Goal: Task Accomplishment & Management: Use online tool/utility

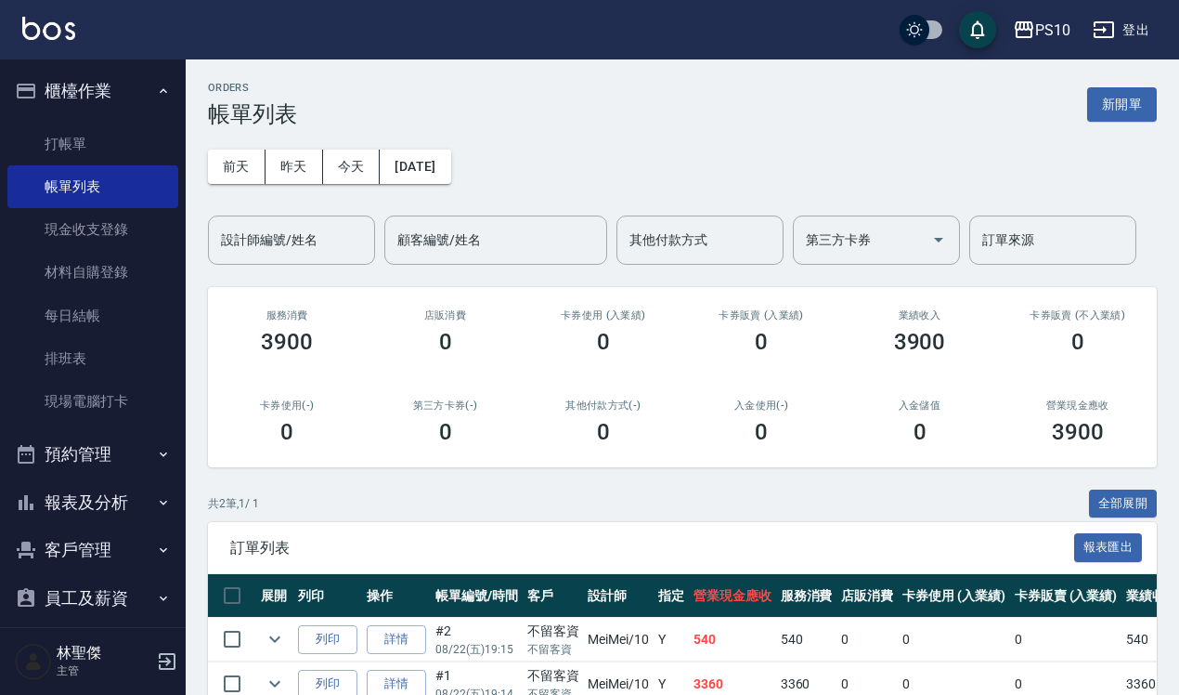
scroll to position [102, 0]
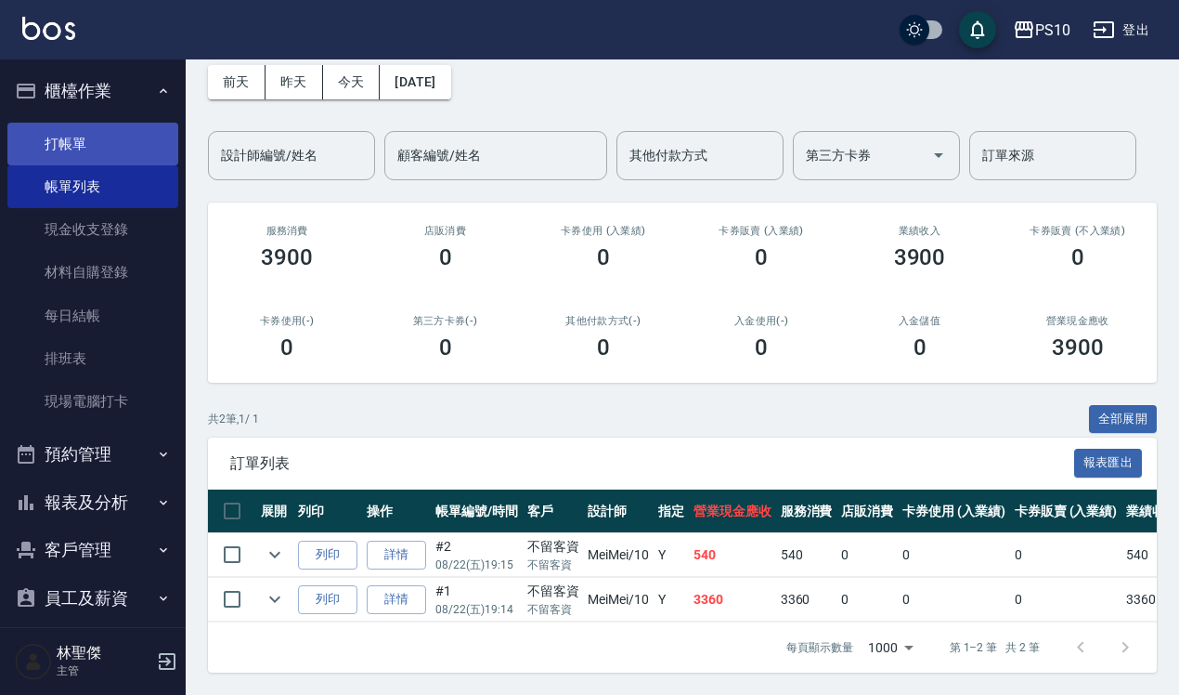
click at [57, 150] on link "打帳單" at bounding box center [92, 144] width 171 height 43
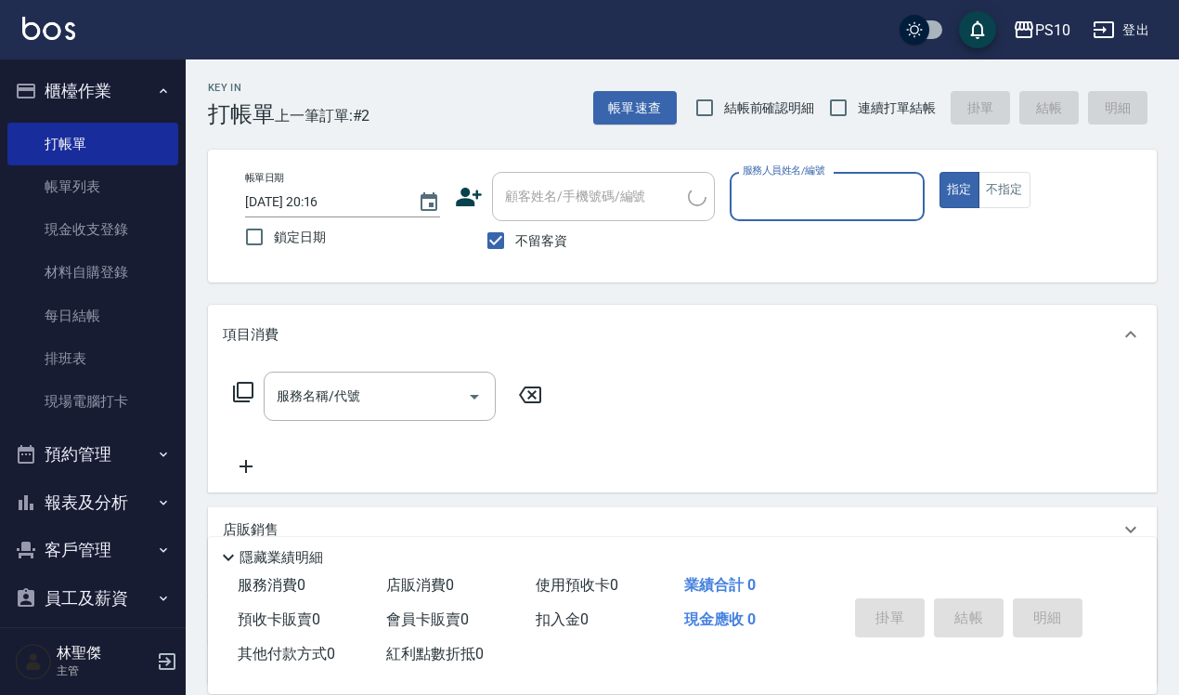
click at [767, 198] on input "服務人員姓名/編號" at bounding box center [827, 196] width 178 height 33
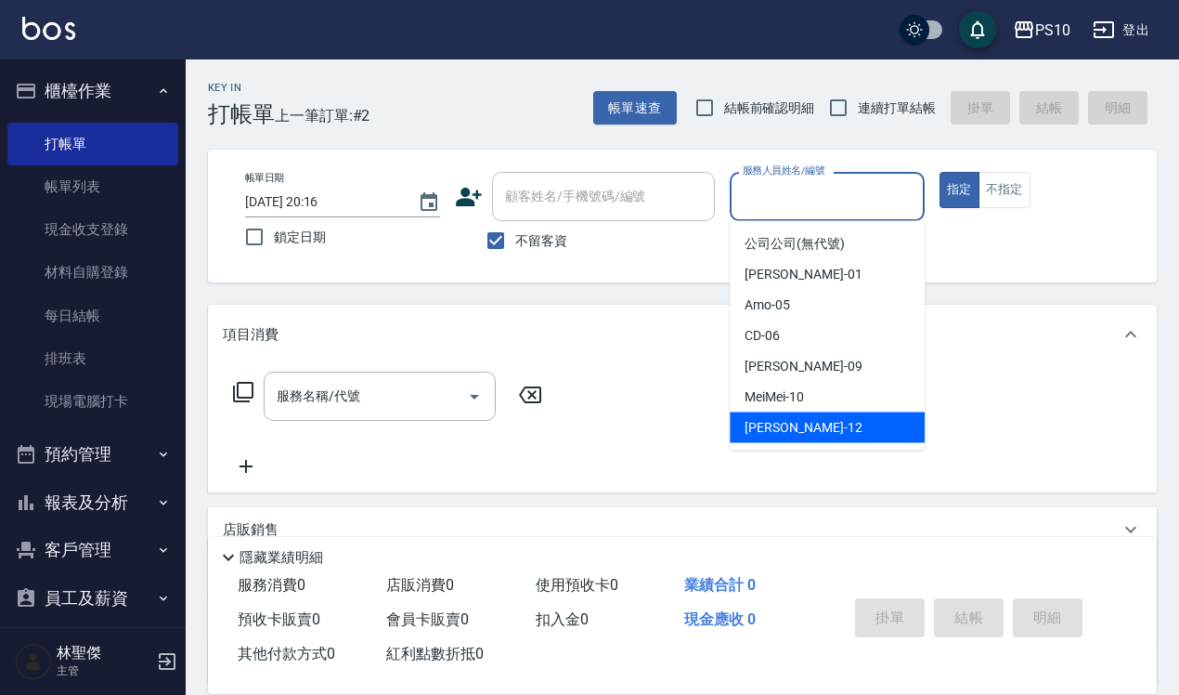
click at [775, 439] on div "[PERSON_NAME] -12" at bounding box center [827, 427] width 195 height 31
type input "[PERSON_NAME]-12"
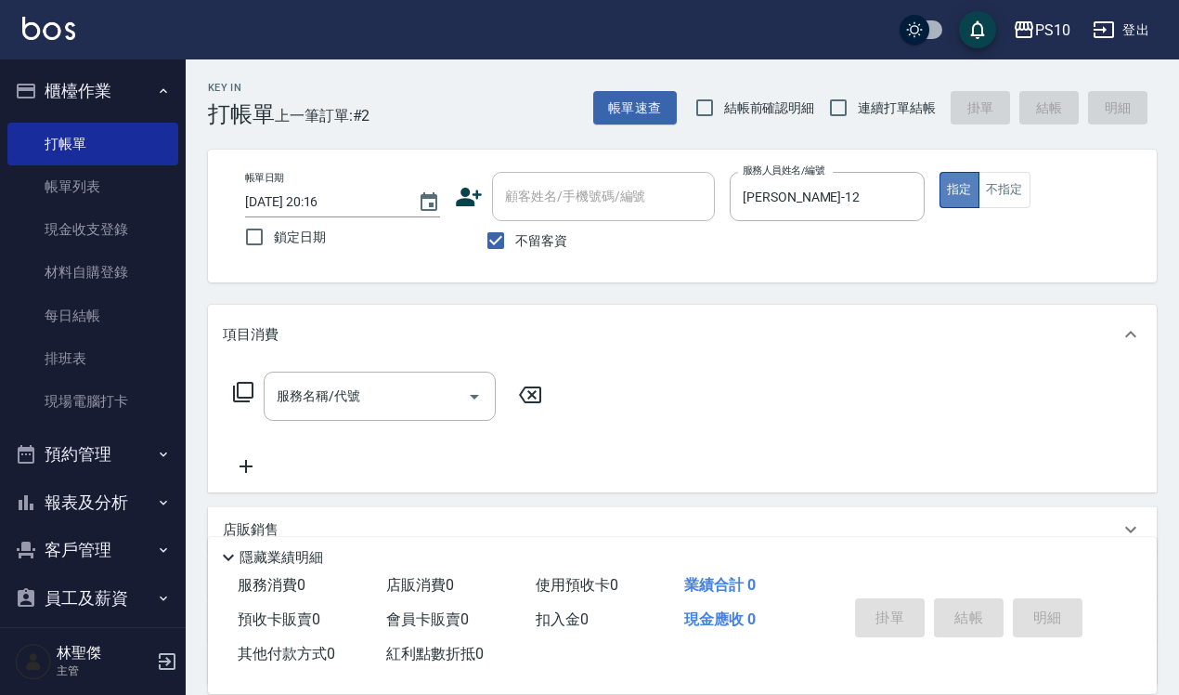
click at [966, 192] on button "指定" at bounding box center [960, 190] width 40 height 36
click at [303, 411] on input "服務名稱/代號" at bounding box center [366, 396] width 188 height 33
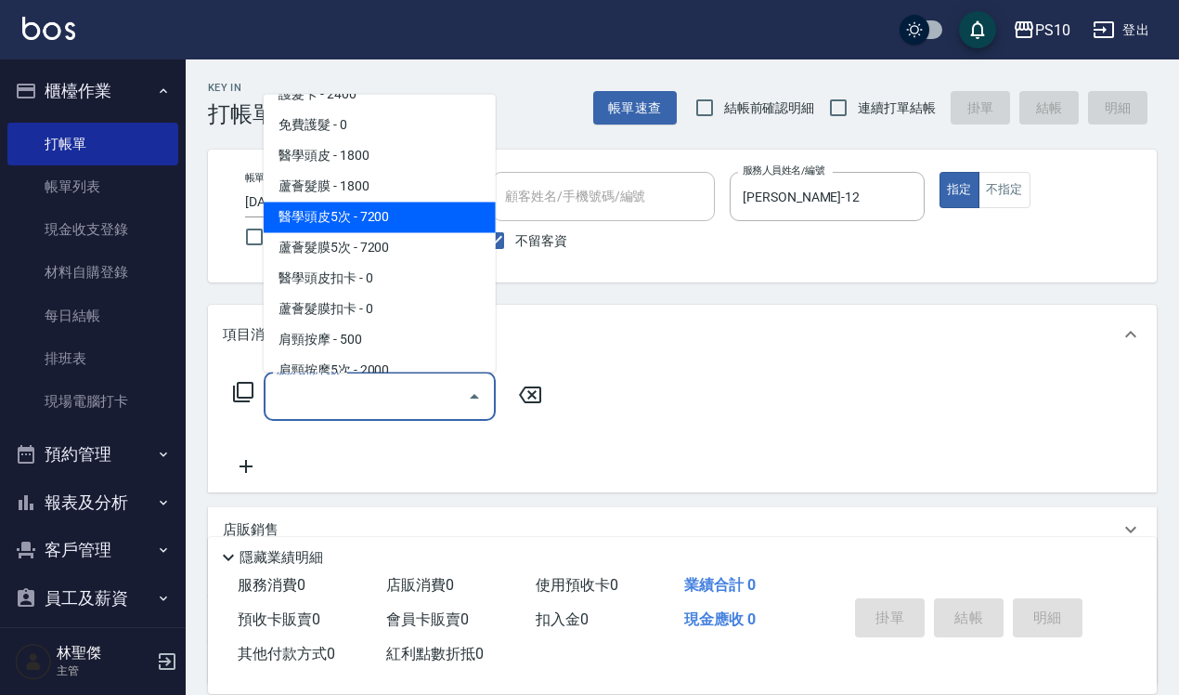
scroll to position [1393, 0]
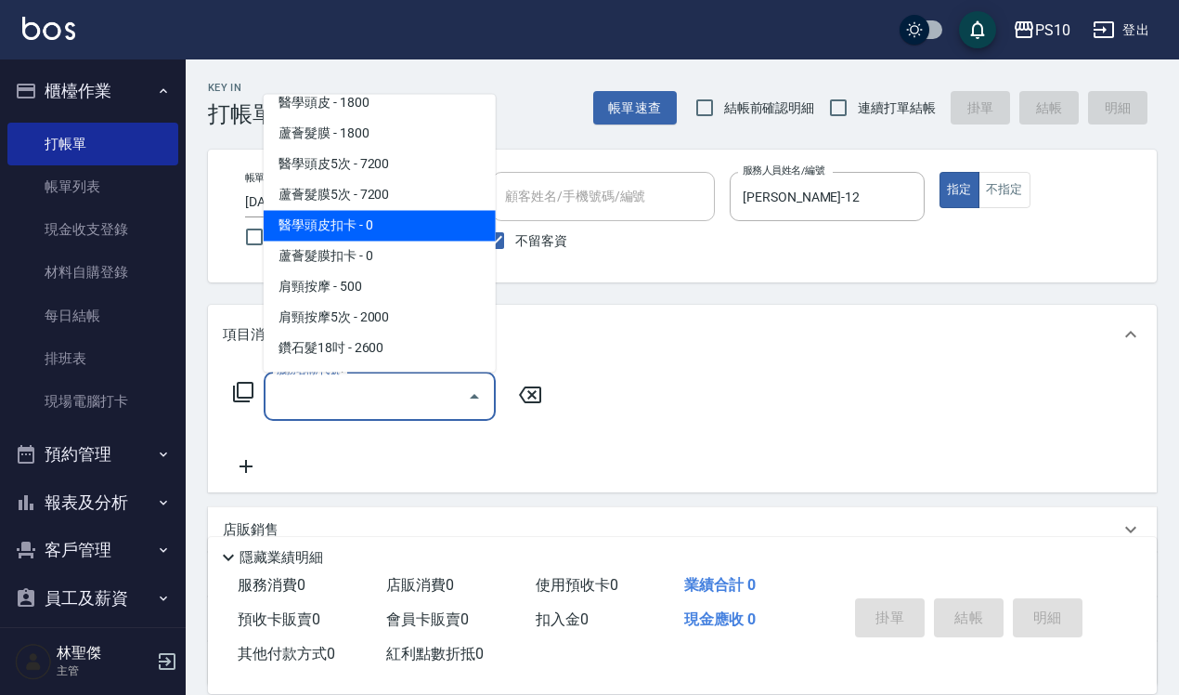
click at [336, 229] on span "醫學頭皮扣卡 - 0" at bounding box center [380, 225] width 232 height 31
type input "醫學頭皮扣卡(605)"
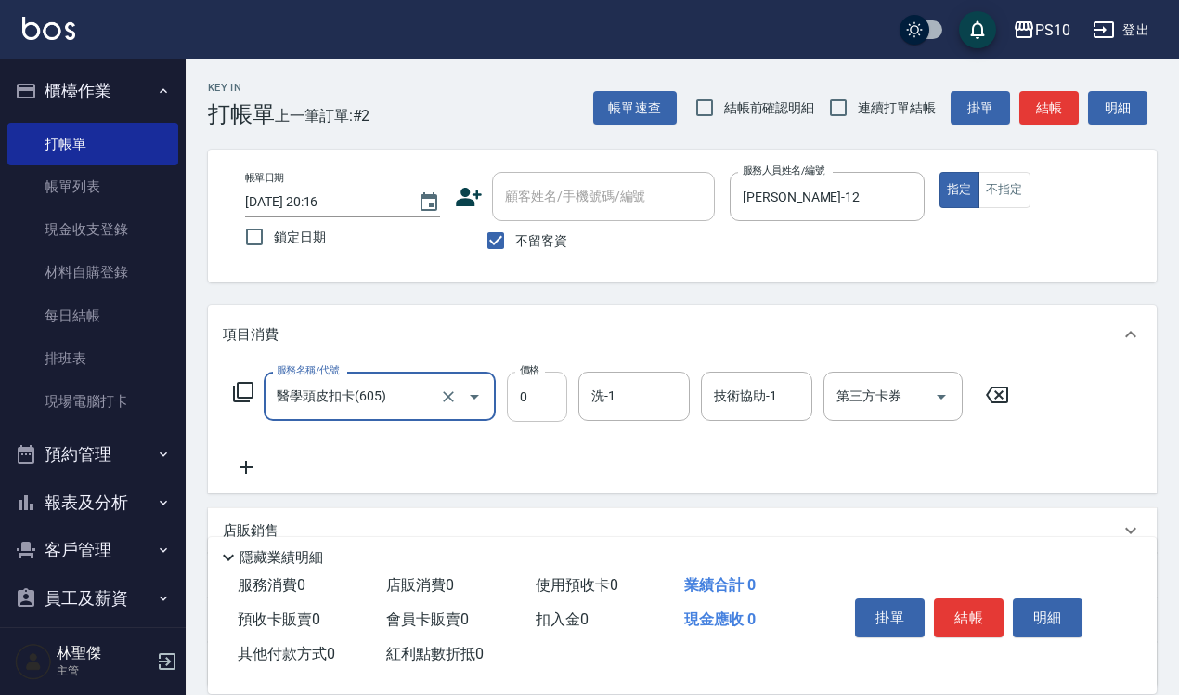
click at [531, 400] on input "0" at bounding box center [537, 396] width 60 height 50
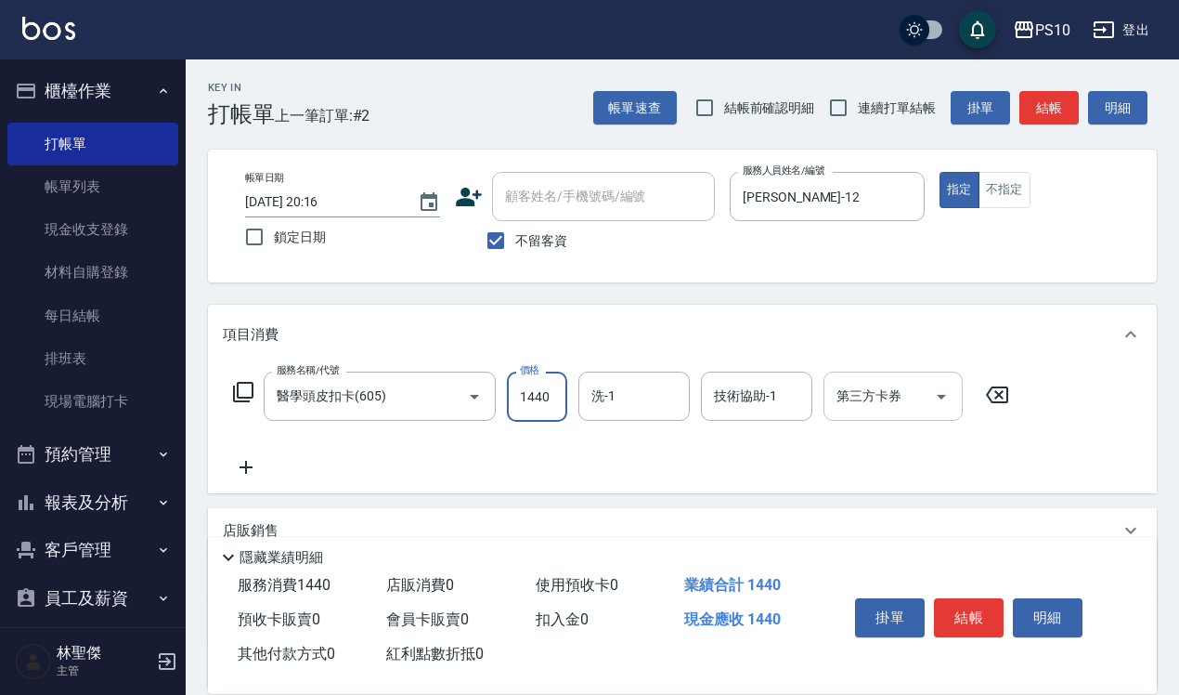
click at [947, 397] on icon "Open" at bounding box center [941, 396] width 22 height 22
type input "1440"
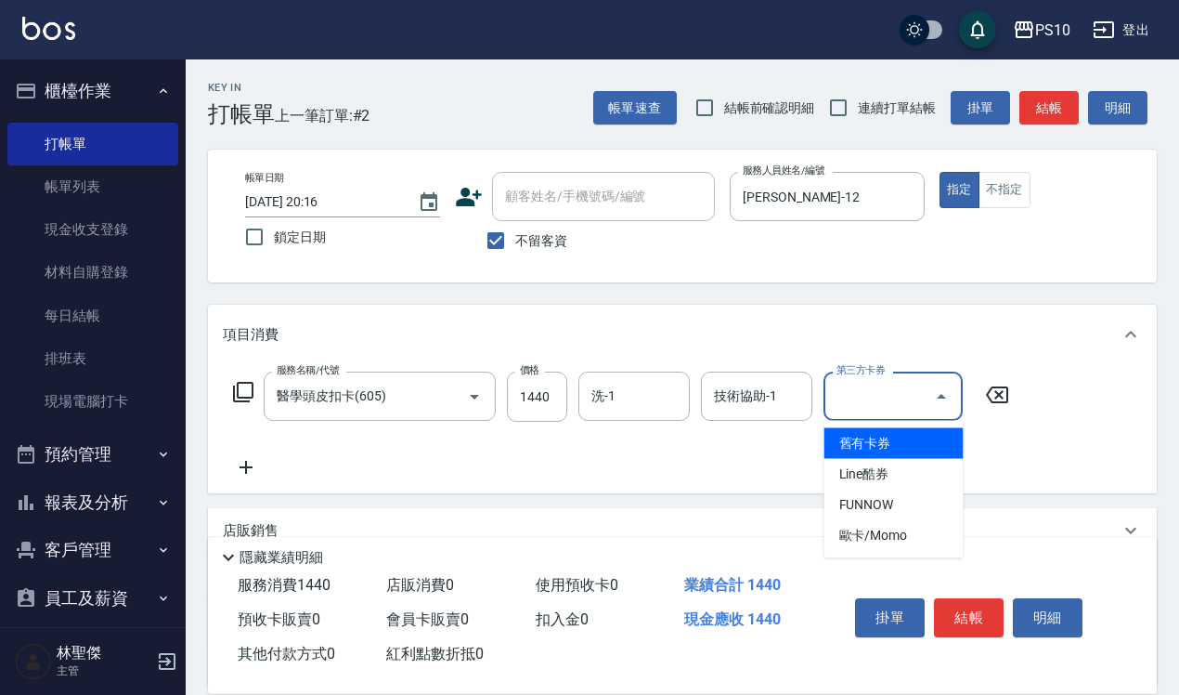
click at [864, 439] on span "舊有卡券" at bounding box center [894, 443] width 139 height 31
type input "舊有卡券"
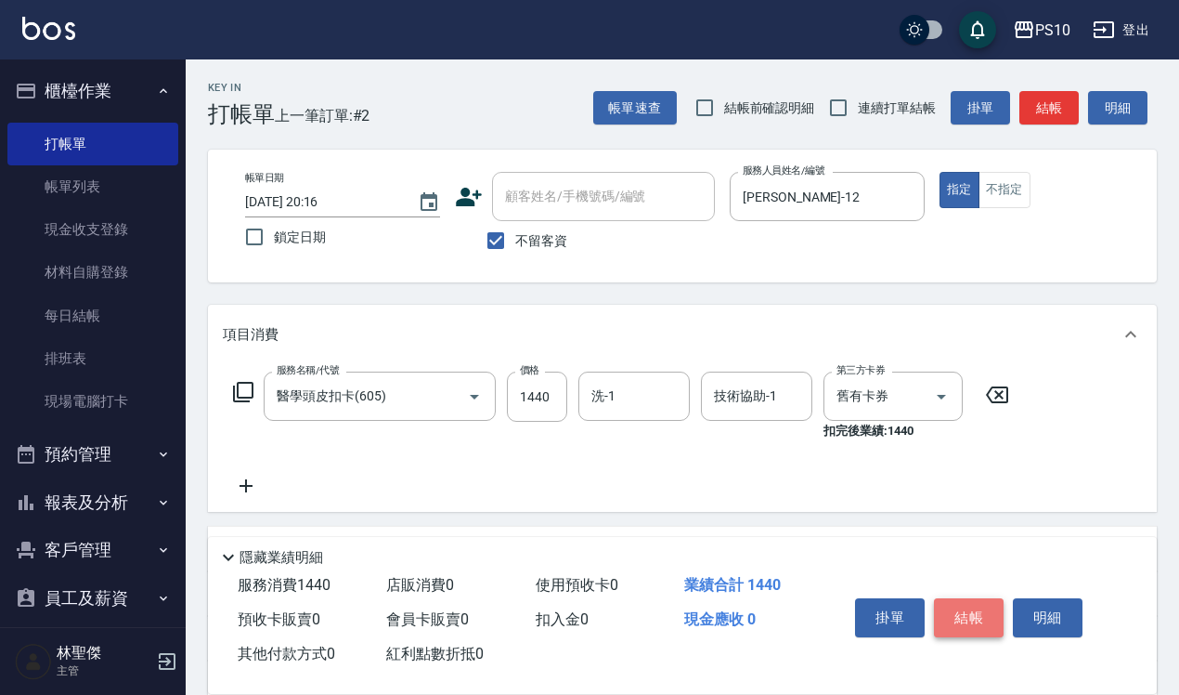
click at [981, 608] on button "結帳" at bounding box center [969, 617] width 70 height 39
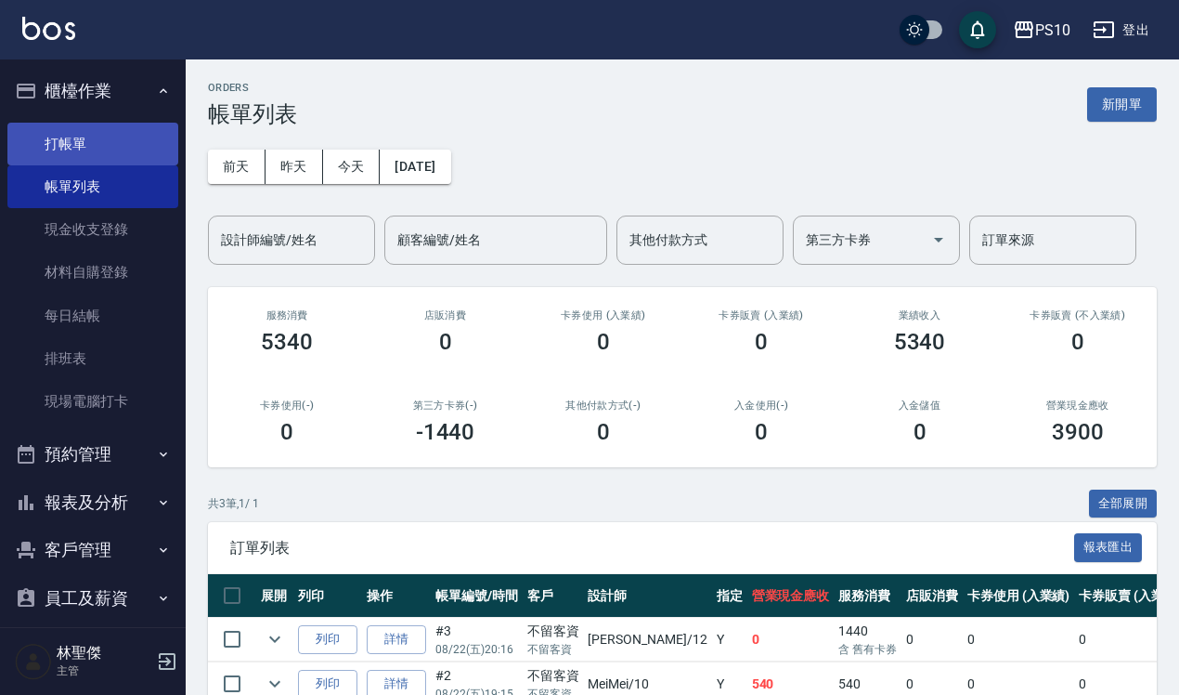
click at [89, 137] on link "打帳單" at bounding box center [92, 144] width 171 height 43
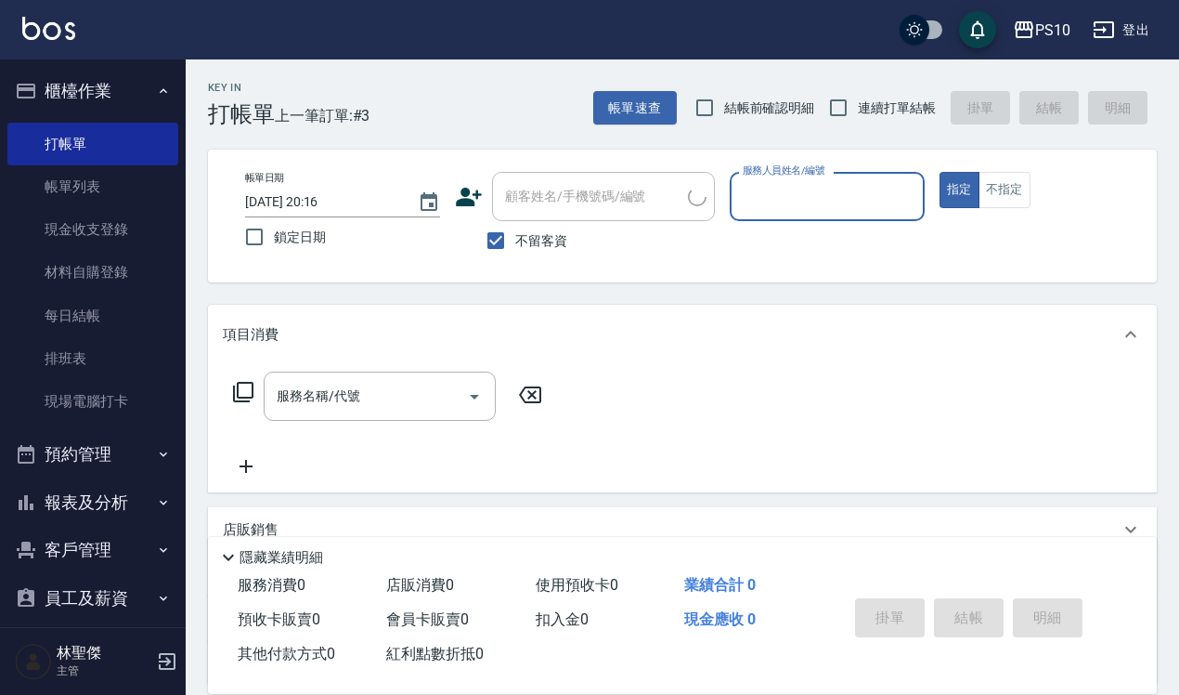
drag, startPoint x: 810, startPoint y: 206, endPoint x: 803, endPoint y: 214, distance: 9.9
click at [809, 206] on input "服務人員姓名/編號" at bounding box center [827, 196] width 178 height 33
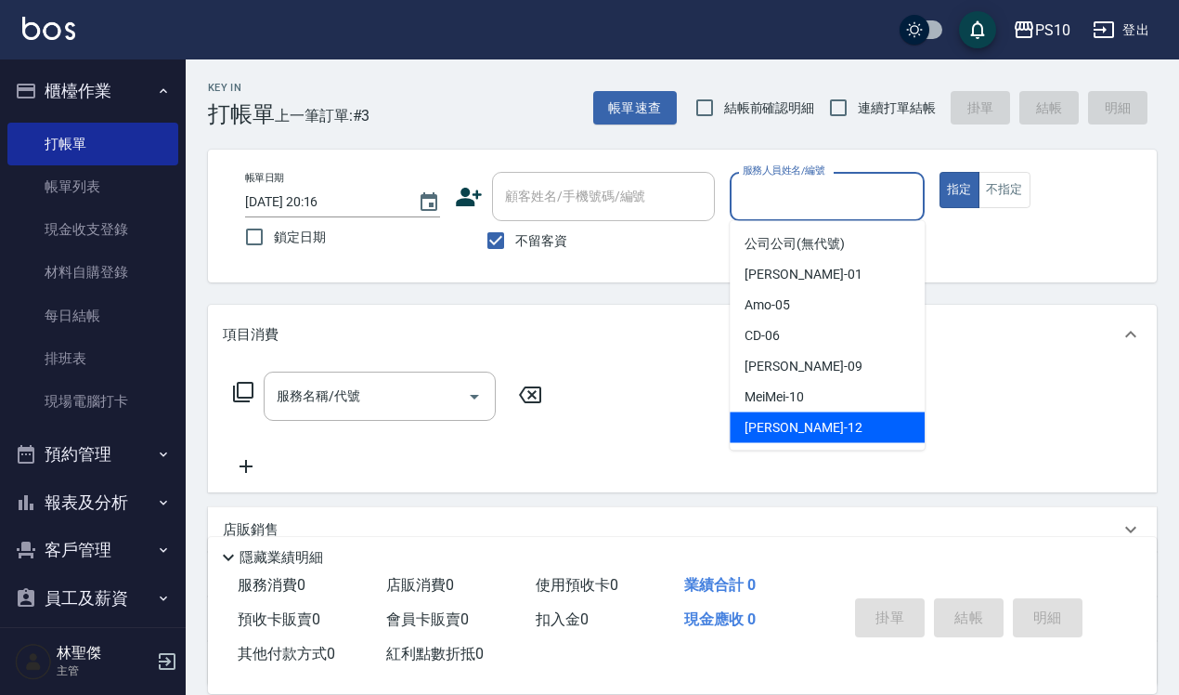
click at [749, 427] on span "[PERSON_NAME] -12" at bounding box center [803, 428] width 117 height 20
type input "[PERSON_NAME]-12"
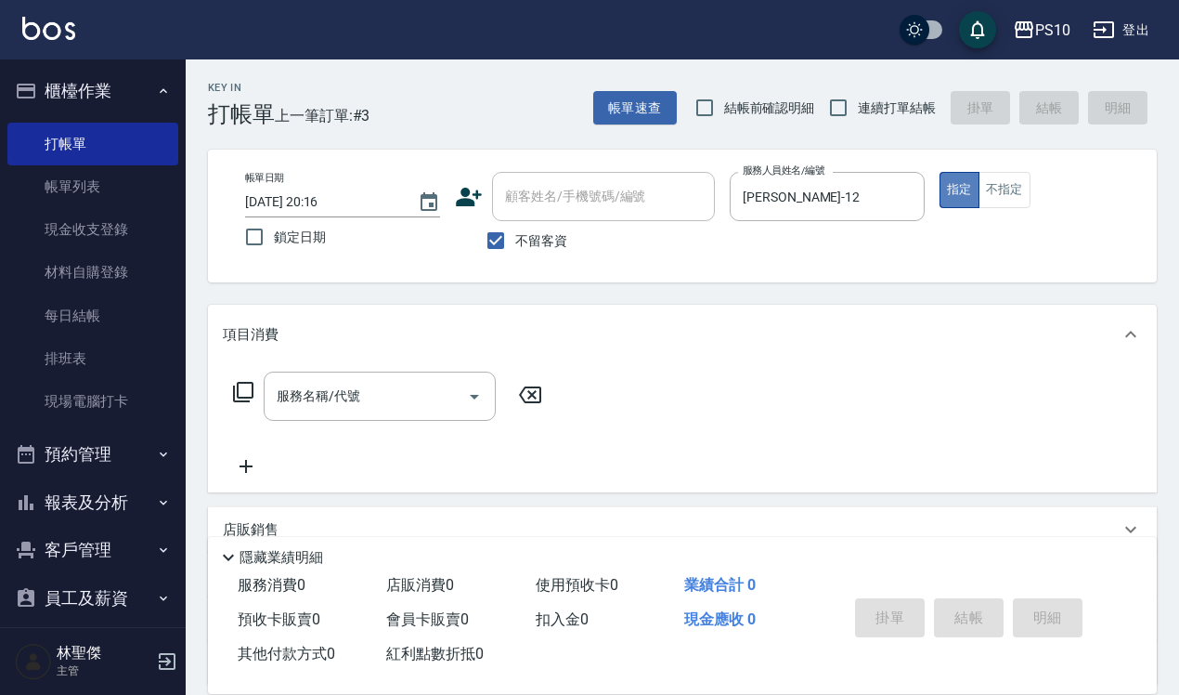
click at [959, 195] on button "指定" at bounding box center [960, 190] width 40 height 36
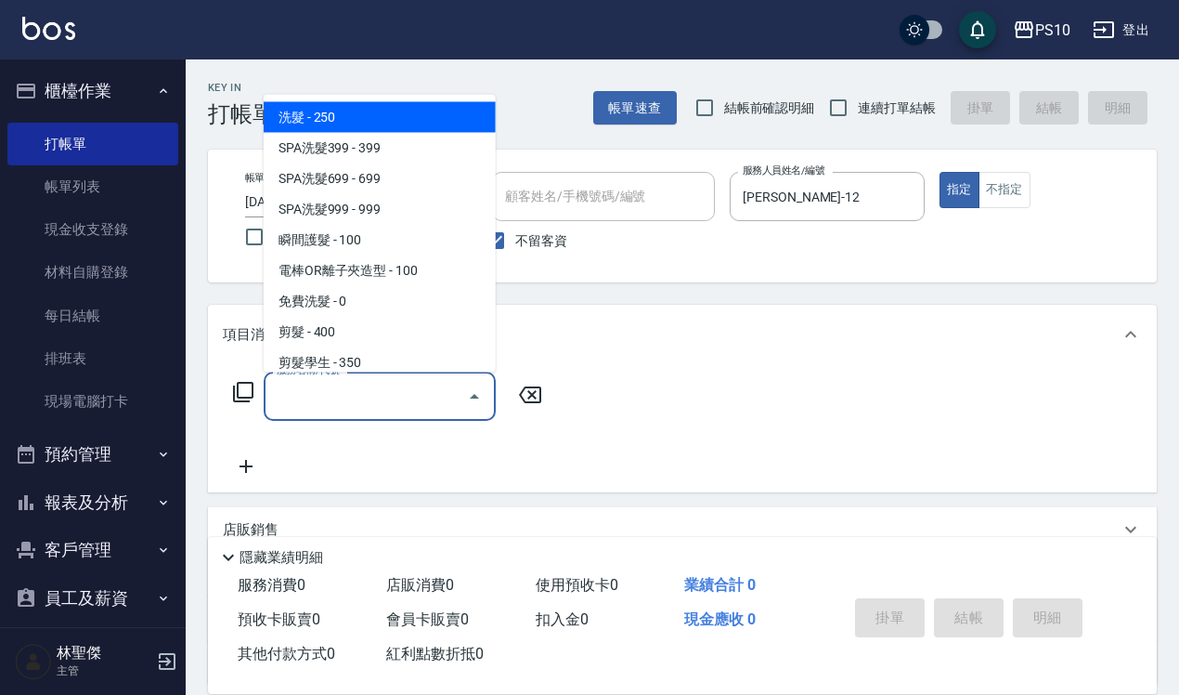
click at [298, 397] on input "服務名稱/代號" at bounding box center [366, 396] width 188 height 33
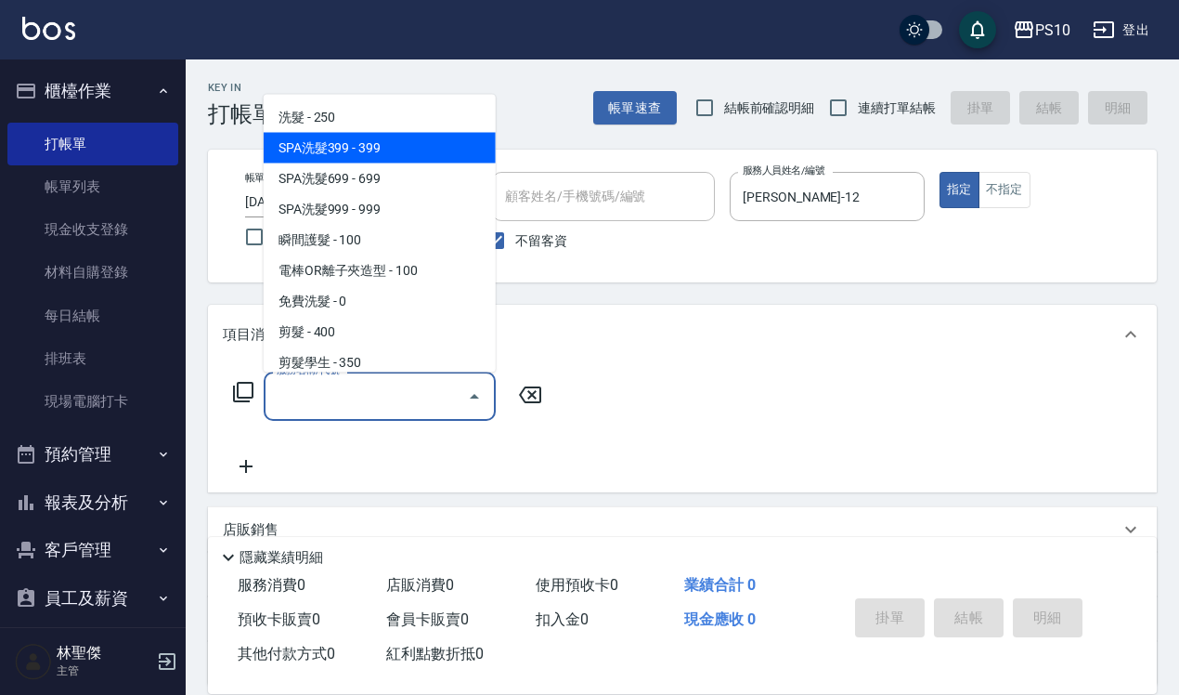
click at [339, 112] on span "洗髮 - 250" at bounding box center [380, 116] width 232 height 31
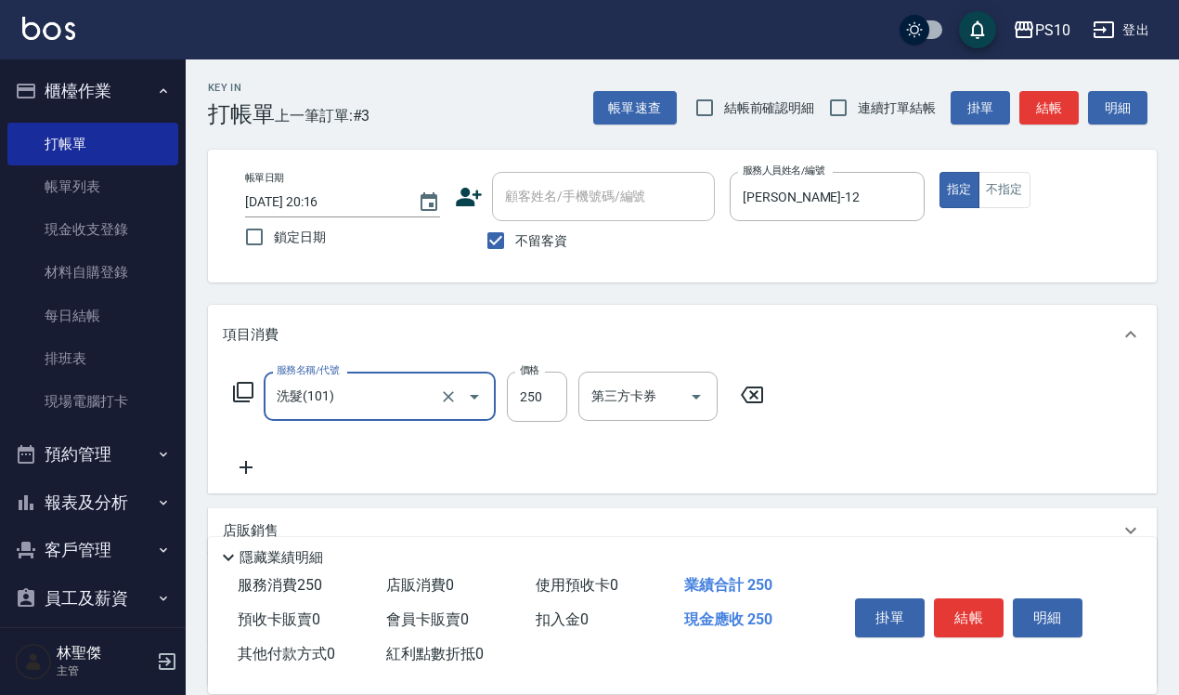
type input "洗髮(101)"
click at [525, 386] on input "250" at bounding box center [537, 396] width 60 height 50
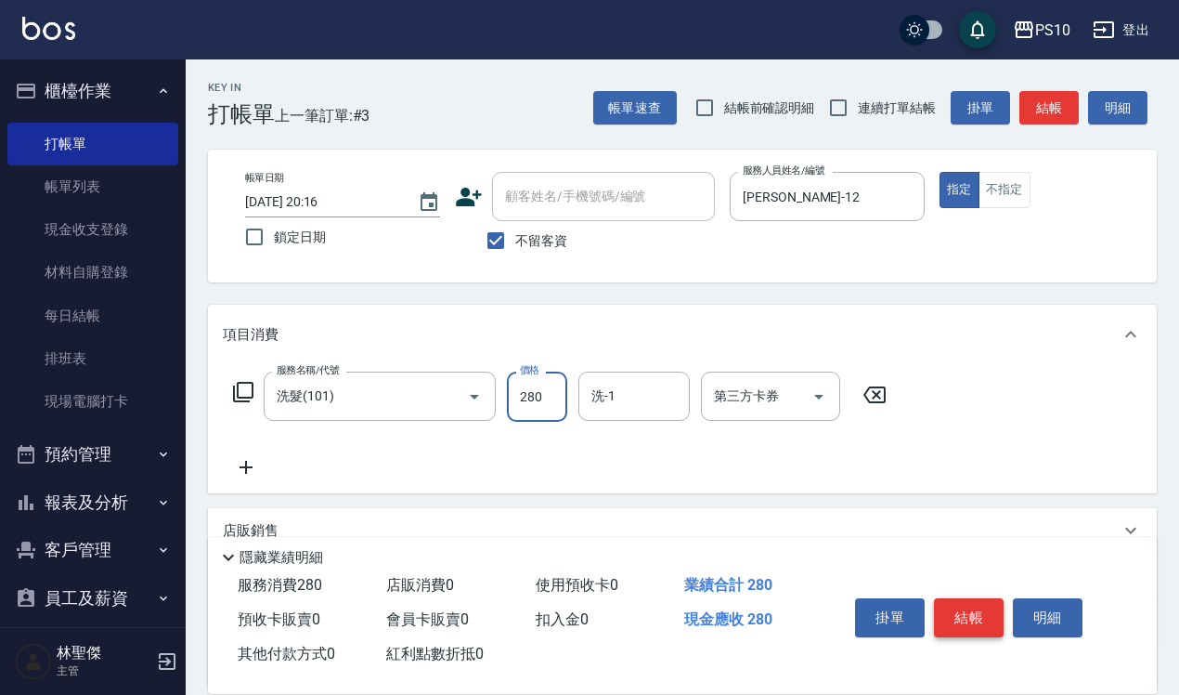
type input "280"
drag, startPoint x: 995, startPoint y: 609, endPoint x: 954, endPoint y: 604, distance: 42.2
click at [992, 609] on button "結帳" at bounding box center [969, 617] width 70 height 39
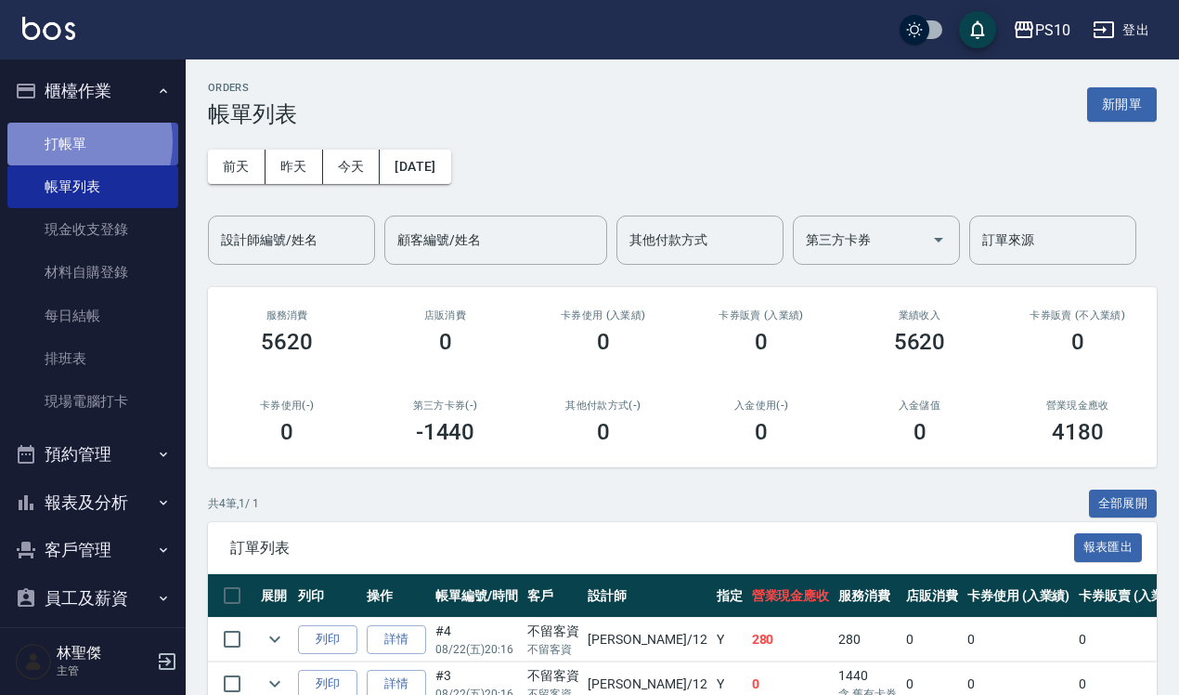
click at [68, 140] on link "打帳單" at bounding box center [92, 144] width 171 height 43
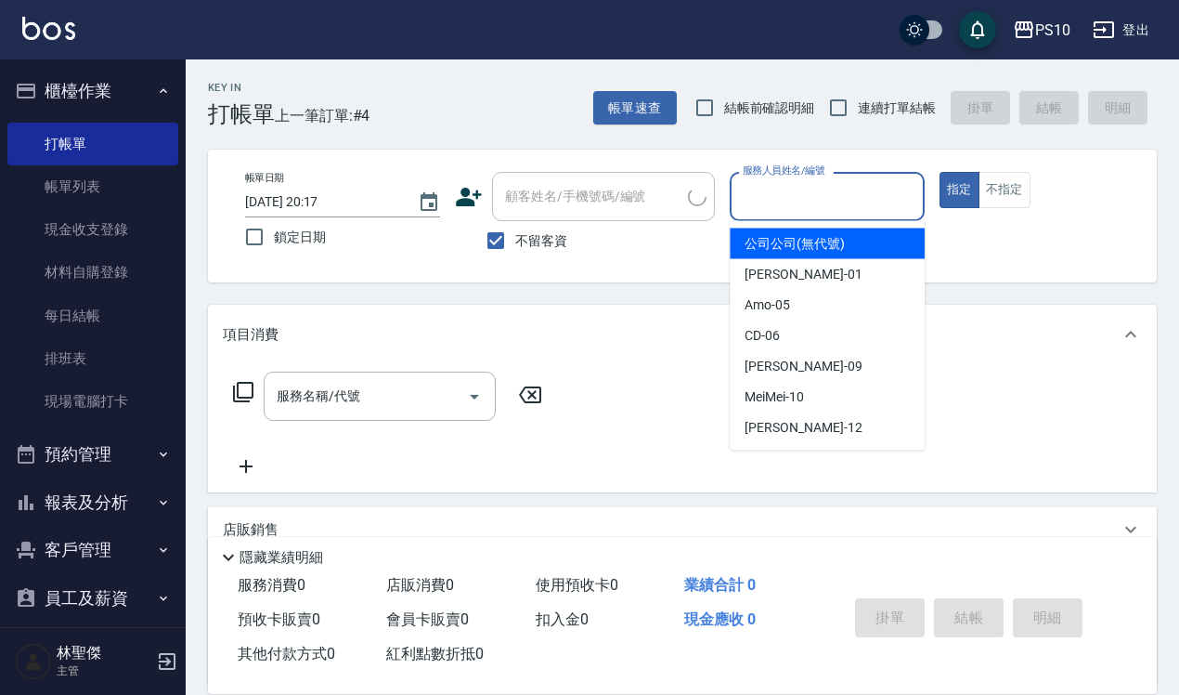
click at [789, 198] on input "服務人員姓名/編號" at bounding box center [827, 196] width 178 height 33
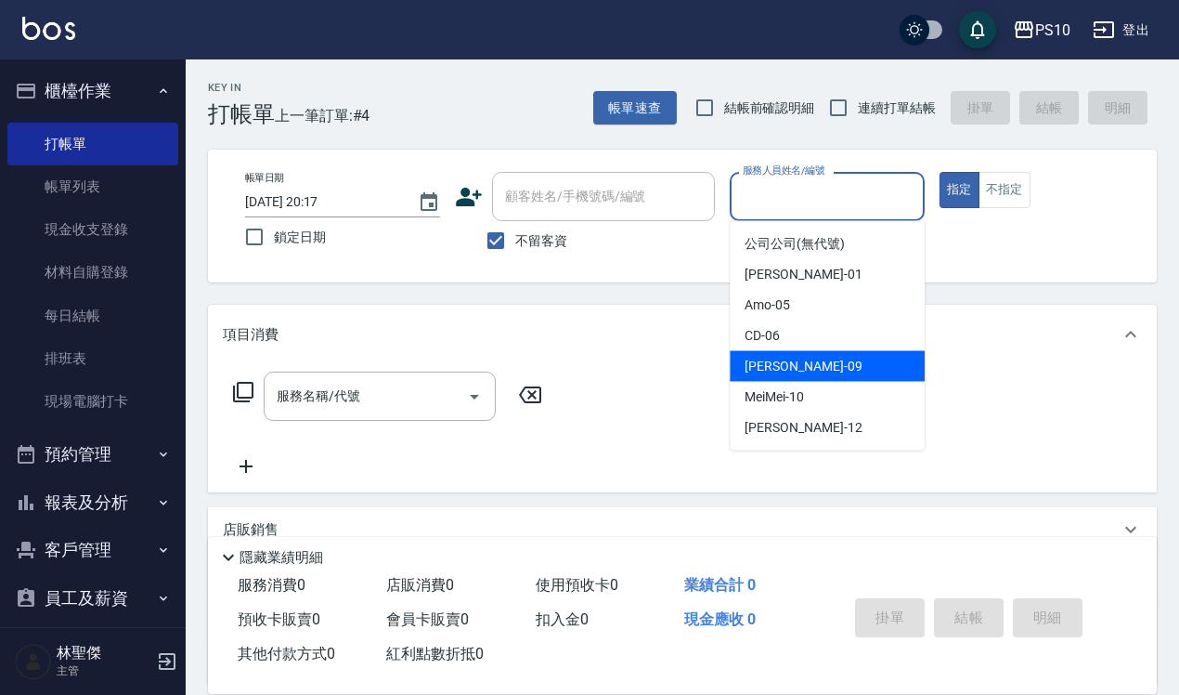
click at [753, 365] on span "[PERSON_NAME] -09" at bounding box center [803, 367] width 117 height 20
type input "[PERSON_NAME]-09"
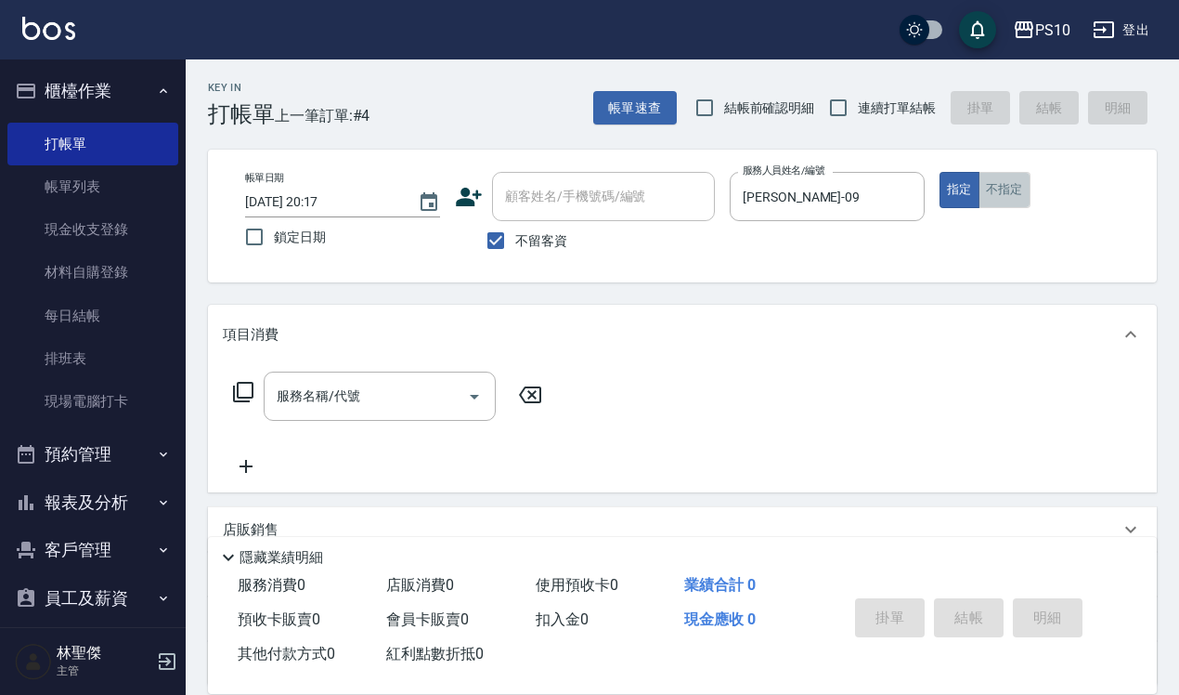
click at [1010, 189] on button "不指定" at bounding box center [1005, 190] width 52 height 36
click at [279, 402] on input "服務名稱/代號" at bounding box center [366, 396] width 188 height 33
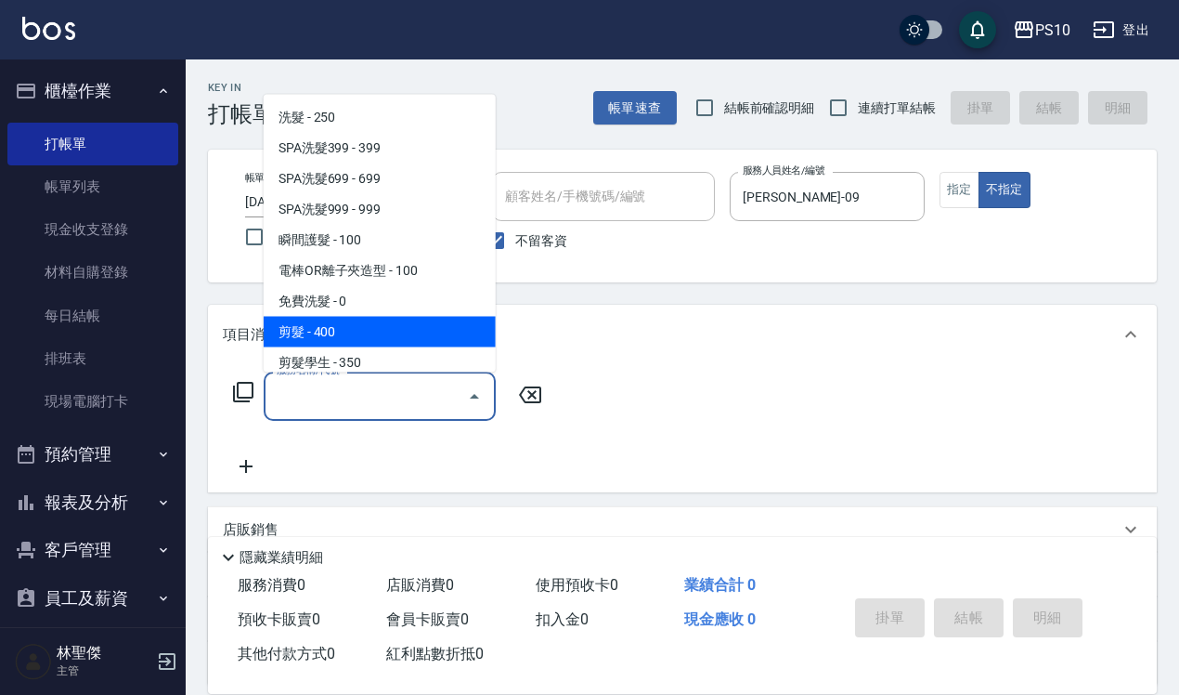
click at [339, 340] on span "剪髮 - 400" at bounding box center [380, 331] width 232 height 31
type input "剪髮(201)"
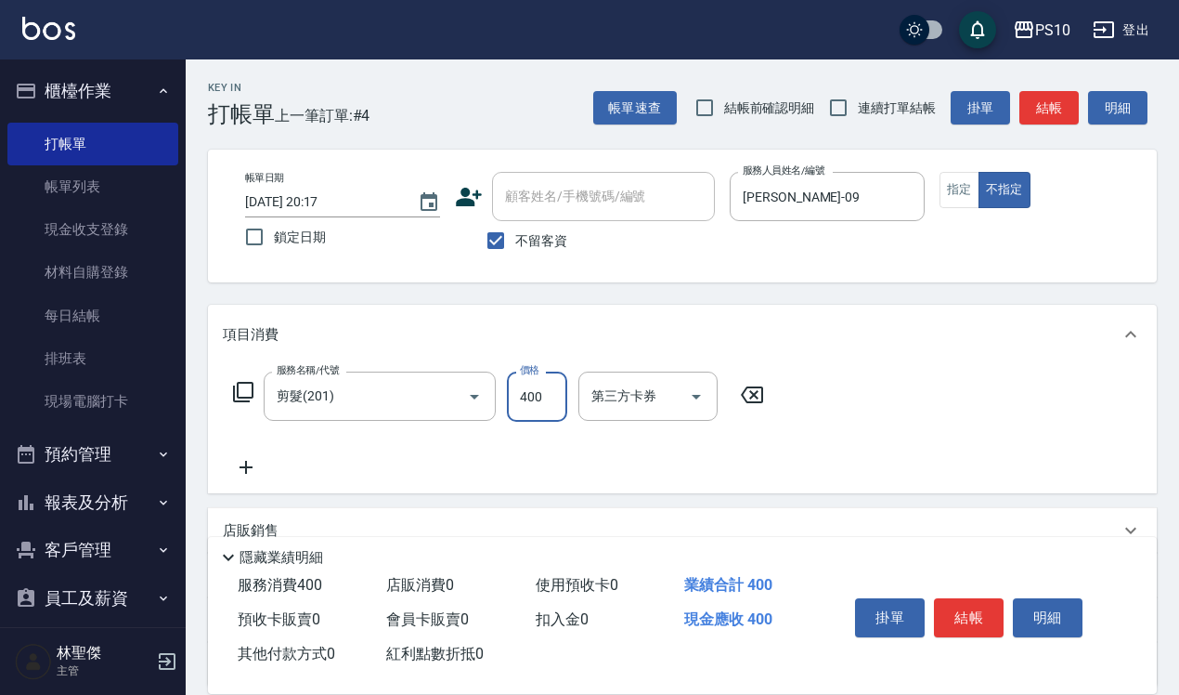
click at [515, 396] on input "400" at bounding box center [537, 396] width 60 height 50
type input "350"
click at [969, 611] on button "結帳" at bounding box center [969, 617] width 70 height 39
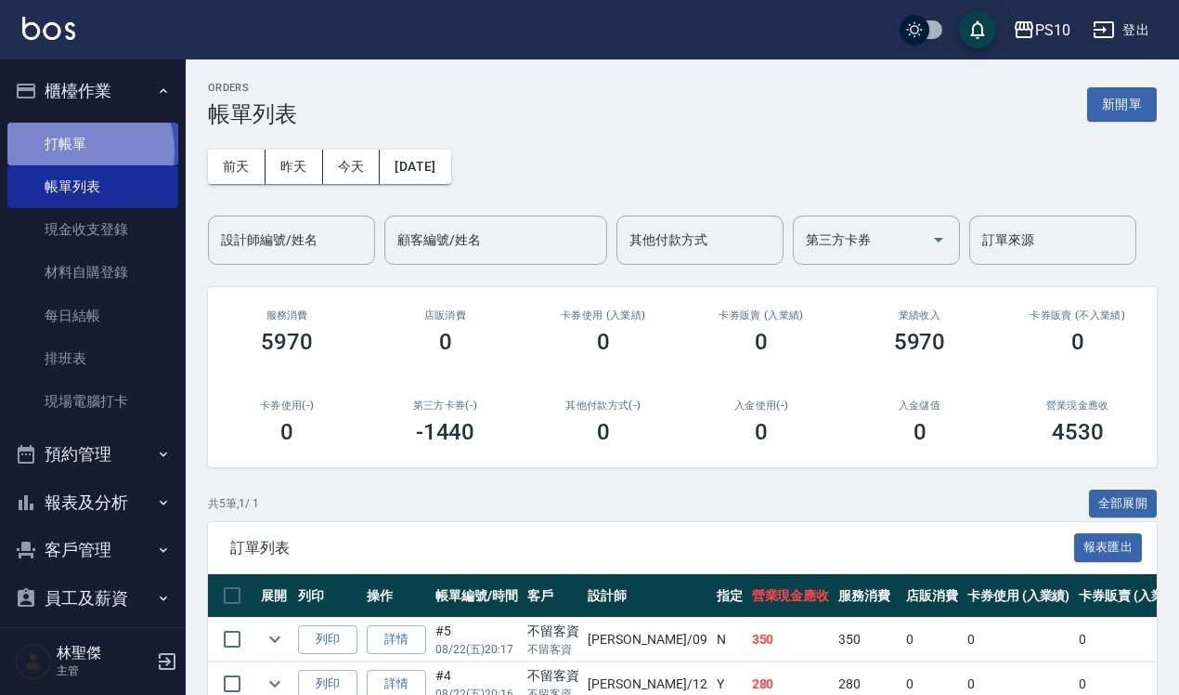
click at [74, 150] on link "打帳單" at bounding box center [92, 144] width 171 height 43
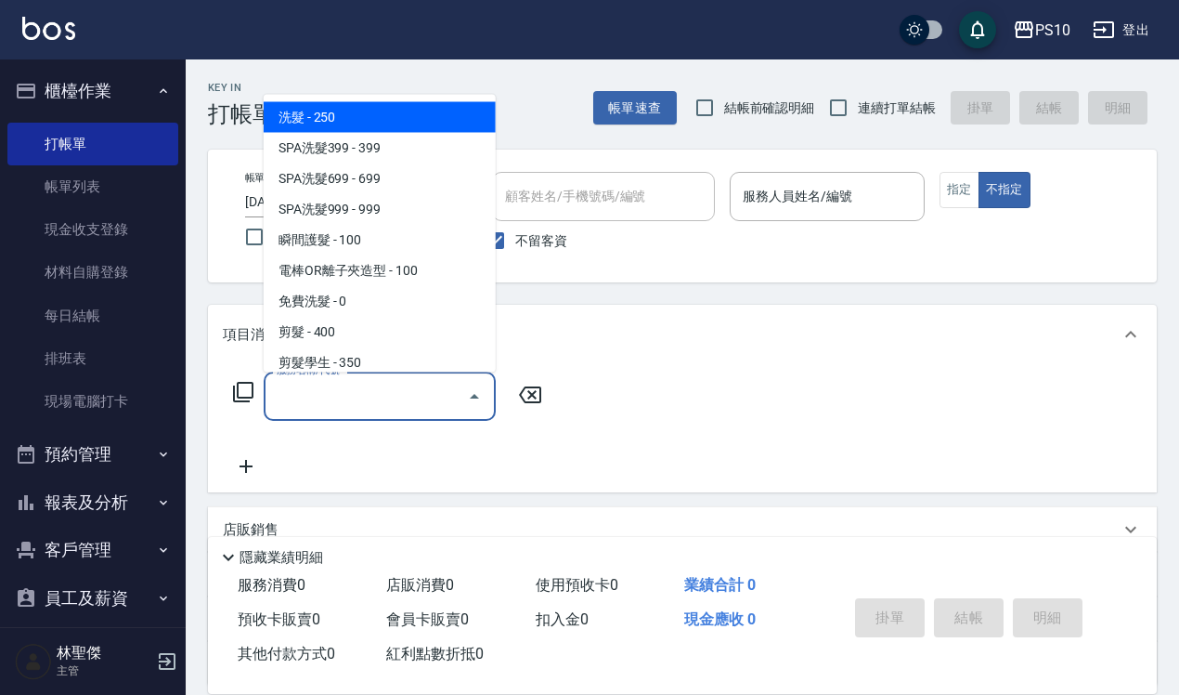
click at [280, 393] on input "服務名稱/代號" at bounding box center [366, 396] width 188 height 33
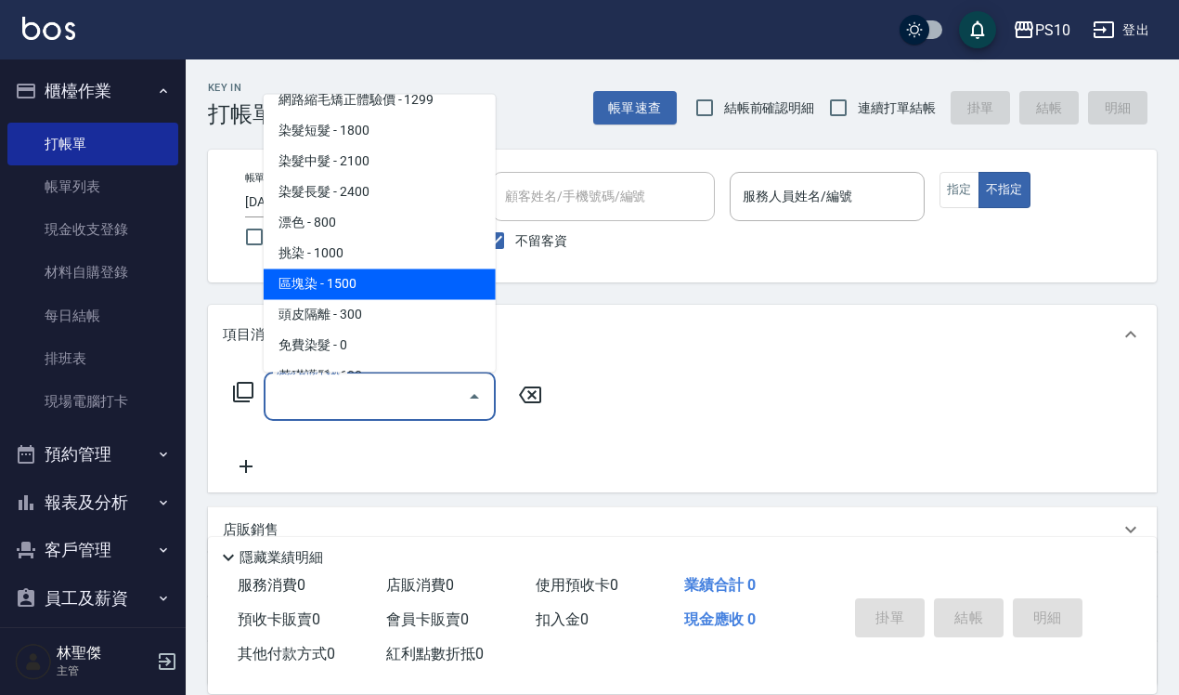
scroll to position [696, 0]
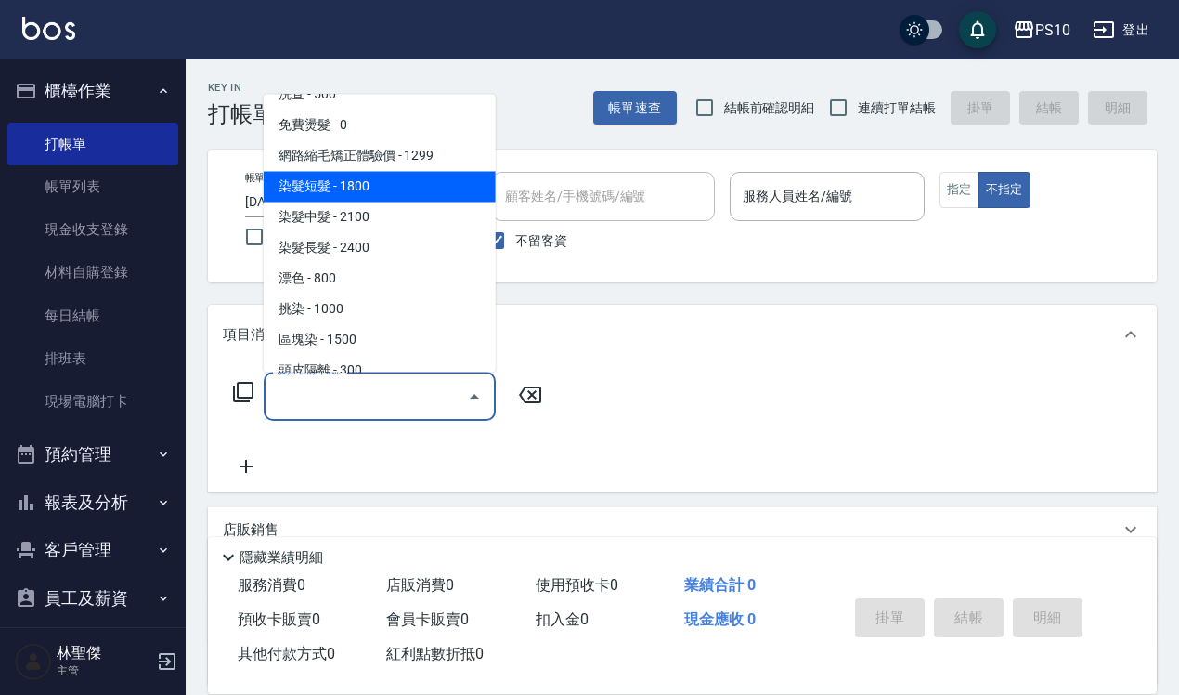
click at [353, 195] on span "染髮短髮 - 1800" at bounding box center [380, 186] width 232 height 31
type input "染髮短髮(401)"
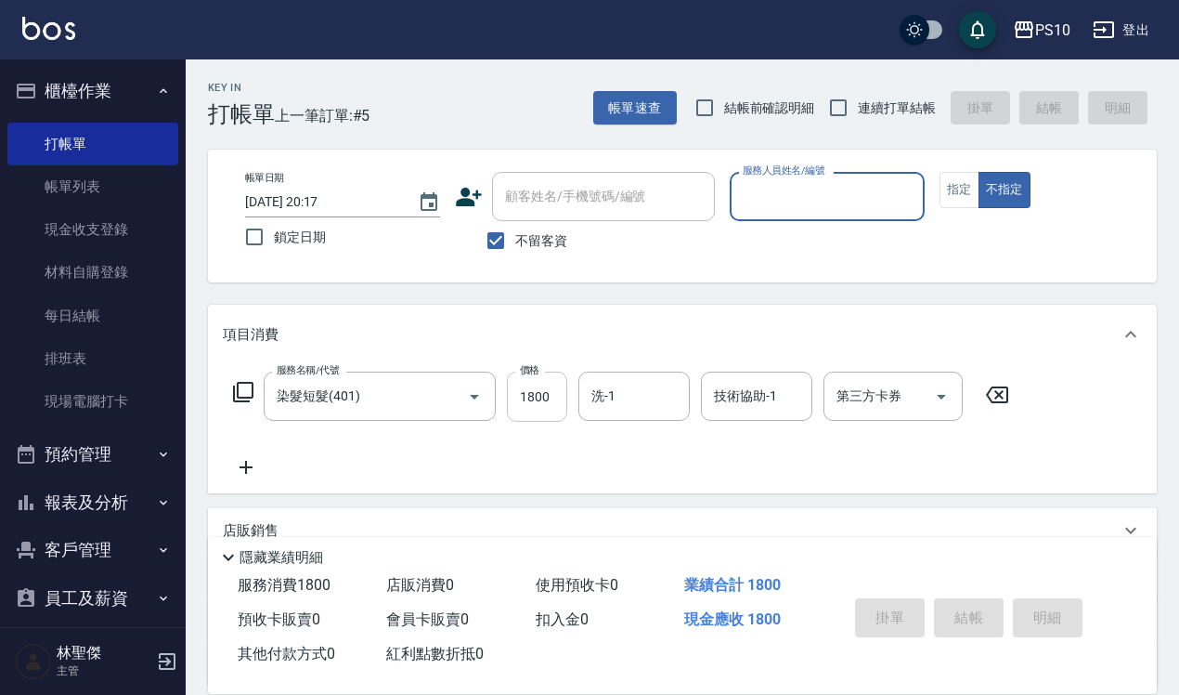
click at [526, 388] on input "1800" at bounding box center [537, 396] width 60 height 50
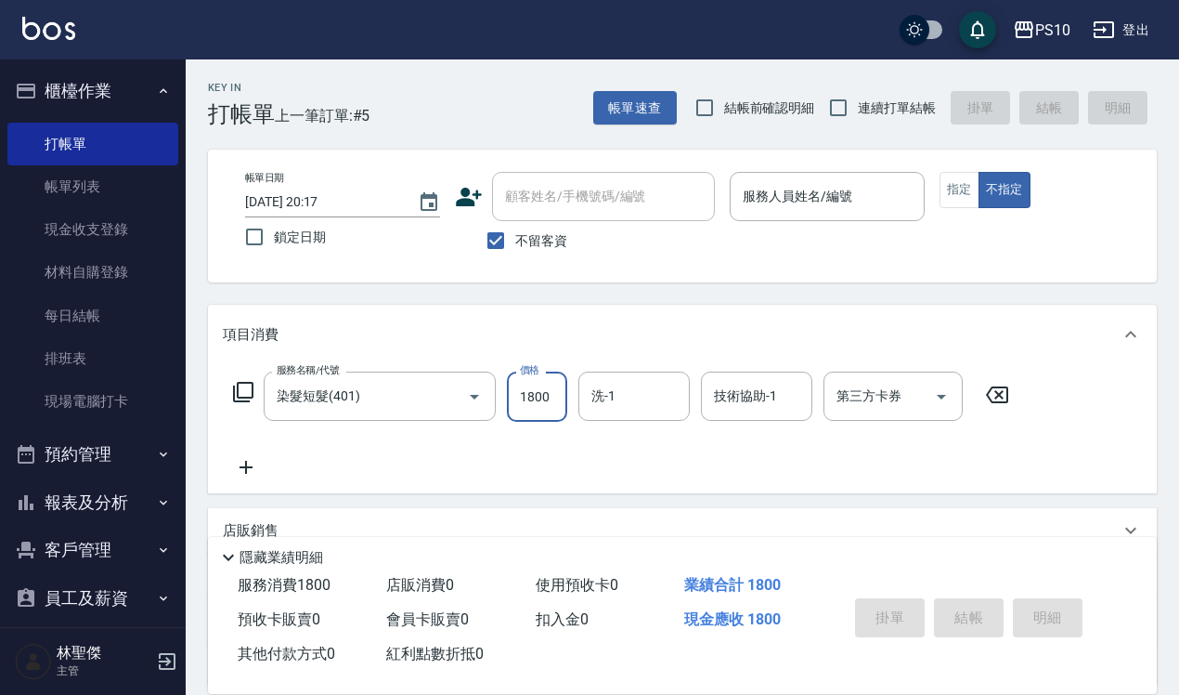
type input "1"
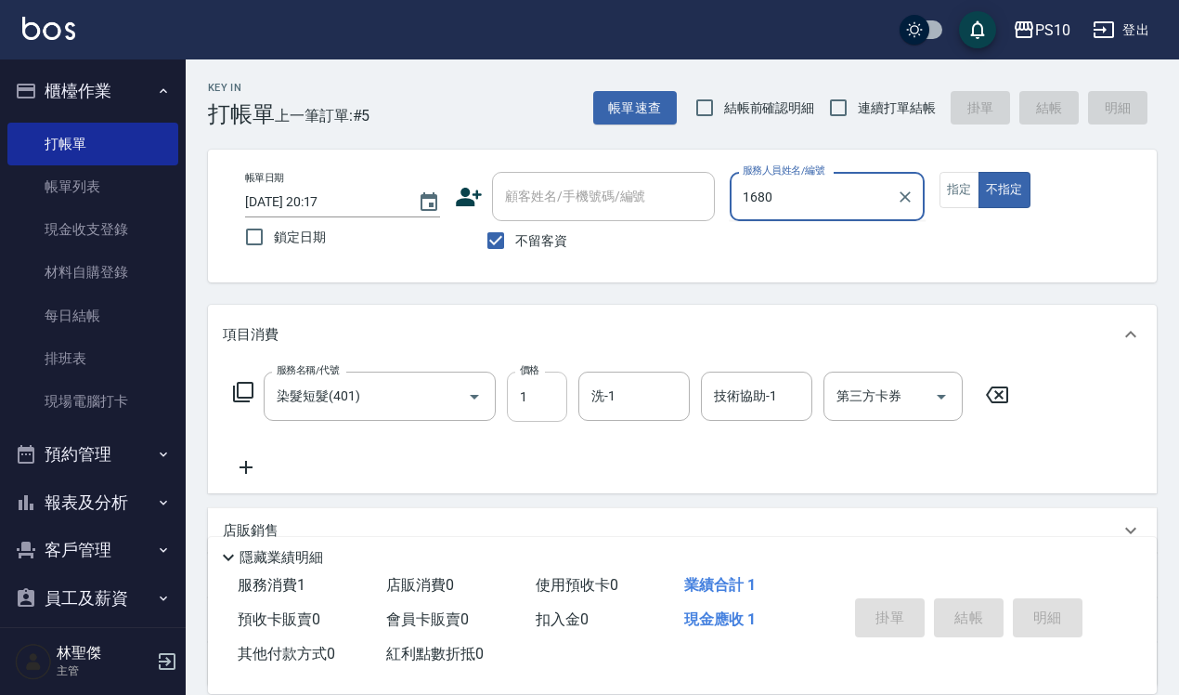
type input "1680"
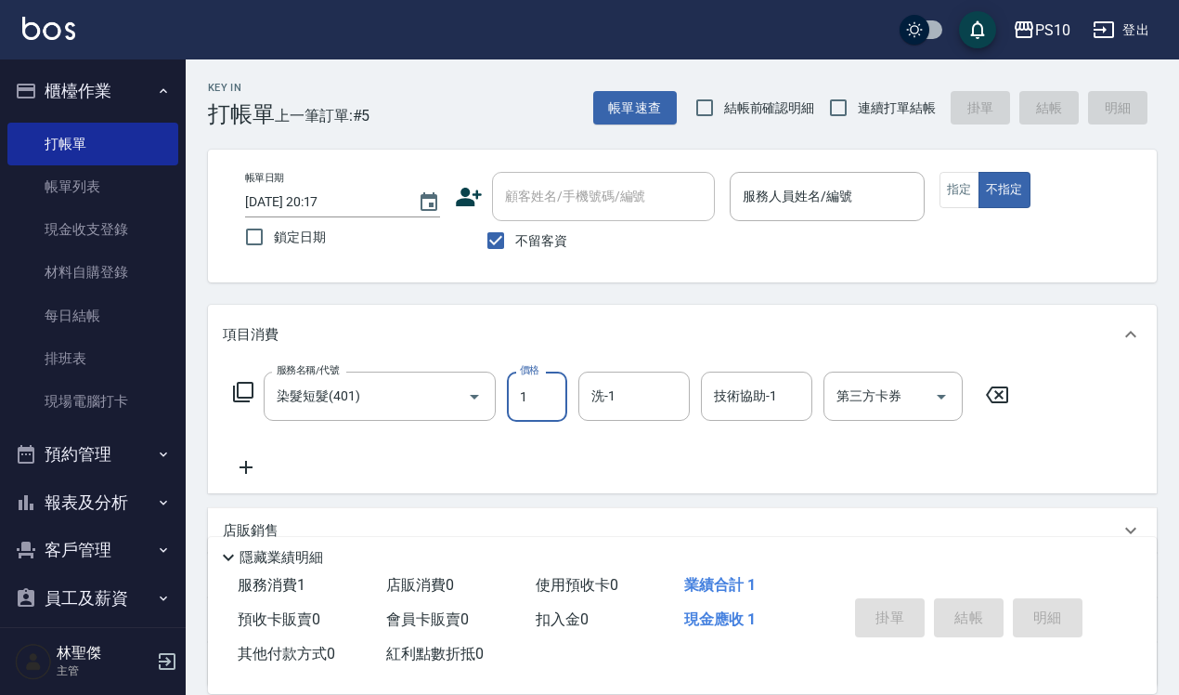
click at [539, 407] on input "1" at bounding box center [537, 396] width 60 height 50
type input "16"
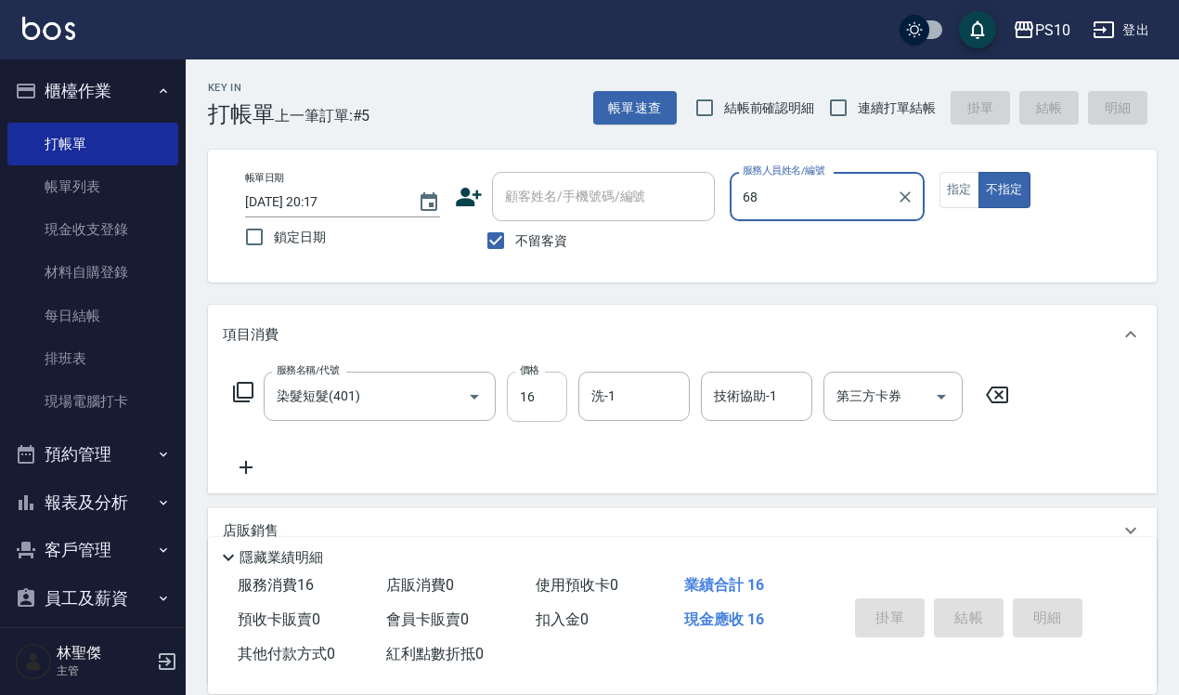
type input "680"
click at [904, 202] on icon "Clear" at bounding box center [905, 197] width 19 height 19
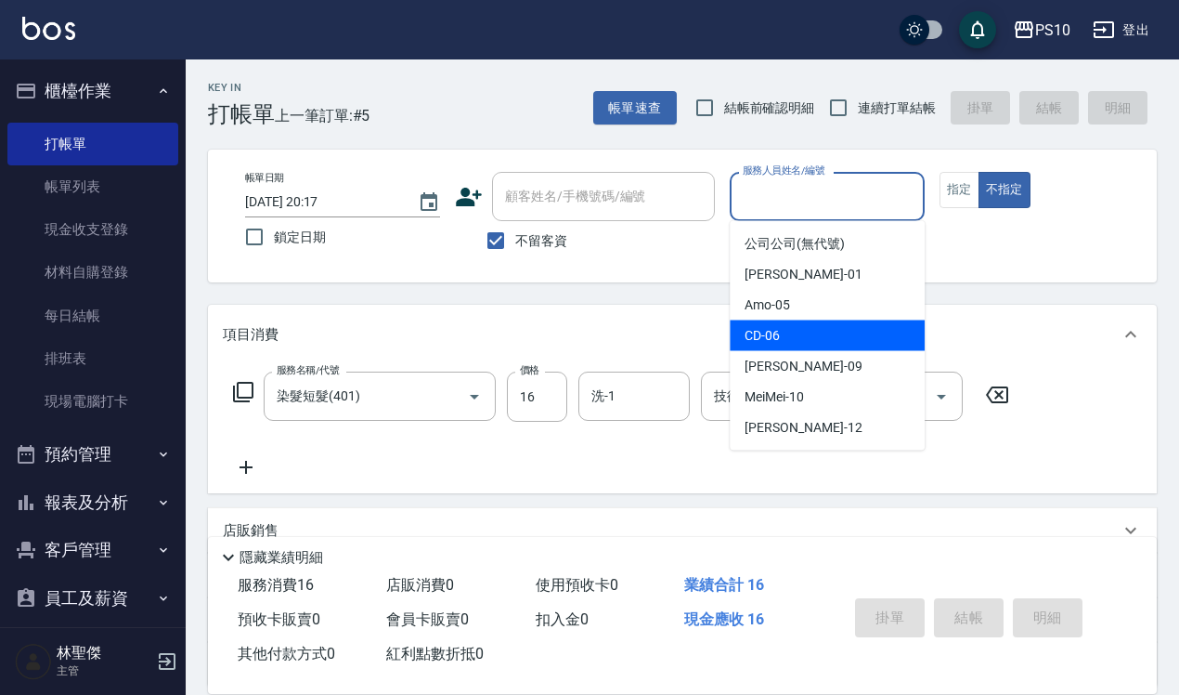
click at [786, 336] on div "CD -06" at bounding box center [827, 335] width 195 height 31
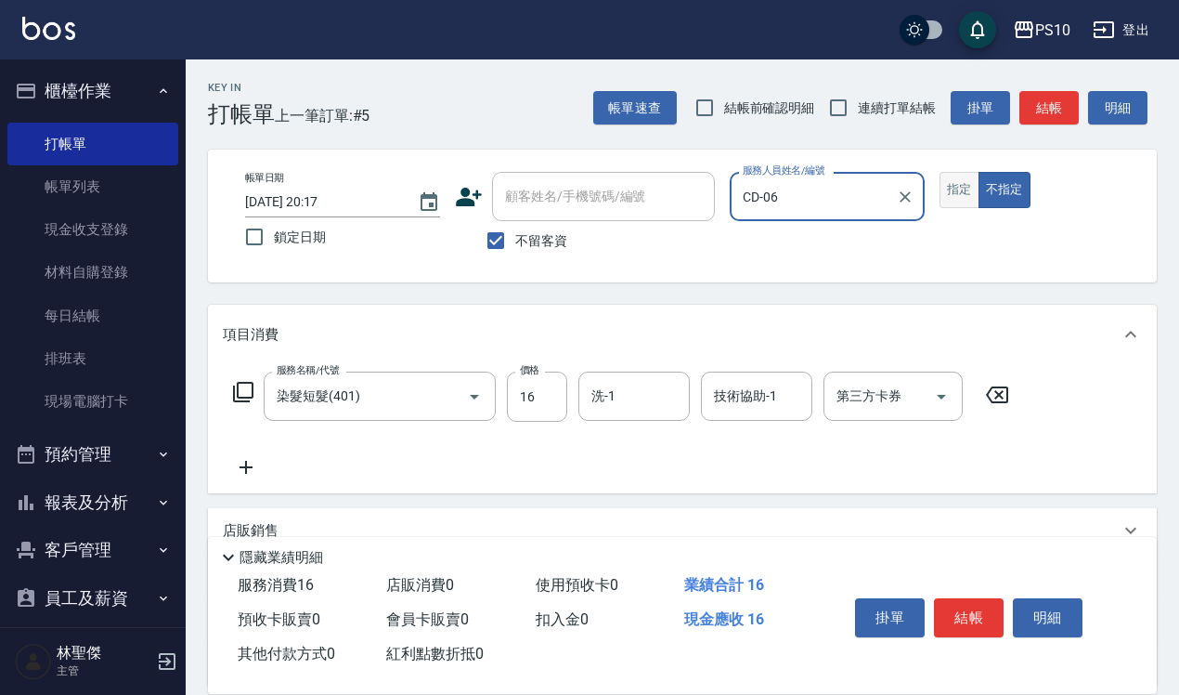
type input "CD-06"
click at [953, 179] on button "指定" at bounding box center [960, 190] width 40 height 36
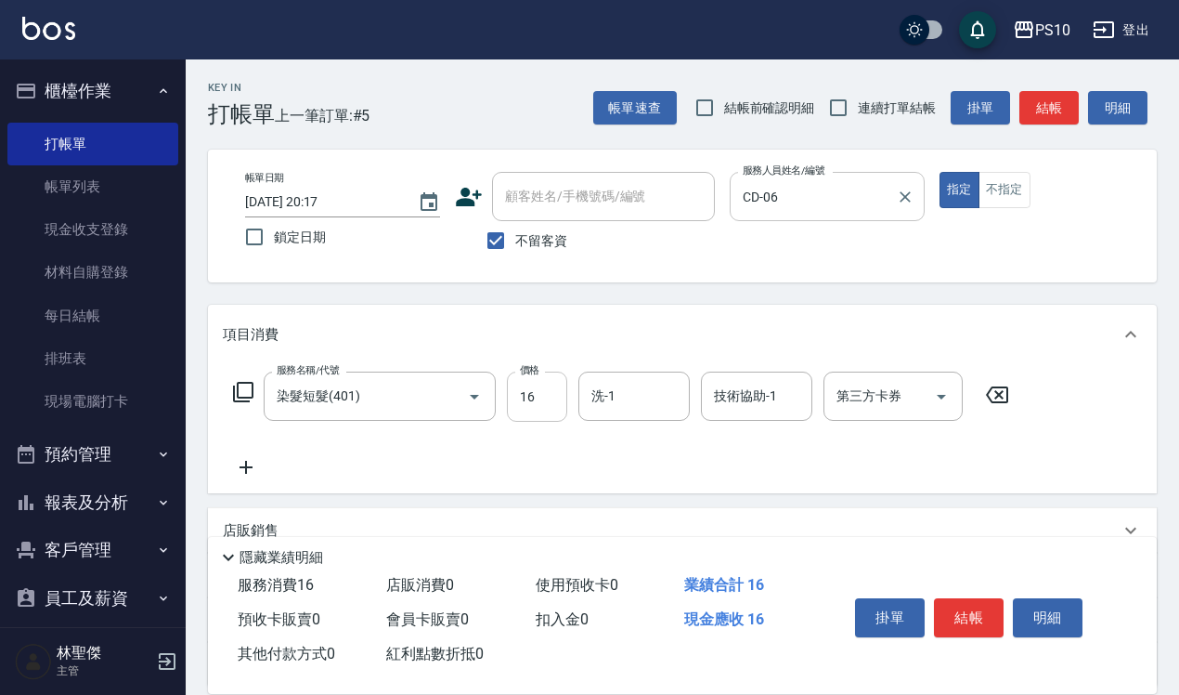
click at [536, 397] on input "16" at bounding box center [537, 396] width 60 height 50
type input "1680"
click at [240, 470] on icon at bounding box center [246, 467] width 46 height 22
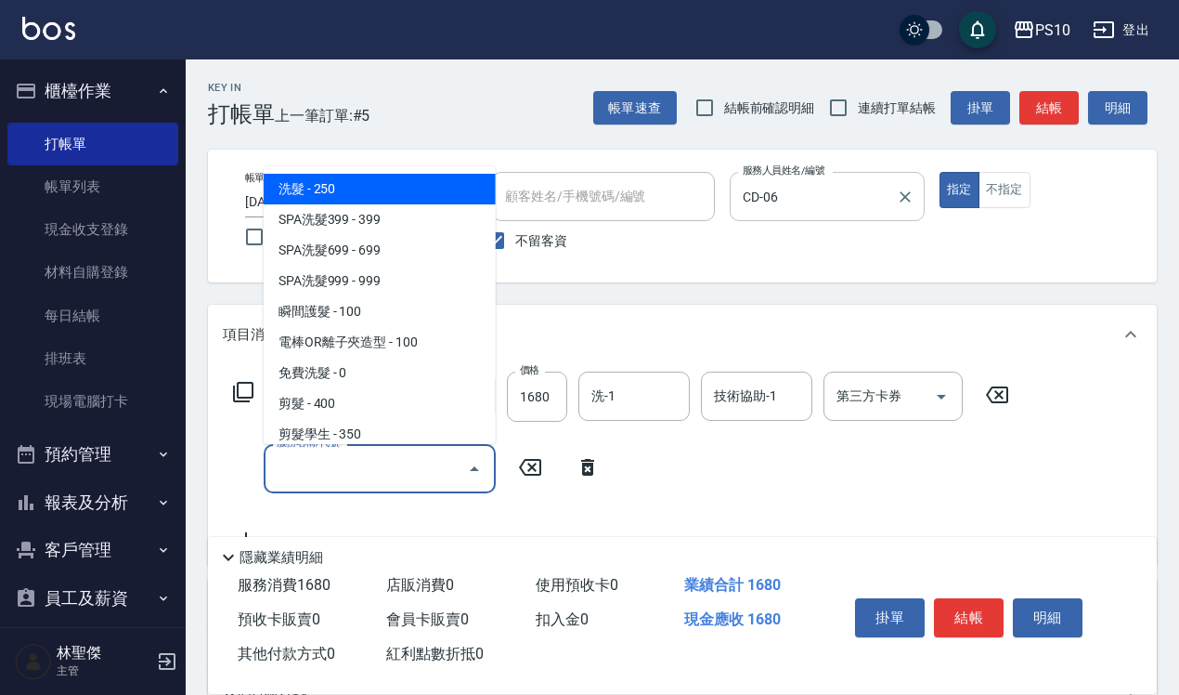
click at [306, 464] on input "服務名稱/代號" at bounding box center [366, 468] width 188 height 33
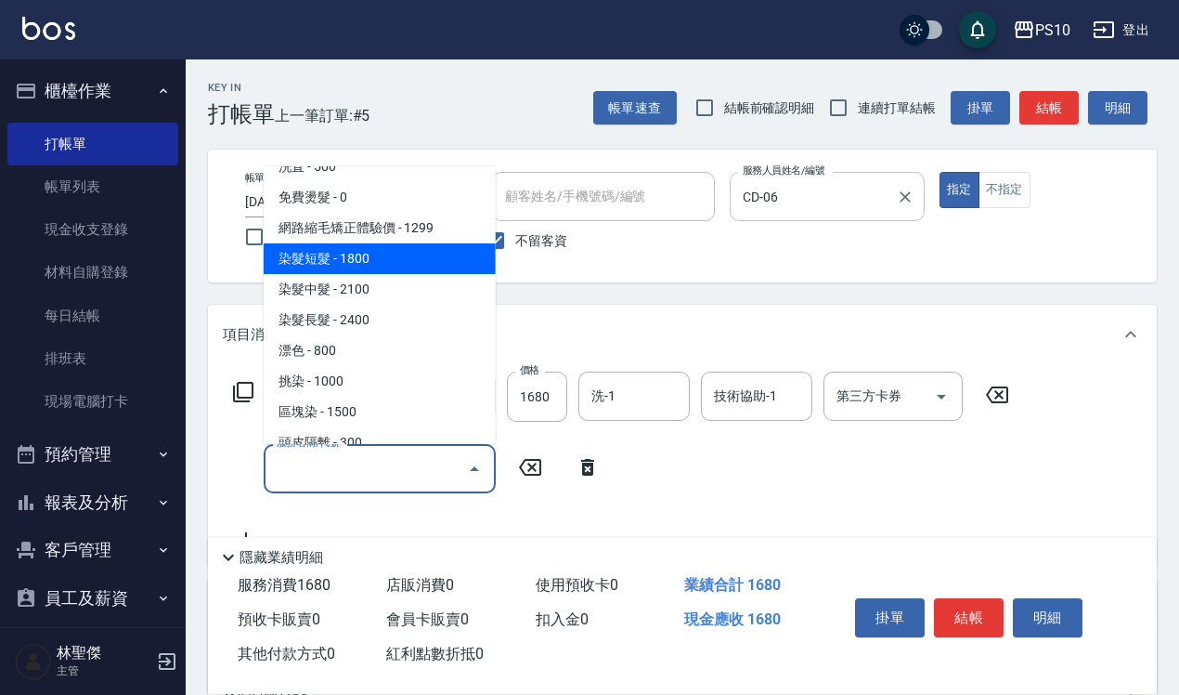
click at [373, 258] on span "染髮短髮 - 1800" at bounding box center [380, 258] width 232 height 31
type input "染髮短髮(401)"
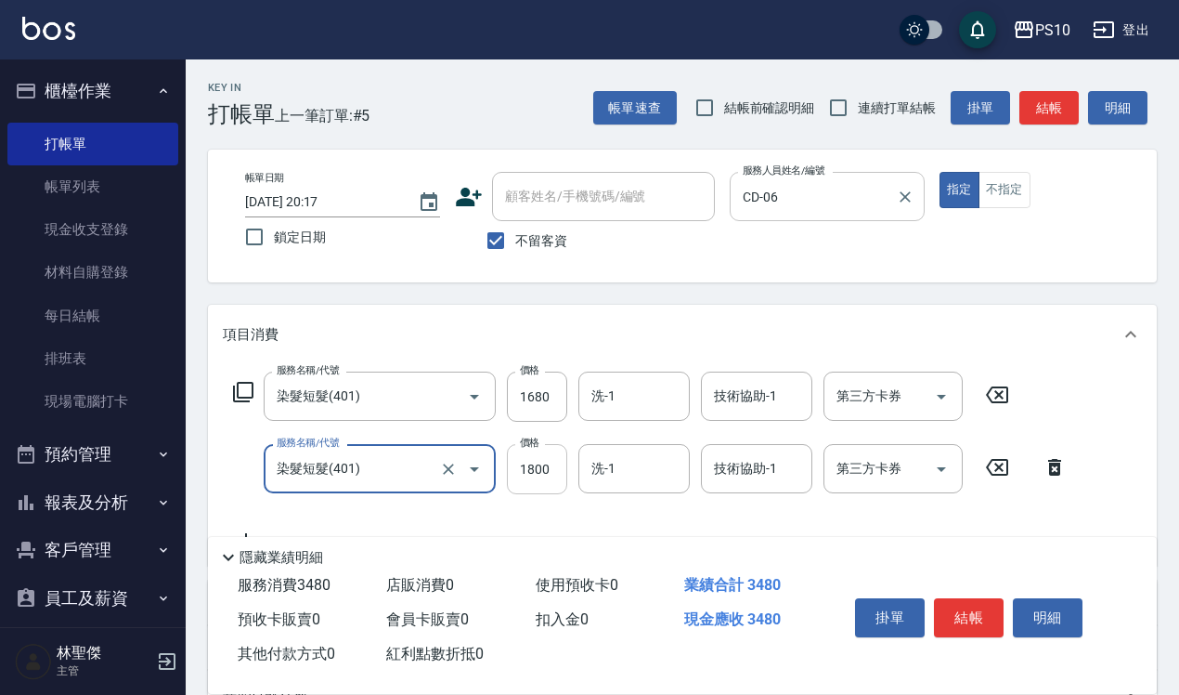
click at [531, 481] on input "1800" at bounding box center [537, 469] width 60 height 50
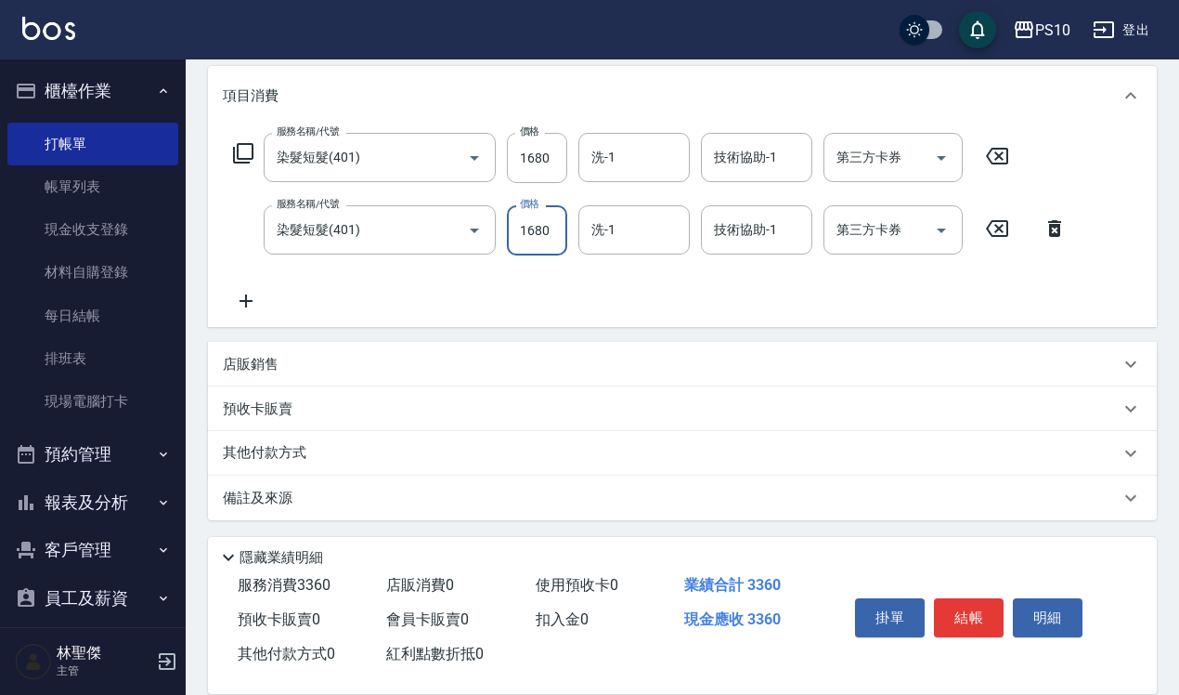
scroll to position [240, 0]
type input "1680"
click at [243, 302] on icon at bounding box center [246, 300] width 46 height 22
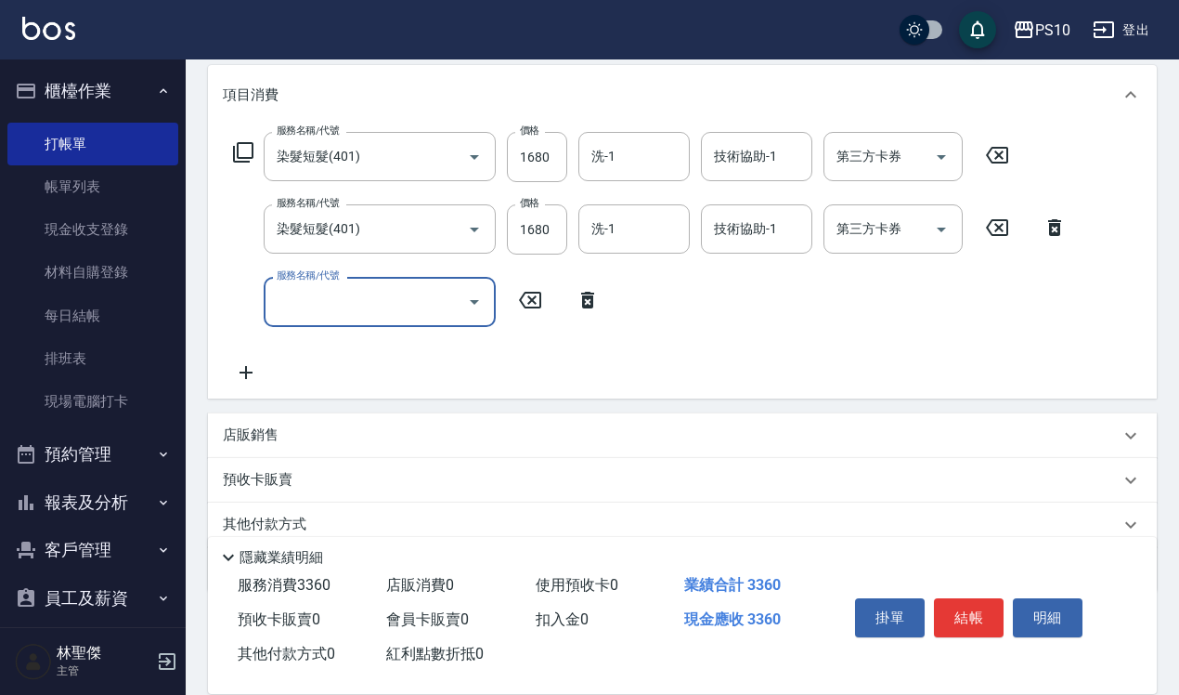
click at [298, 304] on input "服務名稱/代號" at bounding box center [366, 301] width 188 height 33
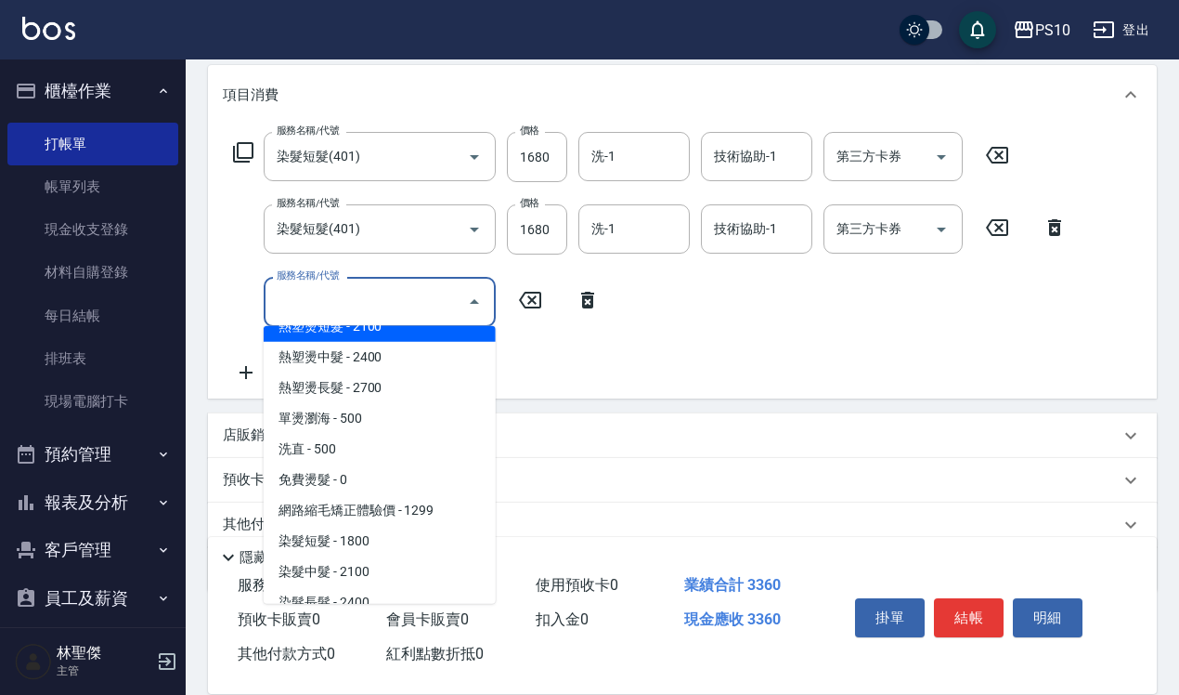
scroll to position [580, 0]
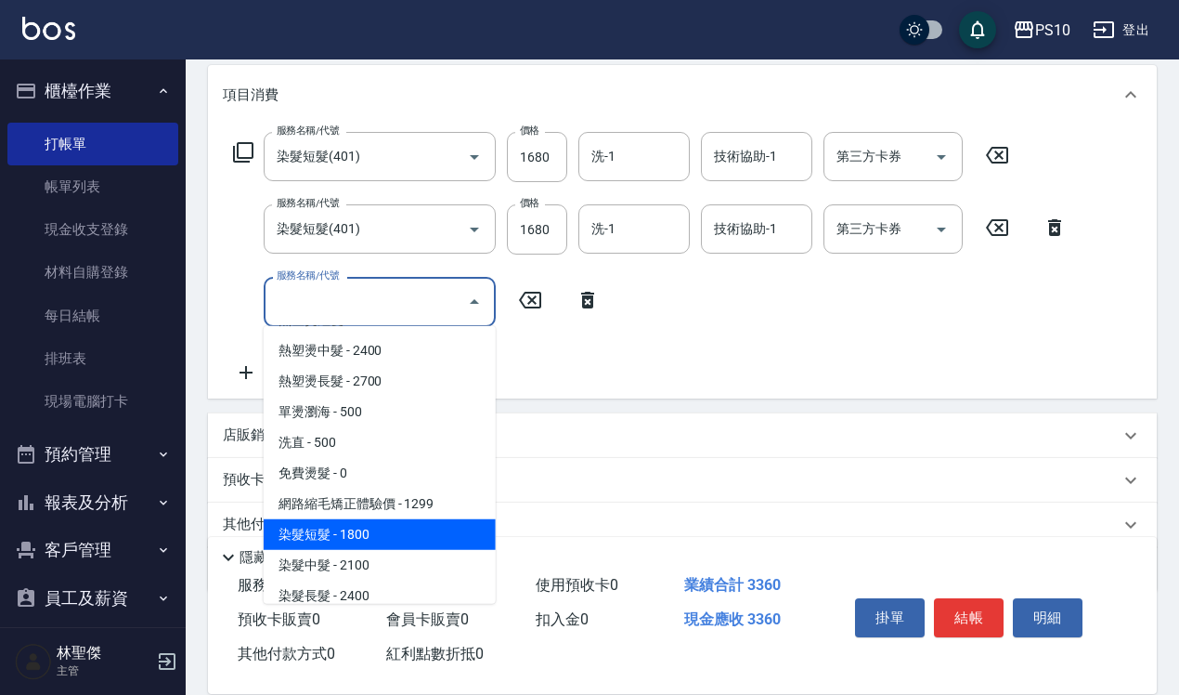
click at [345, 536] on span "染髮短髮 - 1800" at bounding box center [380, 534] width 232 height 31
type input "染髮短髮(401)"
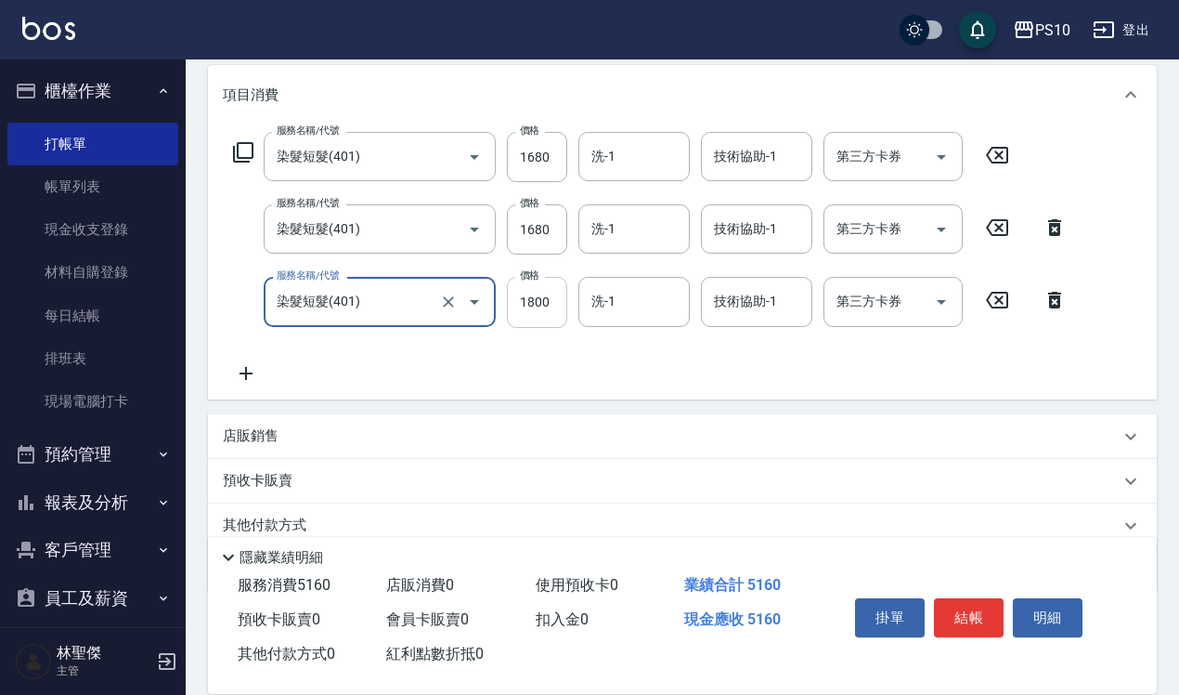
click at [526, 302] on input "1800" at bounding box center [537, 302] width 60 height 50
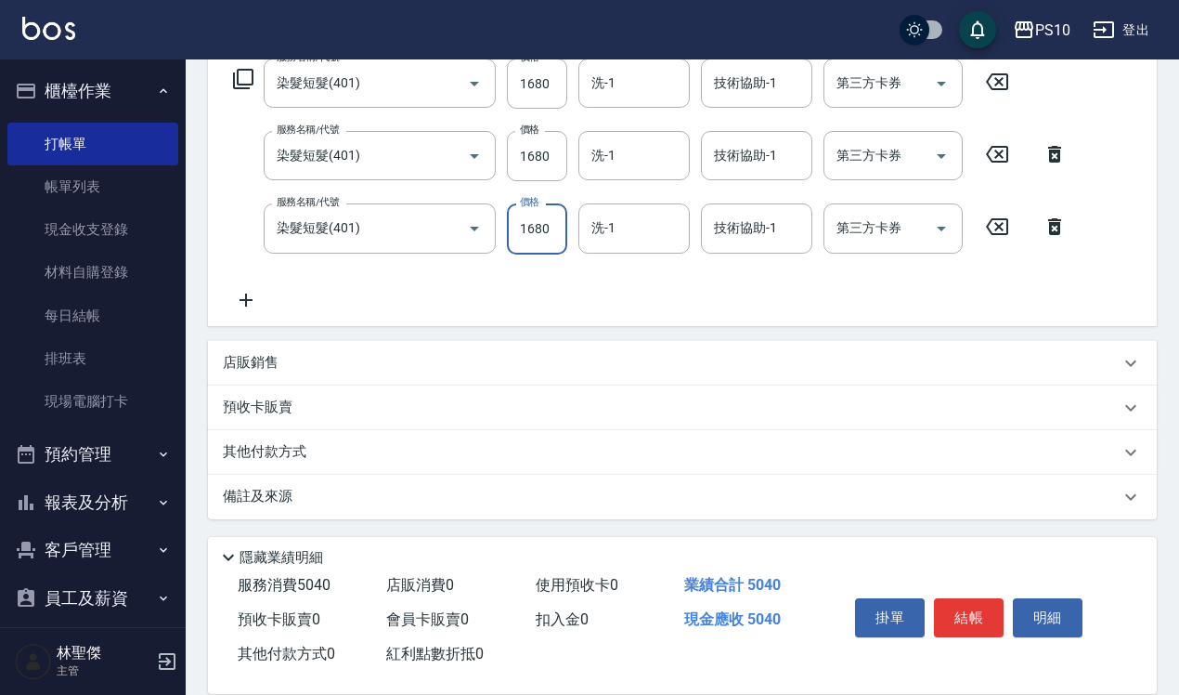
type input "1680"
click at [293, 460] on p "其他付款方式" at bounding box center [269, 452] width 93 height 20
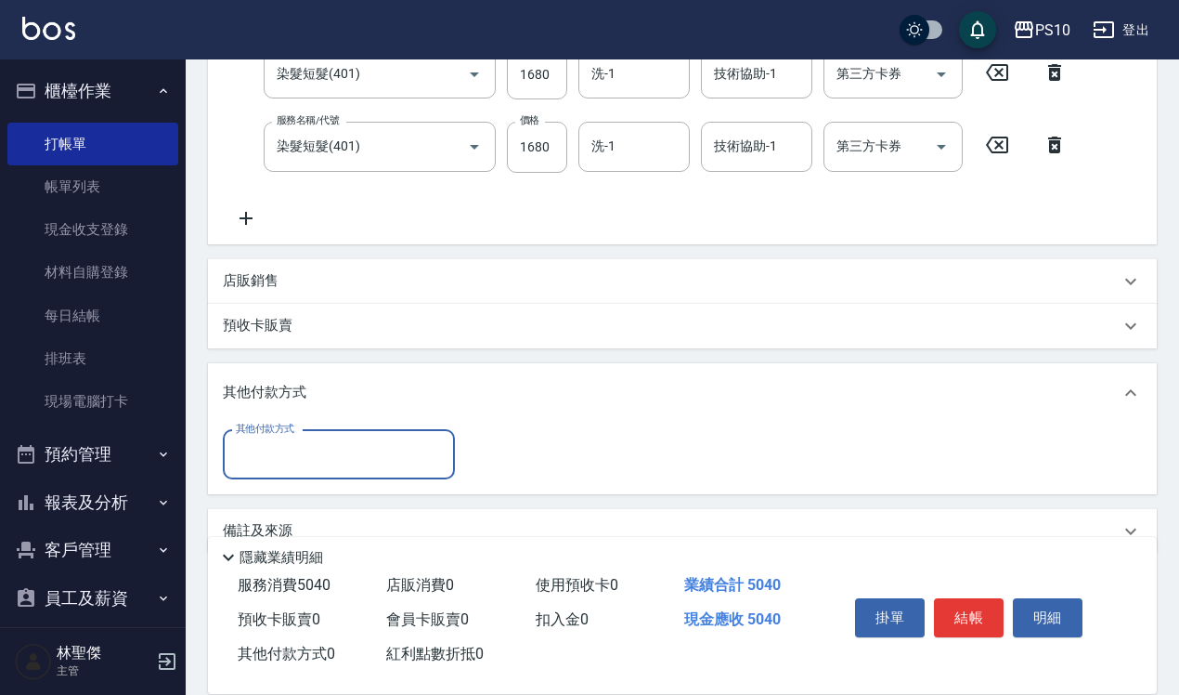
scroll to position [429, 0]
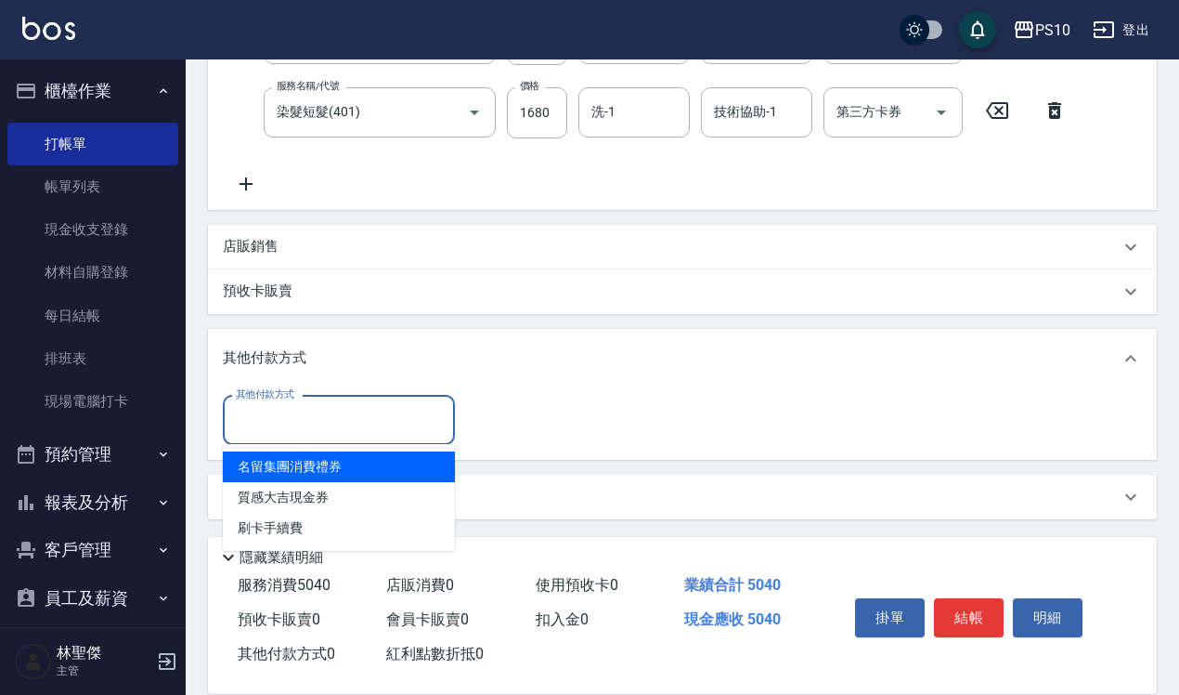
click at [293, 425] on input "其他付款方式" at bounding box center [338, 420] width 215 height 33
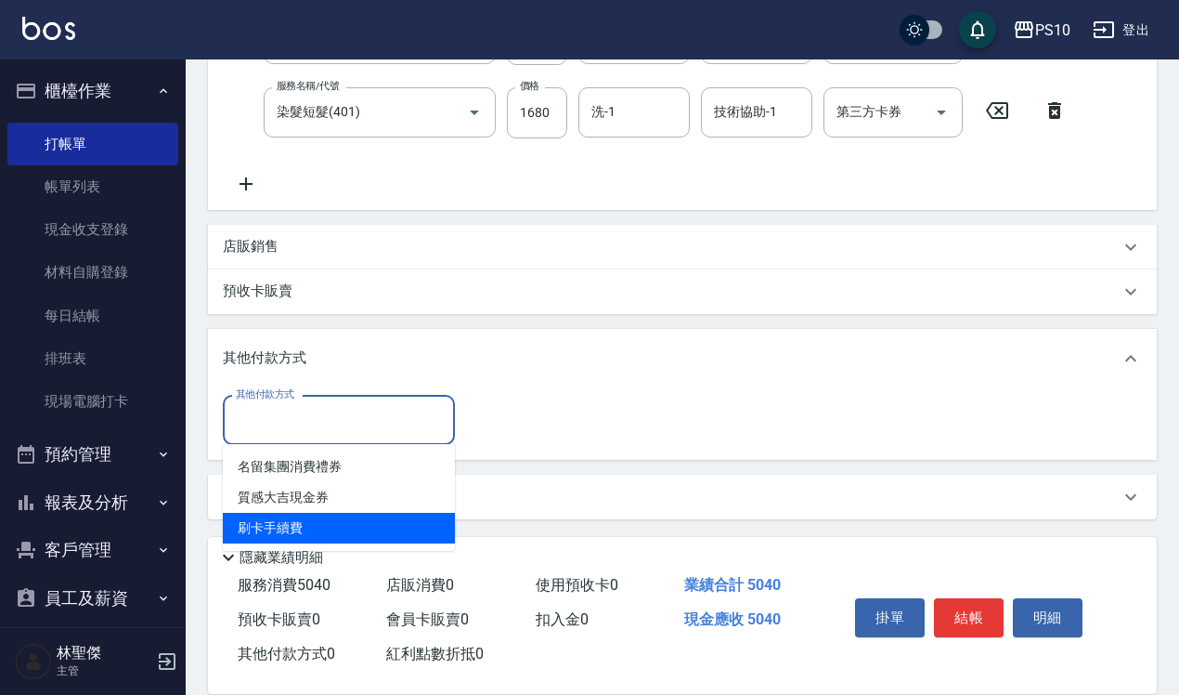
click at [299, 530] on span "刷卡手續費" at bounding box center [339, 528] width 232 height 31
type input "刷卡手續費"
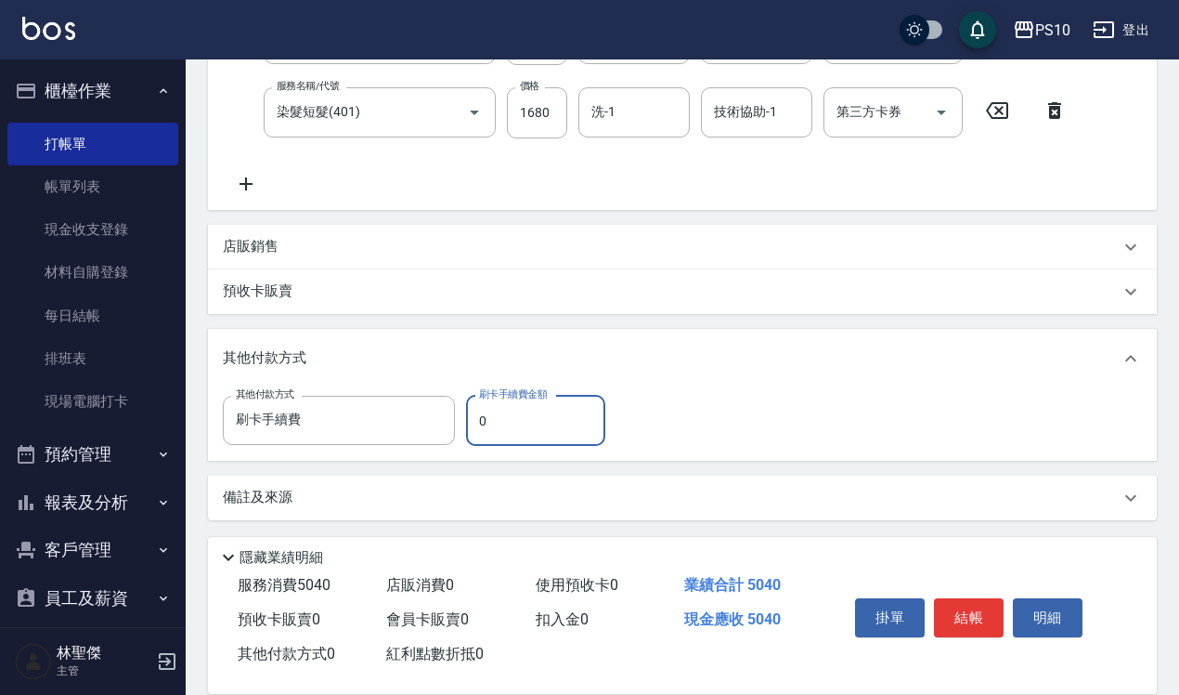
click at [493, 406] on input "0" at bounding box center [535, 421] width 139 height 50
type input "5040"
click at [996, 606] on button "結帳" at bounding box center [969, 617] width 70 height 39
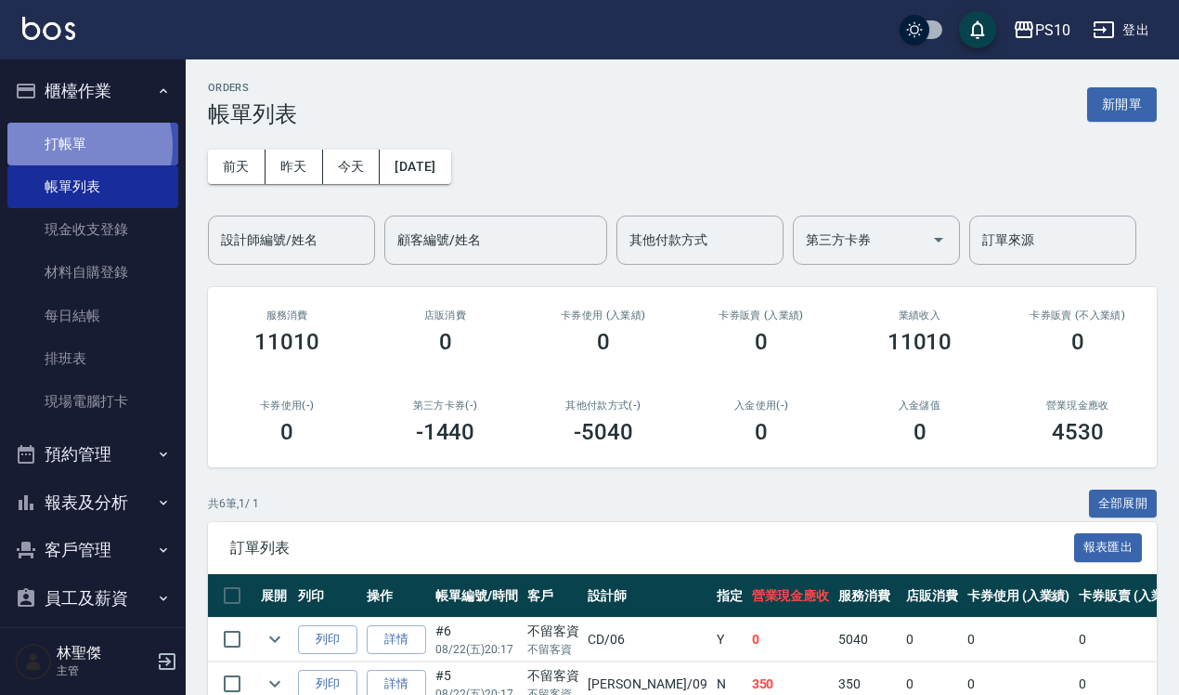
click at [74, 146] on link "打帳單" at bounding box center [92, 144] width 171 height 43
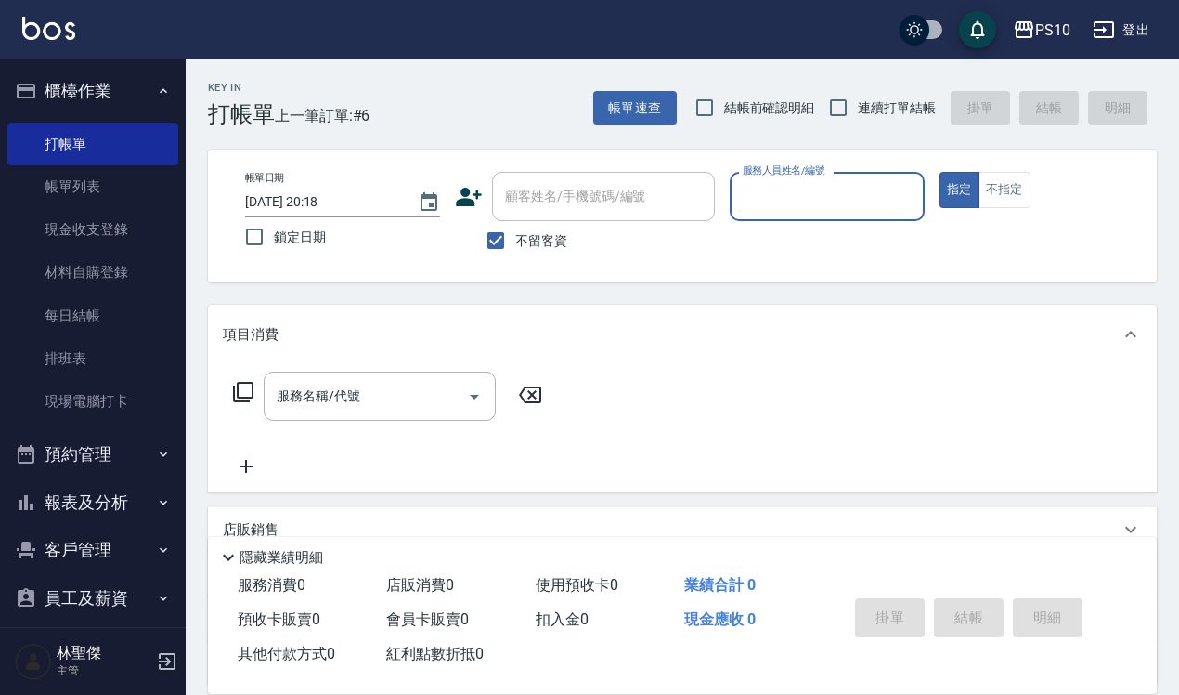
click at [796, 206] on input "服務人員姓名/編號" at bounding box center [827, 196] width 178 height 33
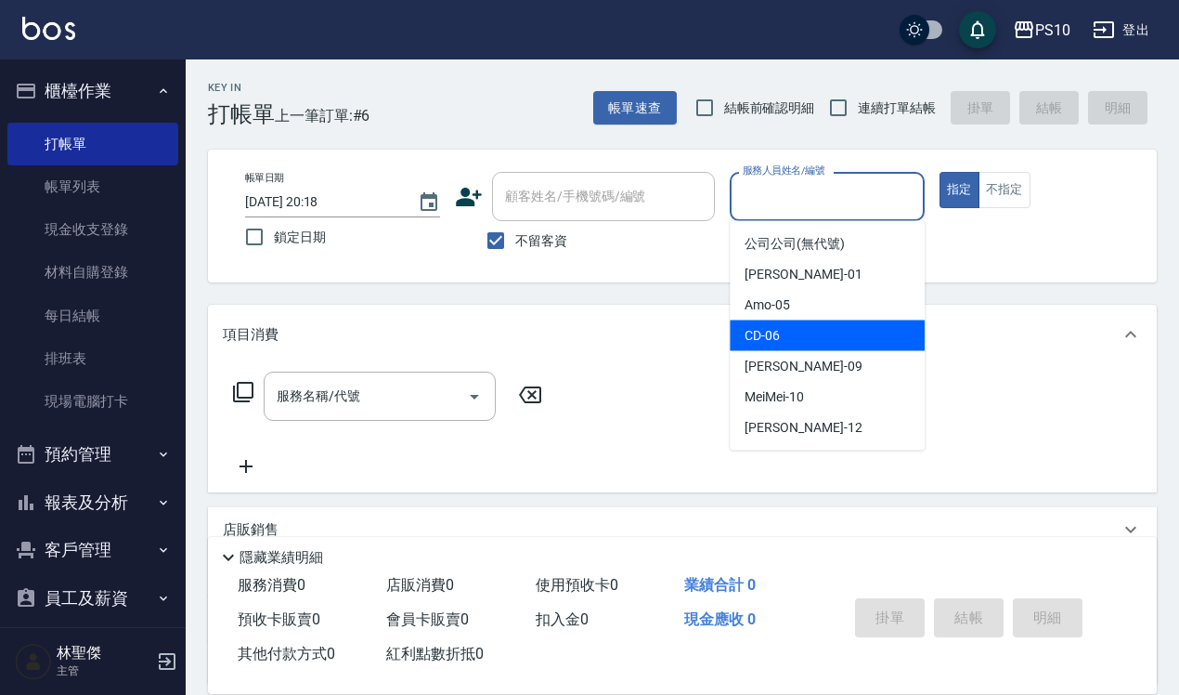
click at [777, 331] on span "CD -06" at bounding box center [762, 336] width 35 height 20
type input "CD-06"
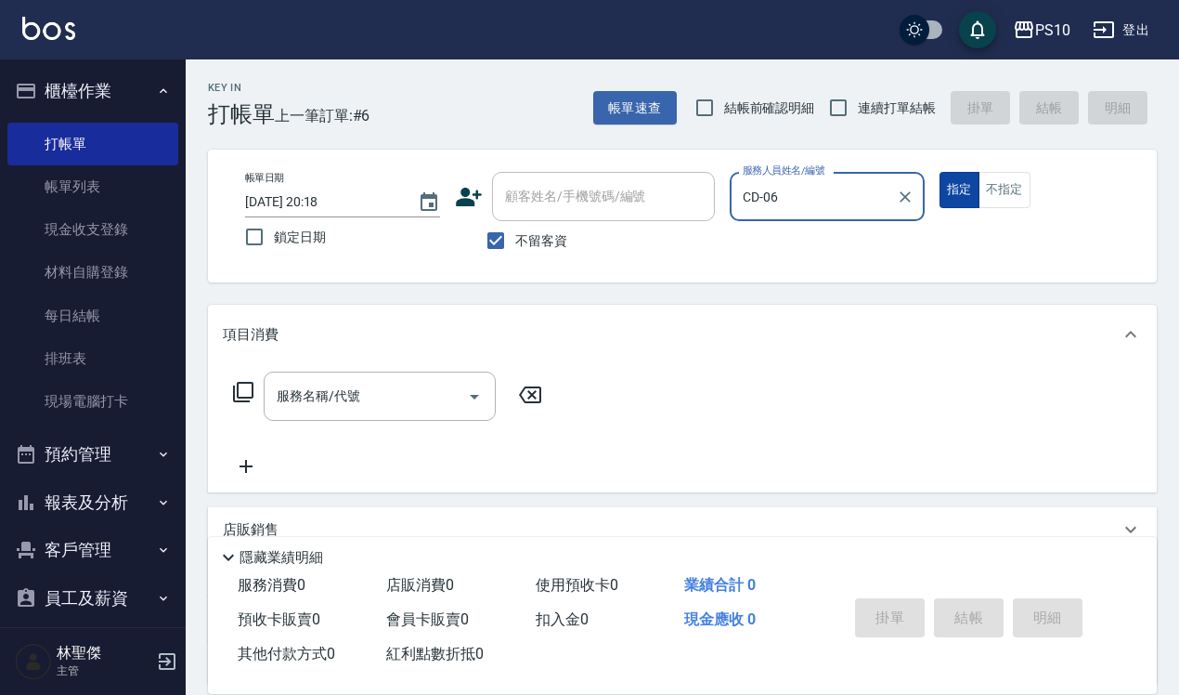
click at [972, 190] on button "指定" at bounding box center [960, 190] width 40 height 36
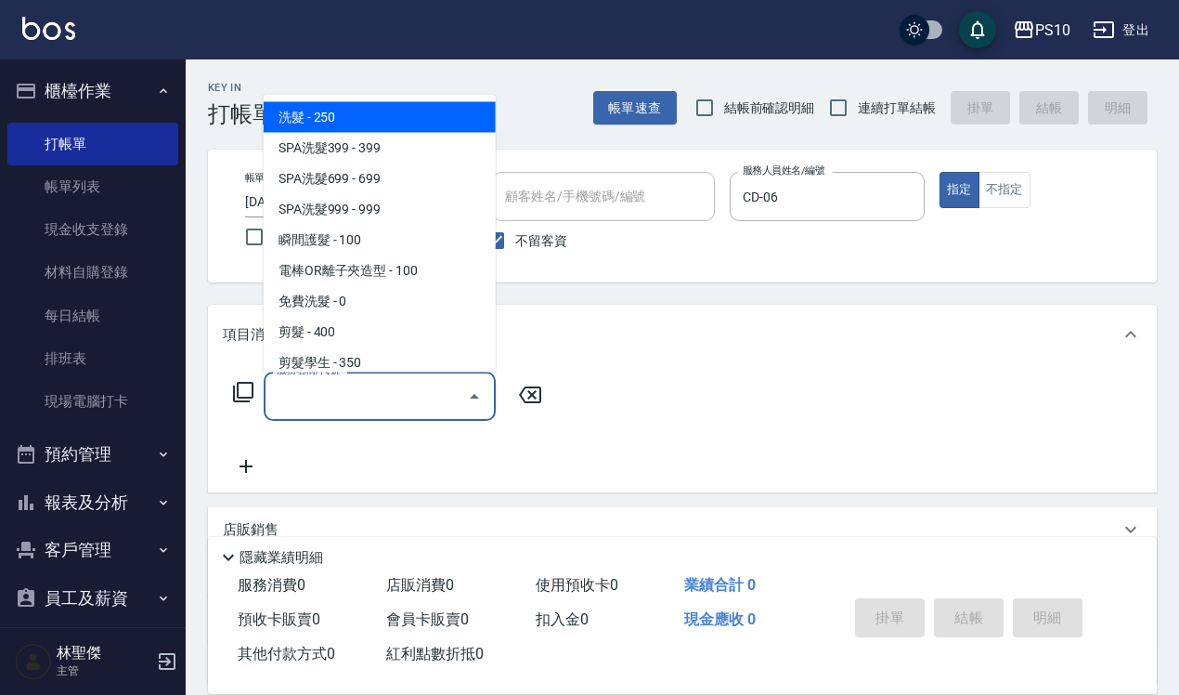
click at [309, 388] on input "服務名稱/代號" at bounding box center [366, 396] width 188 height 33
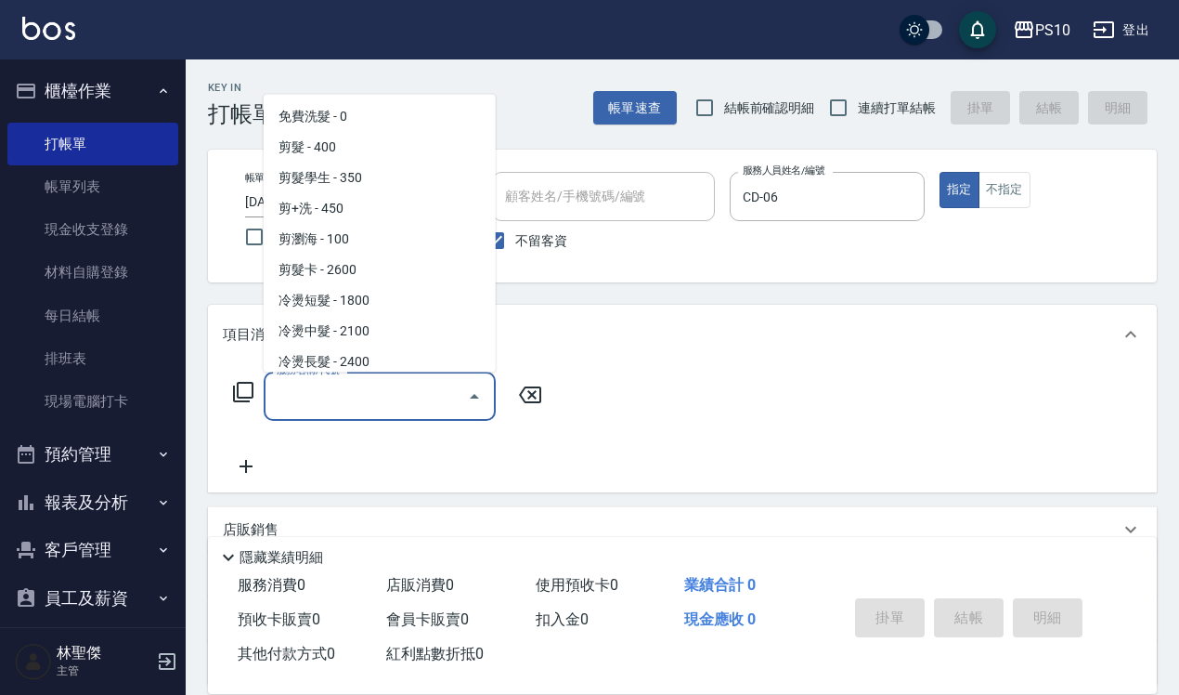
scroll to position [232, 0]
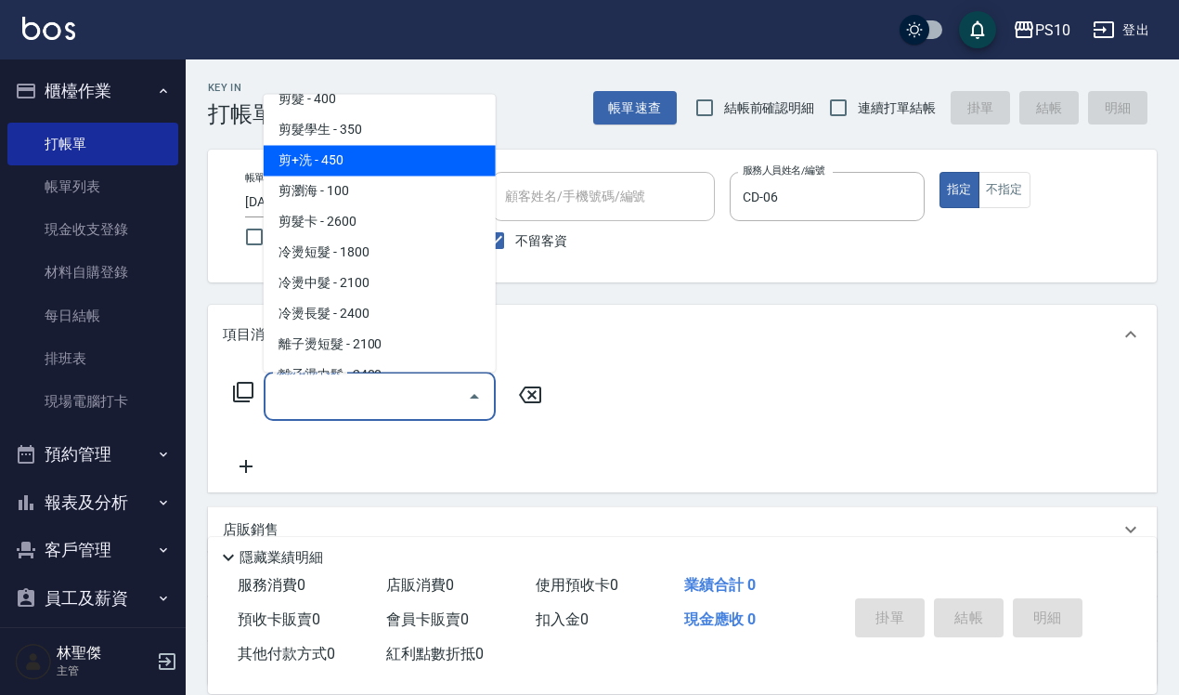
click at [359, 149] on span "剪+洗 - 450" at bounding box center [380, 160] width 232 height 31
type input "剪+洗(203)"
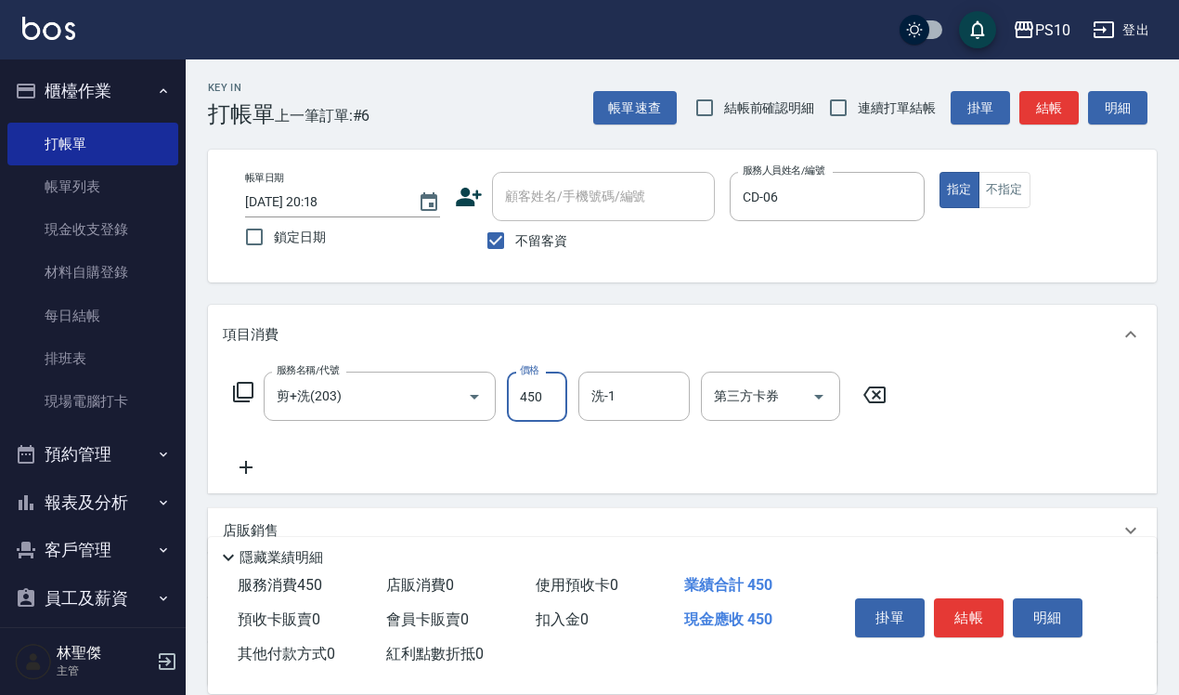
drag, startPoint x: 515, startPoint y: 392, endPoint x: 506, endPoint y: 390, distance: 9.5
click at [515, 392] on input "450" at bounding box center [537, 396] width 60 height 50
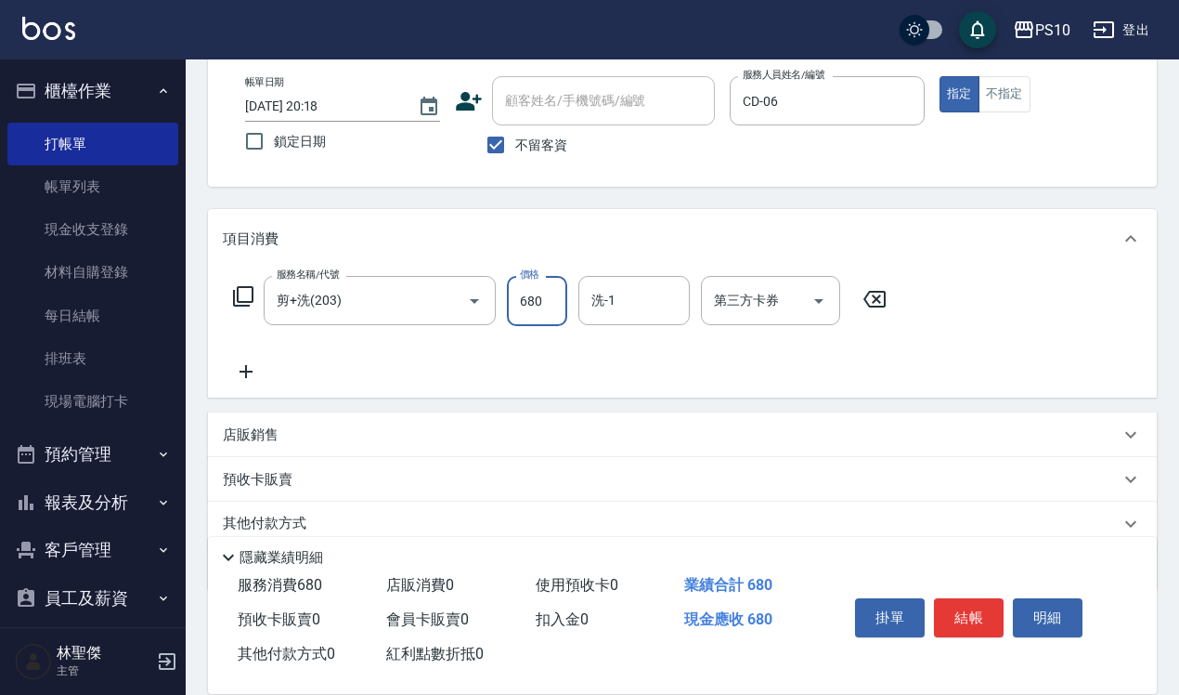
scroll to position [168, 0]
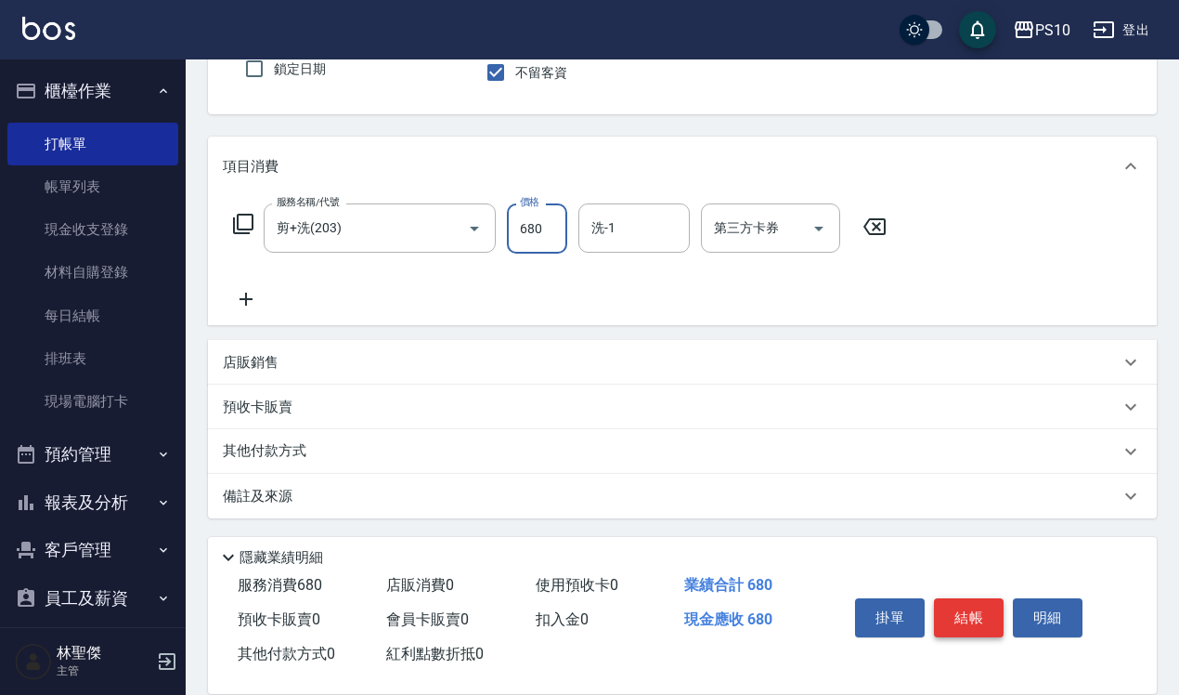
type input "680"
click at [948, 610] on button "結帳" at bounding box center [969, 617] width 70 height 39
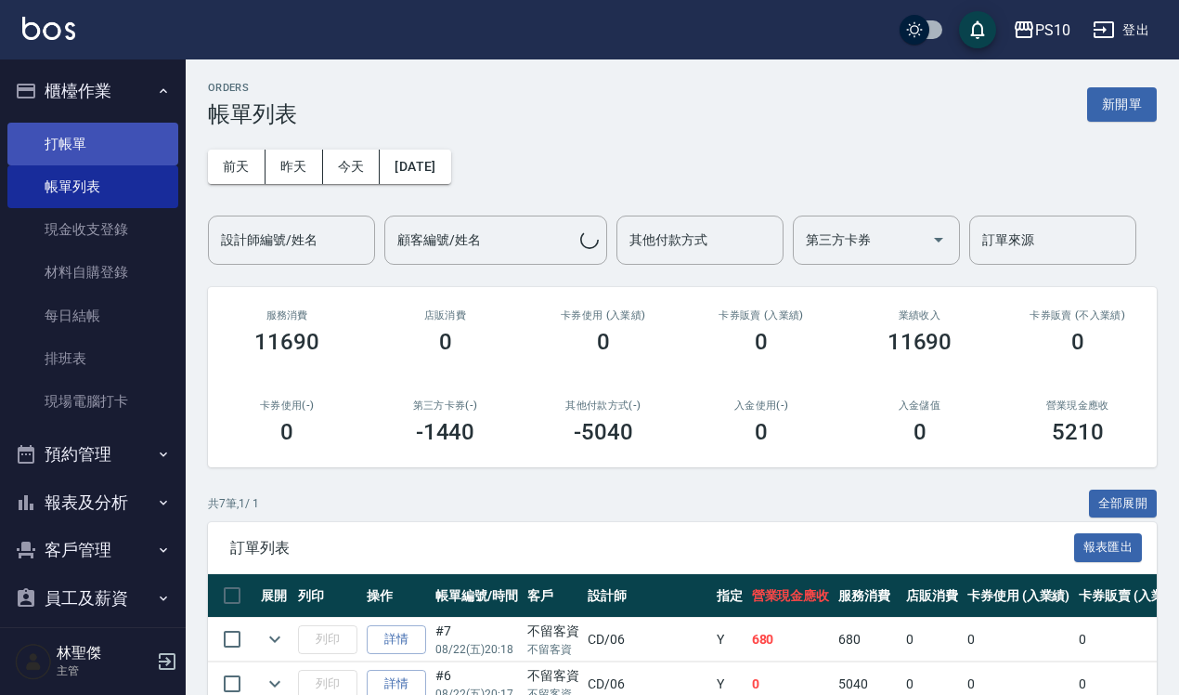
click at [68, 139] on link "打帳單" at bounding box center [92, 144] width 171 height 43
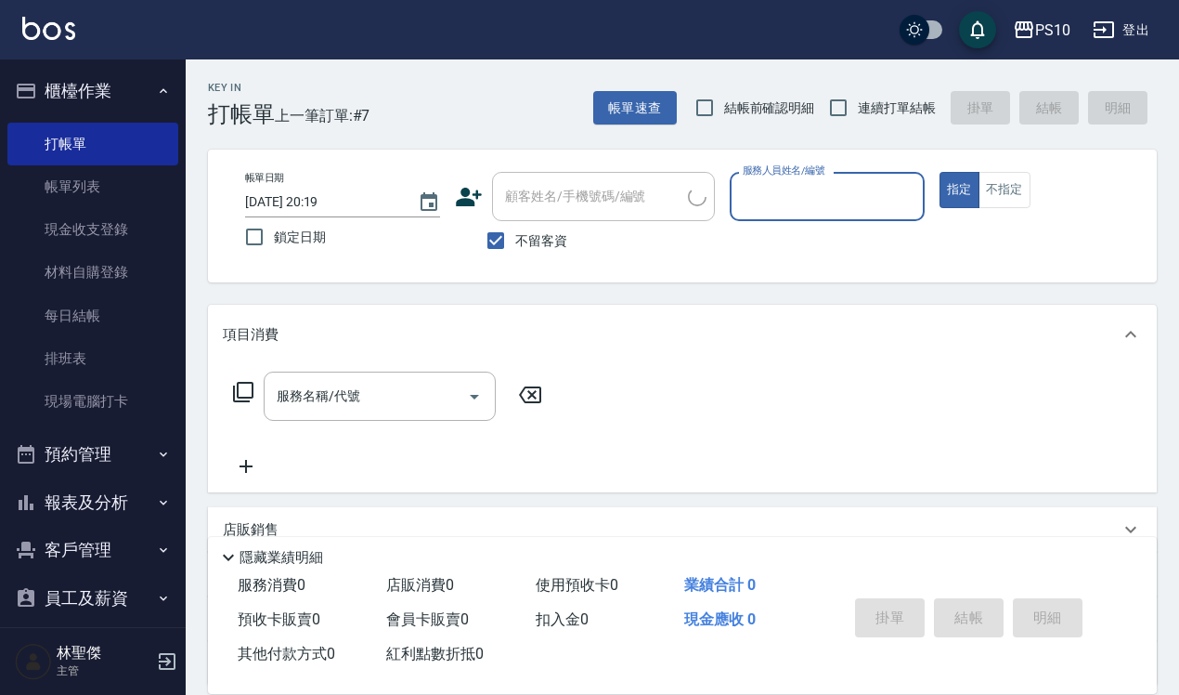
click at [790, 202] on input "服務人員姓名/編號" at bounding box center [827, 196] width 178 height 33
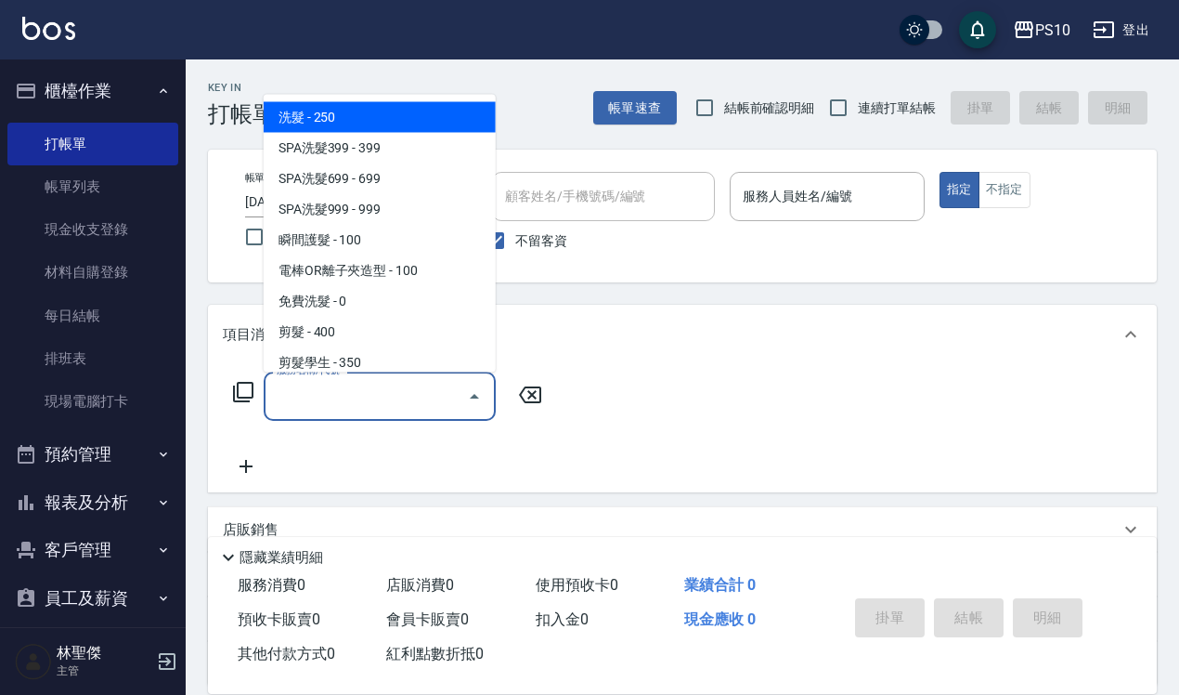
click at [309, 381] on div "服務名稱/代號 服務名稱/代號" at bounding box center [380, 395] width 232 height 49
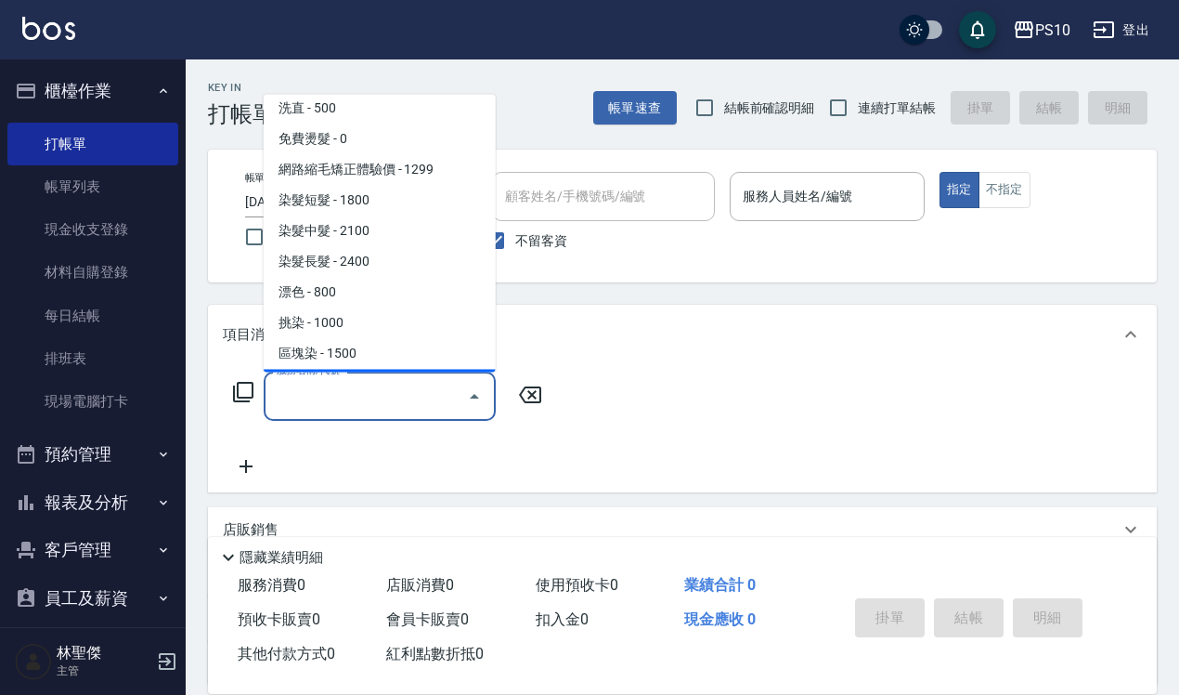
scroll to position [813, 0]
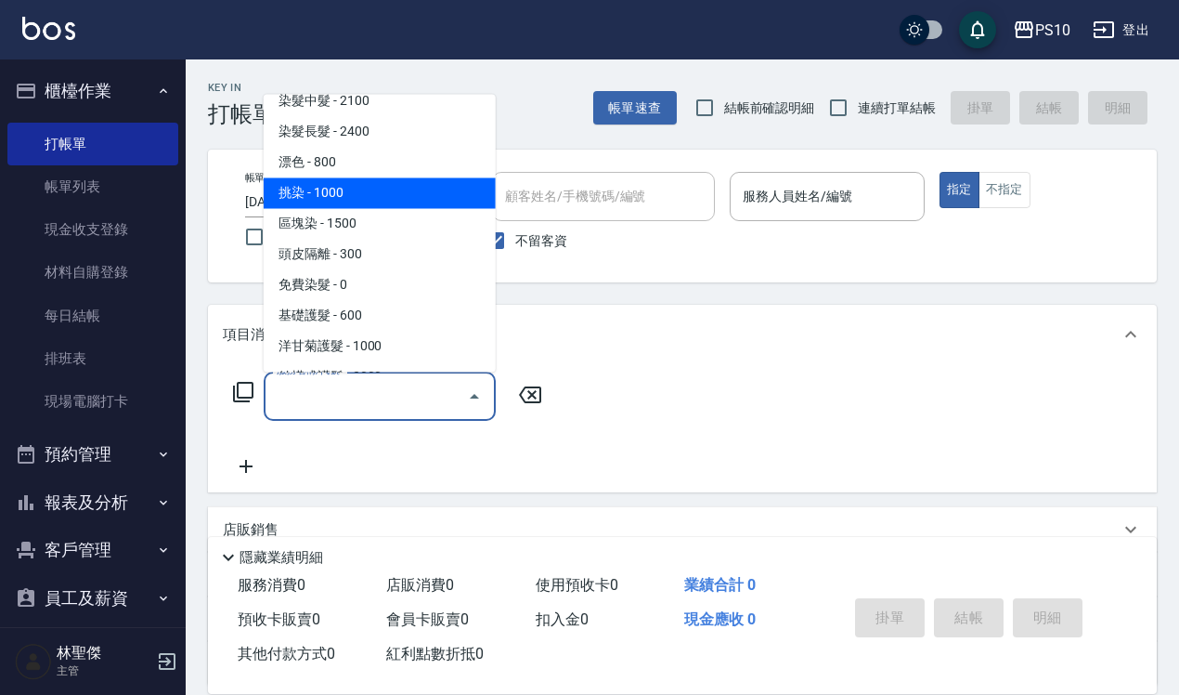
click at [345, 192] on span "挑染 - 1000" at bounding box center [380, 192] width 232 height 31
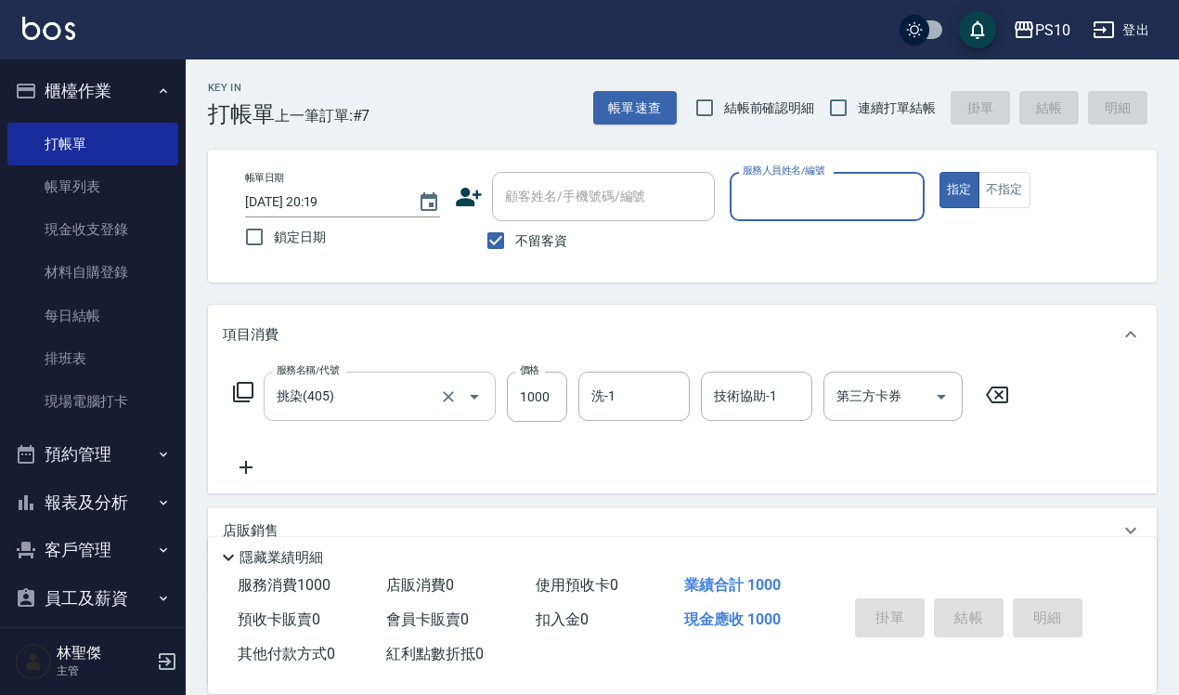
click at [316, 395] on input "挑染(405)" at bounding box center [353, 396] width 163 height 33
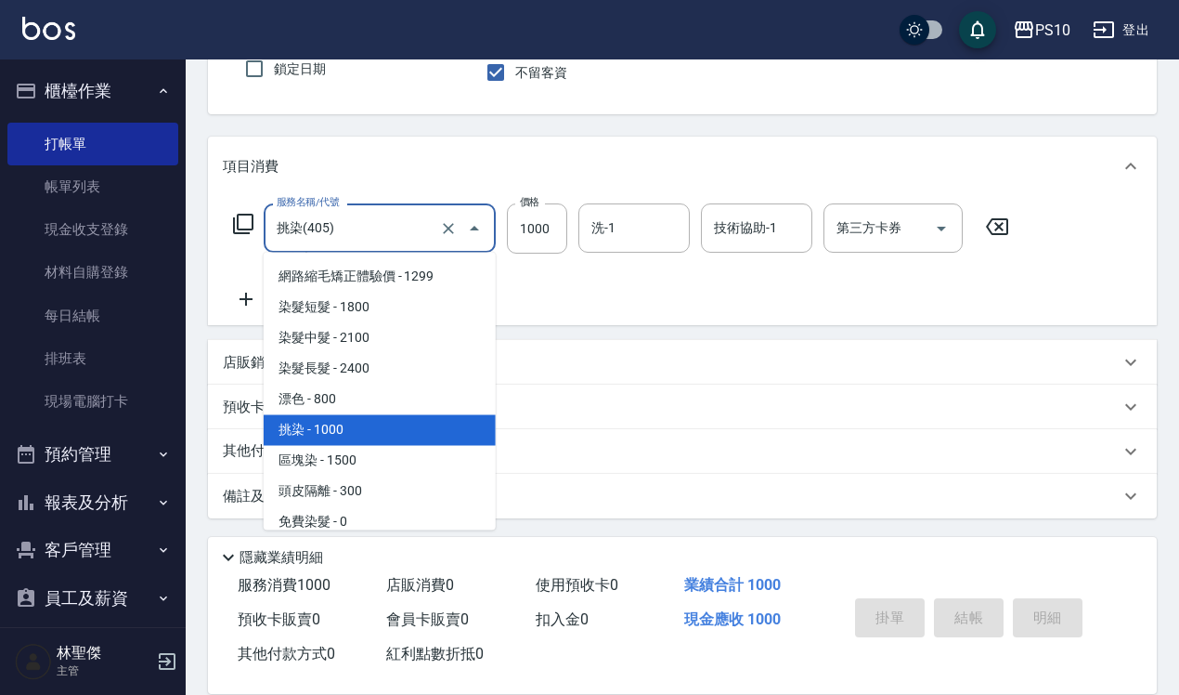
scroll to position [731, 0]
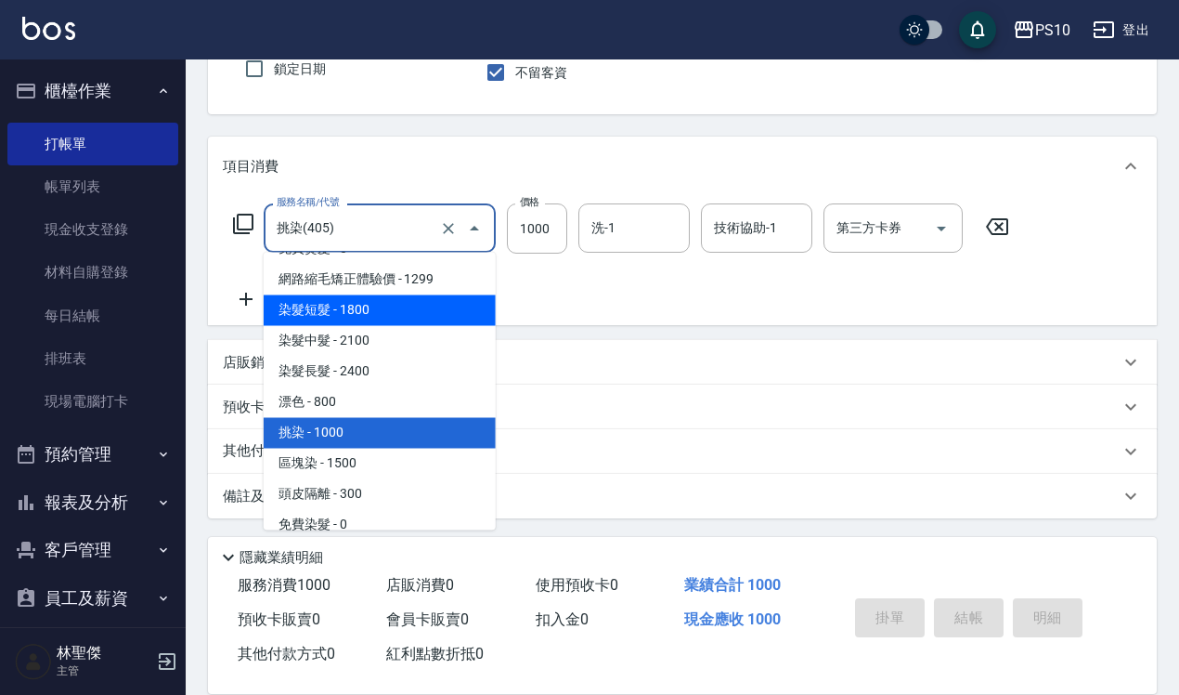
click at [336, 309] on span "染髮短髮 - 1800" at bounding box center [380, 310] width 232 height 31
type input "染髮短髮(401)"
type input "1800"
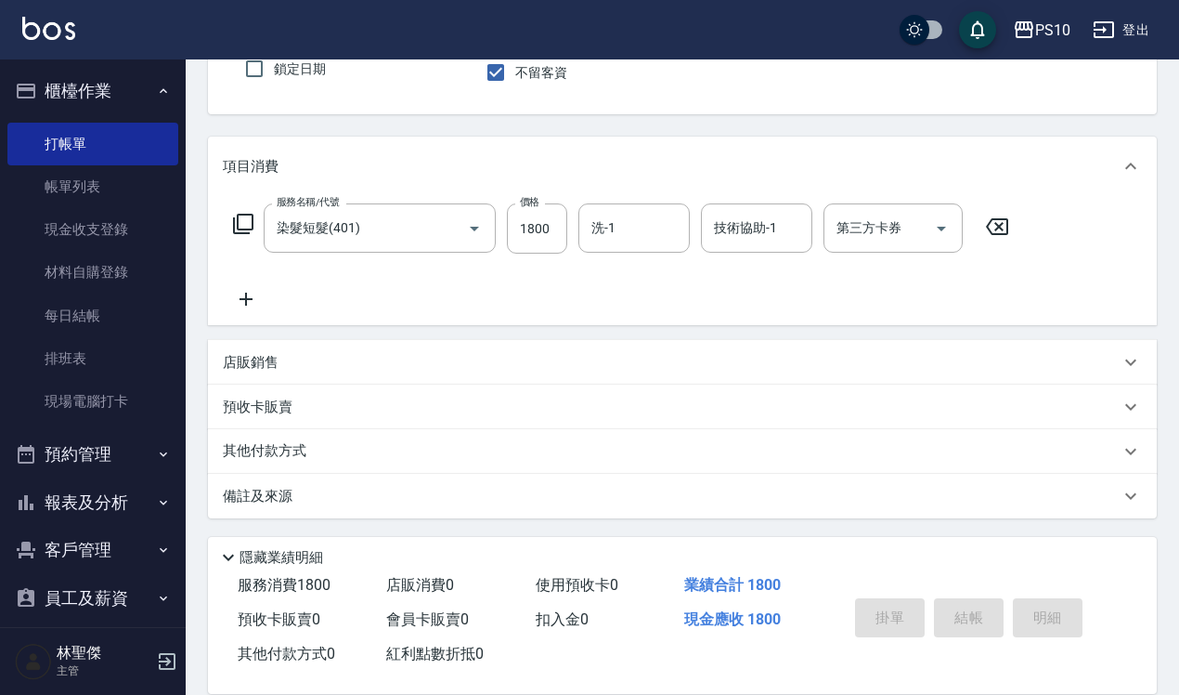
click at [261, 364] on p "店販銷售" at bounding box center [251, 363] width 56 height 20
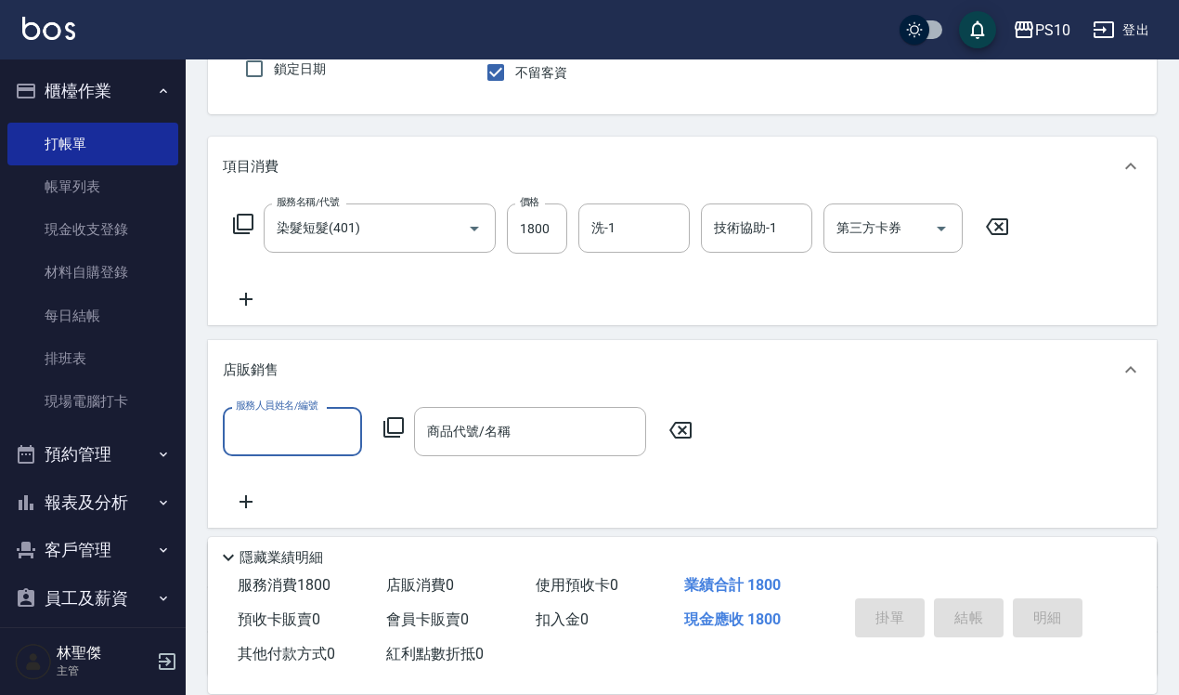
scroll to position [0, 0]
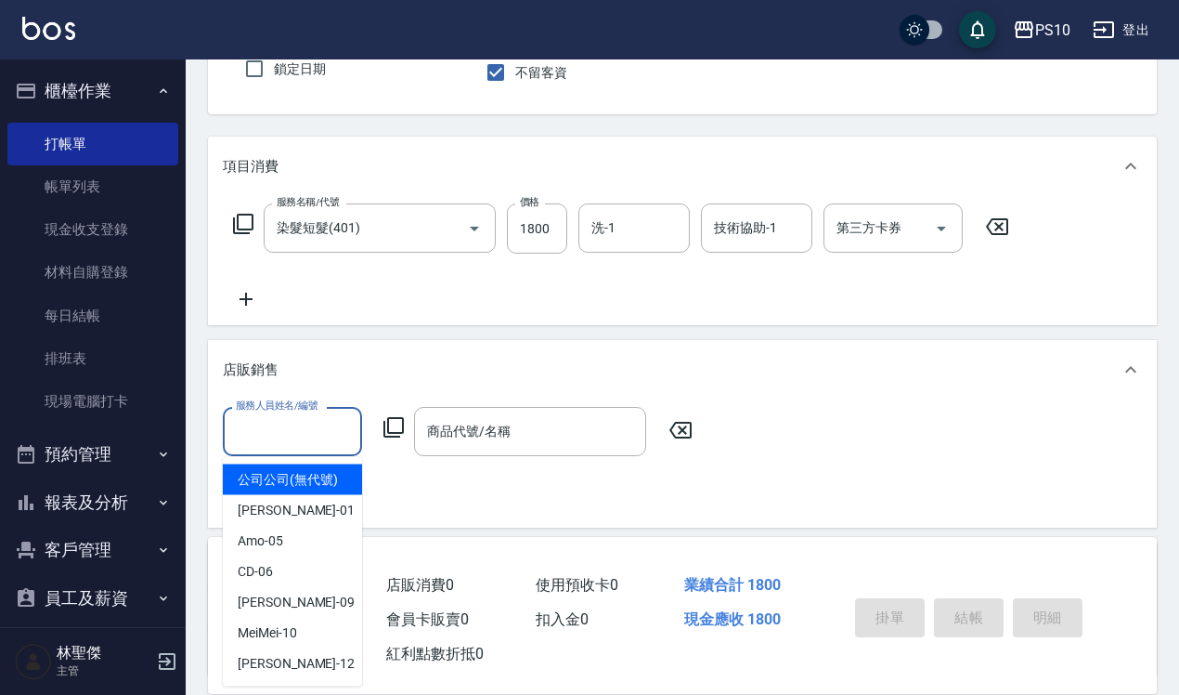
click at [277, 444] on input "服務人員姓名/編號" at bounding box center [292, 431] width 123 height 33
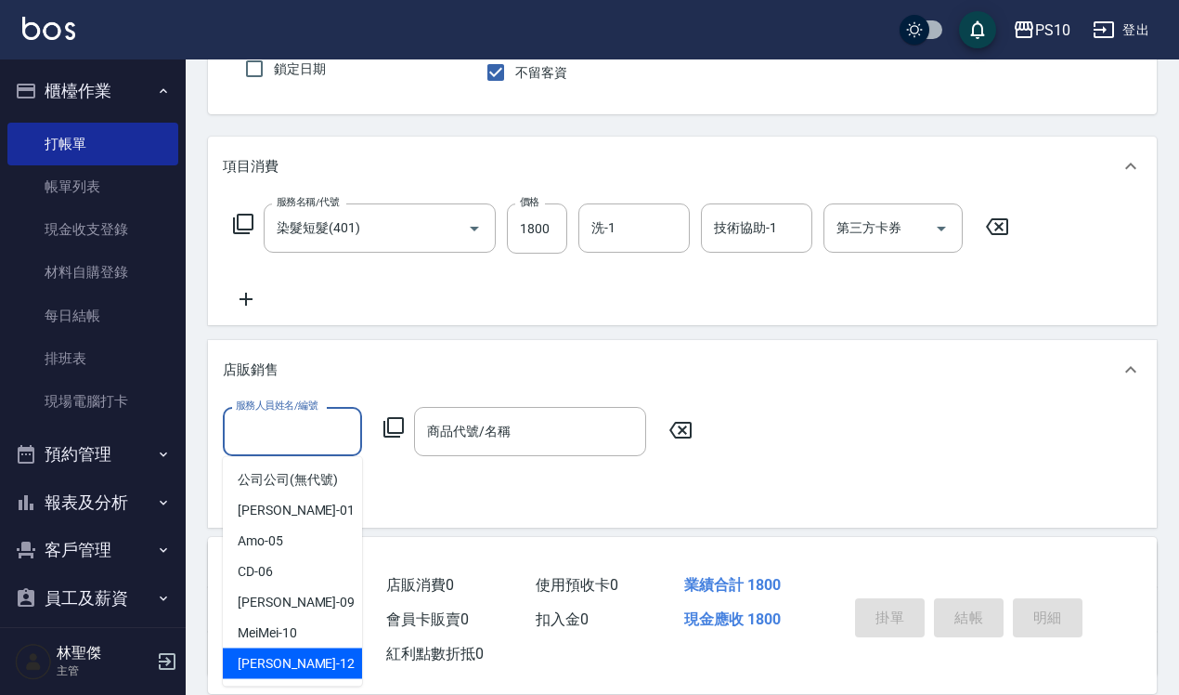
click at [266, 657] on span "[PERSON_NAME] -12" at bounding box center [296, 664] width 117 height 20
type input "[PERSON_NAME]-12"
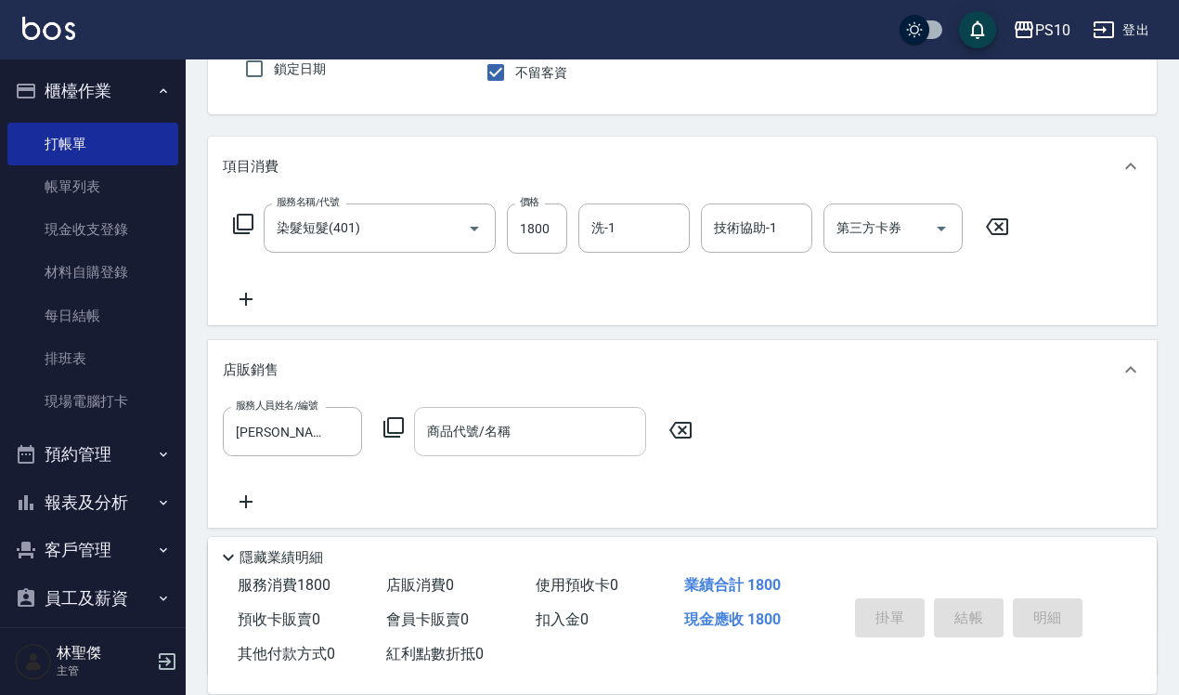
click at [449, 429] on input "商品代號/名稱" at bounding box center [530, 431] width 215 height 33
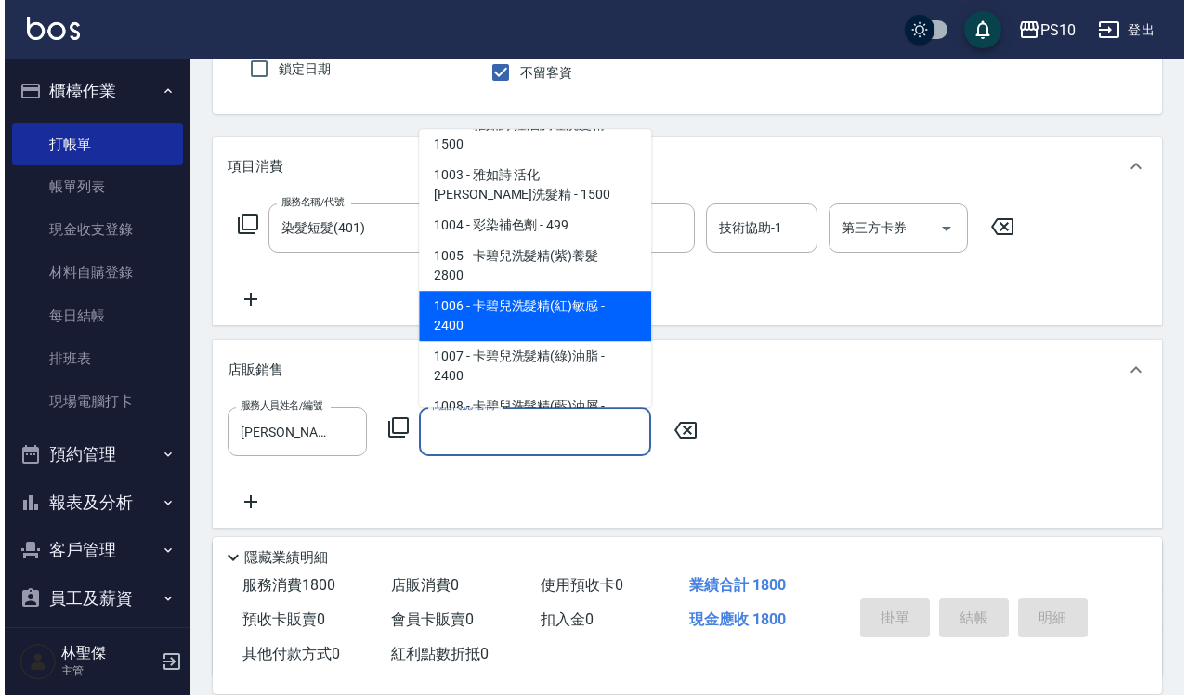
scroll to position [116, 0]
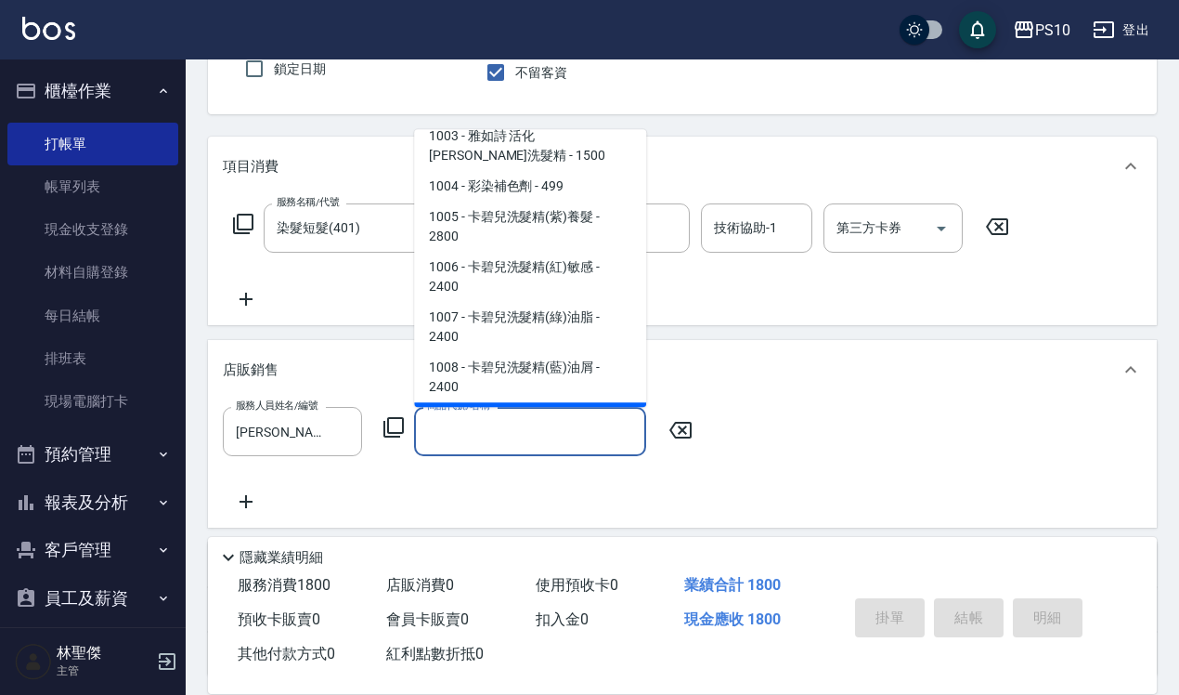
click at [392, 418] on icon at bounding box center [394, 427] width 20 height 20
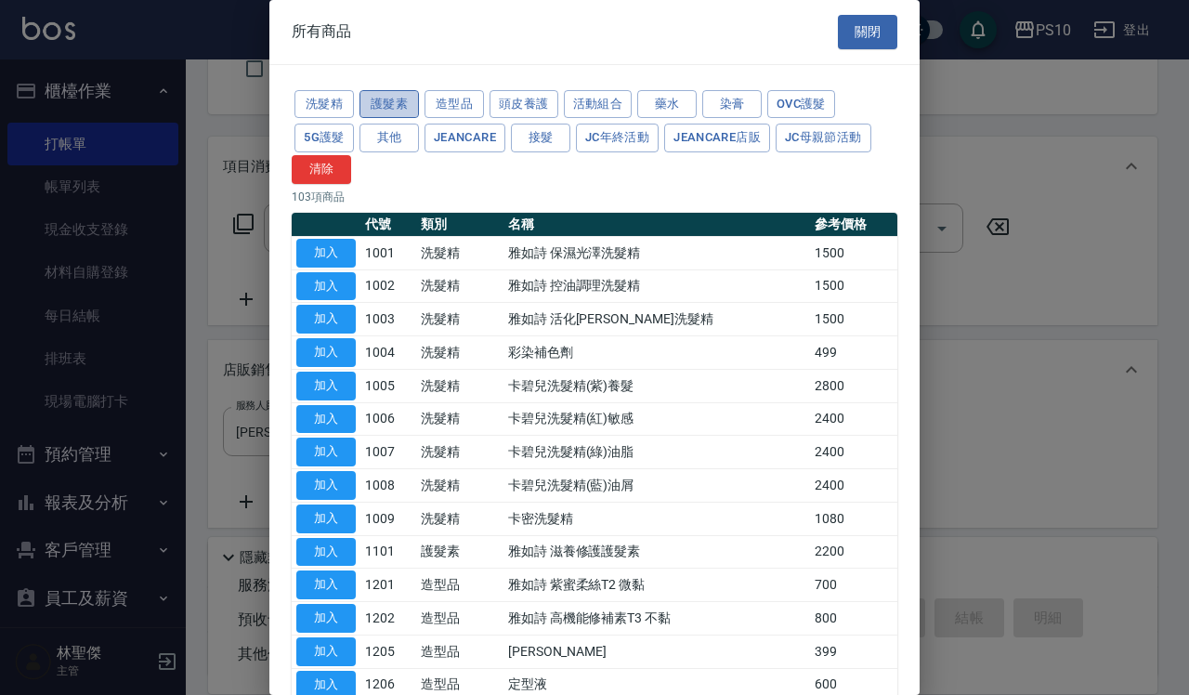
click at [384, 98] on button "護髮素" at bounding box center [388, 104] width 59 height 29
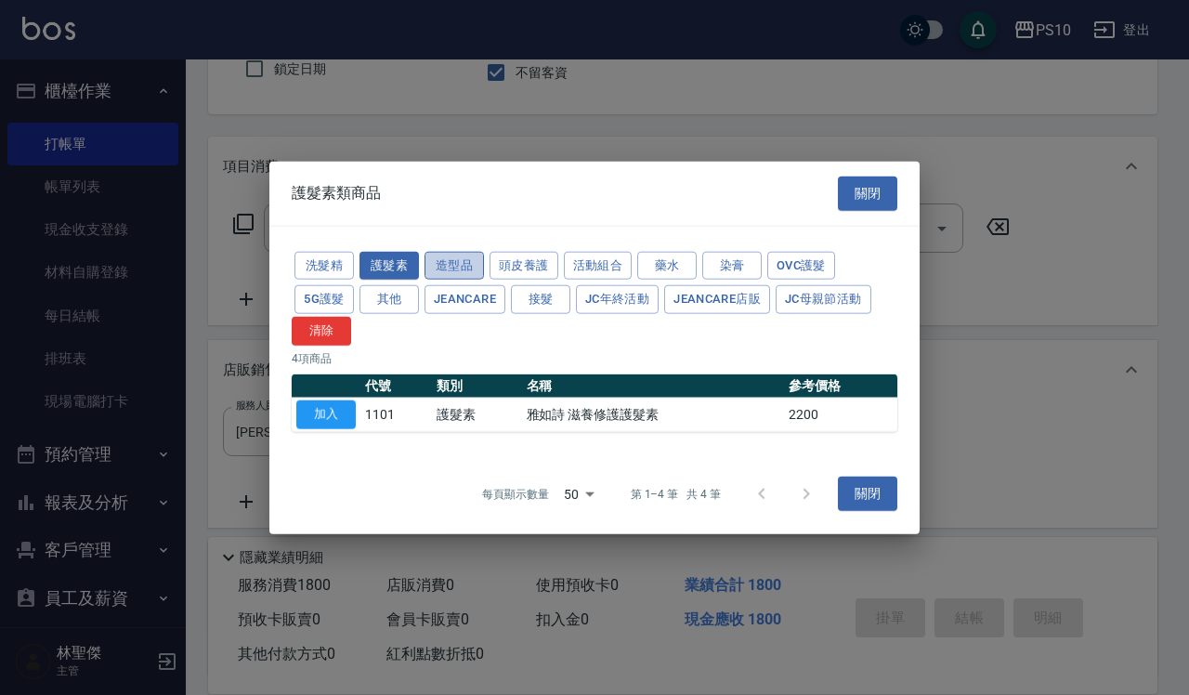
click at [464, 269] on button "造型品" at bounding box center [453, 265] width 59 height 29
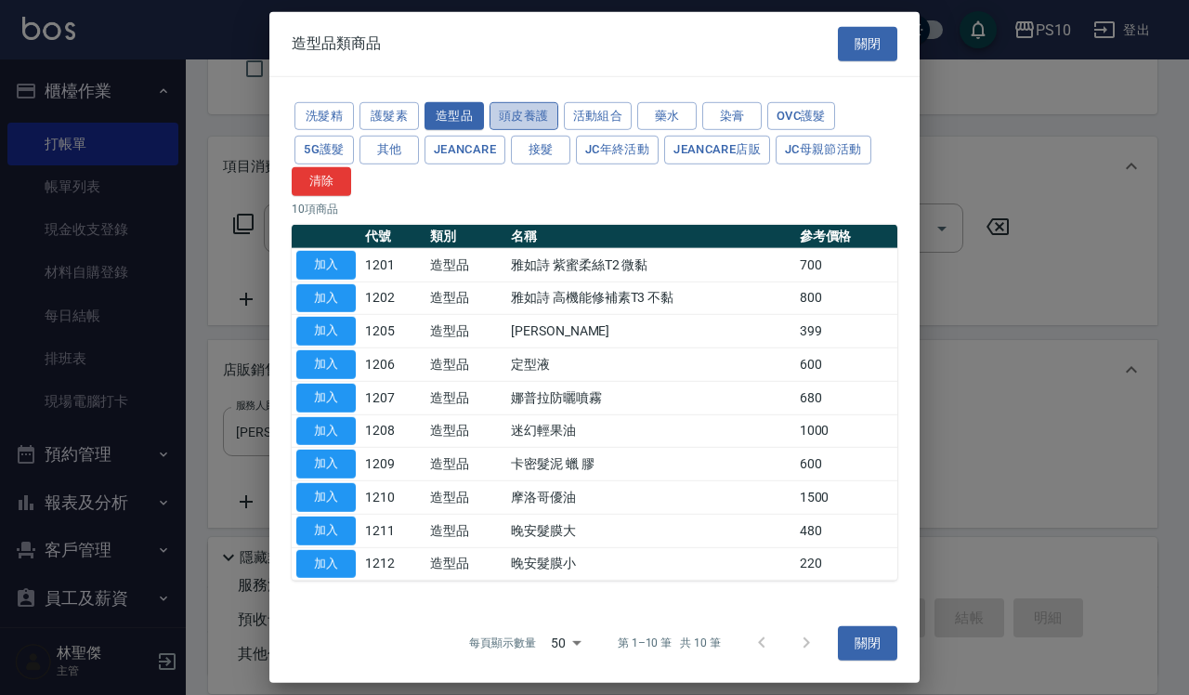
click at [516, 119] on button "頭皮養護" at bounding box center [523, 115] width 69 height 29
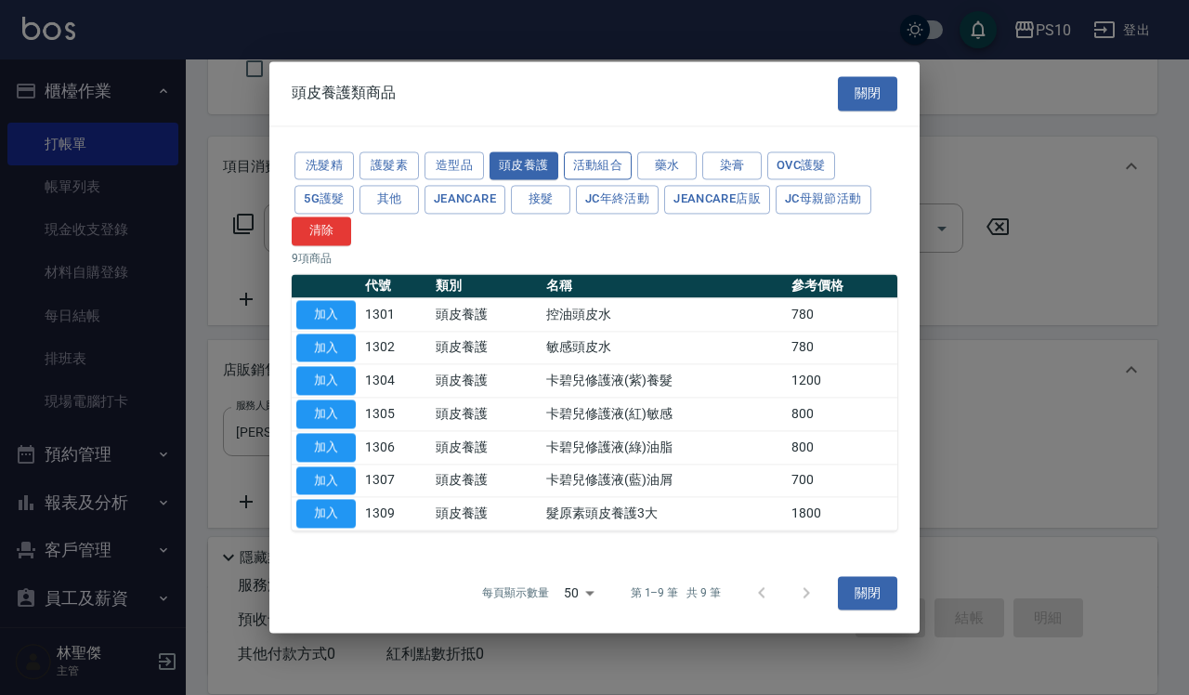
click at [601, 163] on button "活動組合" at bounding box center [598, 165] width 69 height 29
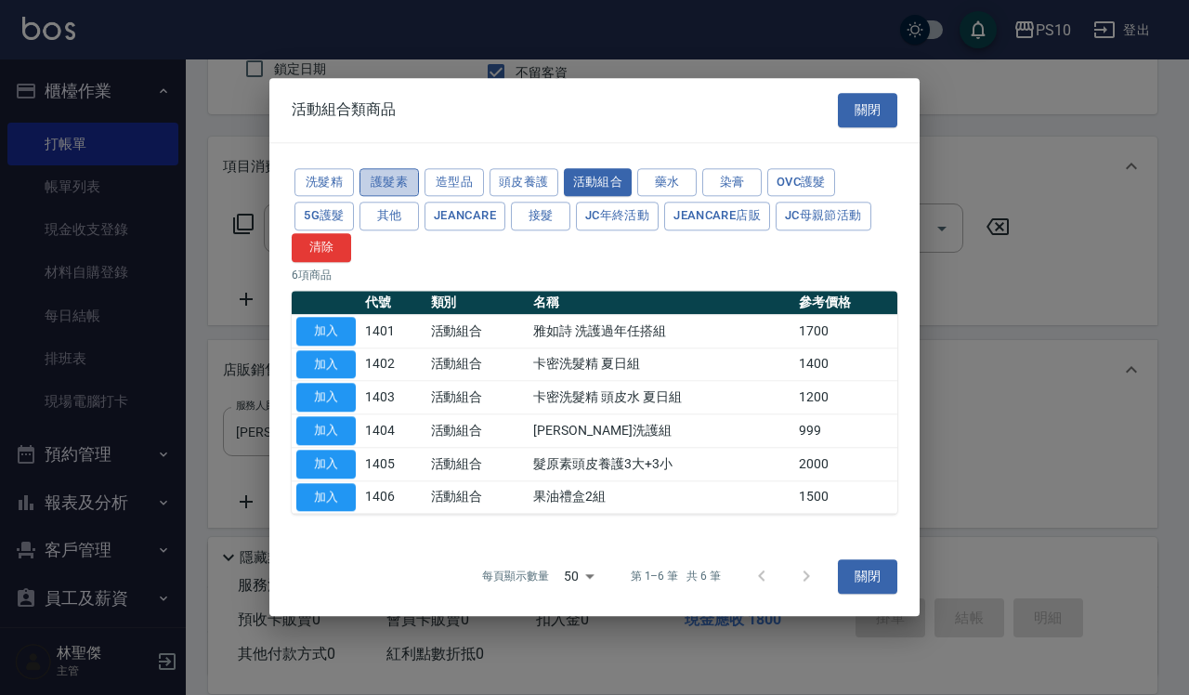
click at [371, 178] on button "護髮素" at bounding box center [388, 182] width 59 height 29
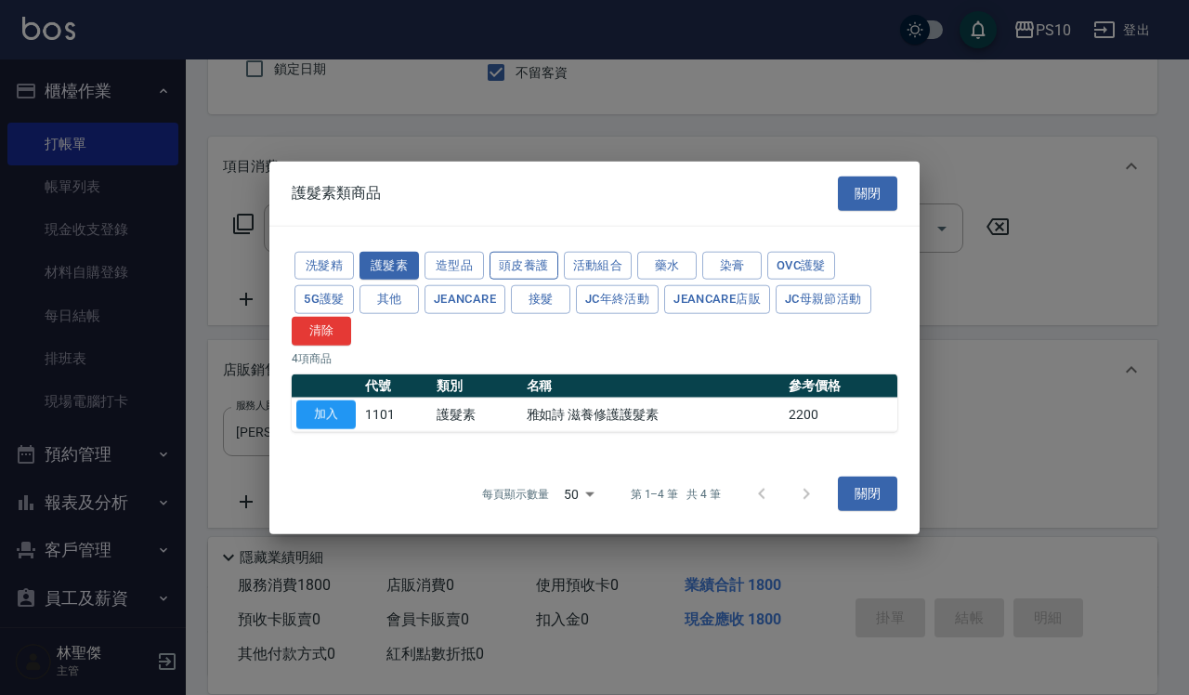
click at [537, 261] on button "頭皮養護" at bounding box center [523, 265] width 69 height 29
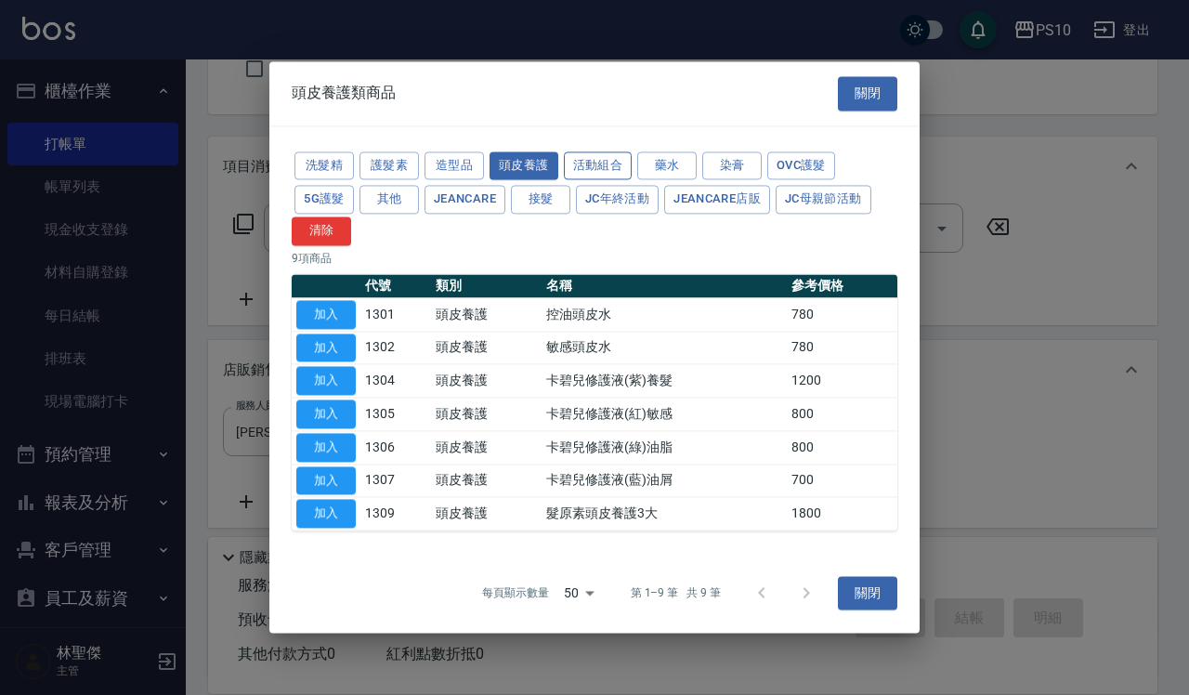
click at [610, 158] on button "活動組合" at bounding box center [598, 165] width 69 height 29
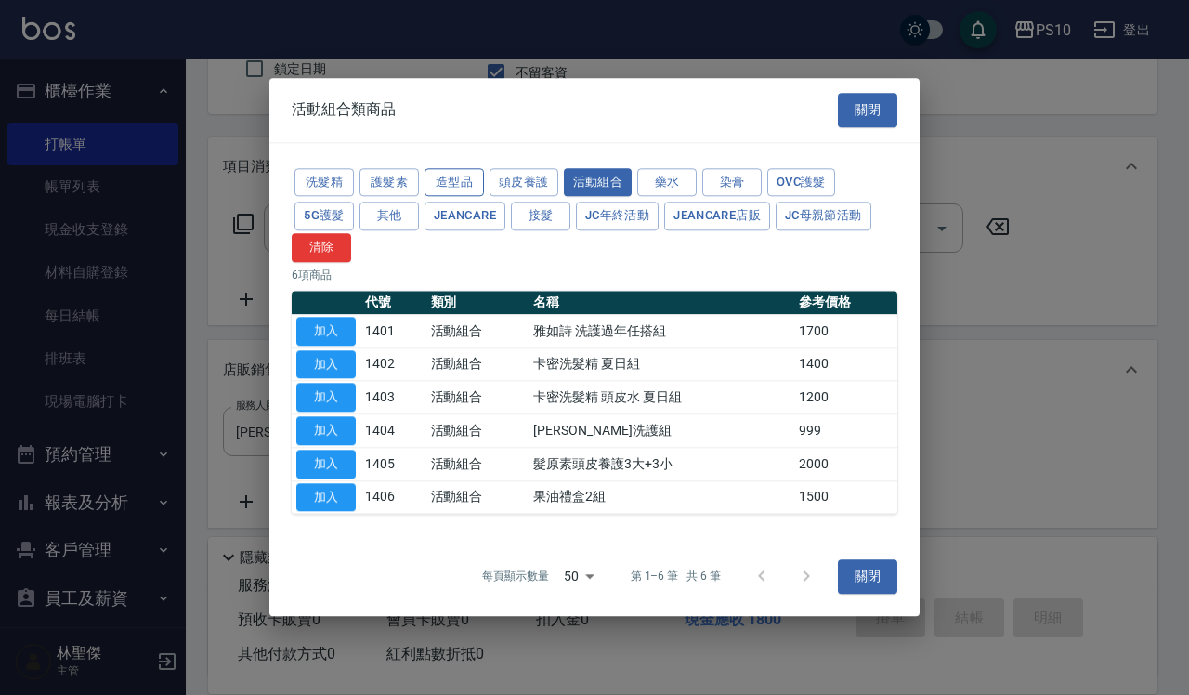
click at [447, 170] on button "造型品" at bounding box center [453, 182] width 59 height 29
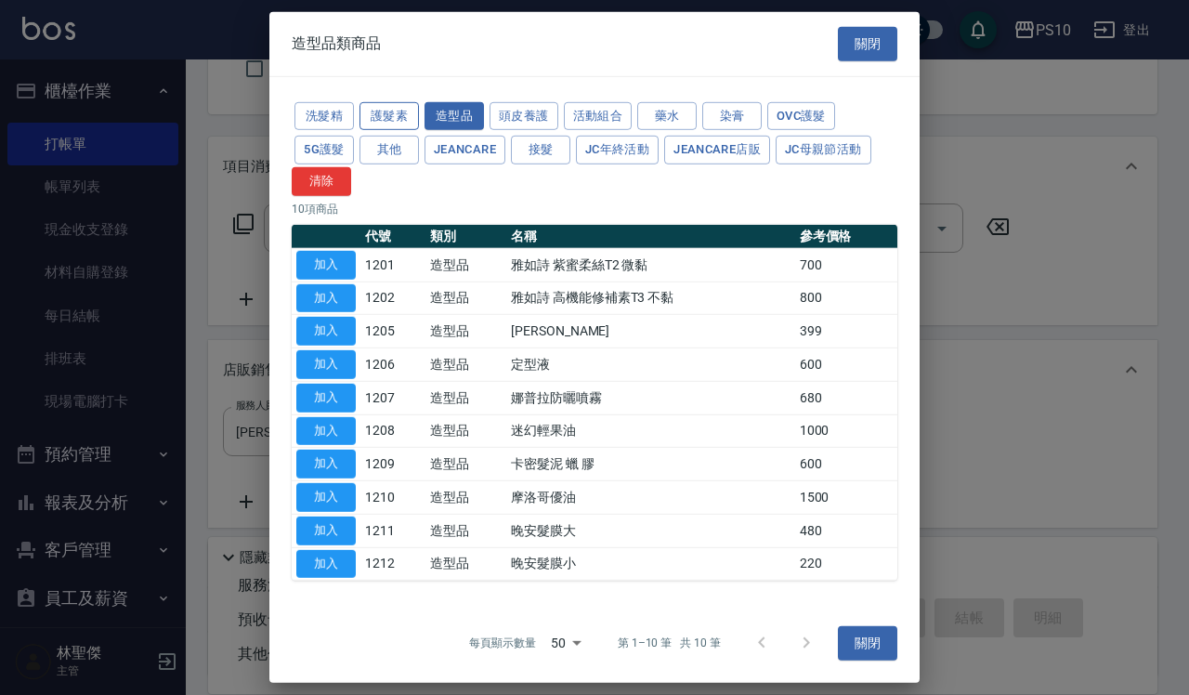
click at [390, 111] on button "護髮素" at bounding box center [388, 115] width 59 height 29
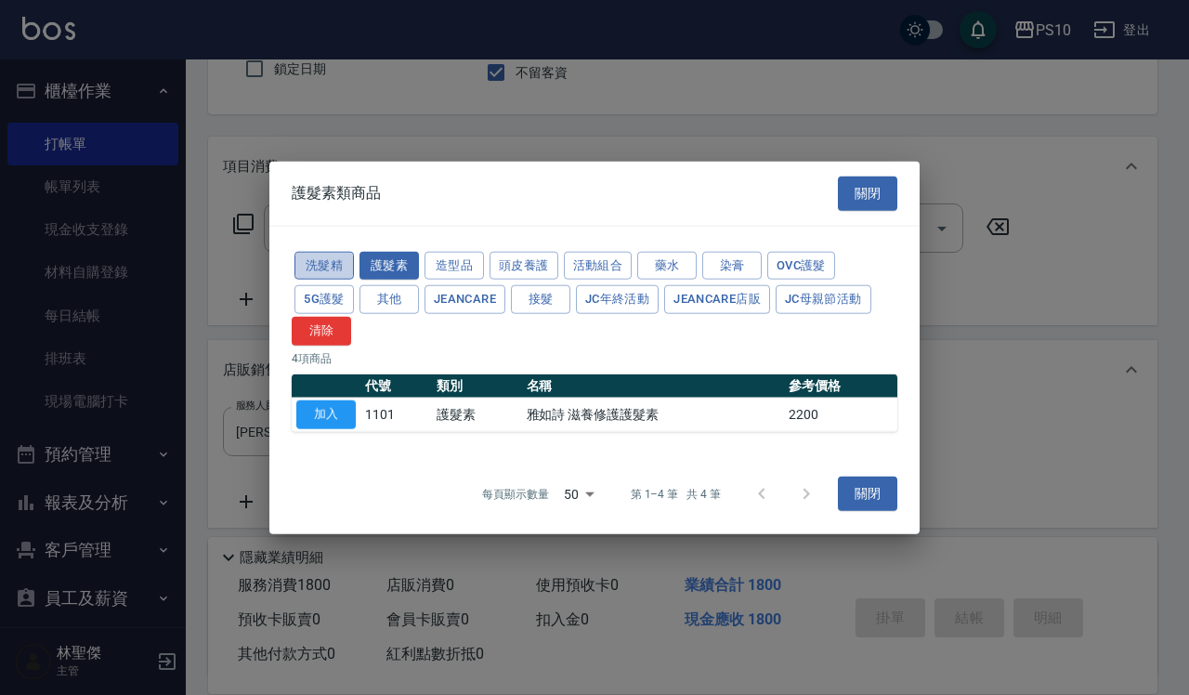
click at [328, 262] on button "洗髮精" at bounding box center [323, 265] width 59 height 29
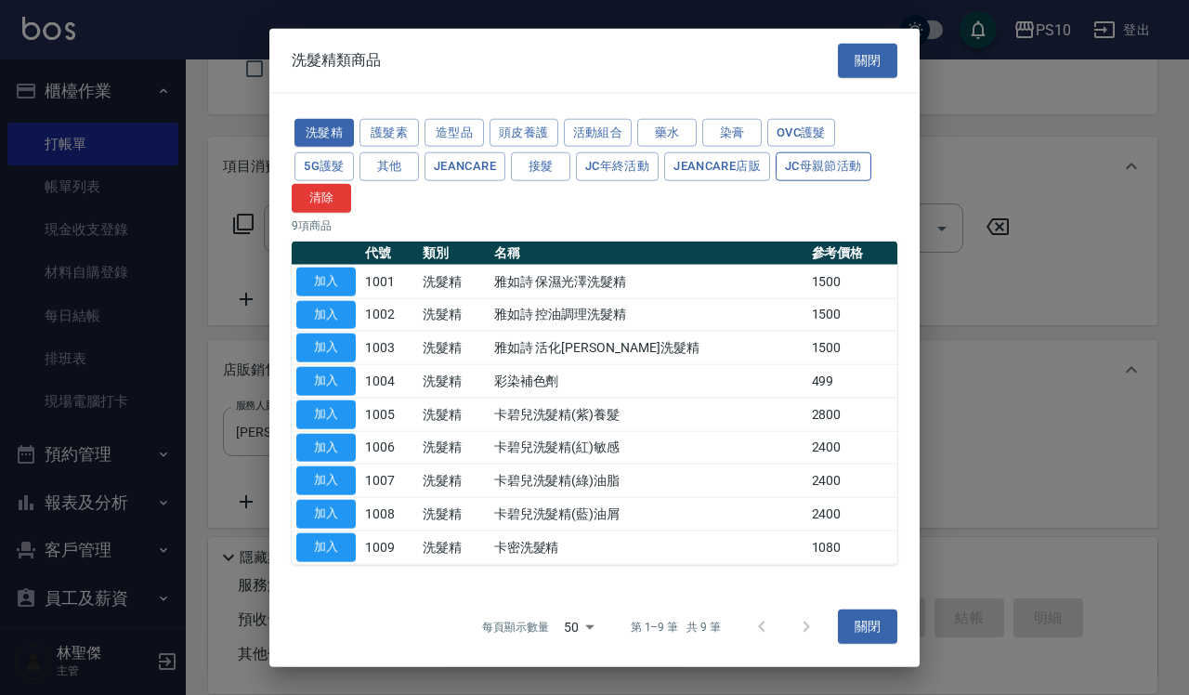
click at [833, 170] on button "JC母親節活動" at bounding box center [823, 166] width 96 height 29
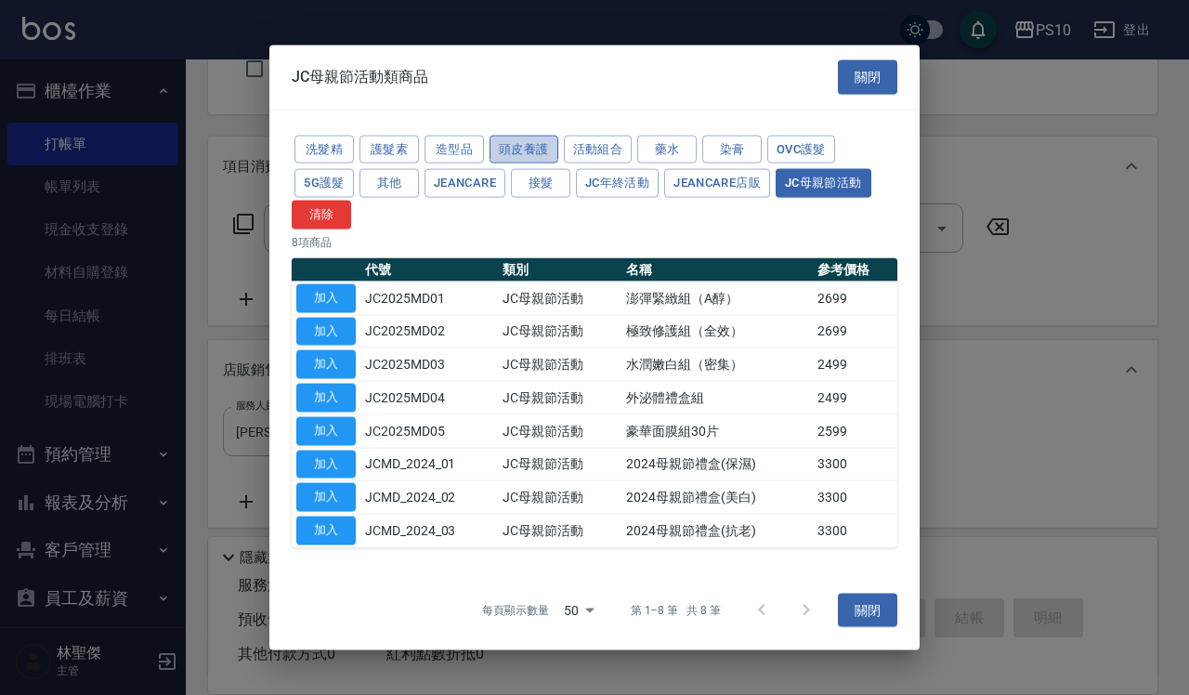
click at [495, 142] on button "頭皮養護" at bounding box center [523, 149] width 69 height 29
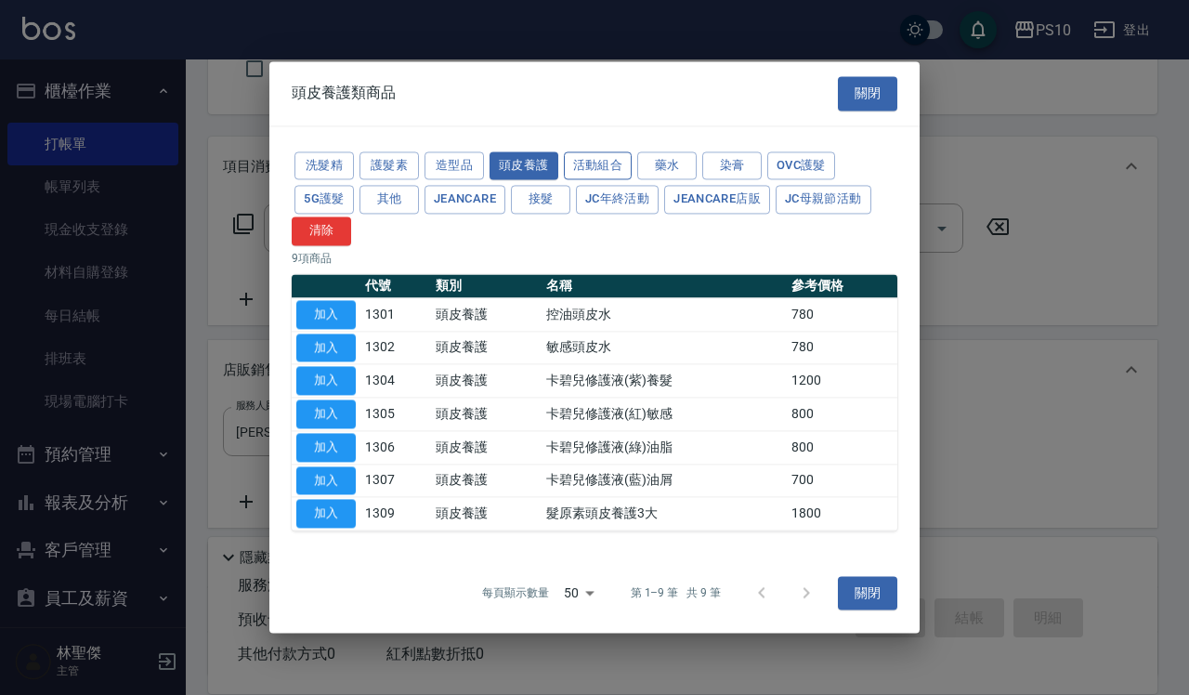
click at [602, 165] on button "活動組合" at bounding box center [598, 165] width 69 height 29
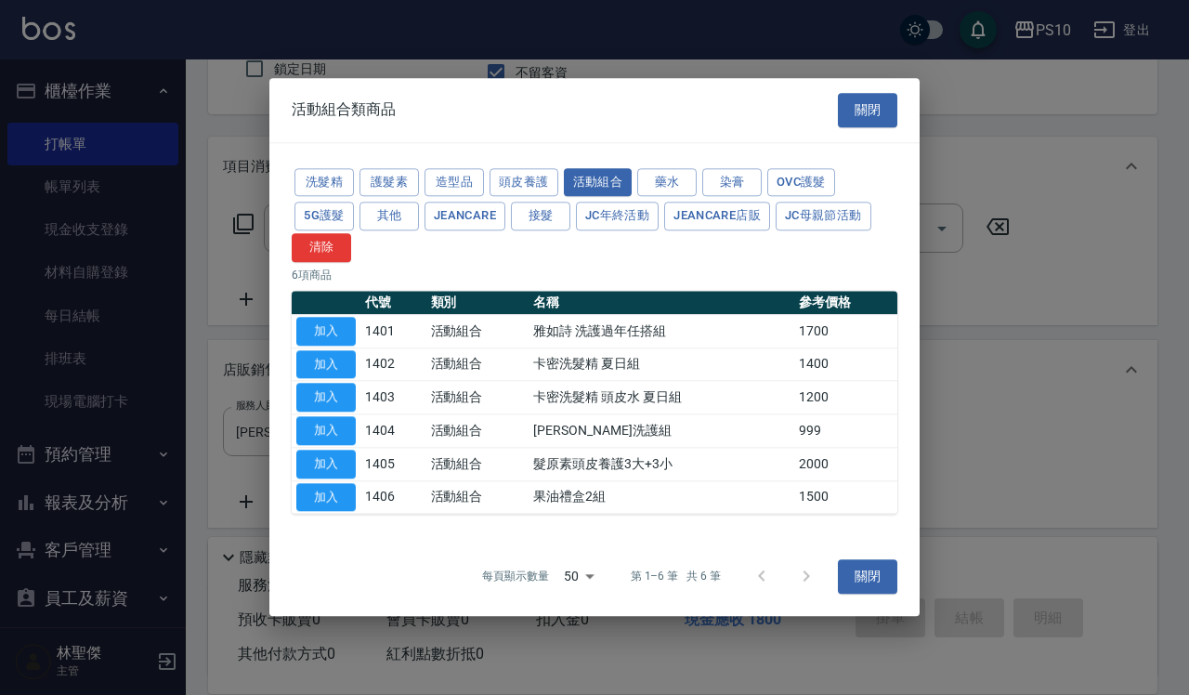
click at [568, 502] on td "果油禮盒2組" at bounding box center [661, 496] width 266 height 33
click at [495, 223] on button "JeanCare" at bounding box center [464, 216] width 81 height 29
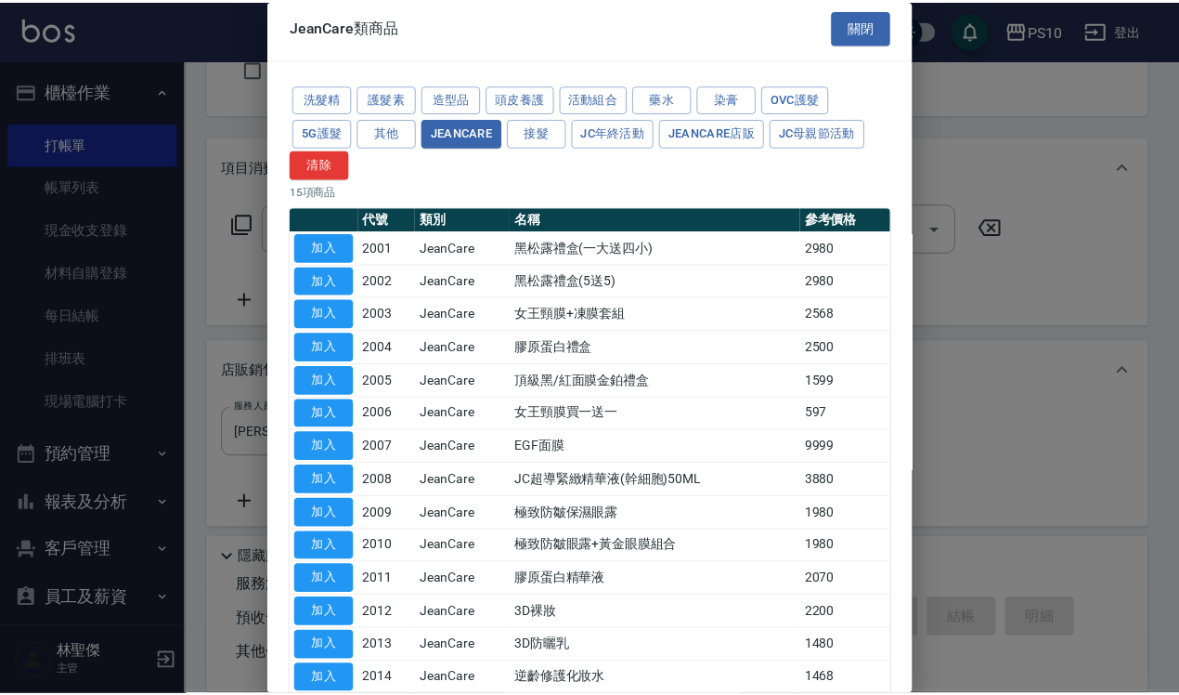
scroll to position [0, 0]
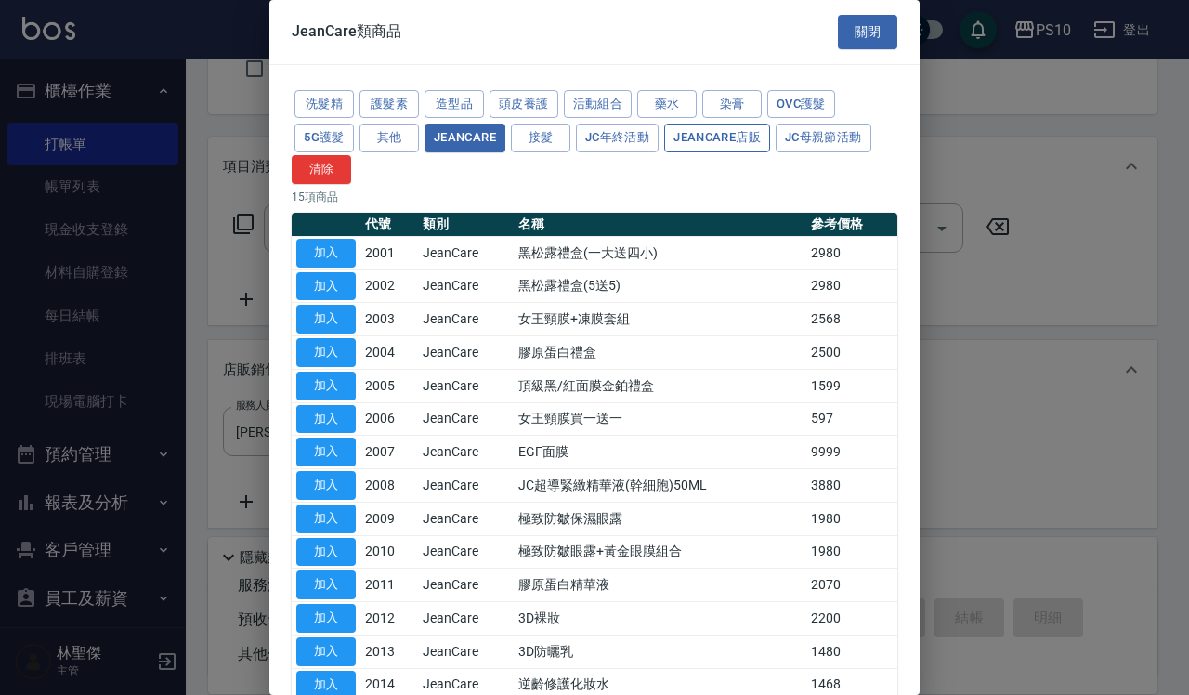
click at [704, 139] on button "JeanCare店販" at bounding box center [717, 138] width 106 height 29
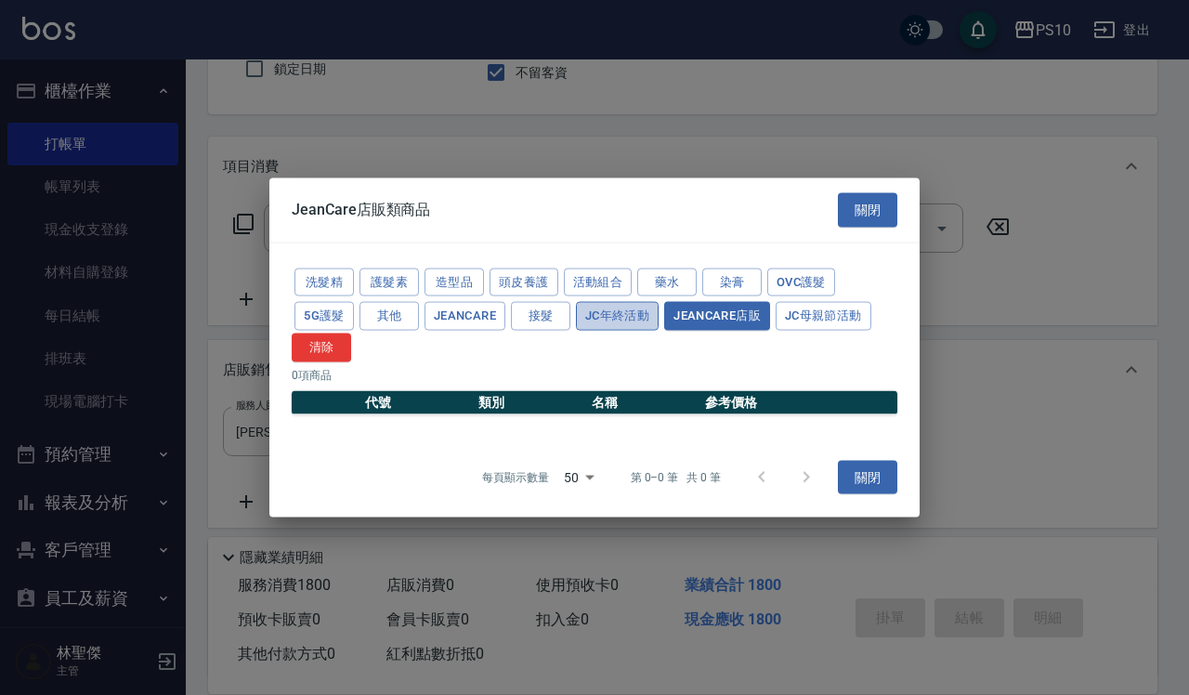
click at [597, 323] on button "JC年終活動" at bounding box center [617, 316] width 83 height 29
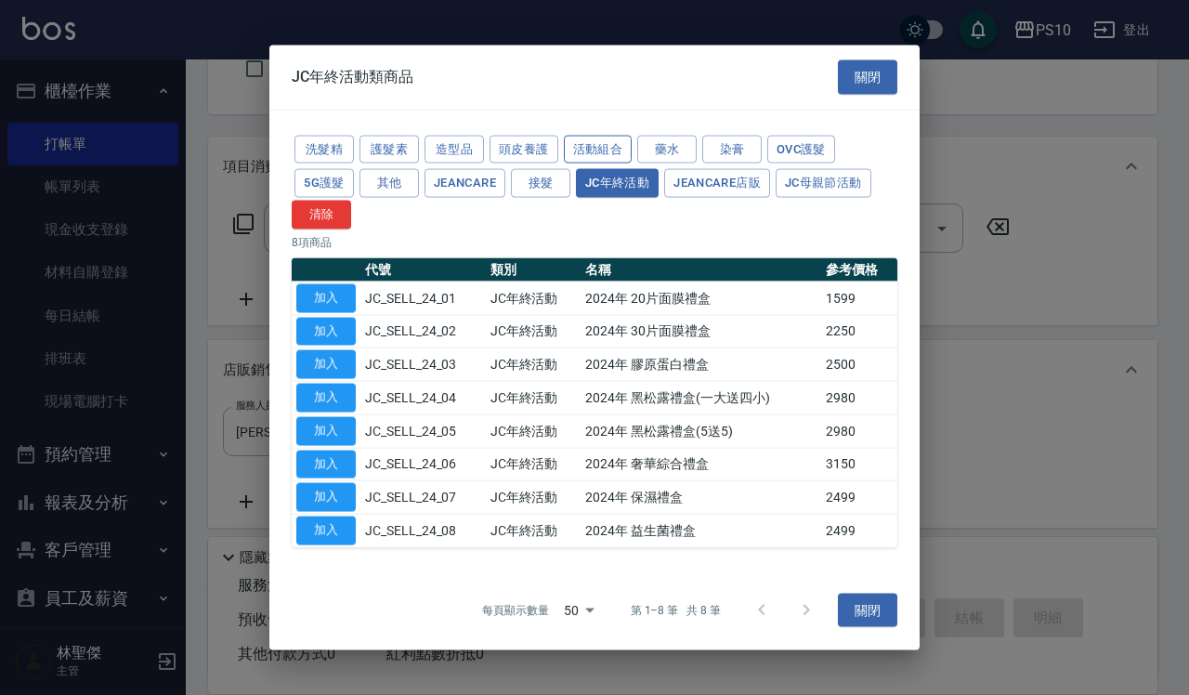
click at [605, 137] on button "活動組合" at bounding box center [598, 149] width 69 height 29
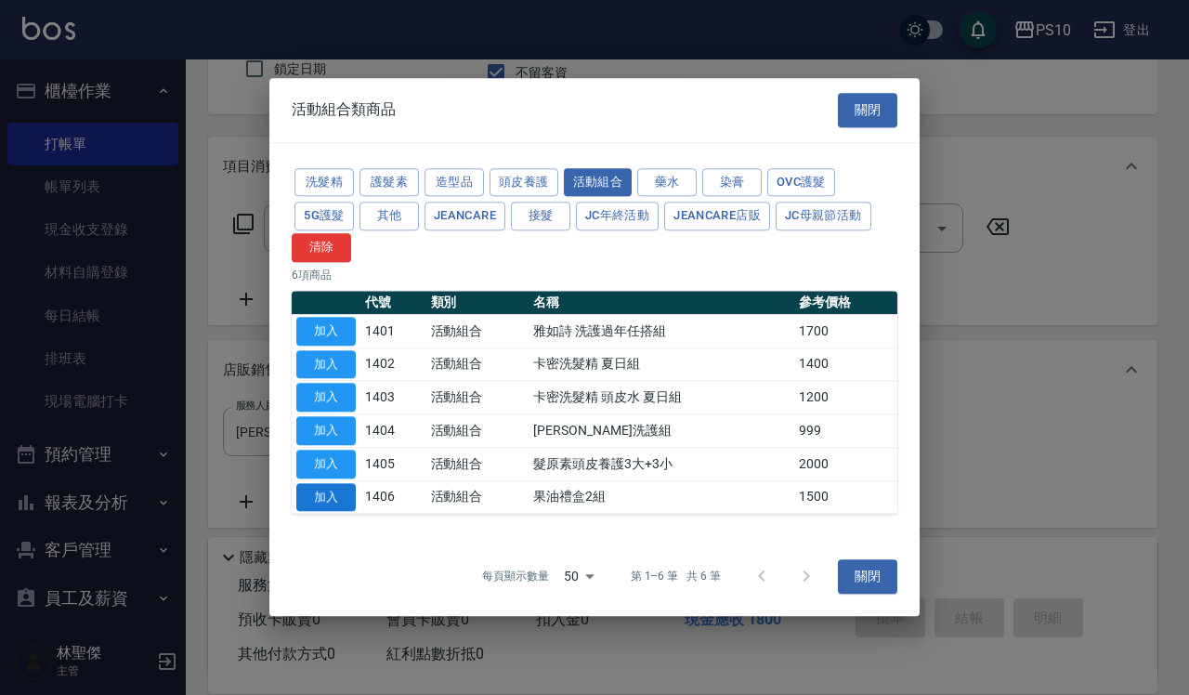
click at [322, 493] on button "加入" at bounding box center [325, 497] width 59 height 29
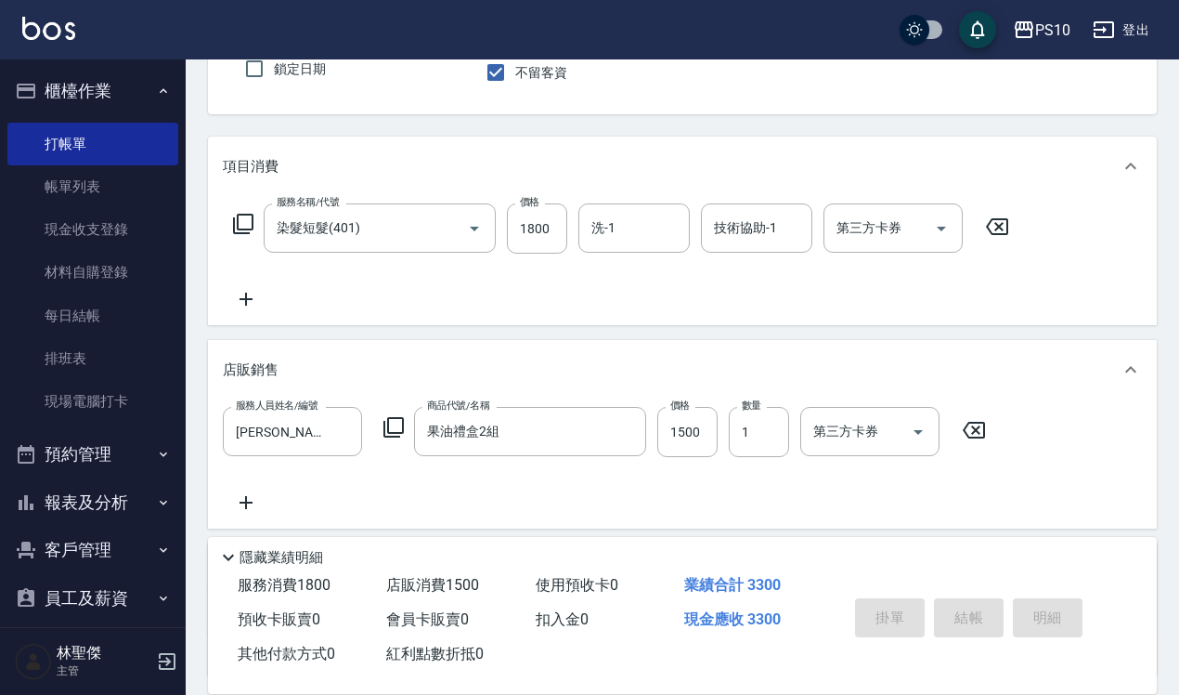
click at [397, 428] on icon at bounding box center [394, 427] width 22 height 22
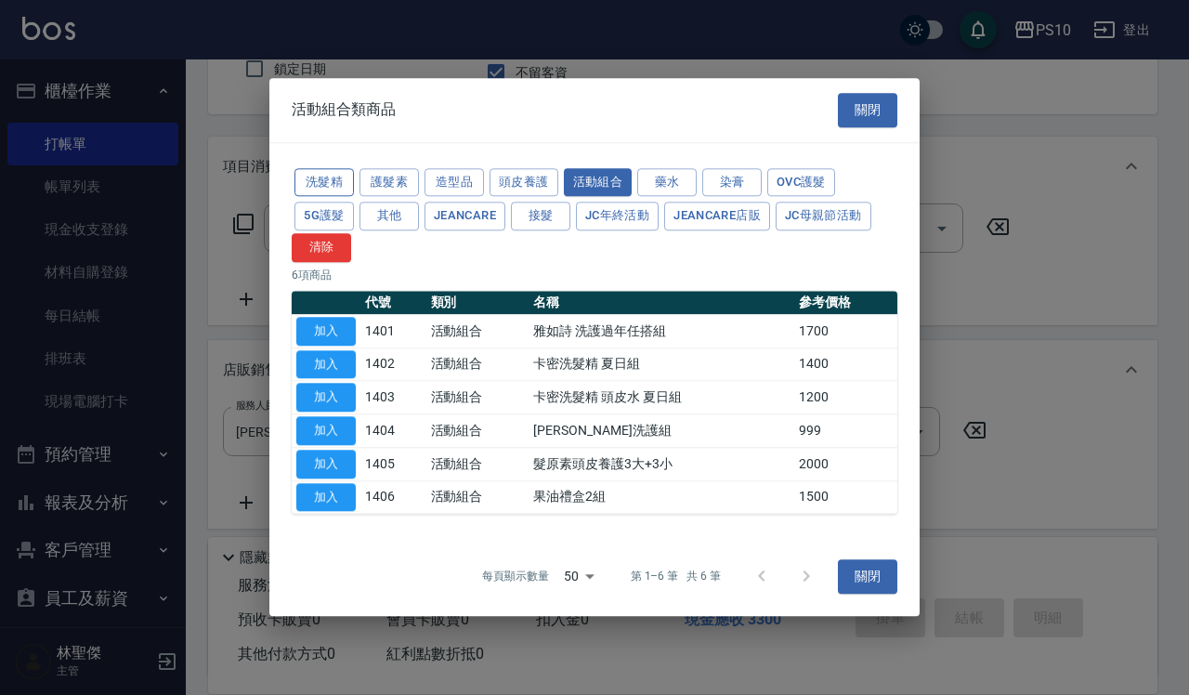
click at [326, 182] on button "洗髮精" at bounding box center [323, 182] width 59 height 29
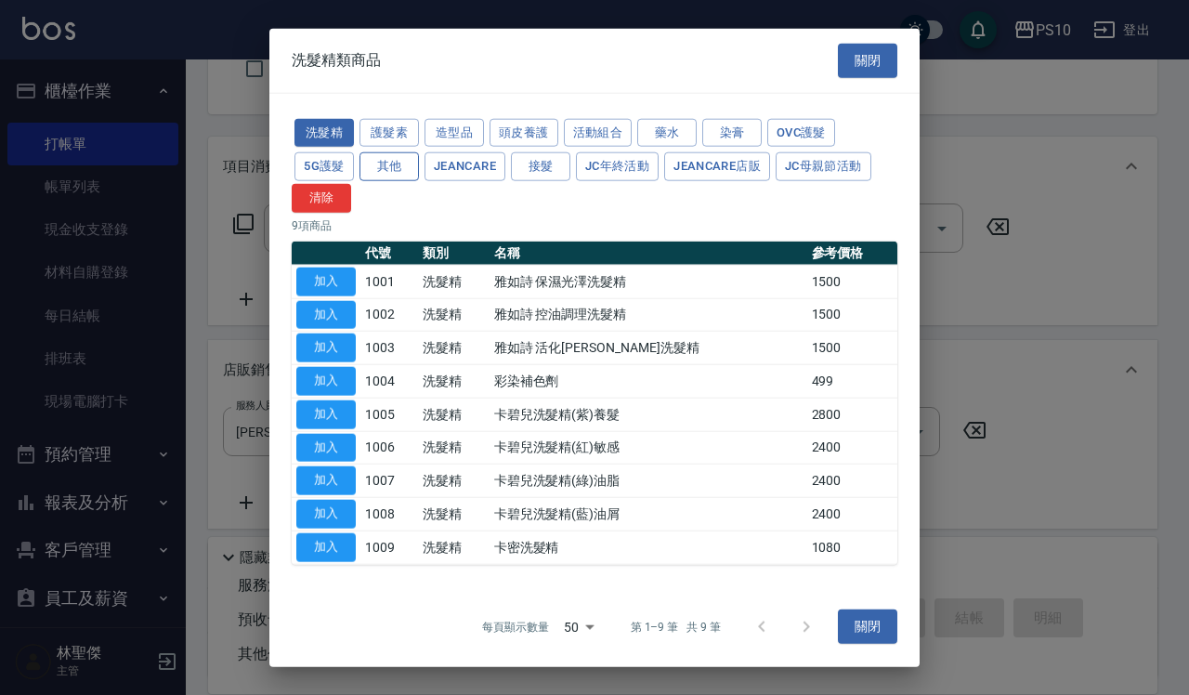
click at [381, 174] on button "其他" at bounding box center [388, 166] width 59 height 29
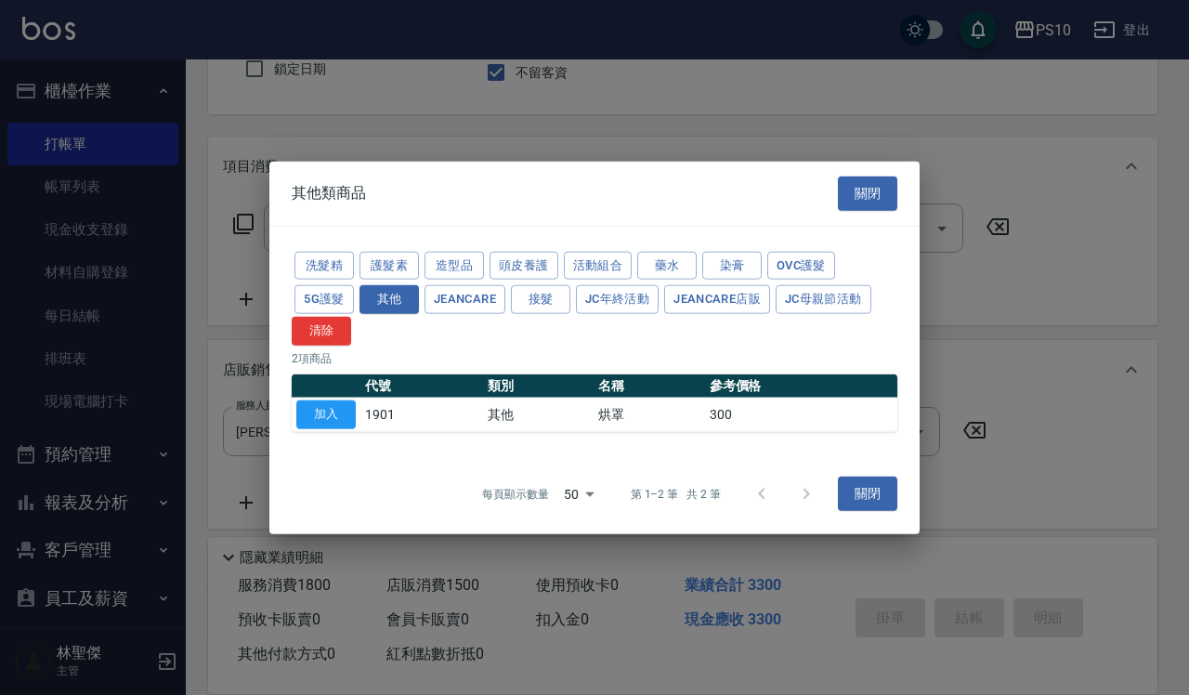
click at [875, 193] on button "關閉" at bounding box center [867, 193] width 59 height 34
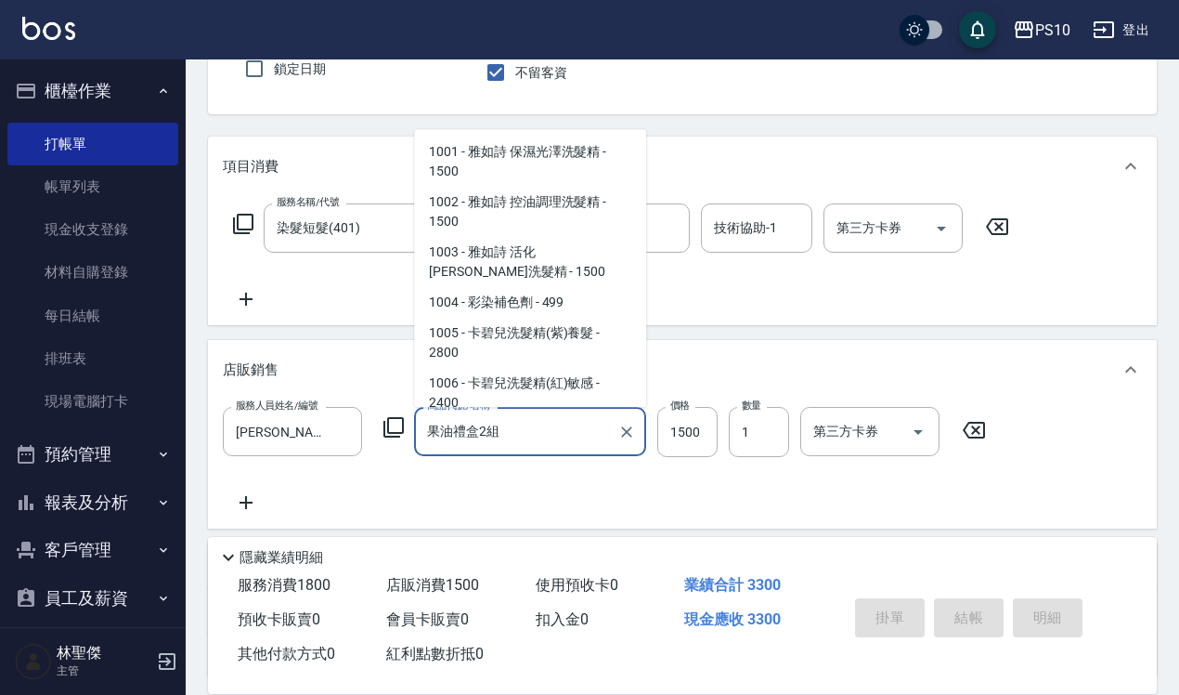
click at [443, 428] on input "果油禮盒2組" at bounding box center [517, 431] width 188 height 33
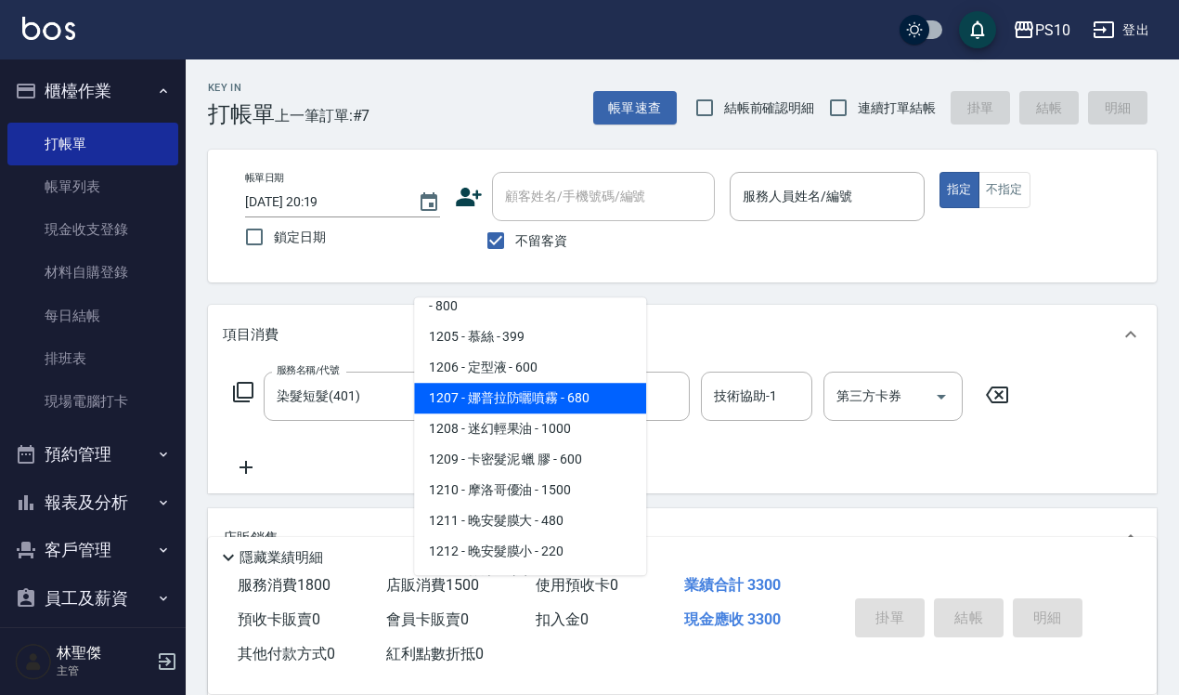
scroll to position [580, 0]
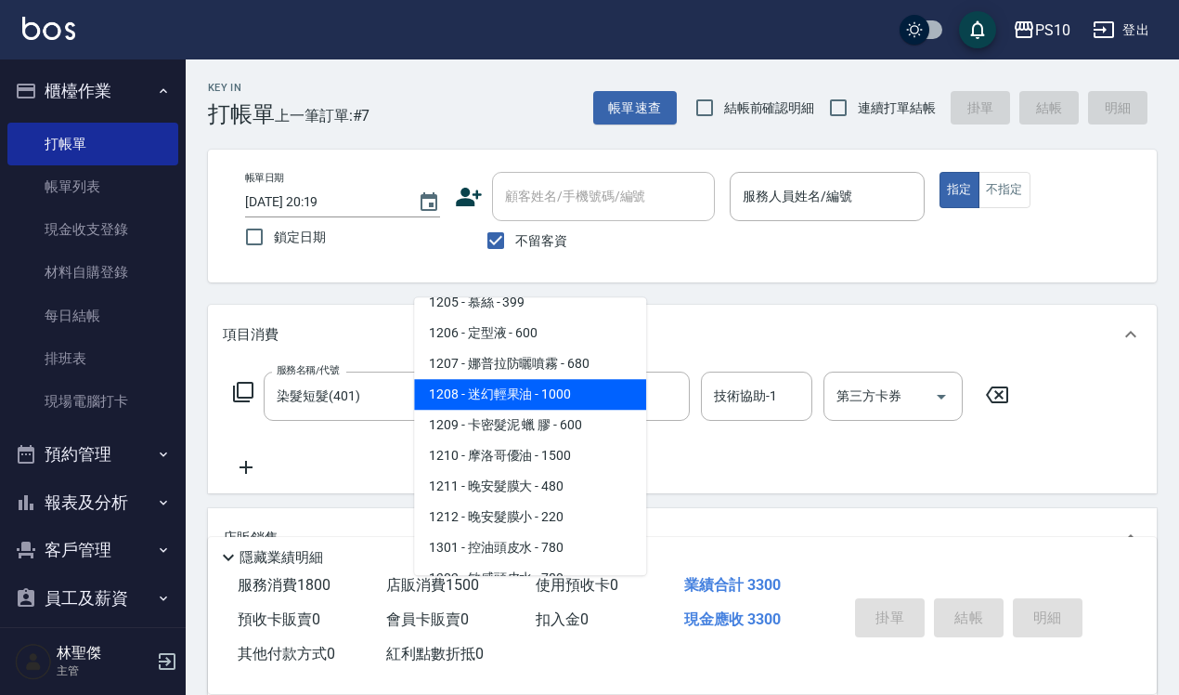
click at [512, 387] on span "1208 - 迷幻輕果油 - 1000" at bounding box center [530, 394] width 232 height 31
type input "迷幻輕果油"
type input "1000"
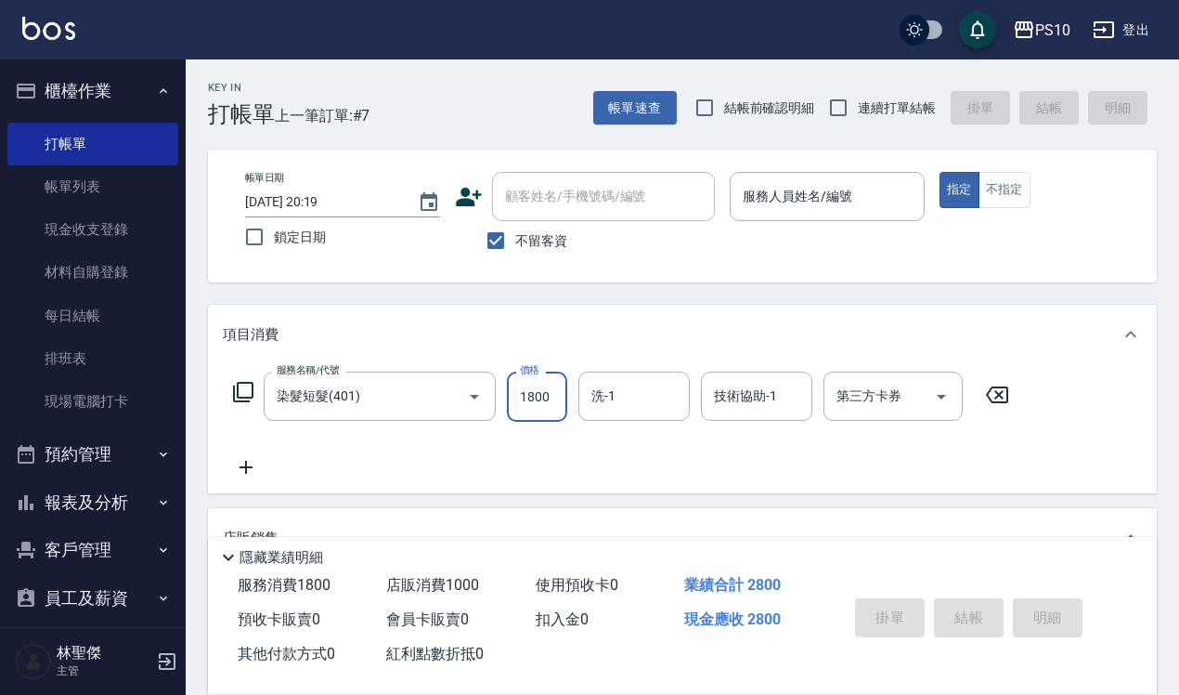
click at [540, 396] on input "1800" at bounding box center [537, 396] width 60 height 50
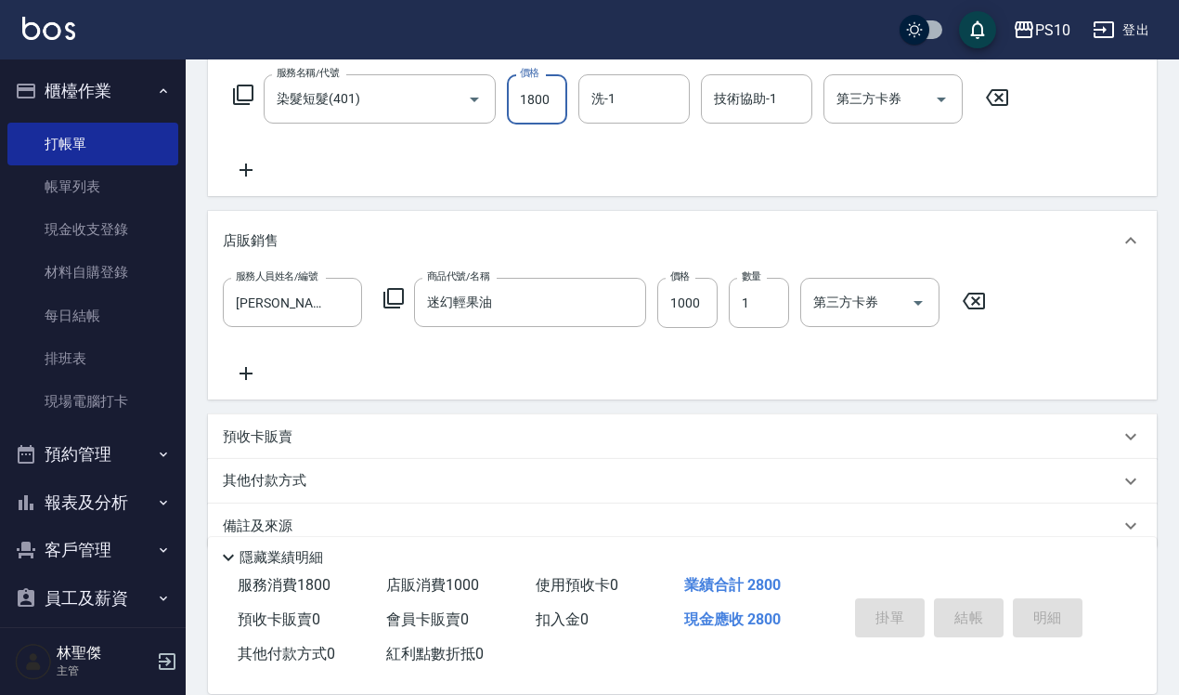
scroll to position [327, 0]
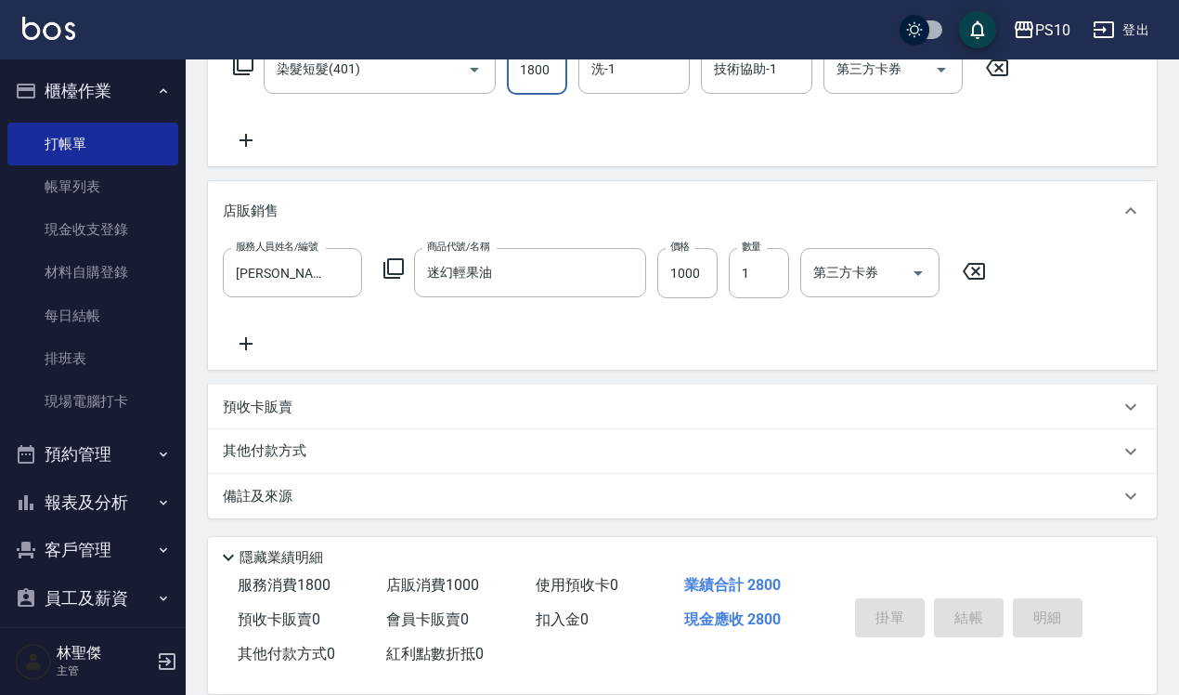
click at [266, 432] on div "其他付款方式" at bounding box center [682, 451] width 949 height 45
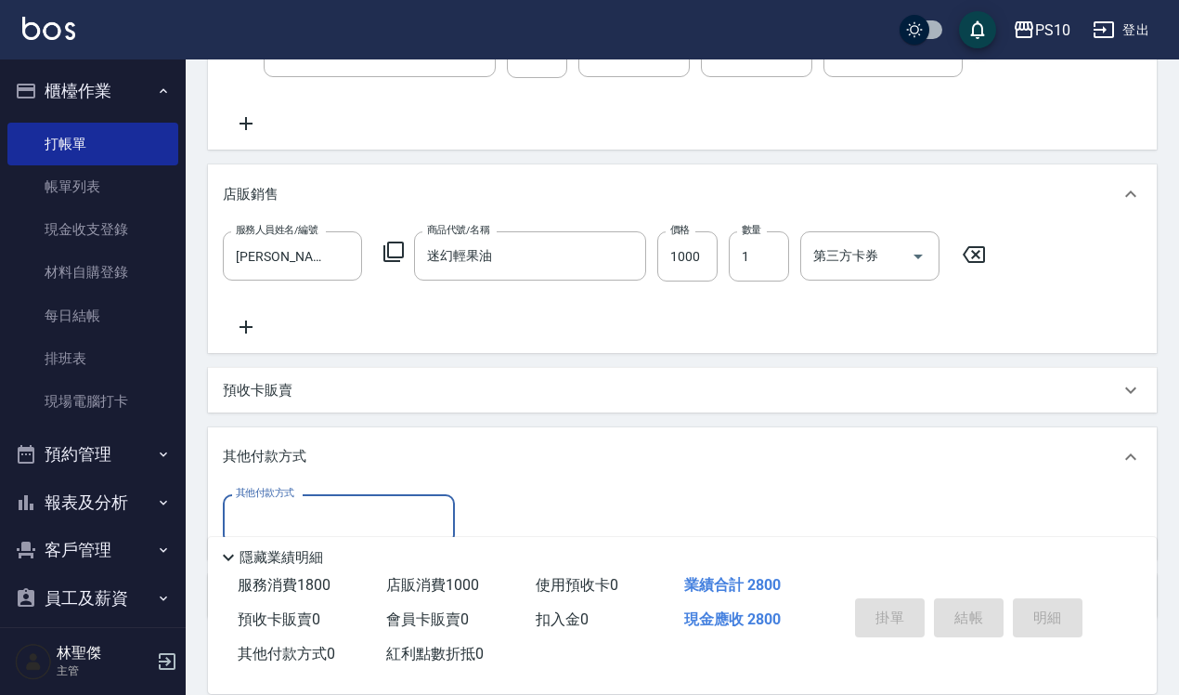
scroll to position [443, 0]
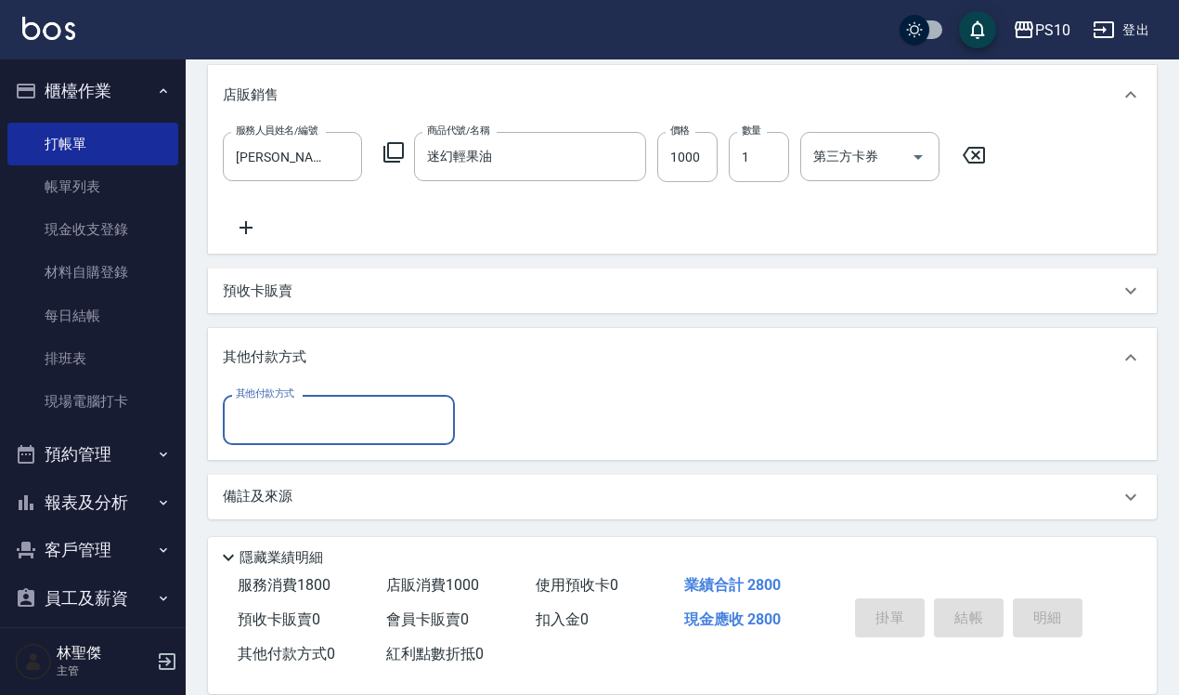
click at [281, 420] on input "其他付款方式" at bounding box center [338, 419] width 215 height 33
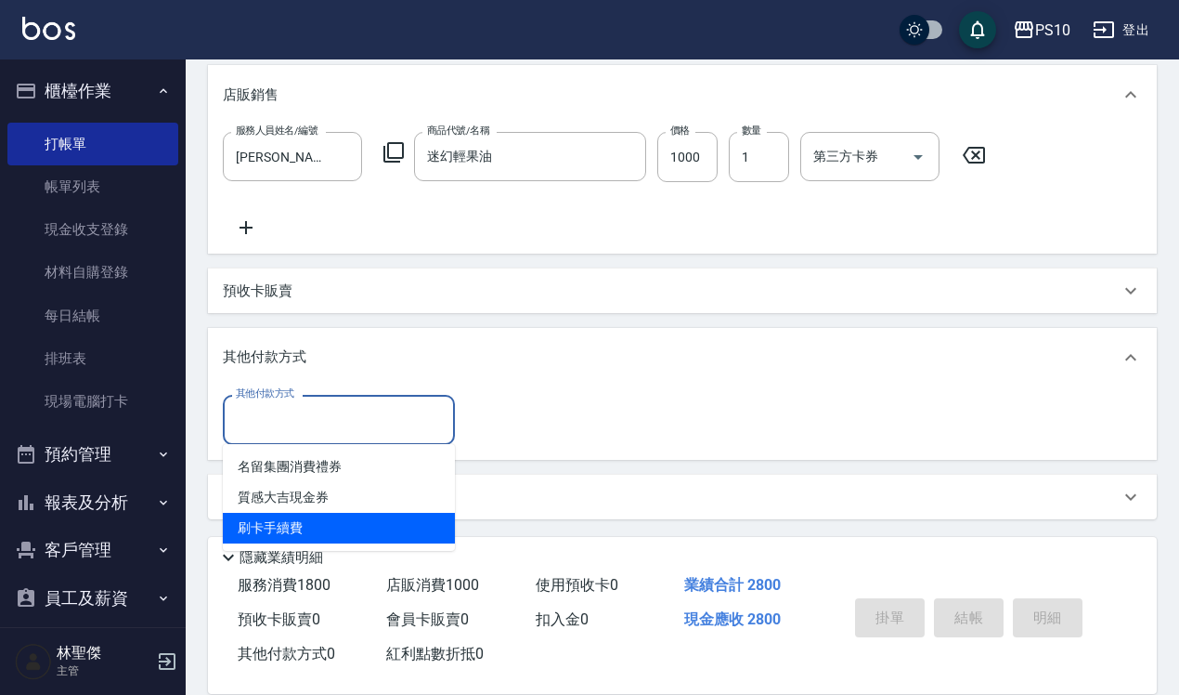
click at [298, 525] on span "刷卡手續費" at bounding box center [339, 528] width 232 height 31
type input "刷卡手續費"
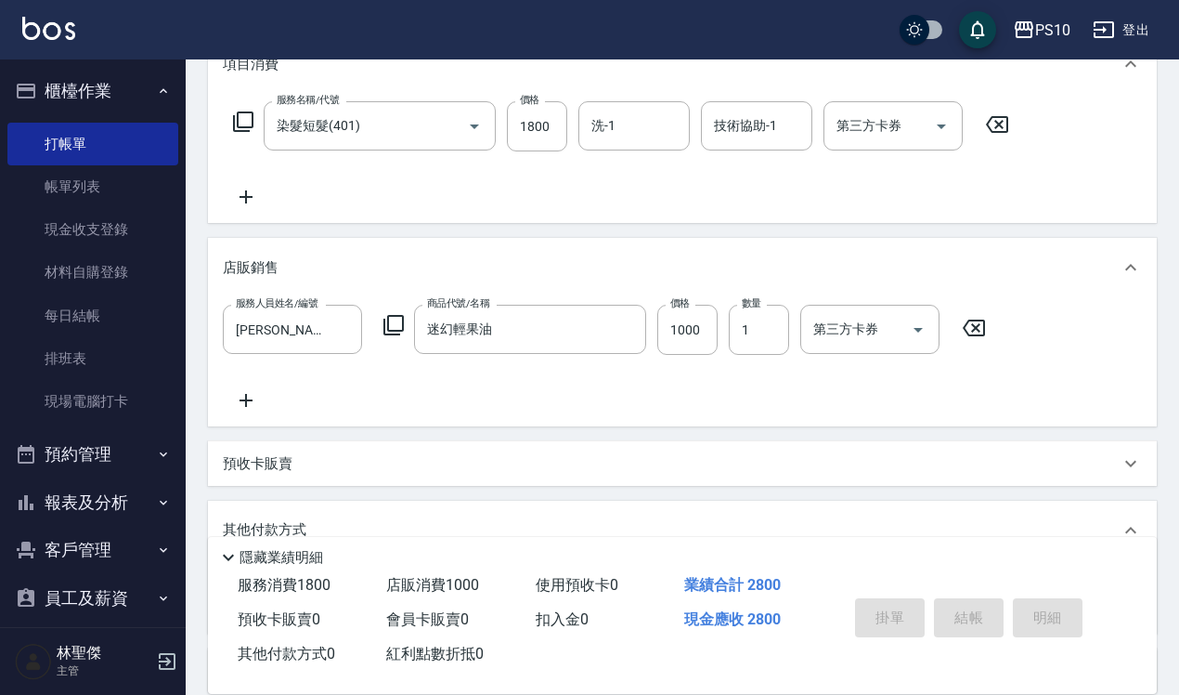
scroll to position [444, 0]
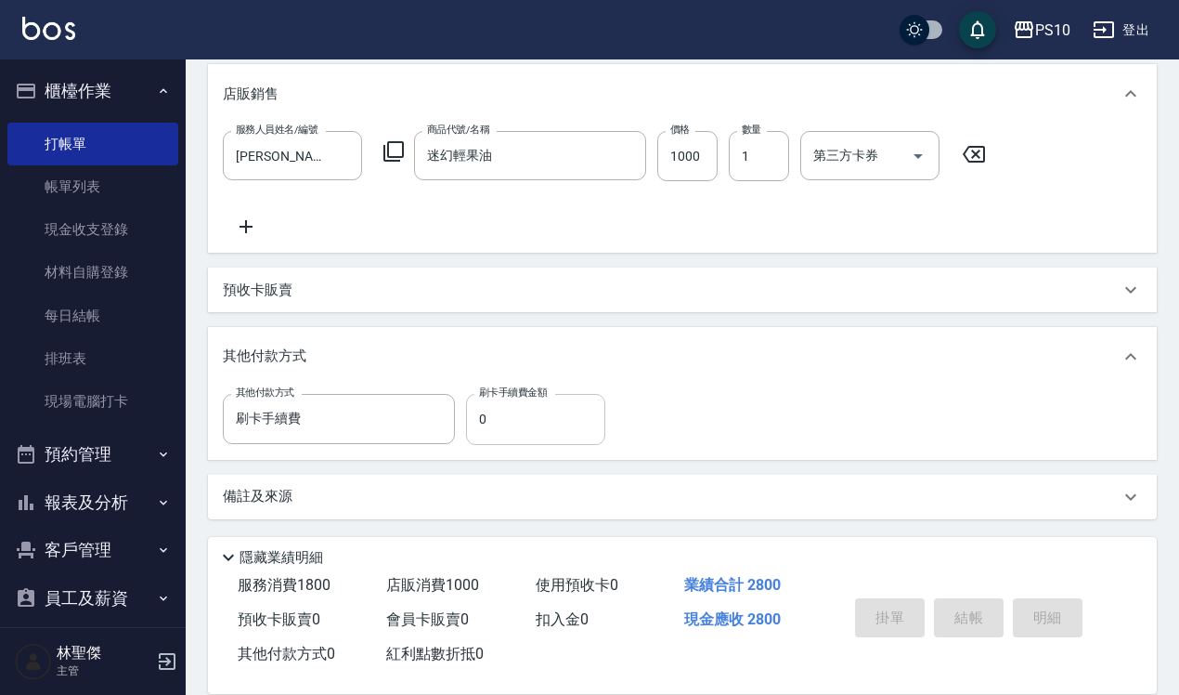
click at [513, 419] on input "0" at bounding box center [535, 419] width 139 height 50
type input "2"
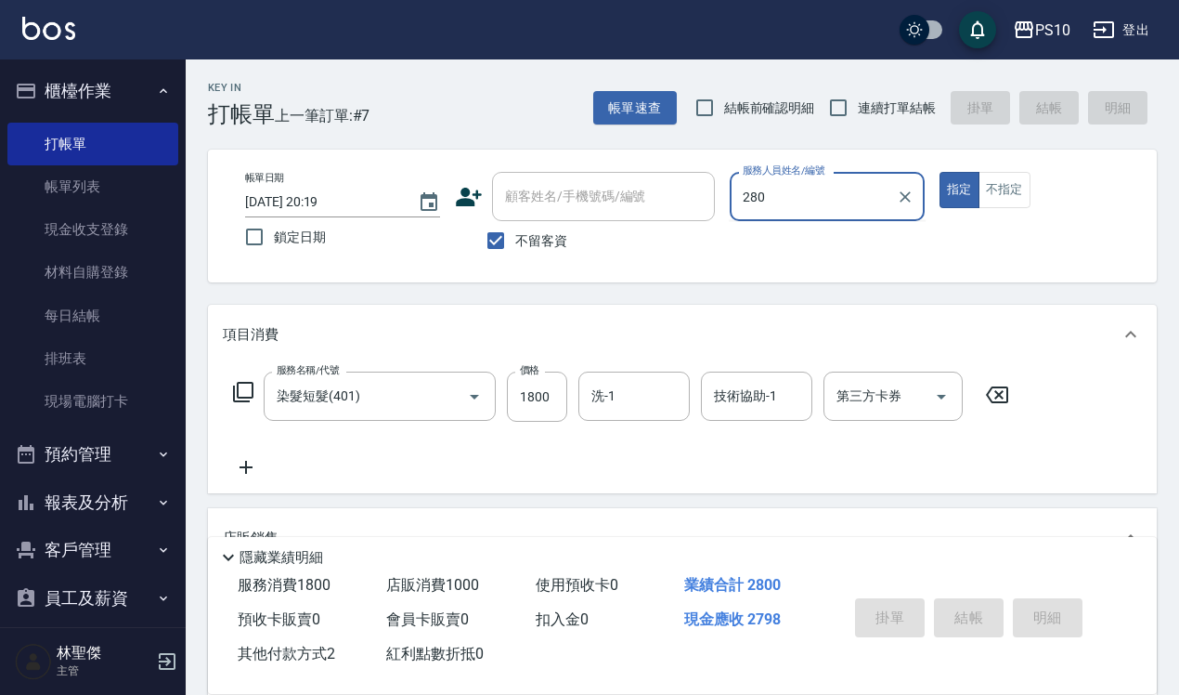
type input "2800"
click at [861, 193] on input "2800" at bounding box center [813, 196] width 150 height 33
click at [899, 200] on icon "Clear" at bounding box center [905, 197] width 19 height 19
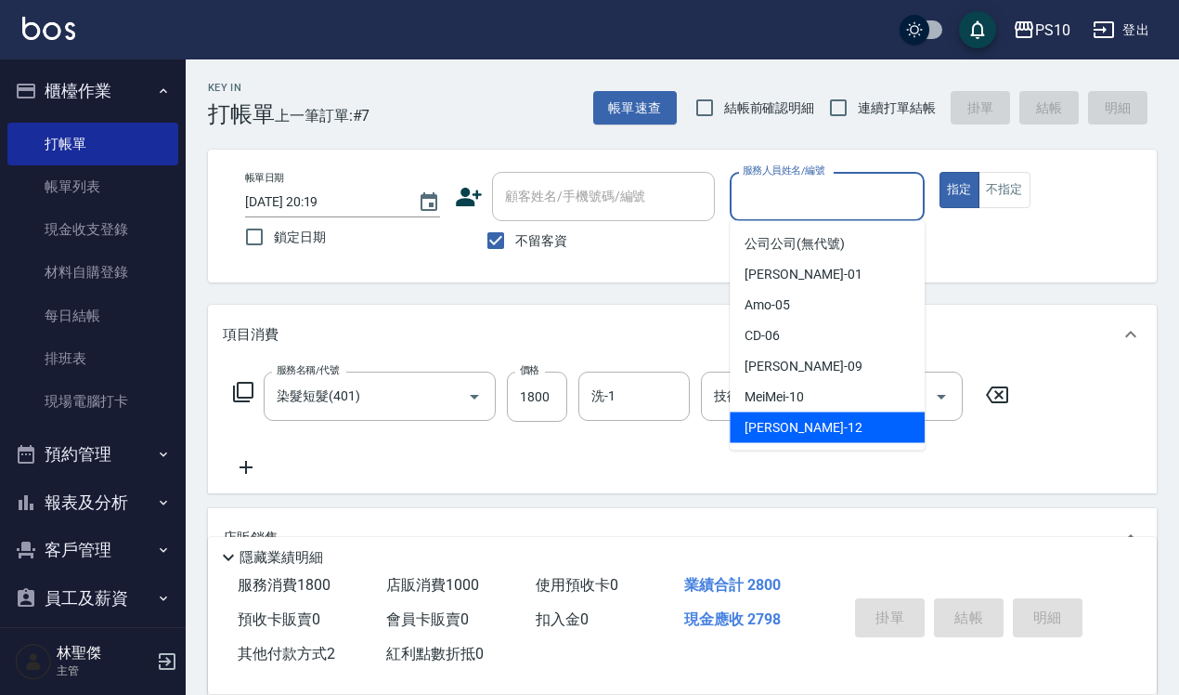
click at [768, 433] on span "[PERSON_NAME] -12" at bounding box center [803, 428] width 117 height 20
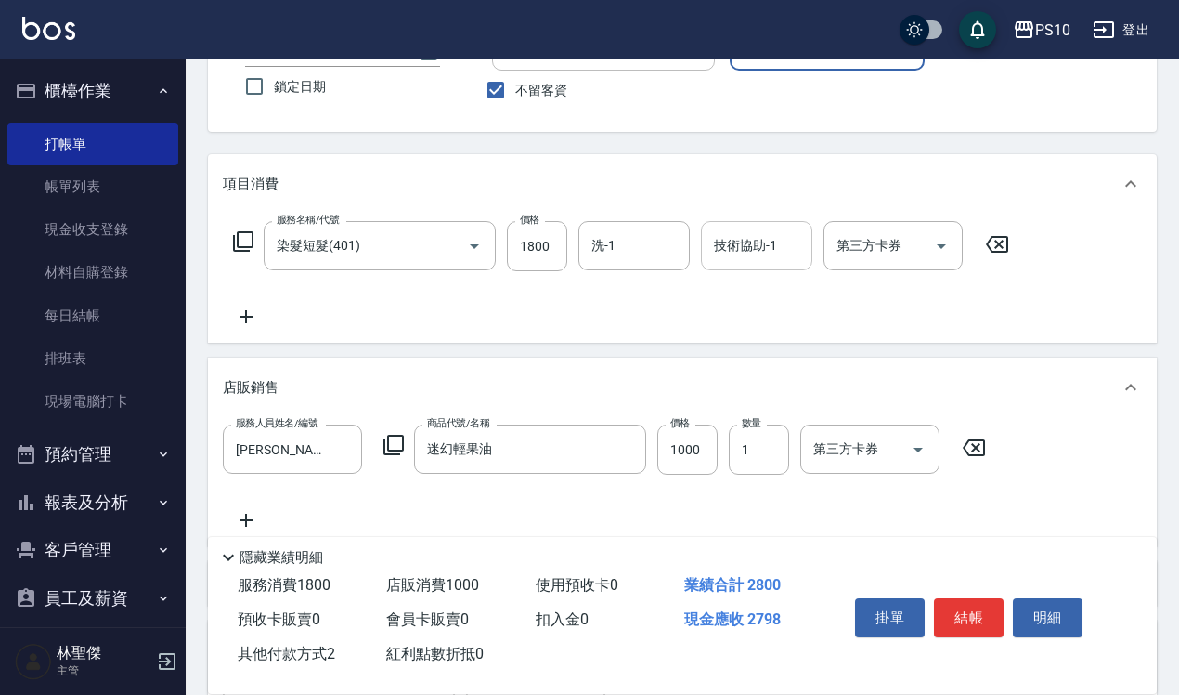
scroll to position [444, 0]
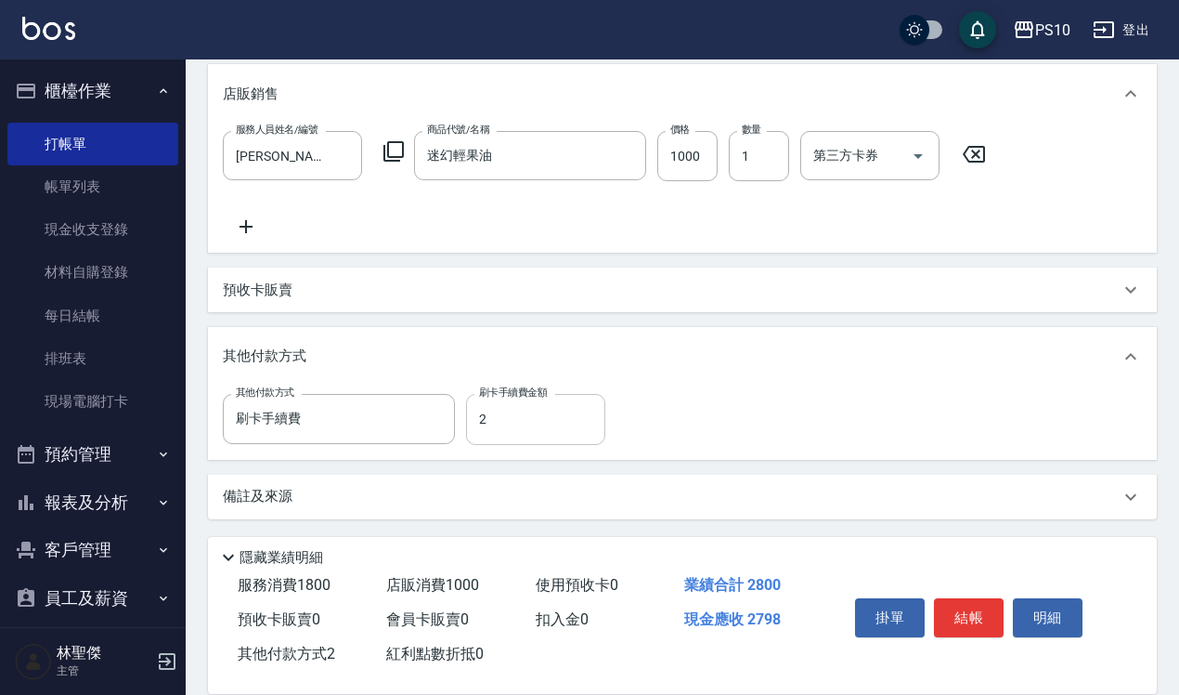
type input "[PERSON_NAME]-12"
drag, startPoint x: 516, startPoint y: 429, endPoint x: 493, endPoint y: 423, distance: 23.9
click at [516, 428] on input "2" at bounding box center [535, 419] width 139 height 50
type input "2800"
click at [970, 600] on button "結帳" at bounding box center [969, 617] width 70 height 39
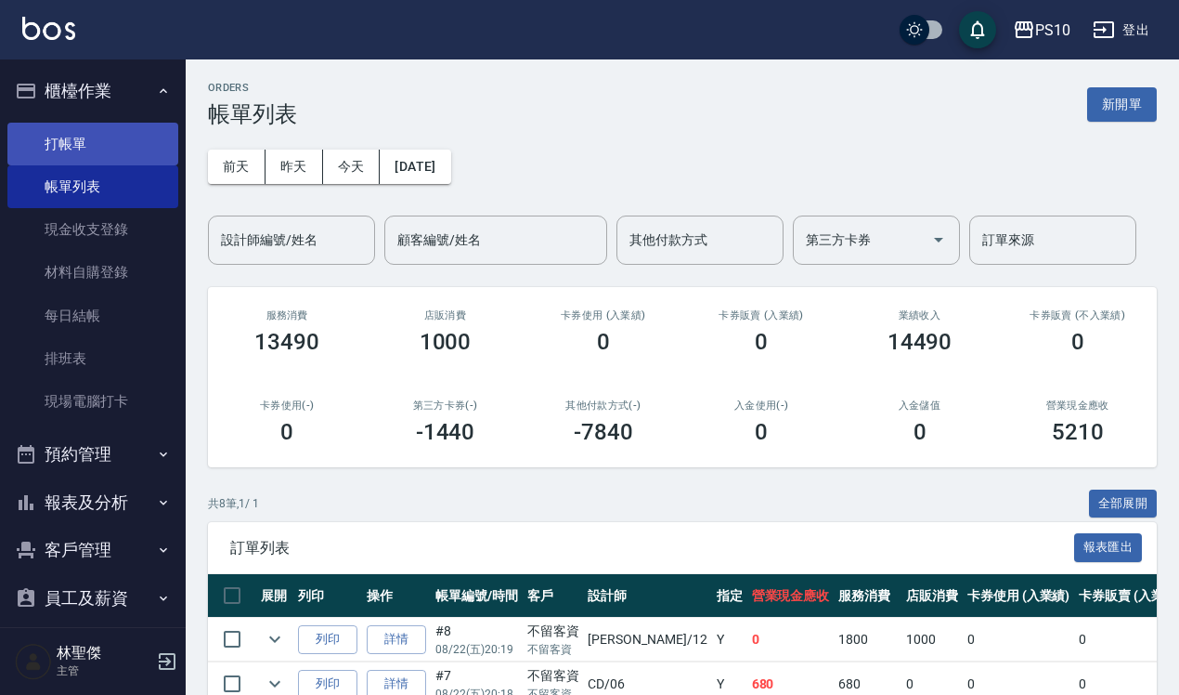
click at [59, 130] on link "打帳單" at bounding box center [92, 144] width 171 height 43
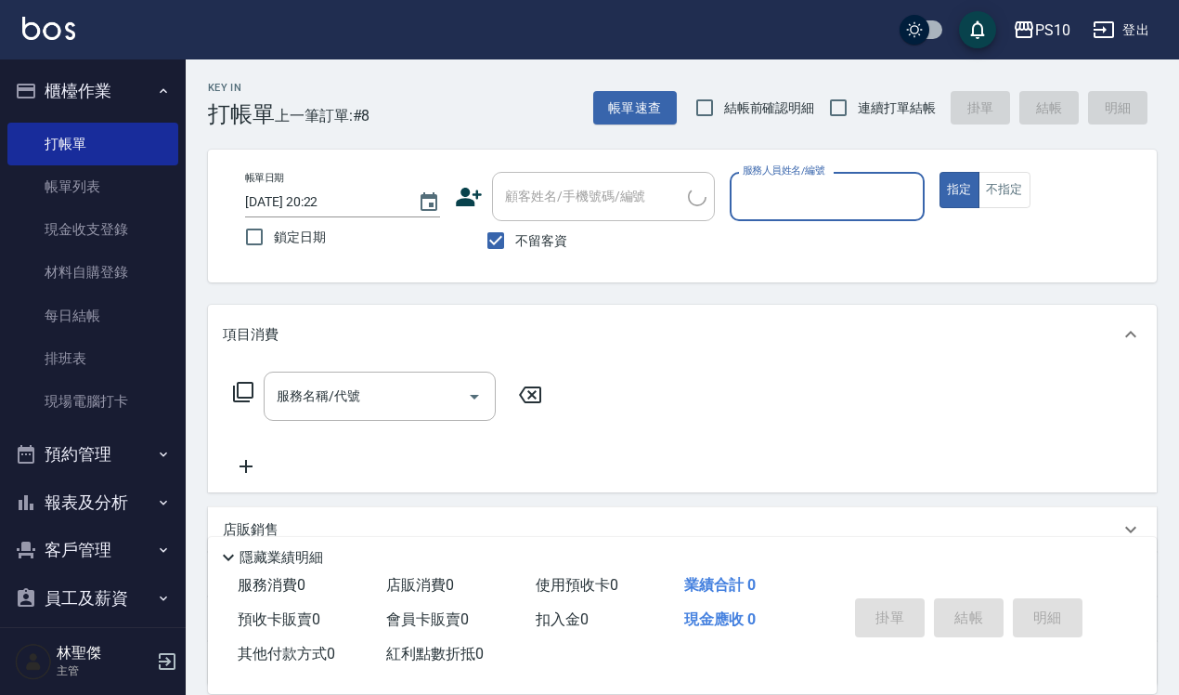
click at [778, 196] on input "服務人員姓名/編號" at bounding box center [827, 196] width 178 height 33
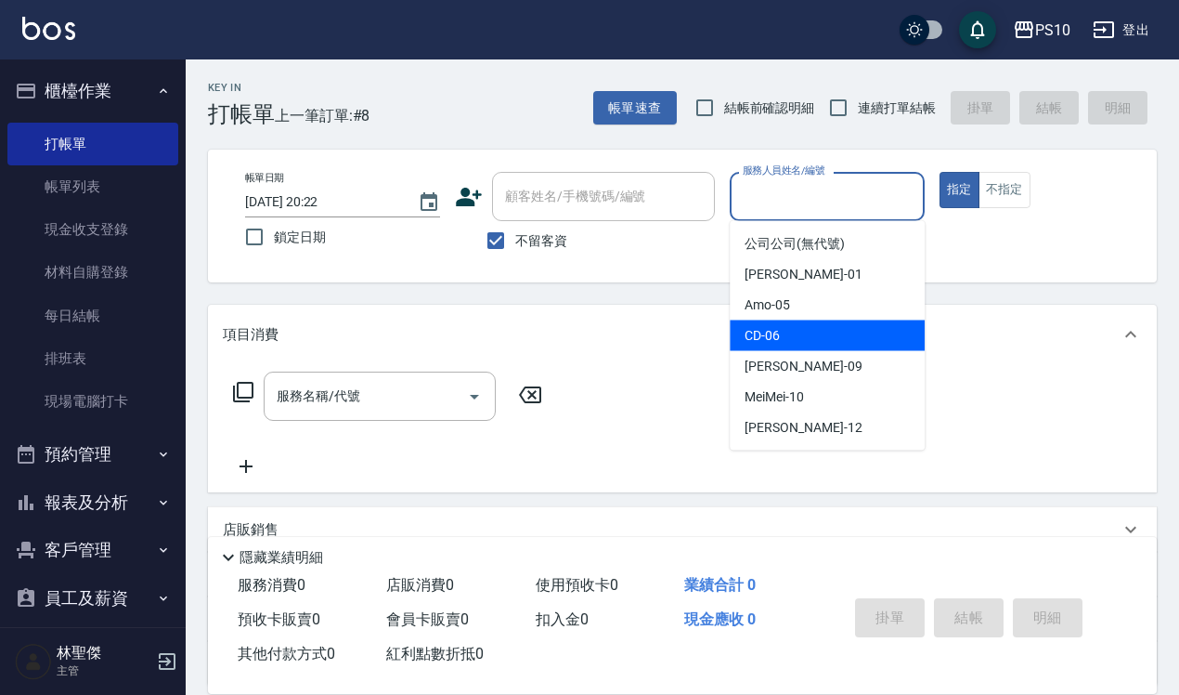
click at [783, 323] on div "CD -06" at bounding box center [827, 335] width 195 height 31
type input "CD-06"
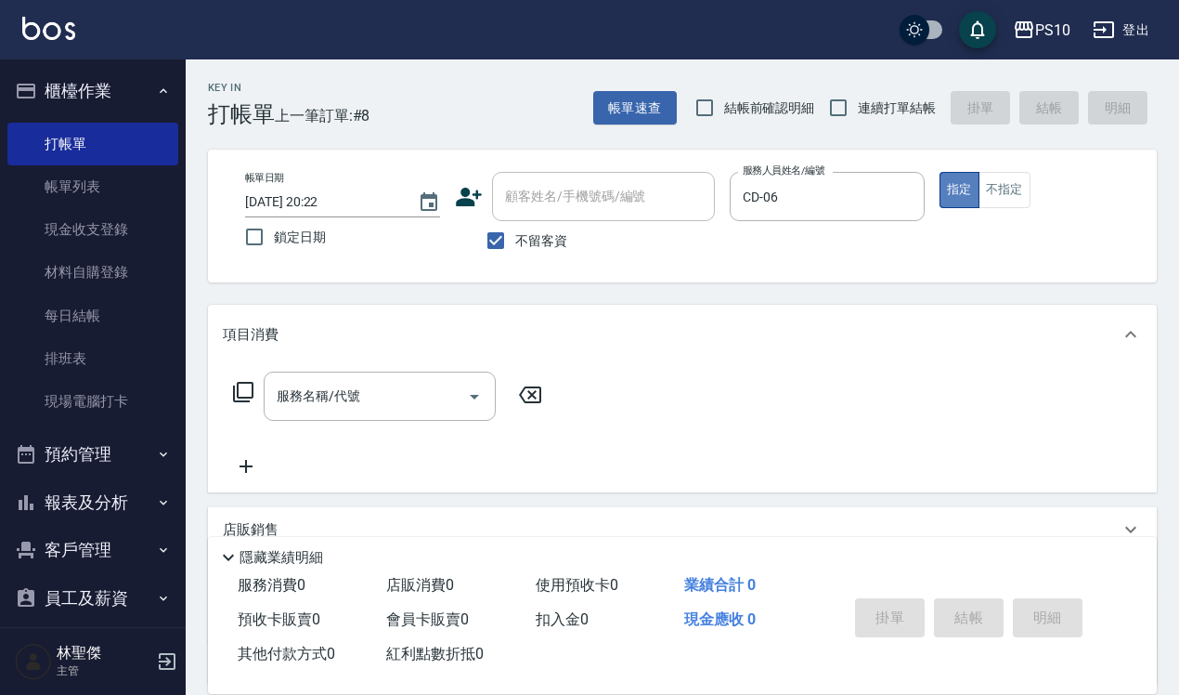
click at [961, 191] on button "指定" at bounding box center [960, 190] width 40 height 36
click at [288, 390] on input "服務名稱/代號" at bounding box center [366, 396] width 188 height 33
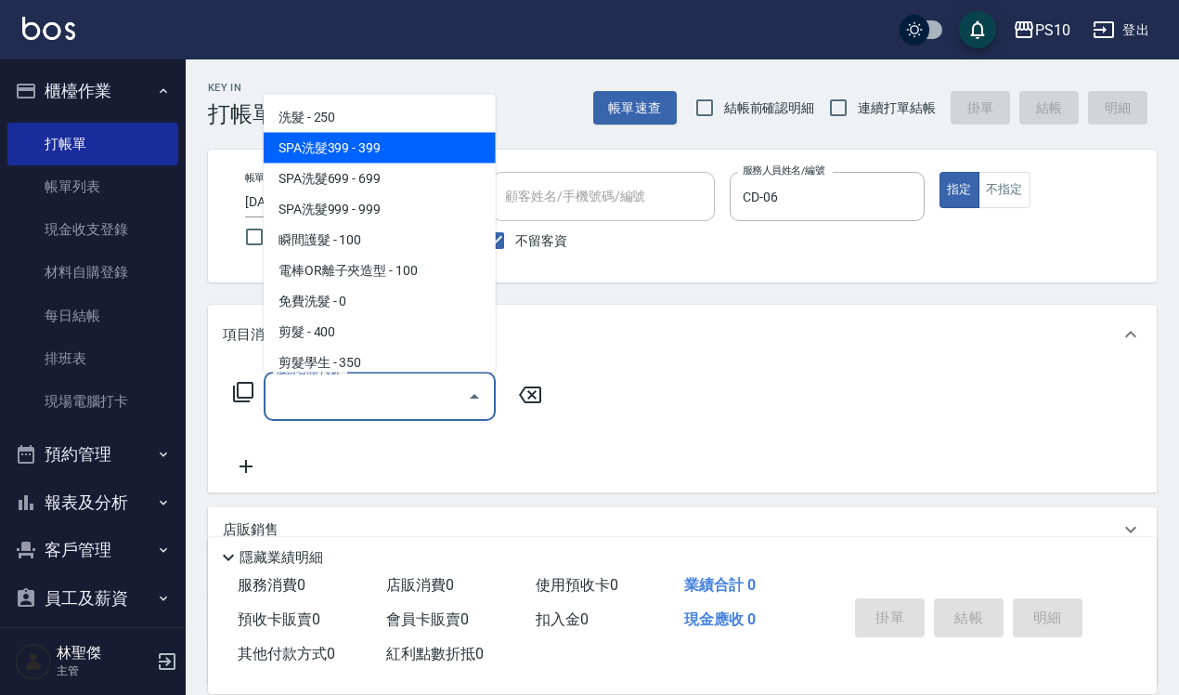
click at [349, 151] on span "SPA洗髮399 - 399" at bounding box center [380, 147] width 232 height 31
type input "SPA洗髮399(102)"
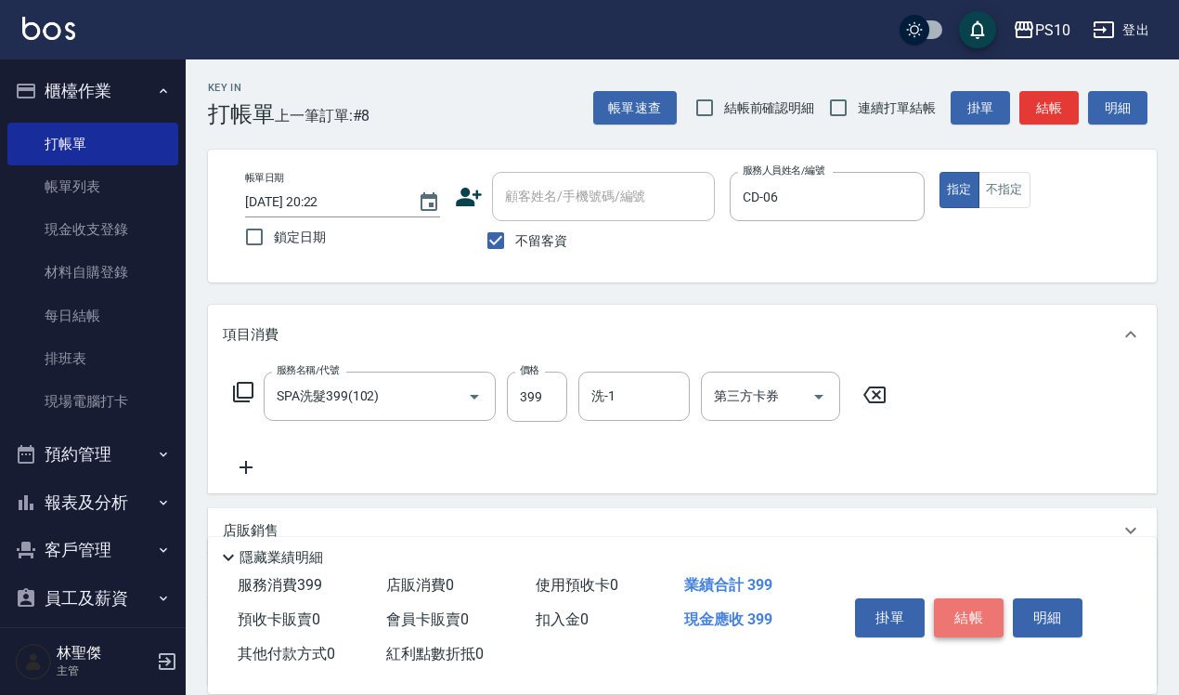
click at [949, 618] on button "結帳" at bounding box center [969, 617] width 70 height 39
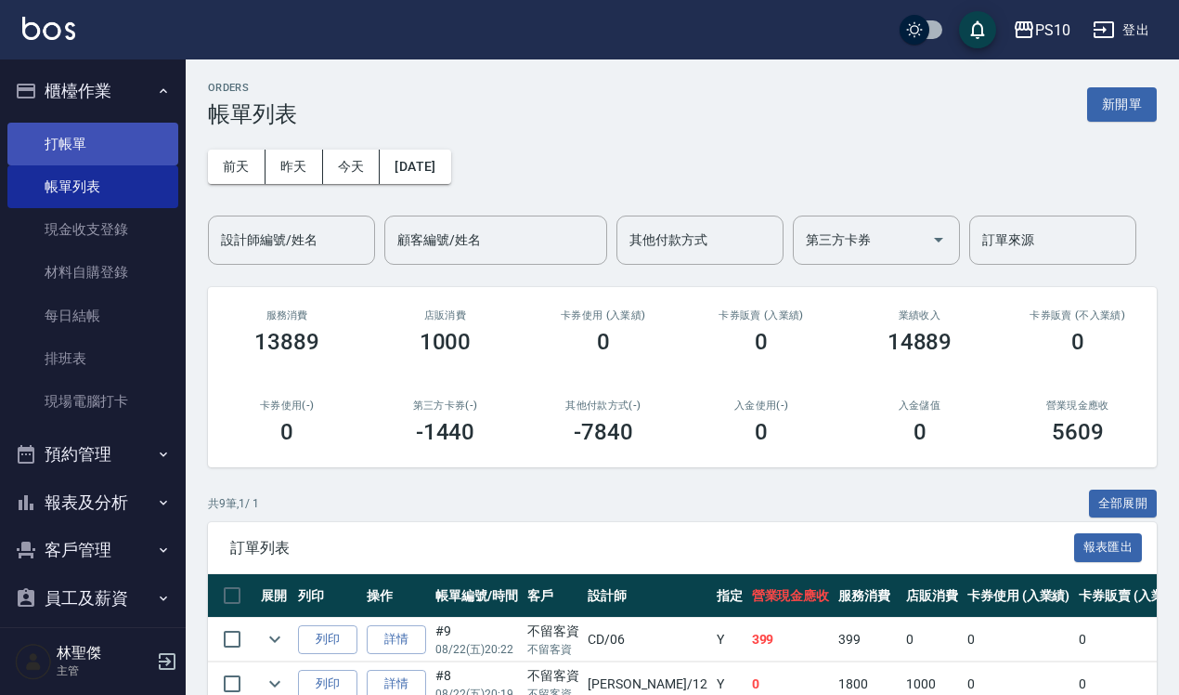
click at [82, 137] on link "打帳單" at bounding box center [92, 144] width 171 height 43
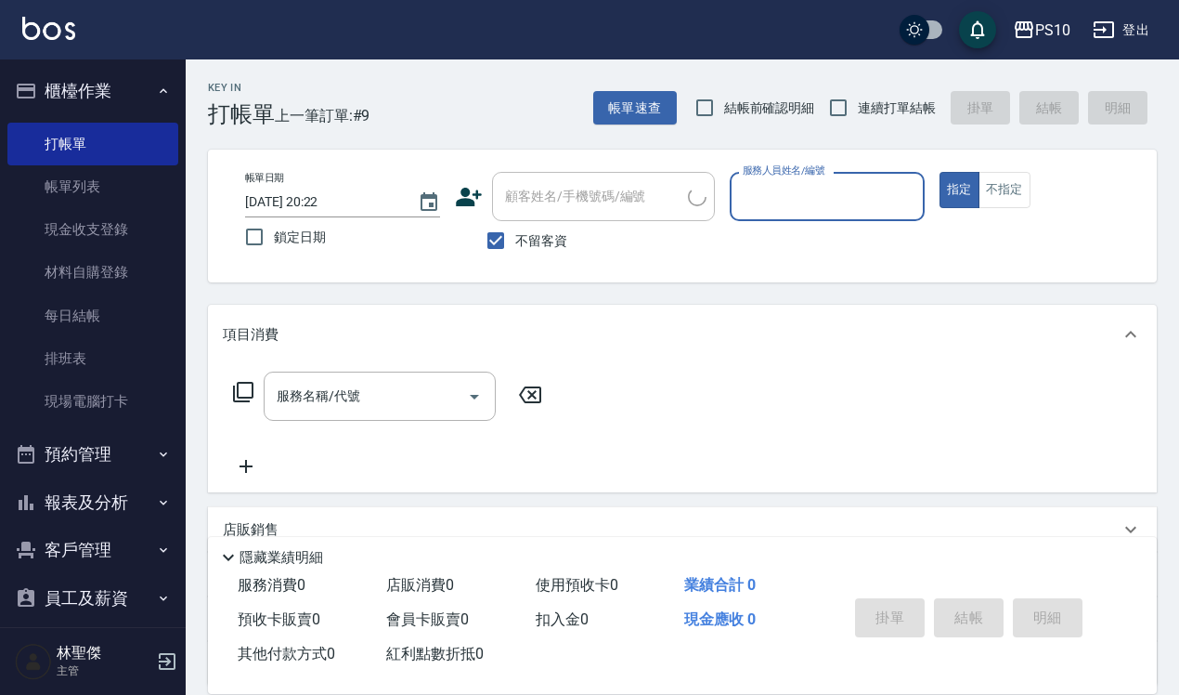
click at [752, 216] on div "服務人員姓名/編號" at bounding box center [827, 196] width 195 height 49
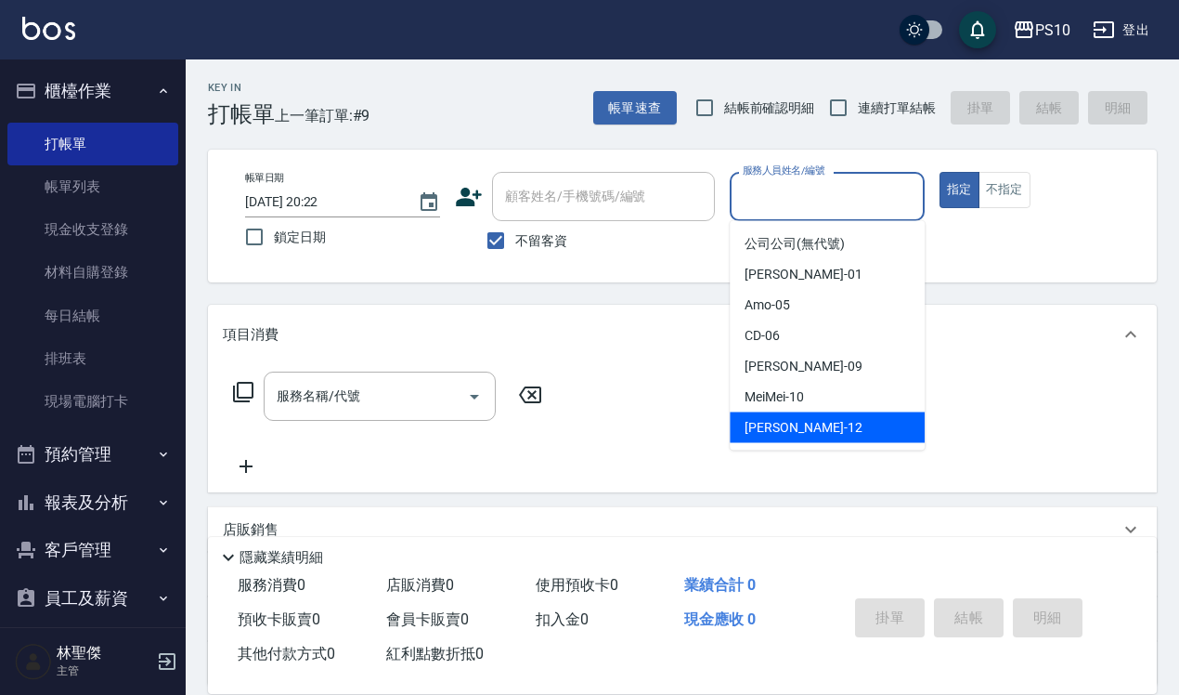
click at [775, 433] on span "[PERSON_NAME] -12" at bounding box center [803, 428] width 117 height 20
type input "[PERSON_NAME]-12"
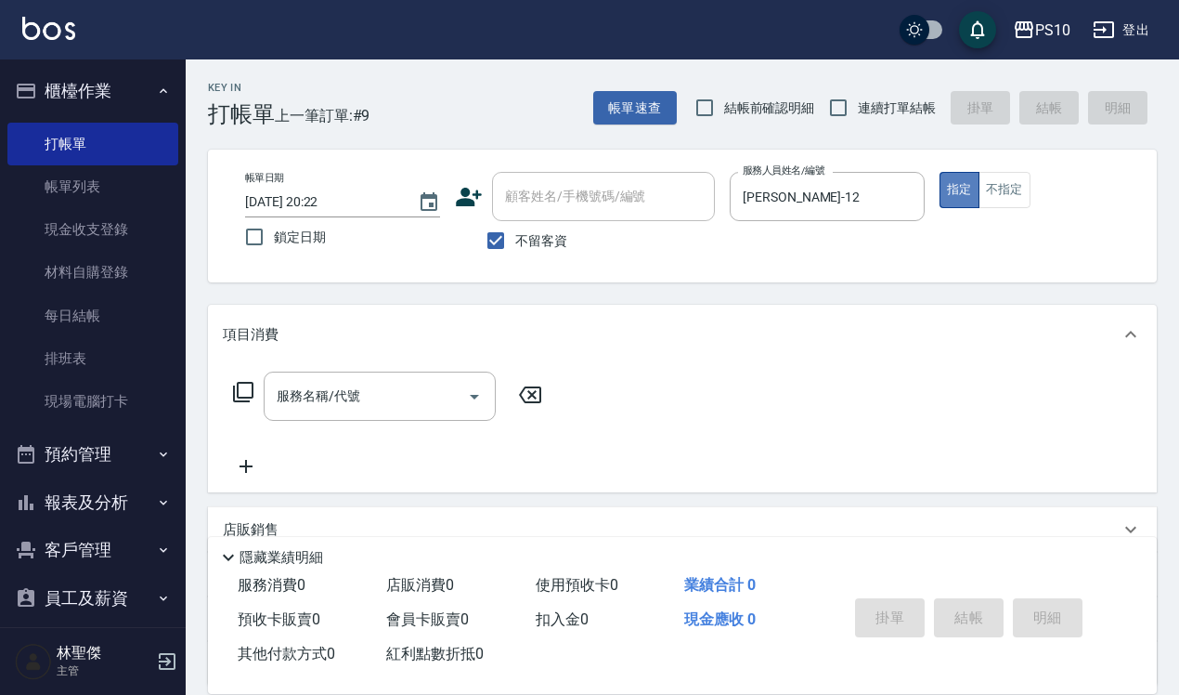
click at [959, 195] on button "指定" at bounding box center [960, 190] width 40 height 36
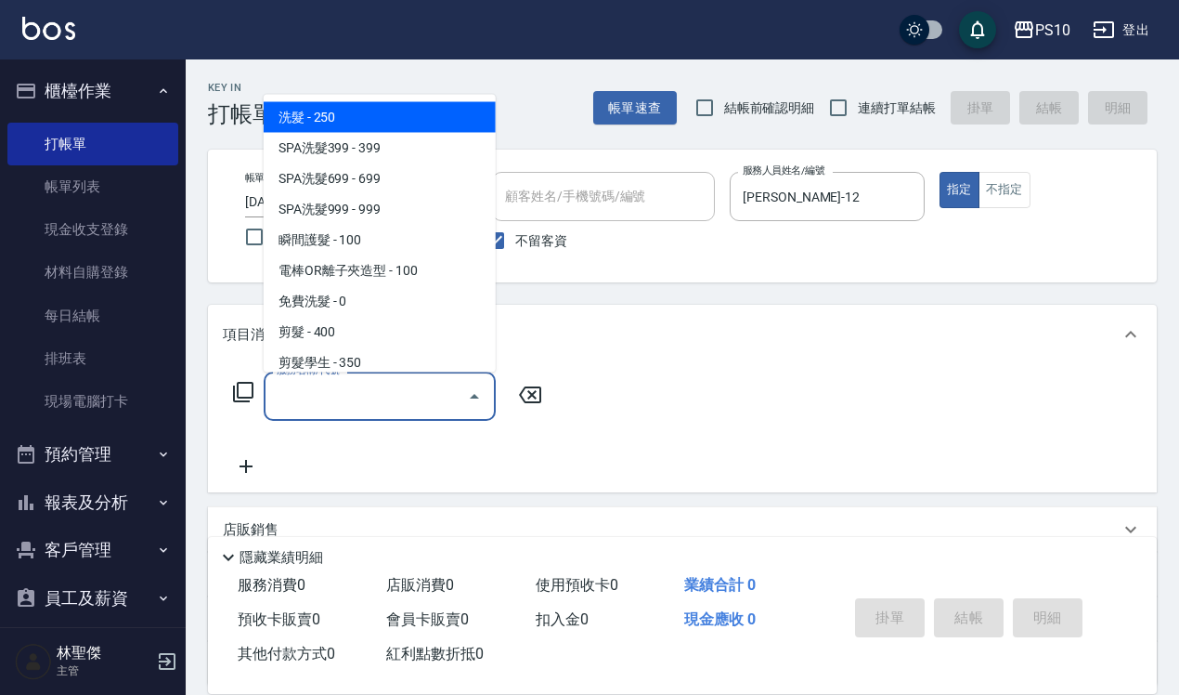
click at [325, 400] on input "服務名稱/代號" at bounding box center [366, 396] width 188 height 33
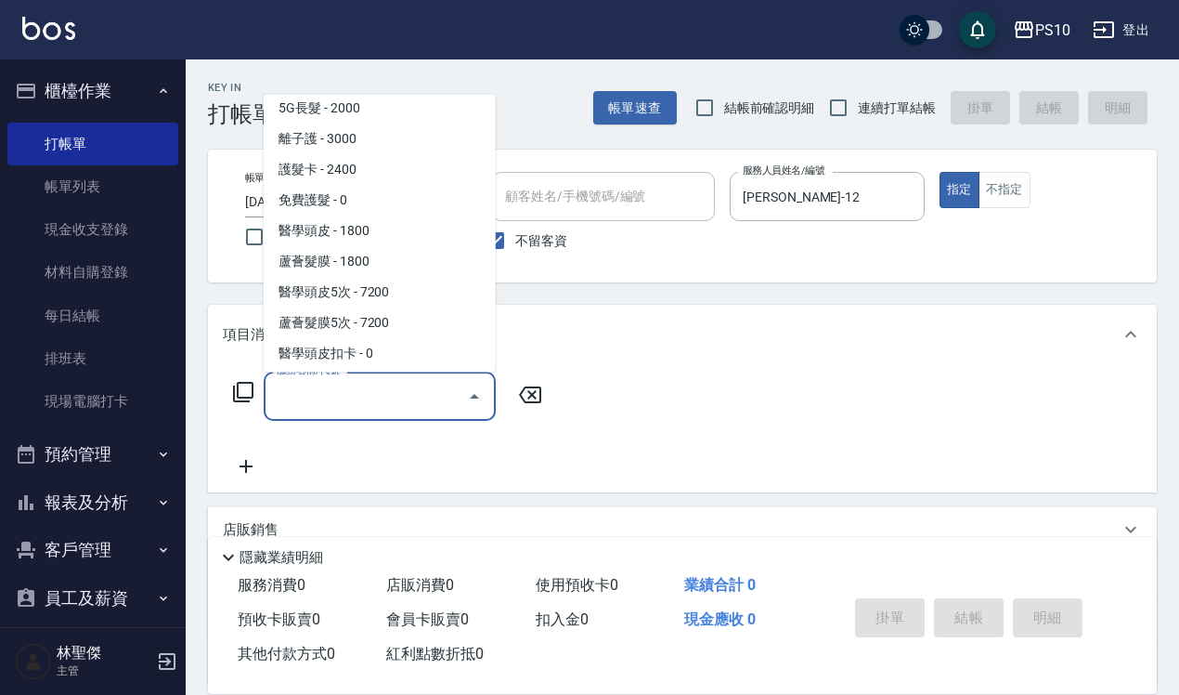
scroll to position [1277, 0]
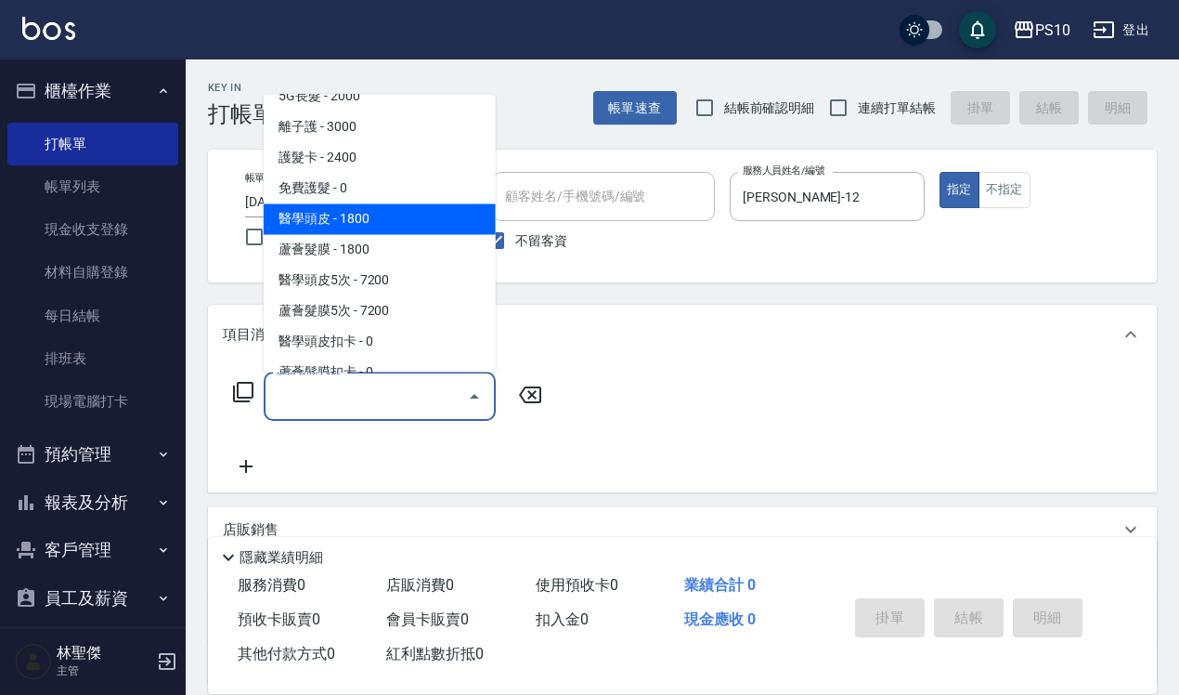
click at [378, 215] on span "醫學頭皮 - 1800" at bounding box center [380, 218] width 232 height 31
type input "醫學頭皮(601)"
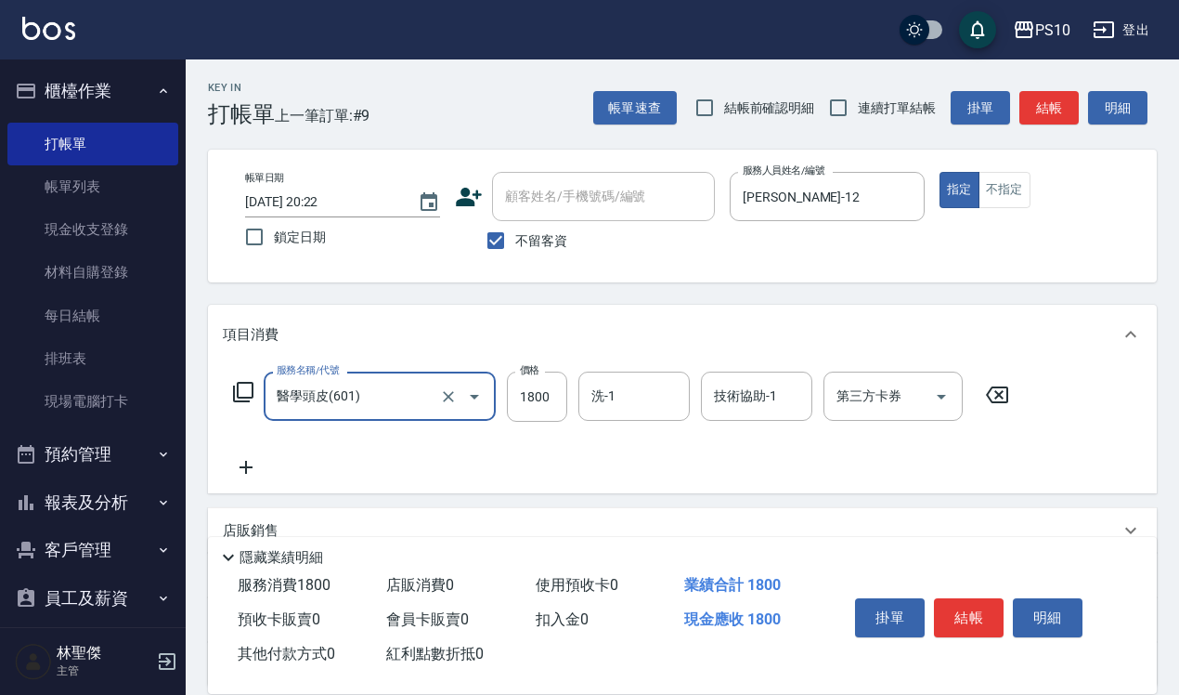
click at [237, 472] on icon at bounding box center [246, 467] width 46 height 22
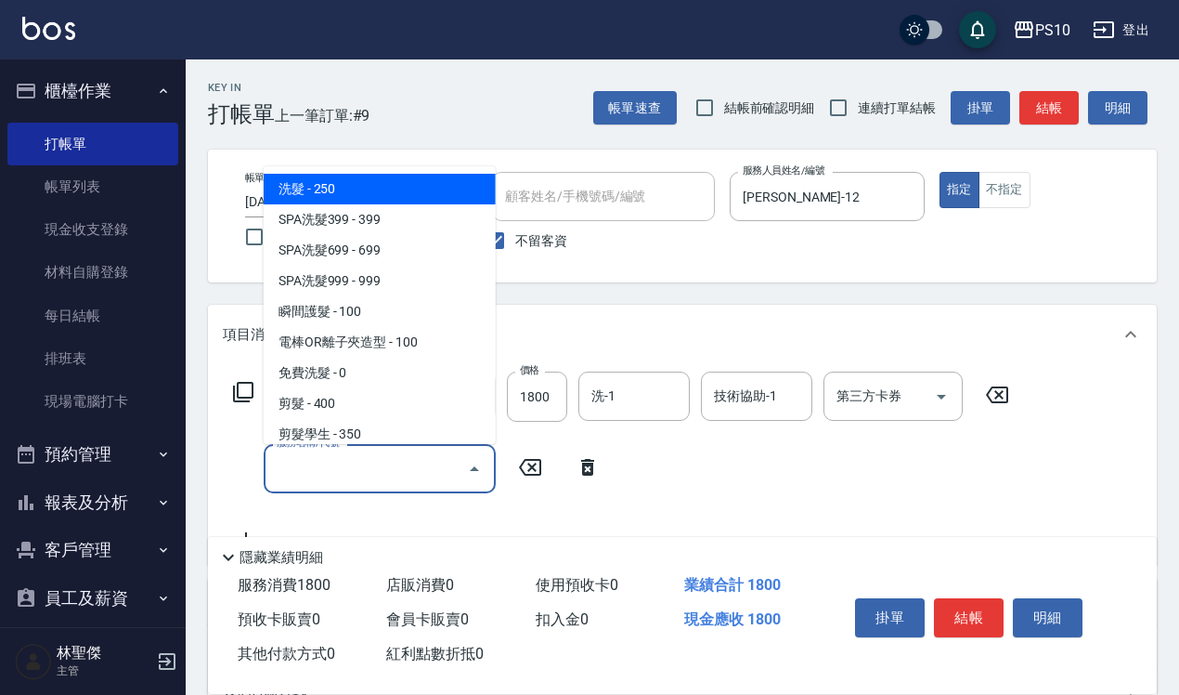
click at [298, 472] on input "服務名稱/代號" at bounding box center [366, 468] width 188 height 33
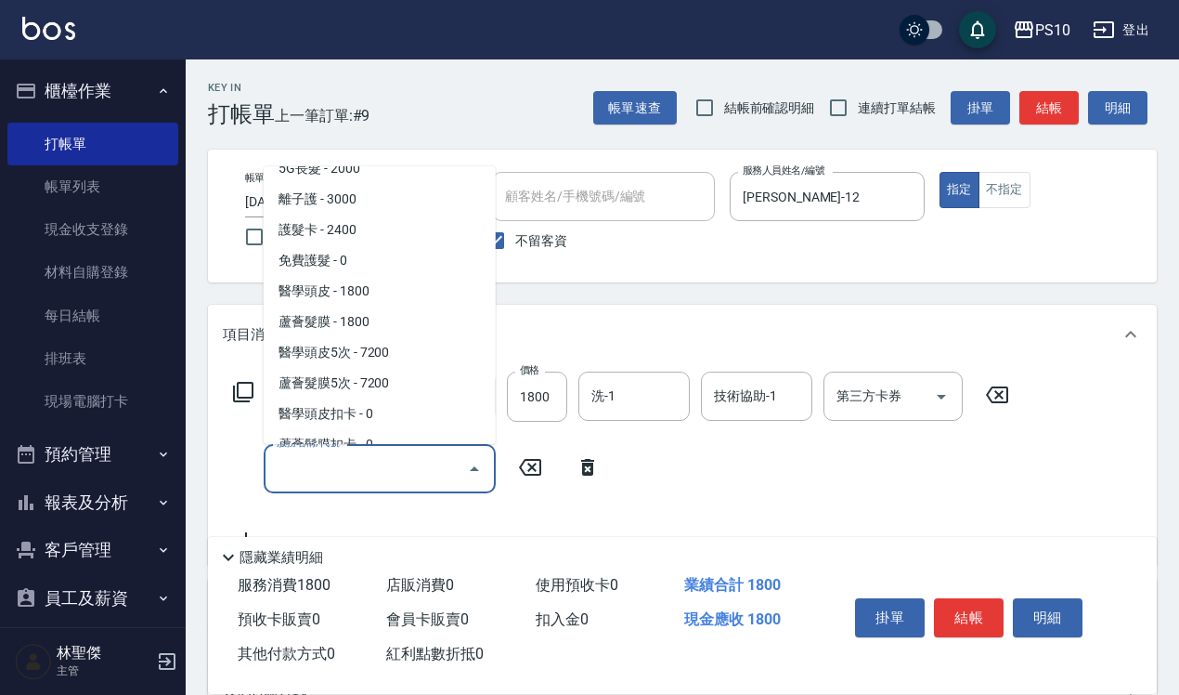
scroll to position [1393, 0]
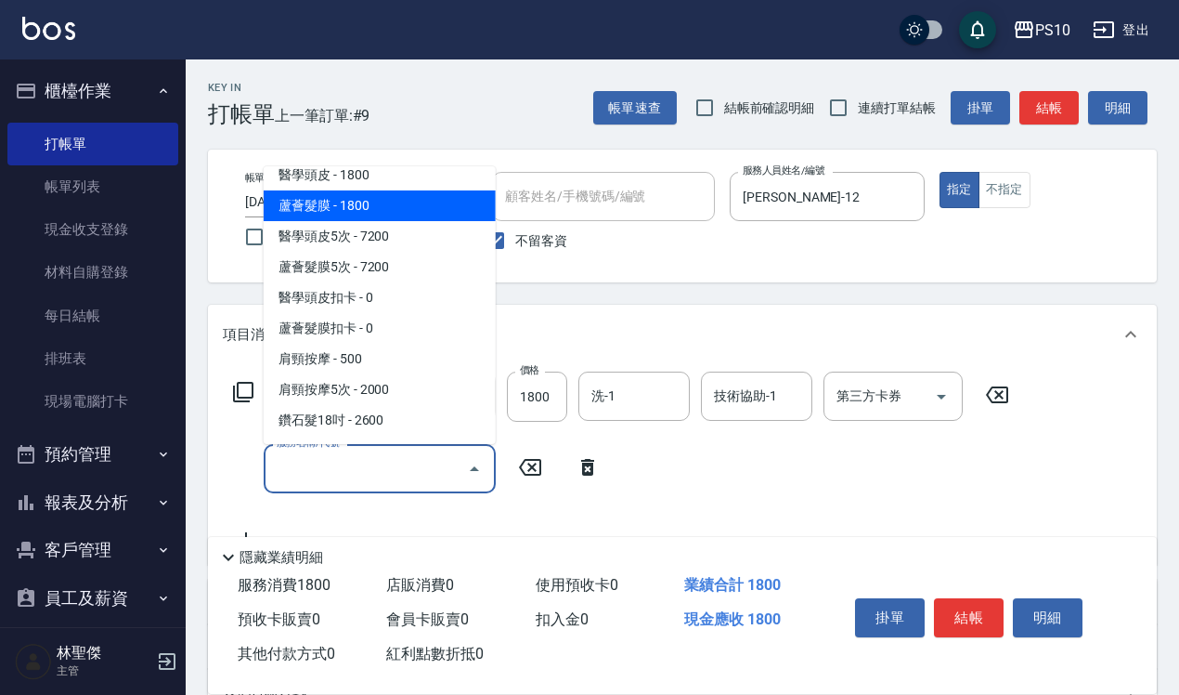
click at [355, 215] on span "蘆薈髮膜 - 1800" at bounding box center [380, 205] width 232 height 31
type input "蘆薈髮膜(602)"
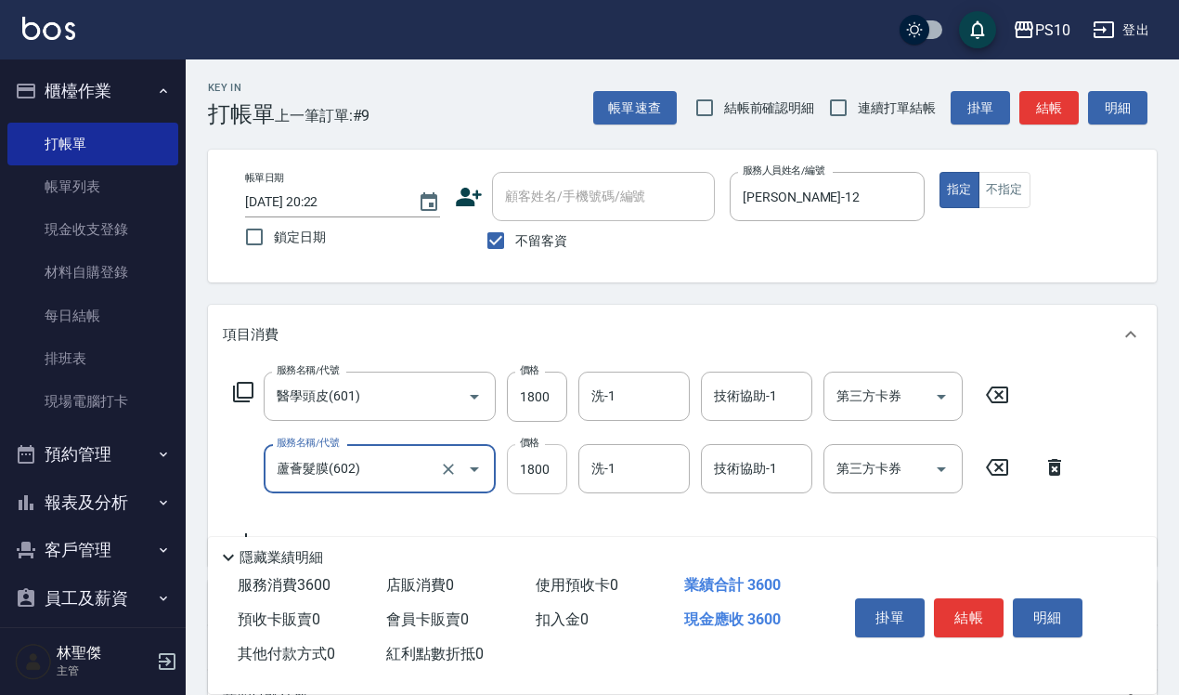
click at [534, 466] on input "1800" at bounding box center [537, 469] width 60 height 50
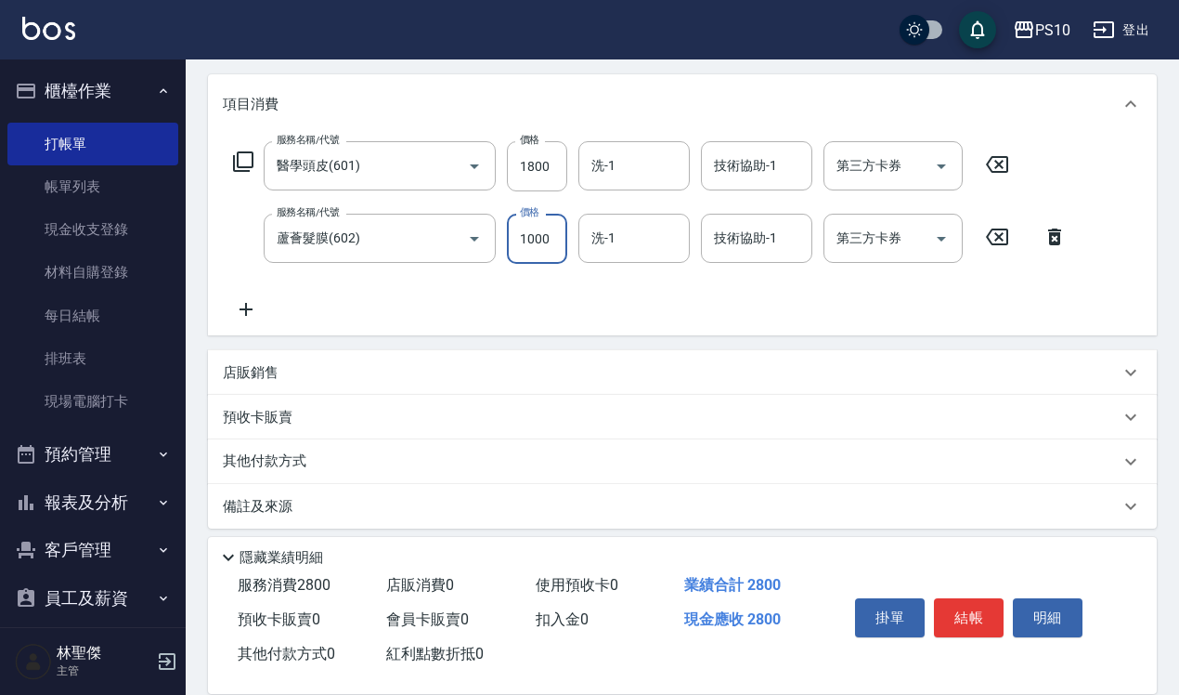
scroll to position [232, 0]
type input "1000"
click at [244, 313] on icon at bounding box center [246, 307] width 46 height 22
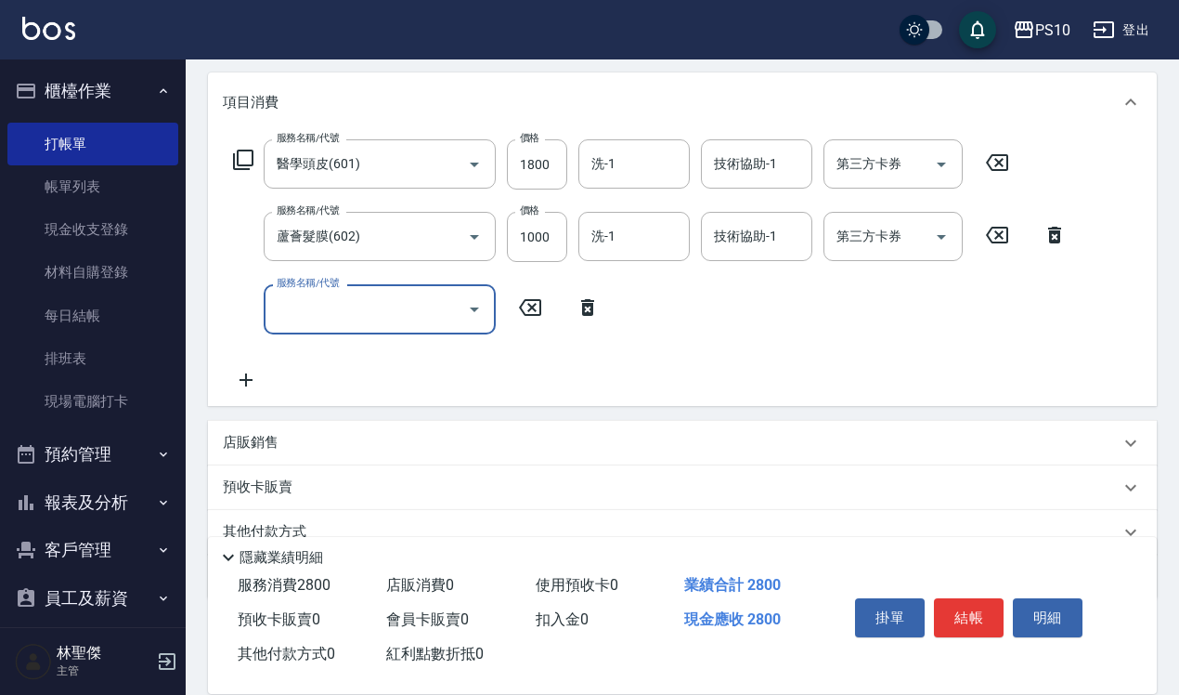
click at [335, 307] on input "服務名稱/代號" at bounding box center [366, 309] width 188 height 33
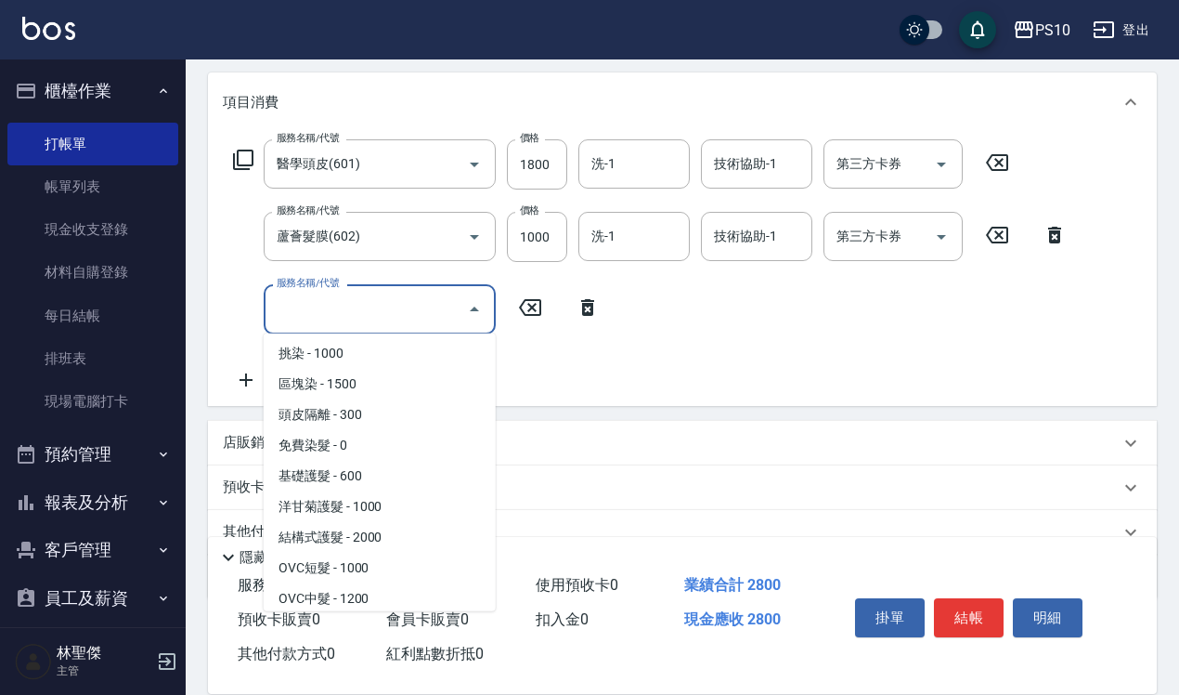
scroll to position [929, 0]
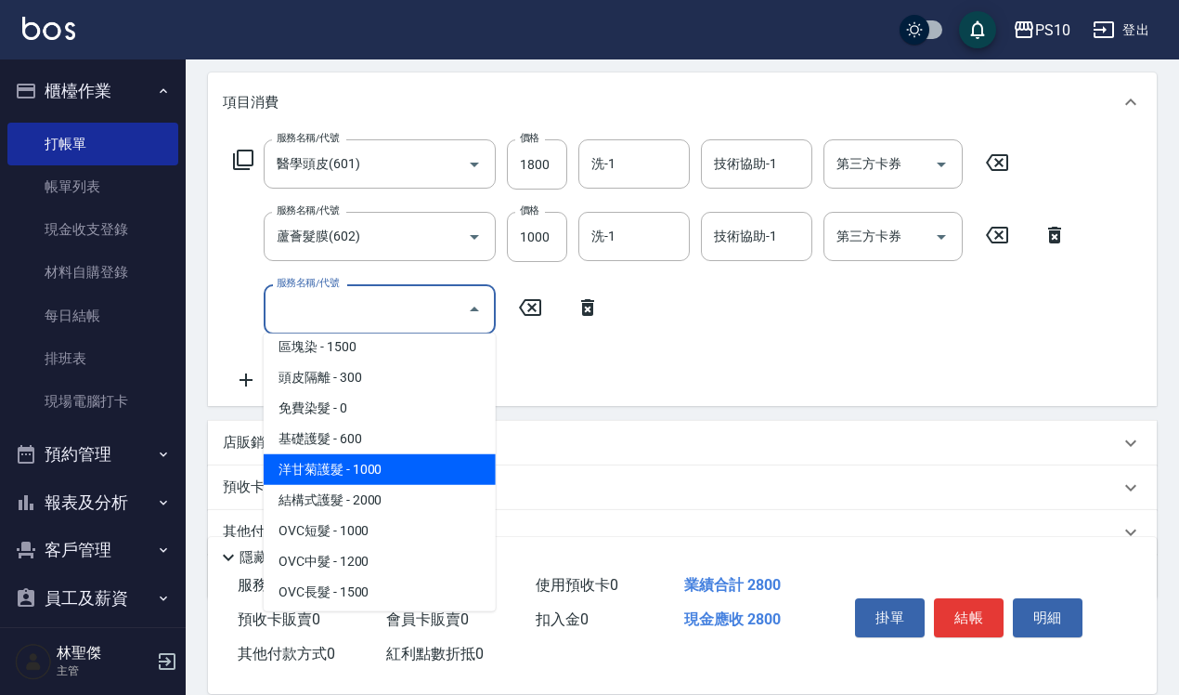
click at [332, 475] on span "洋甘菊護髮 - 1000" at bounding box center [380, 469] width 232 height 31
type input "洋甘菊護髮(502)"
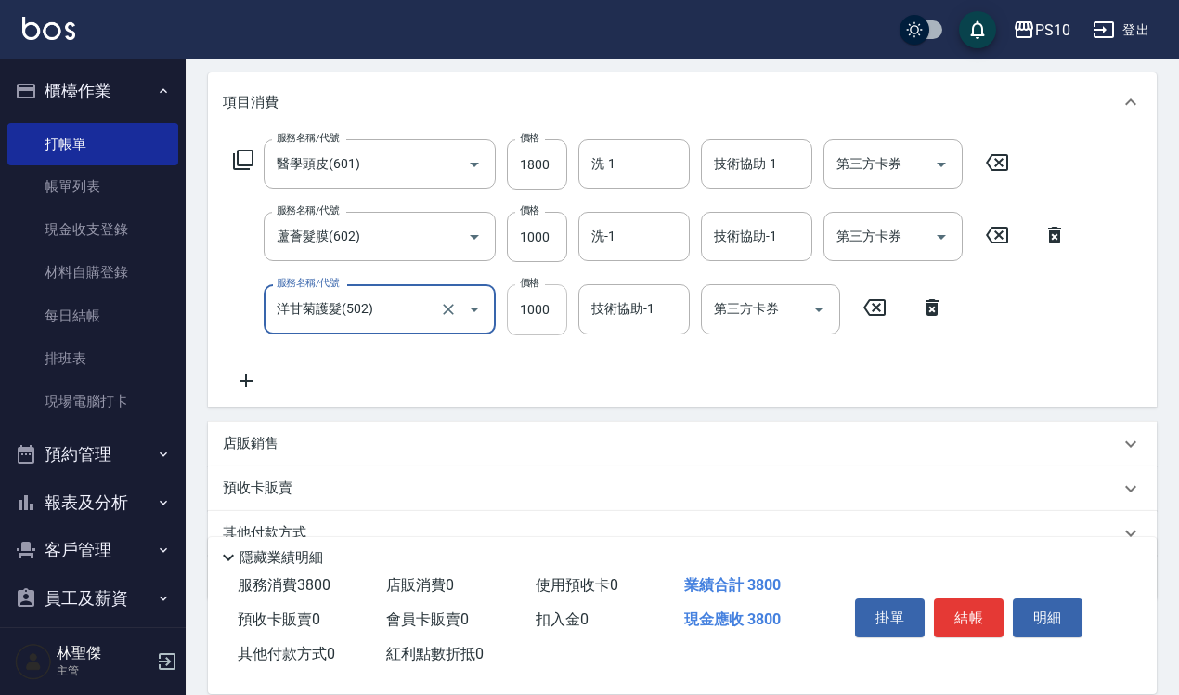
click at [527, 309] on input "1000" at bounding box center [537, 309] width 60 height 50
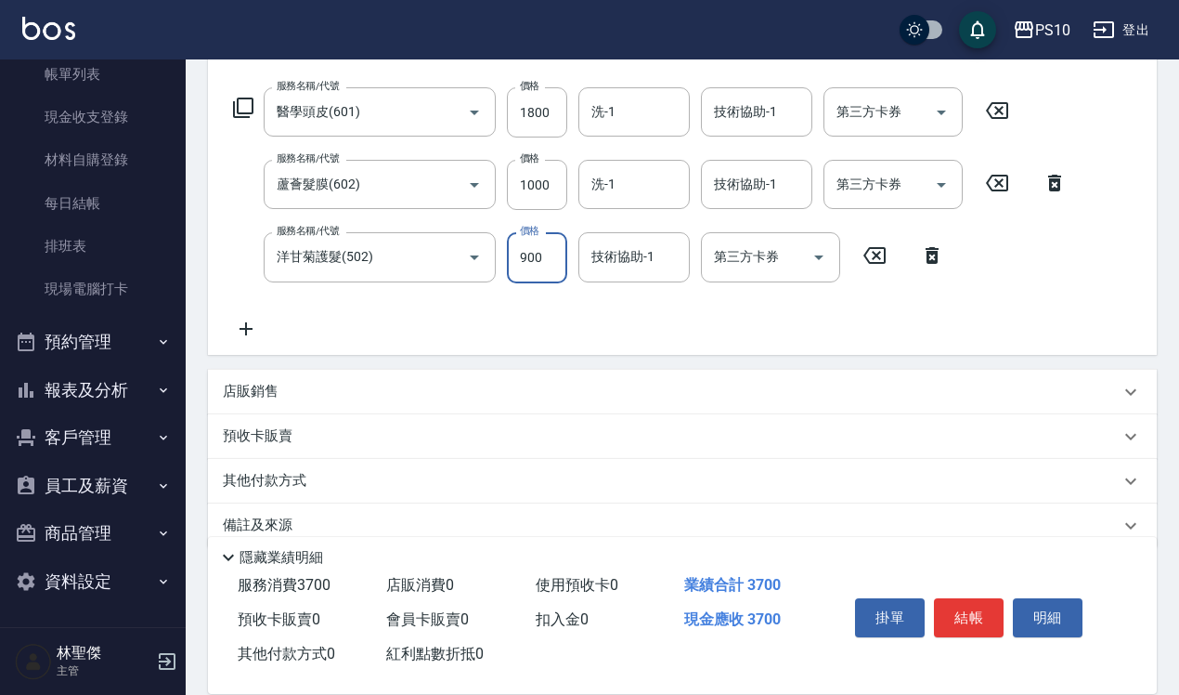
scroll to position [313, 0]
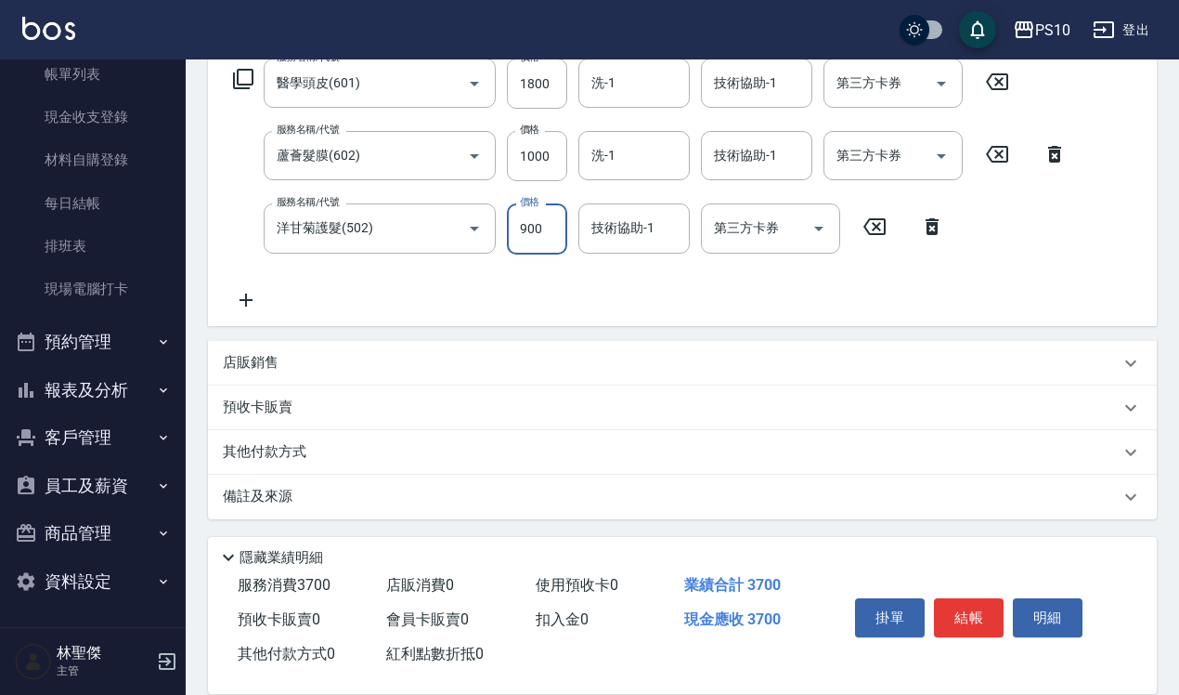
type input "900"
click at [293, 458] on p "其他付款方式" at bounding box center [269, 452] width 93 height 20
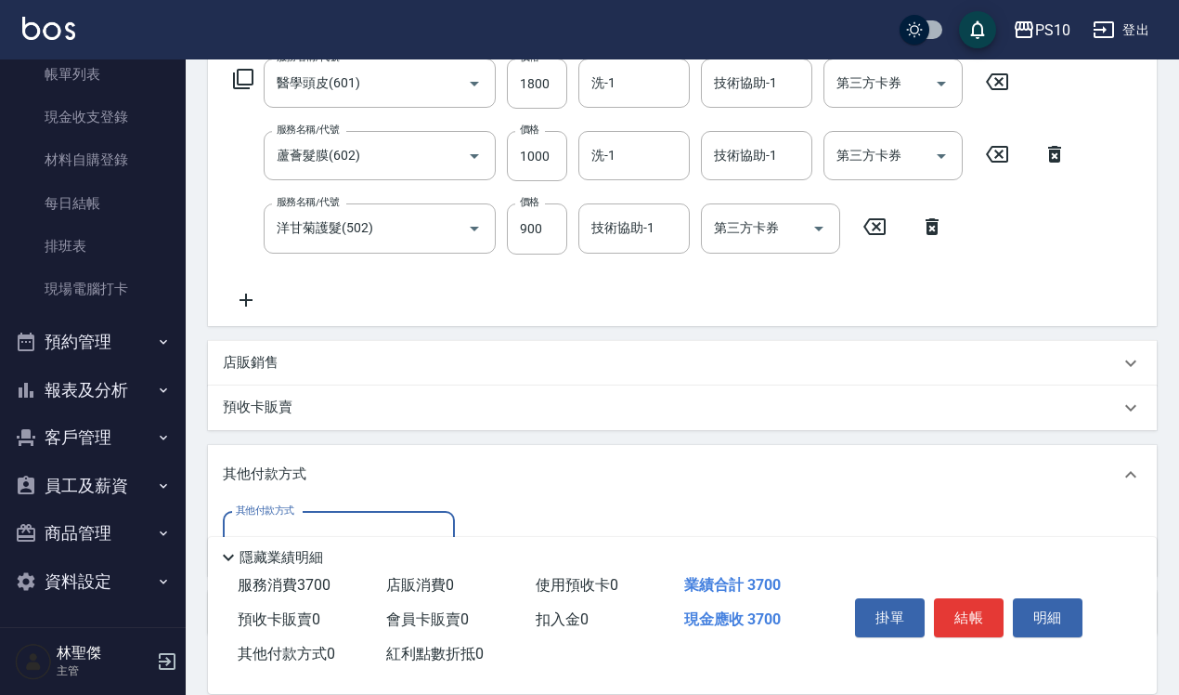
scroll to position [429, 0]
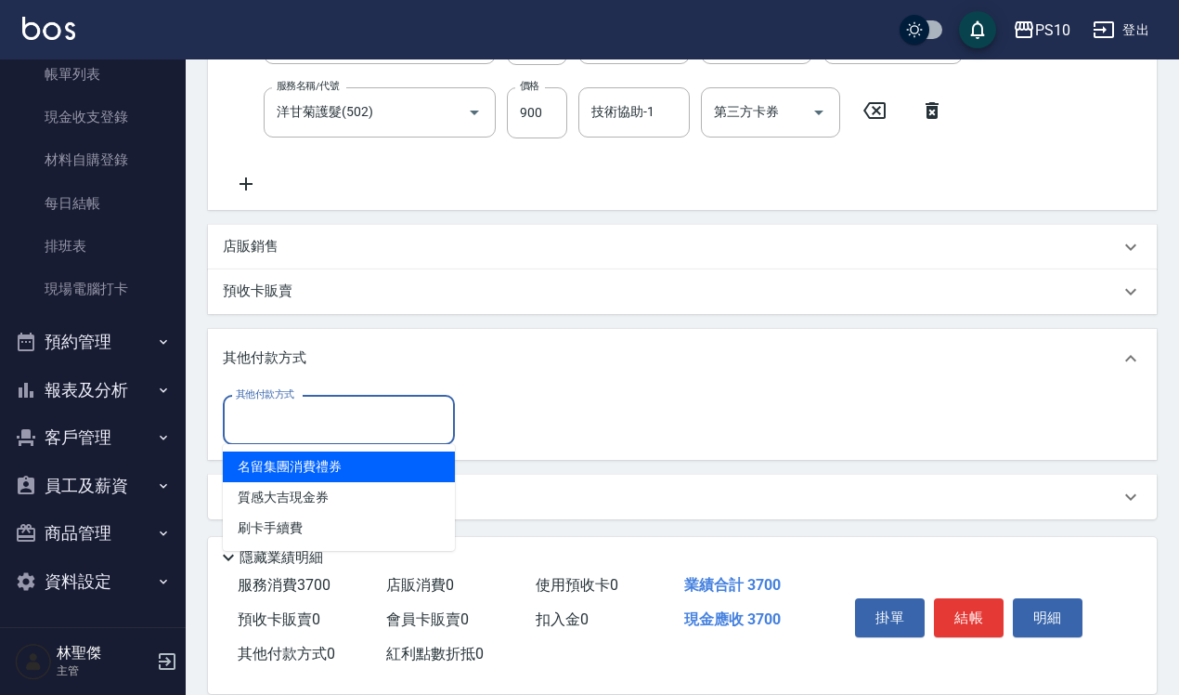
click at [240, 424] on input "其他付款方式" at bounding box center [338, 420] width 215 height 33
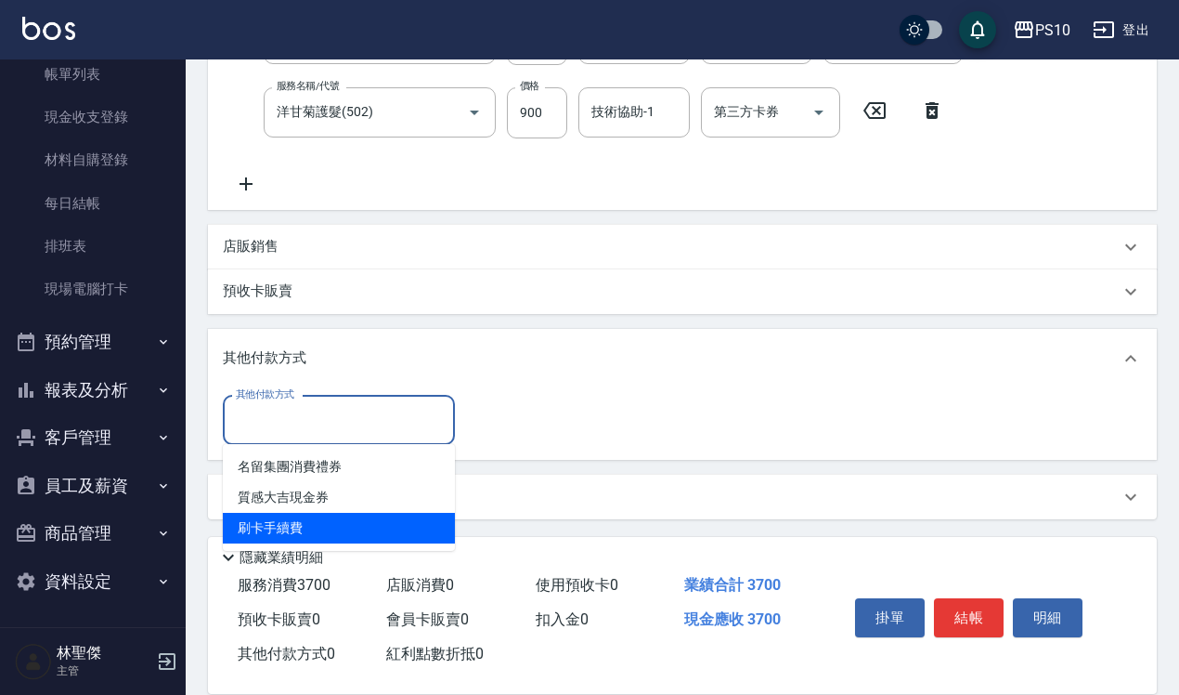
click at [306, 536] on span "刷卡手續費" at bounding box center [339, 528] width 232 height 31
type input "刷卡手續費"
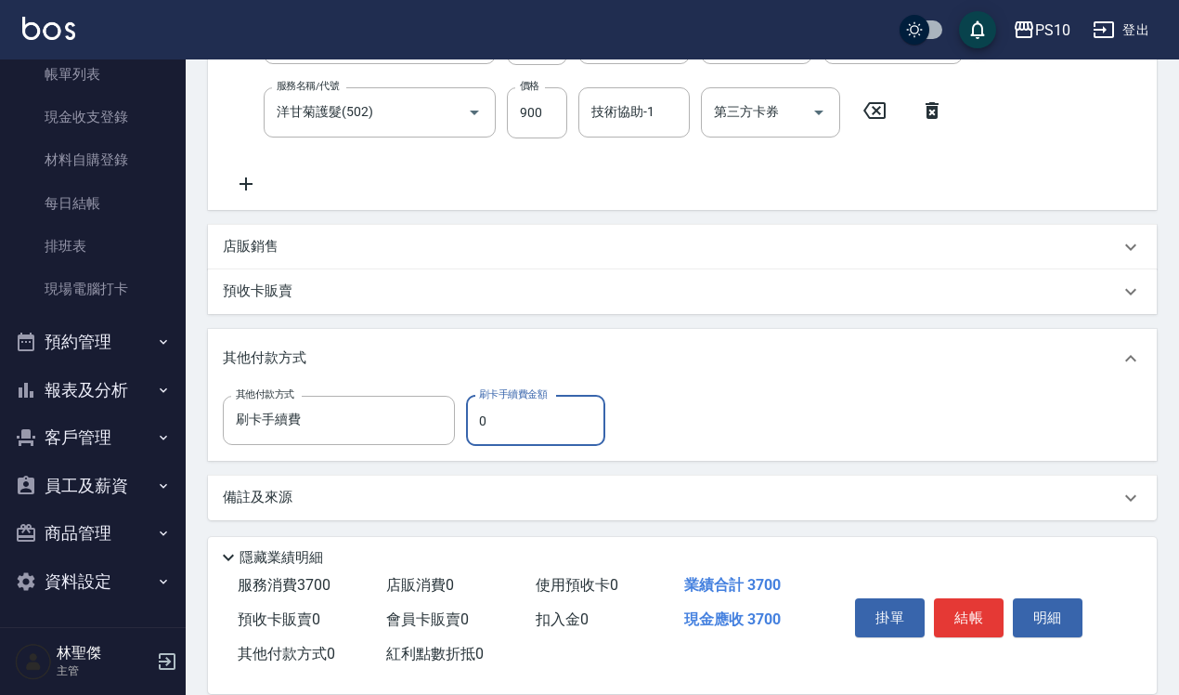
click at [501, 423] on input "0" at bounding box center [535, 421] width 139 height 50
type input "3700"
click at [964, 611] on button "結帳" at bounding box center [969, 617] width 70 height 39
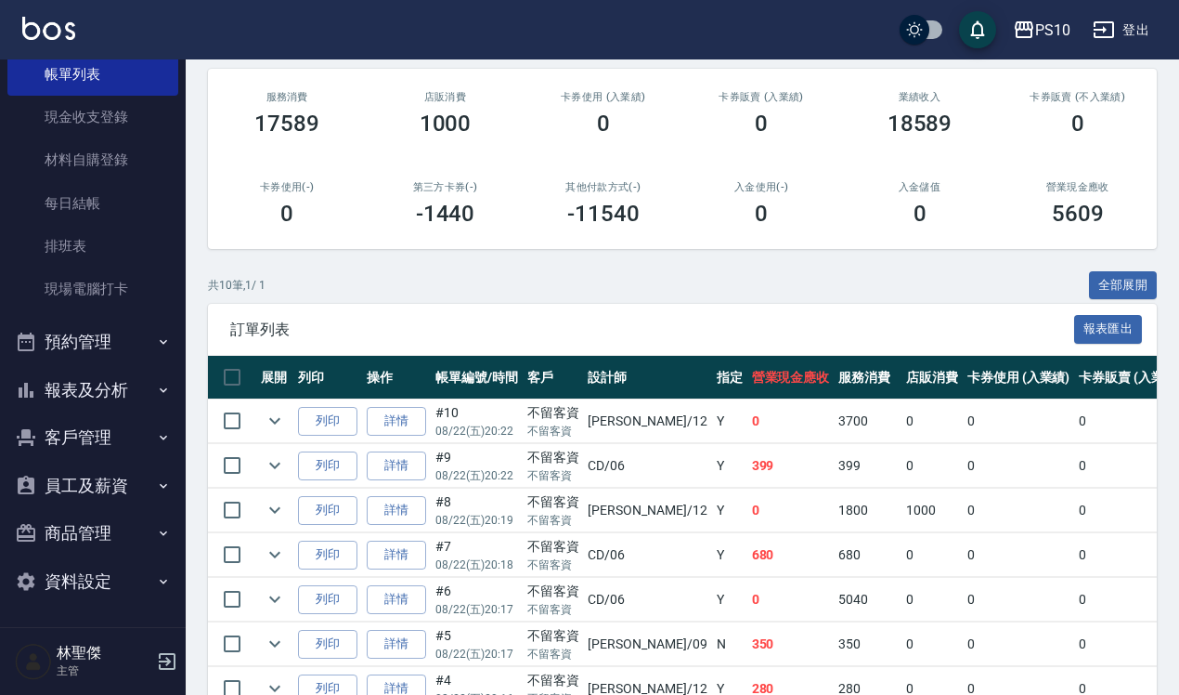
scroll to position [232, 0]
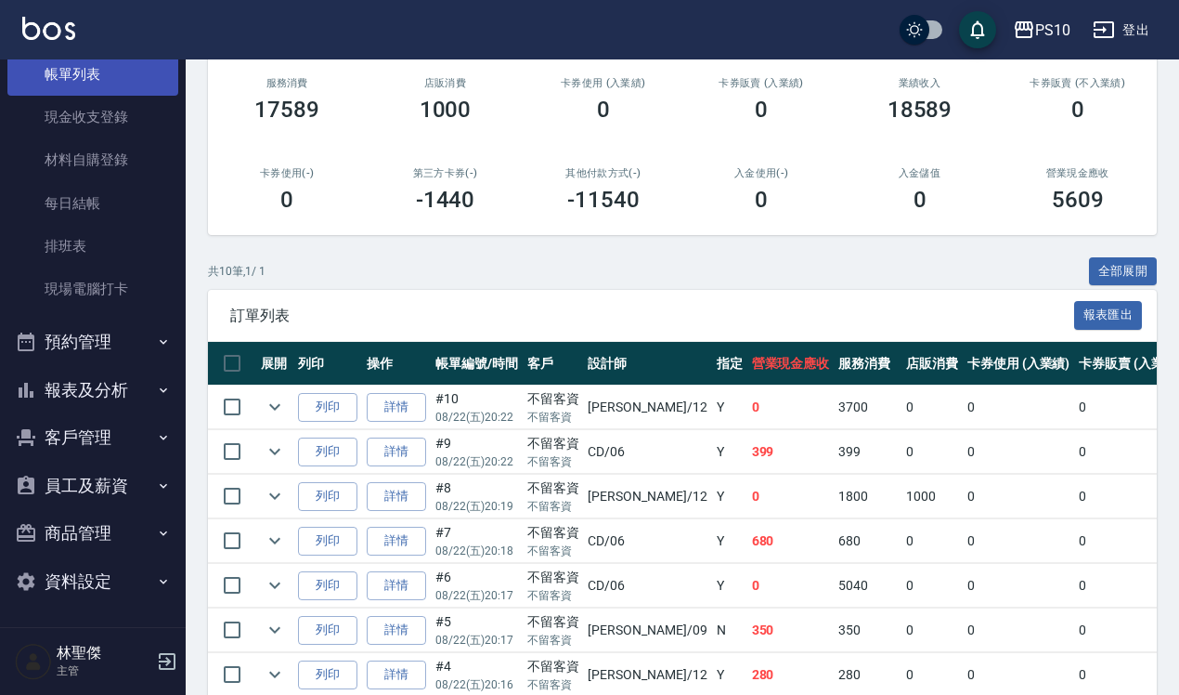
click at [123, 81] on link "帳單列表" at bounding box center [92, 74] width 171 height 43
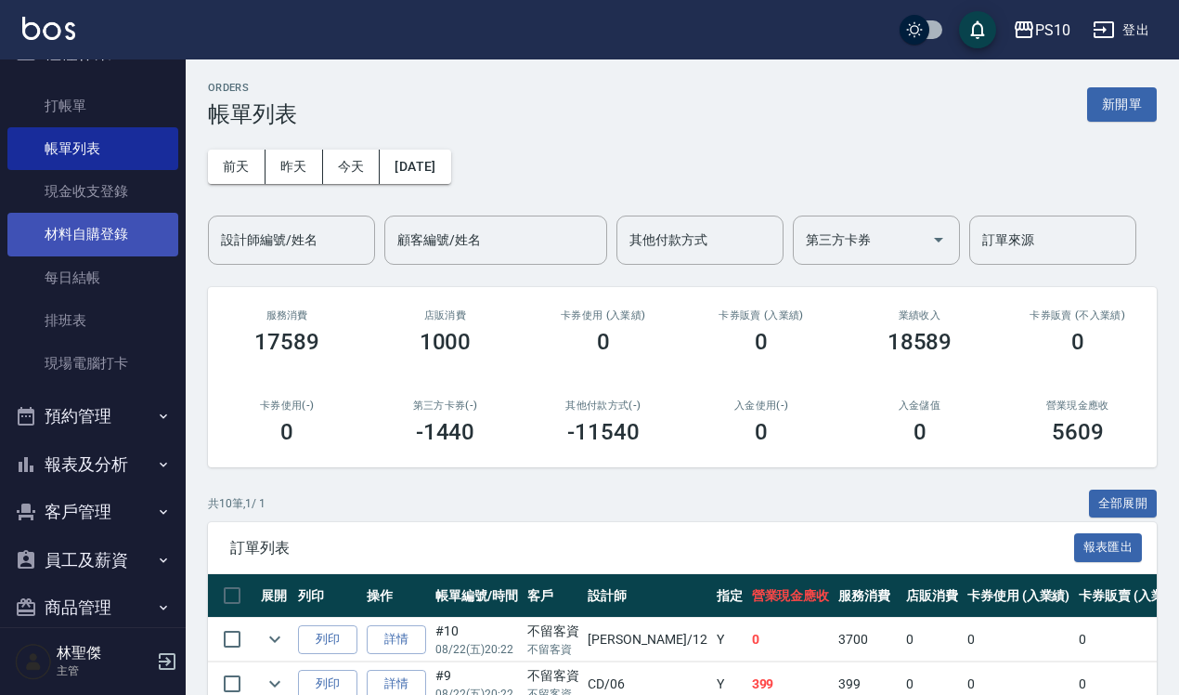
scroll to position [0, 0]
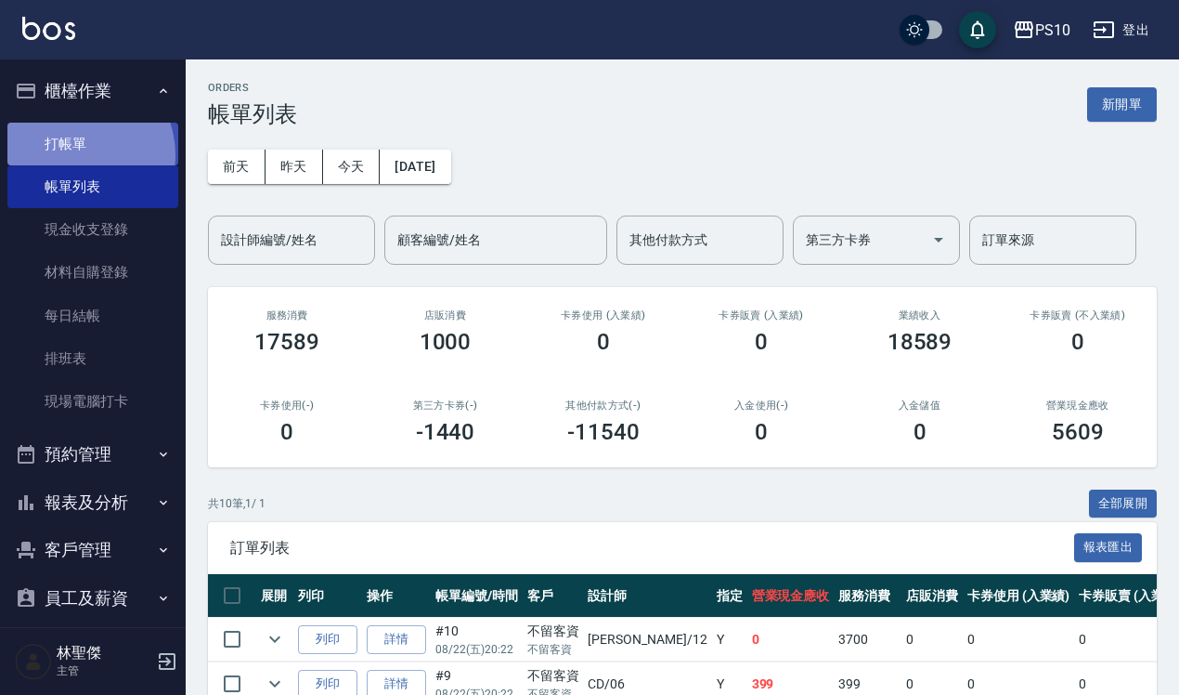
click at [72, 154] on link "打帳單" at bounding box center [92, 144] width 171 height 43
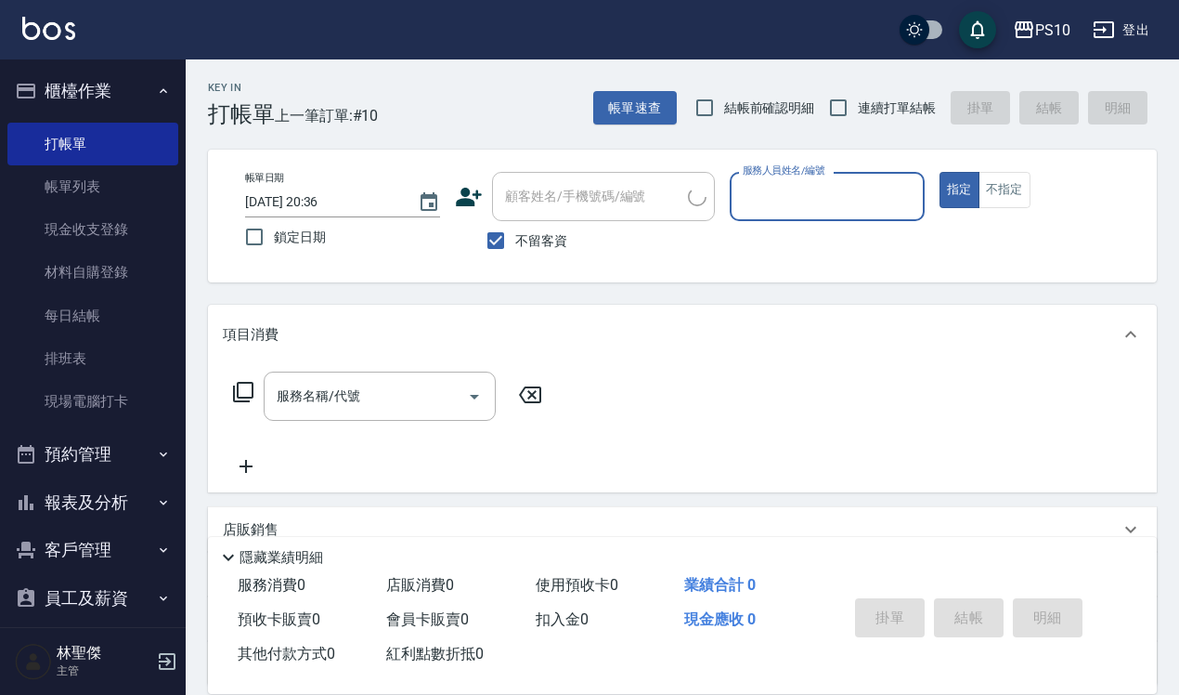
drag, startPoint x: 790, startPoint y: 201, endPoint x: 799, endPoint y: 214, distance: 15.5
click at [787, 215] on div "服務人員姓名/編號" at bounding box center [827, 196] width 195 height 49
click at [801, 198] on input "服務人員姓名/編號" at bounding box center [827, 196] width 178 height 33
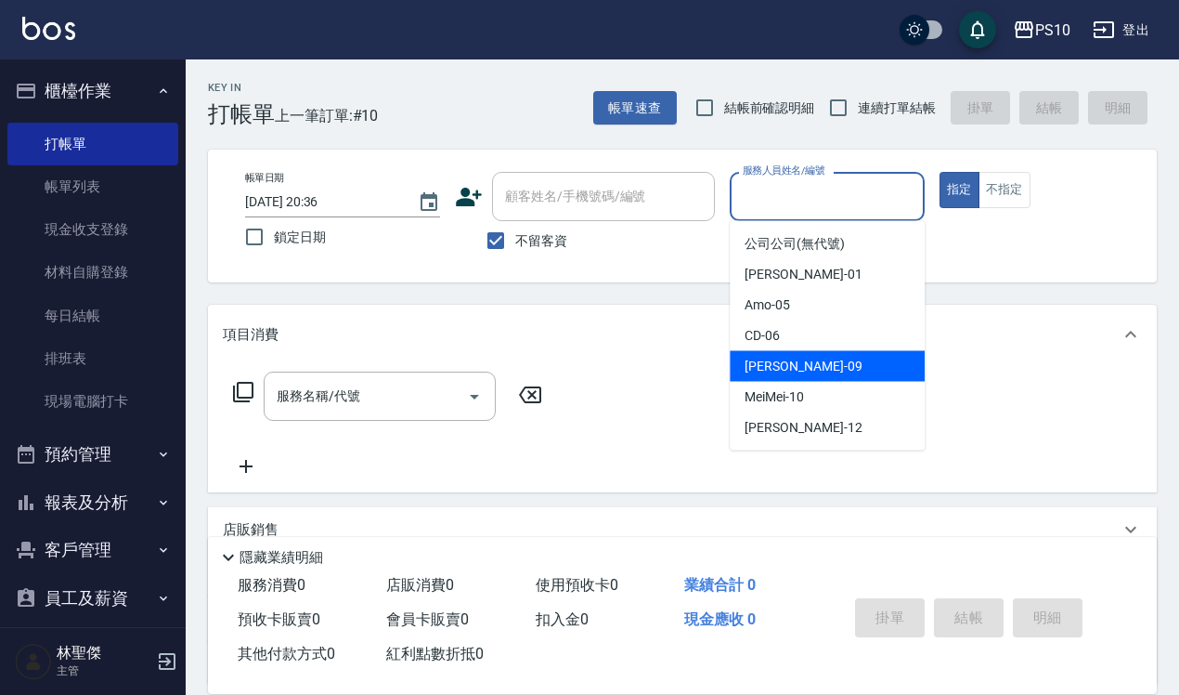
click at [775, 371] on span "[PERSON_NAME] -09" at bounding box center [803, 367] width 117 height 20
type input "[PERSON_NAME]-09"
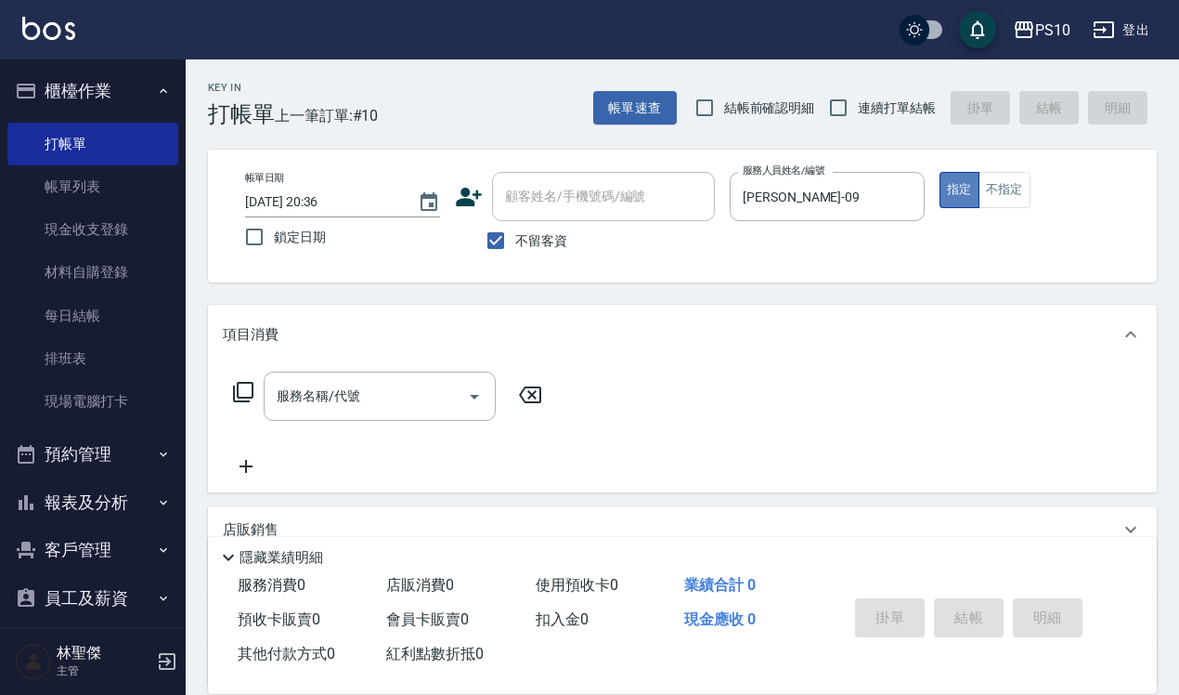
click at [953, 192] on button "指定" at bounding box center [960, 190] width 40 height 36
drag, startPoint x: 317, startPoint y: 373, endPoint x: 316, endPoint y: 406, distance: 32.5
click at [317, 381] on div "服務名稱/代號" at bounding box center [380, 395] width 232 height 49
click at [314, 409] on input "服務名稱/代號" at bounding box center [366, 396] width 188 height 33
click at [311, 404] on input "服務名稱/代號" at bounding box center [366, 396] width 188 height 33
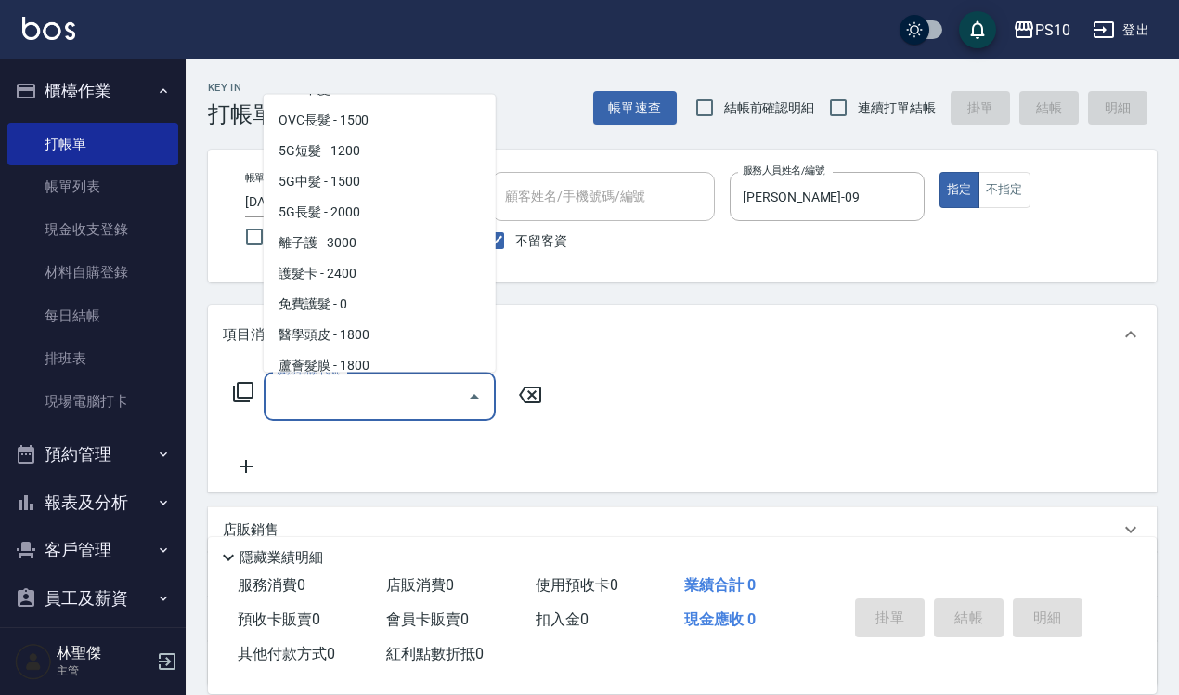
scroll to position [1277, 0]
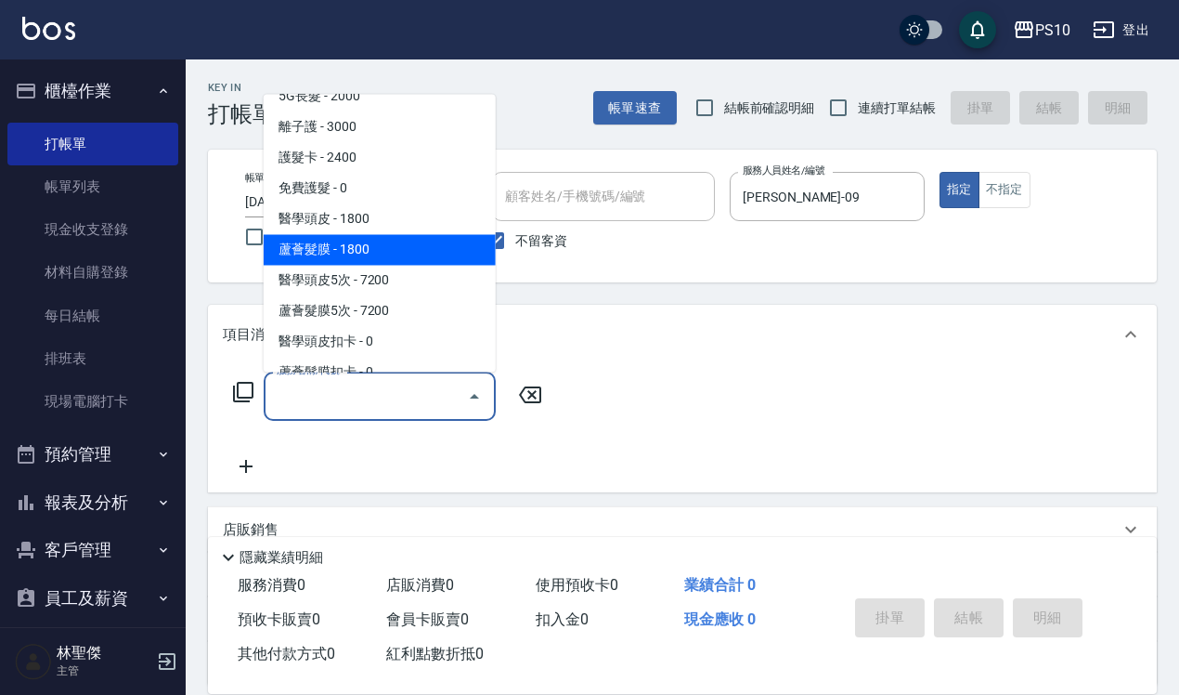
click at [350, 258] on span "蘆薈髮膜 - 1800" at bounding box center [380, 249] width 232 height 31
type input "蘆薈髮膜(602)"
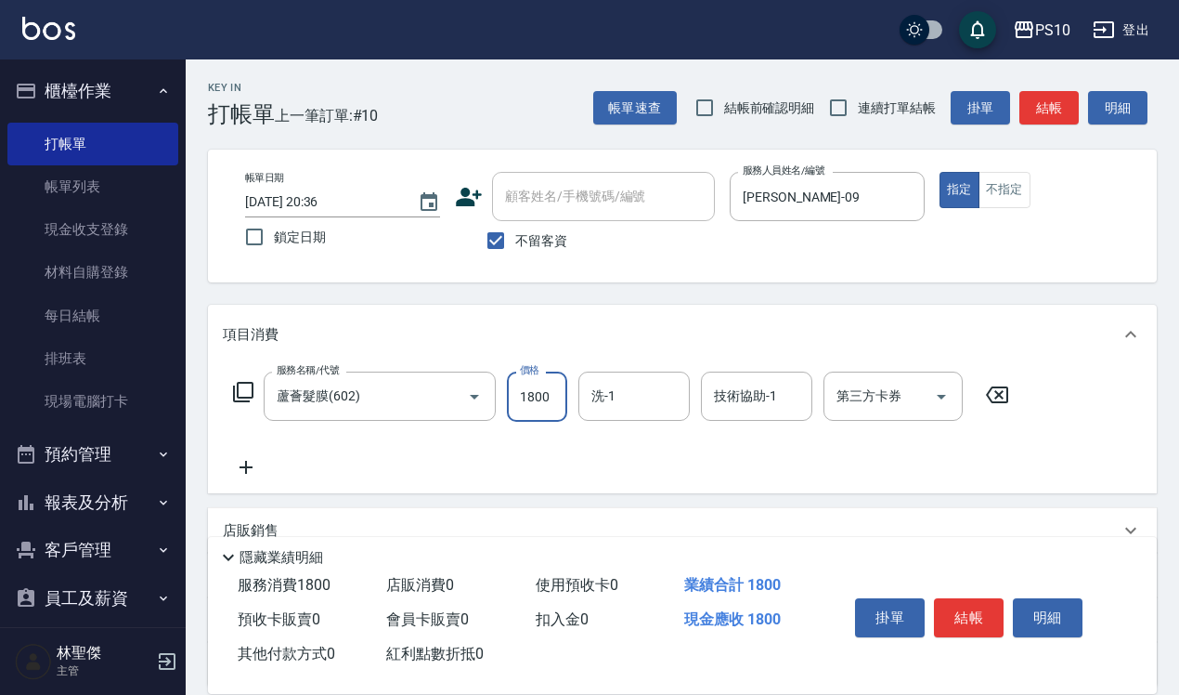
click at [529, 401] on input "1800" at bounding box center [537, 396] width 60 height 50
type input "900"
click at [242, 471] on icon at bounding box center [246, 467] width 46 height 22
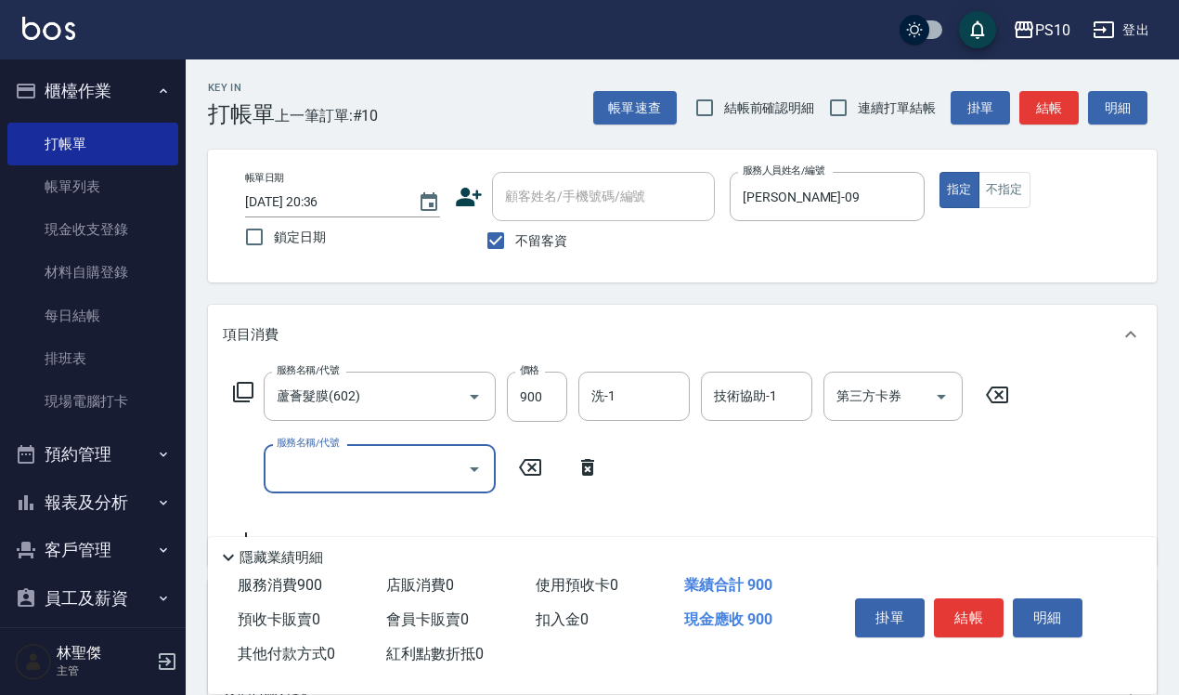
click at [378, 444] on div "服務名稱/代號" at bounding box center [380, 468] width 232 height 49
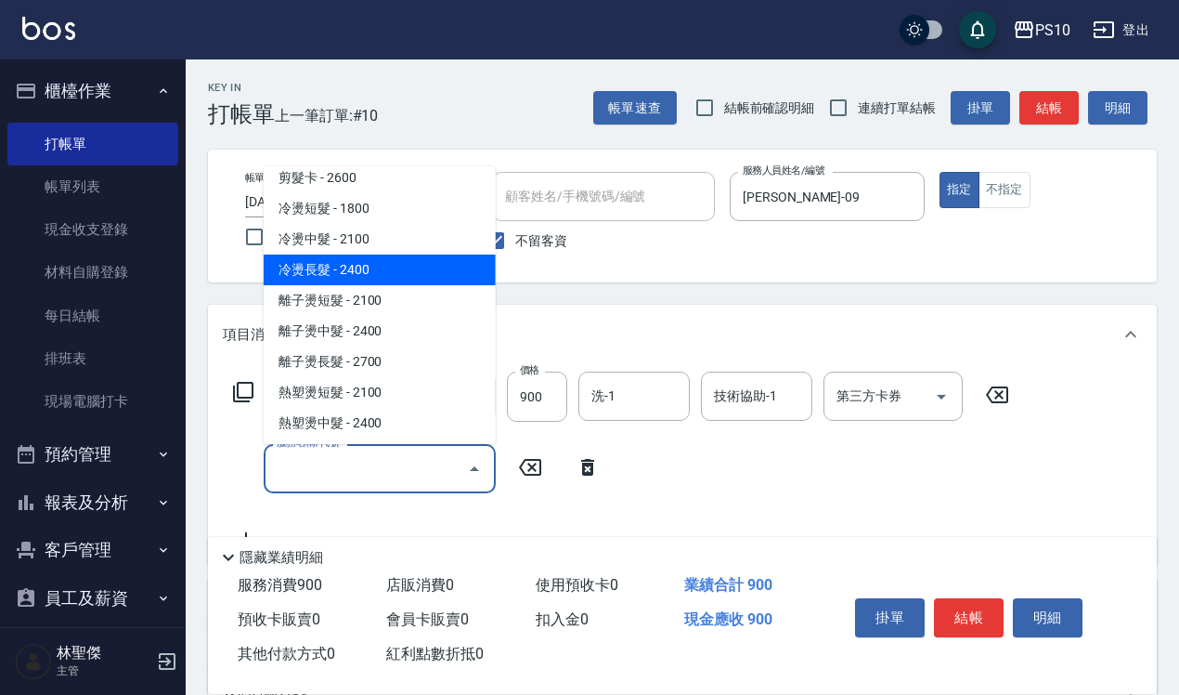
scroll to position [232, 0]
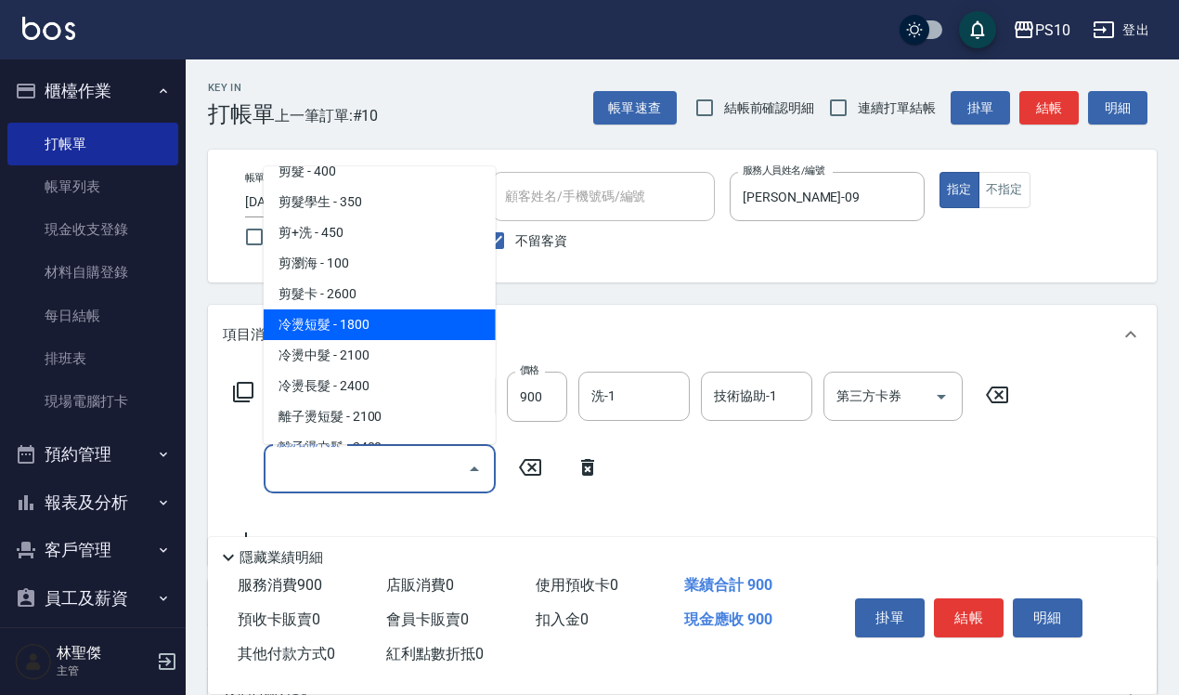
click at [344, 325] on span "冷燙短髮 - 1800" at bounding box center [380, 324] width 232 height 31
type input "冷燙短髮(301)"
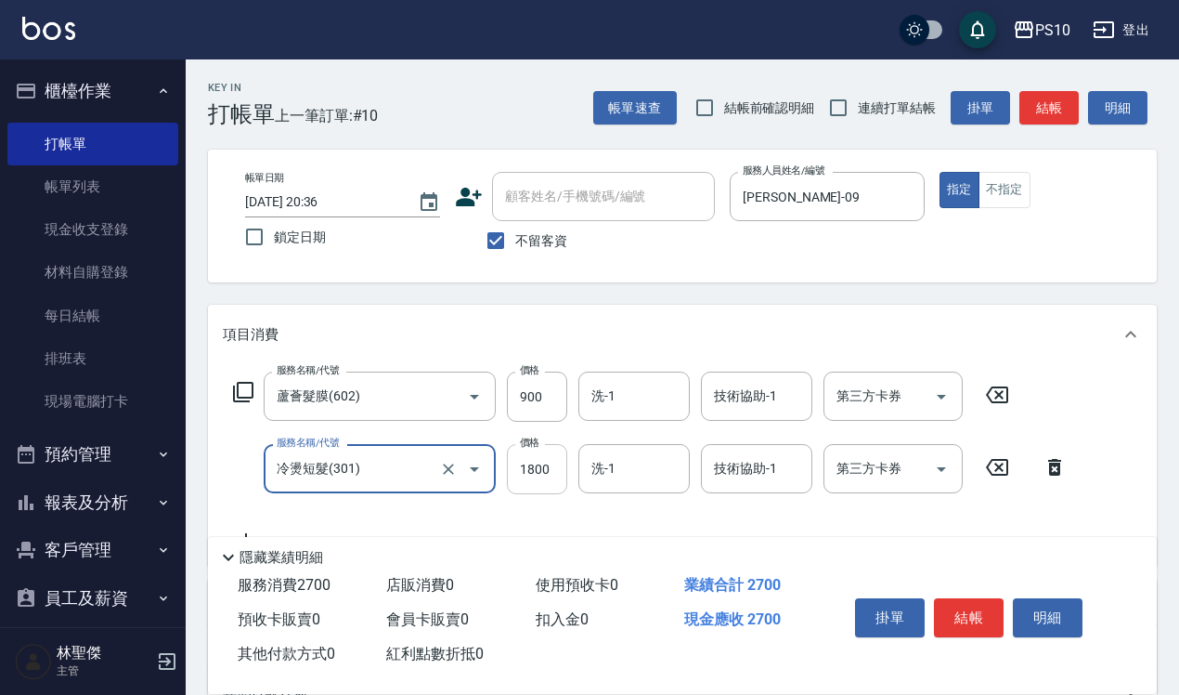
click at [539, 475] on input "1800" at bounding box center [537, 469] width 60 height 50
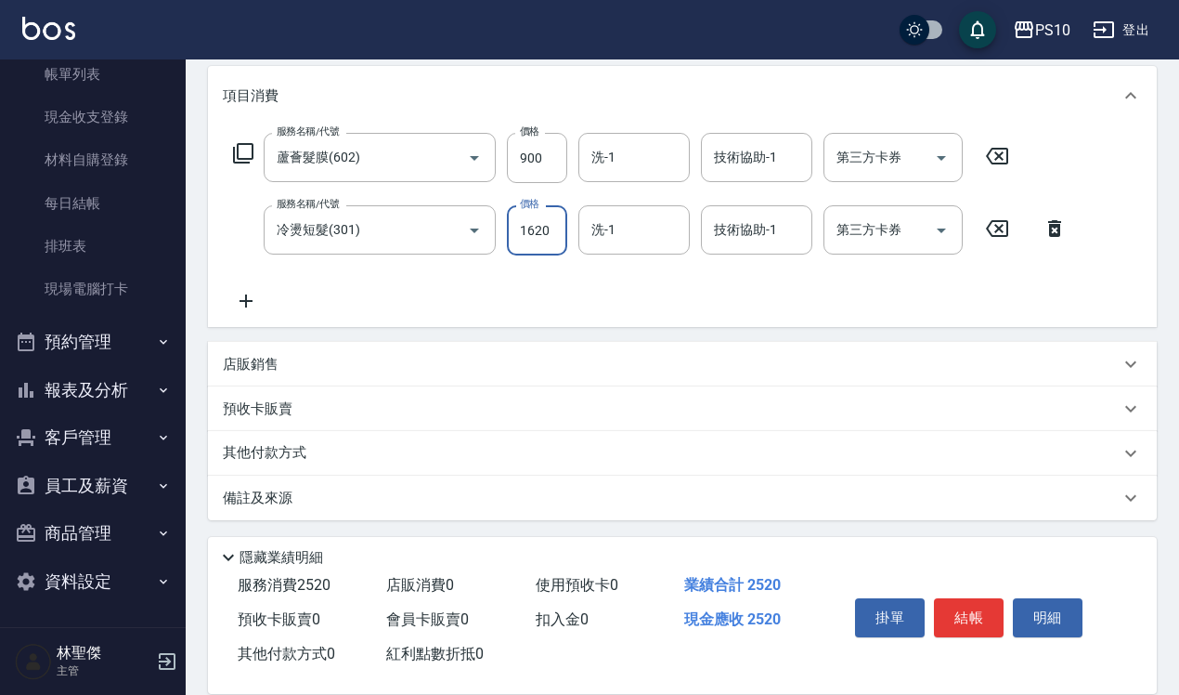
scroll to position [240, 0]
type input "1620"
click at [252, 365] on p "店販銷售" at bounding box center [251, 364] width 56 height 20
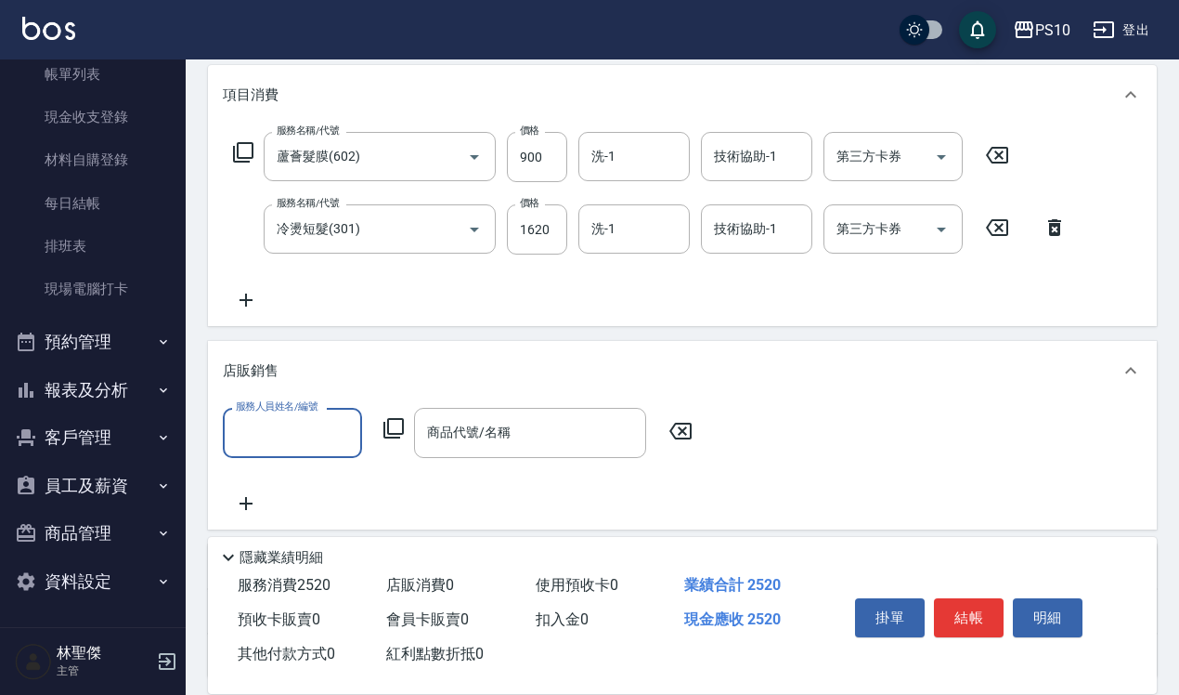
scroll to position [397, 0]
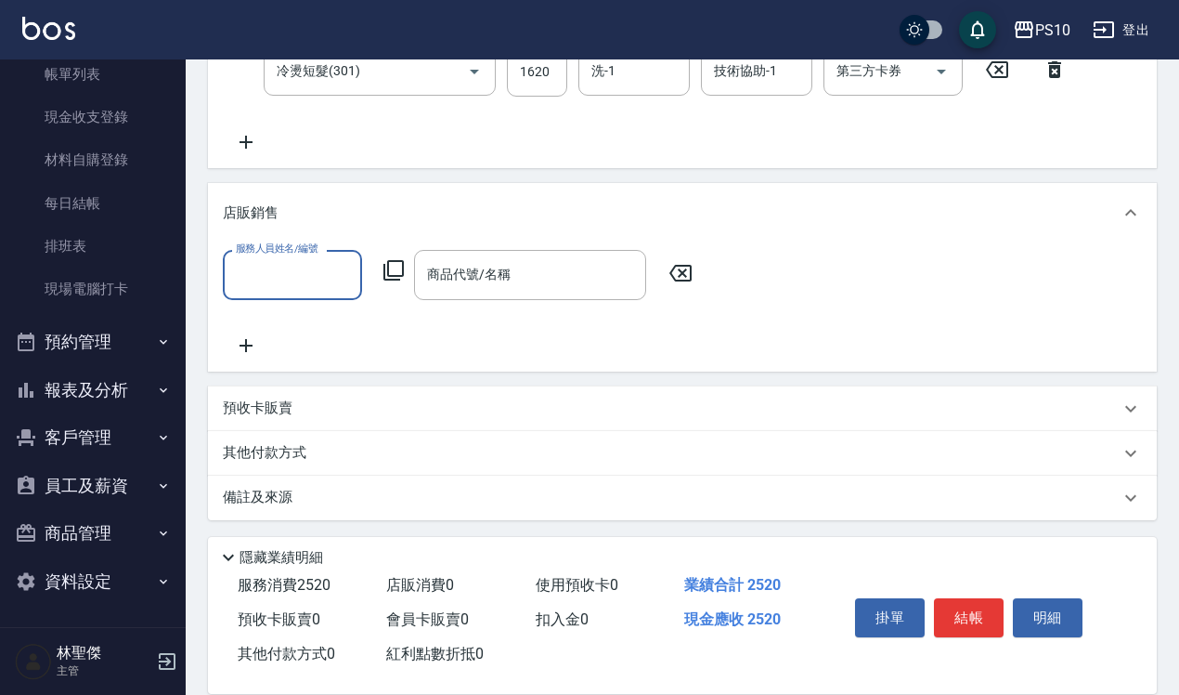
click at [252, 277] on input "服務人員姓名/編號" at bounding box center [292, 274] width 123 height 33
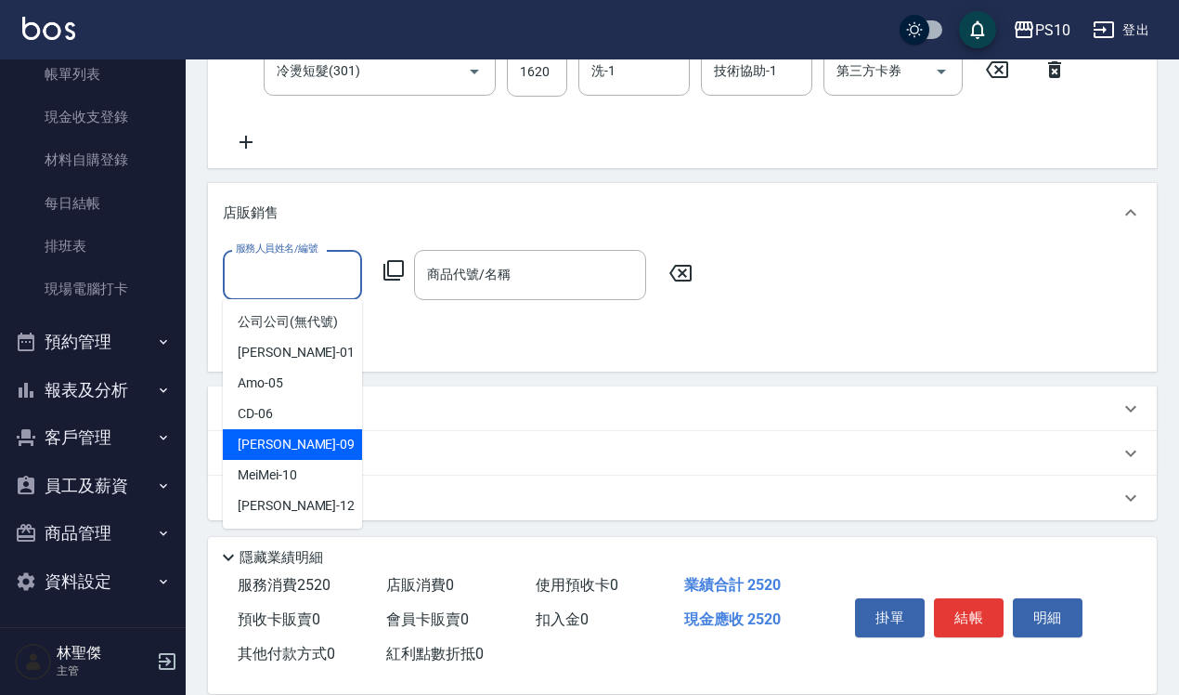
click at [247, 437] on span "[PERSON_NAME] -09" at bounding box center [296, 445] width 117 height 20
type input "[PERSON_NAME]-09"
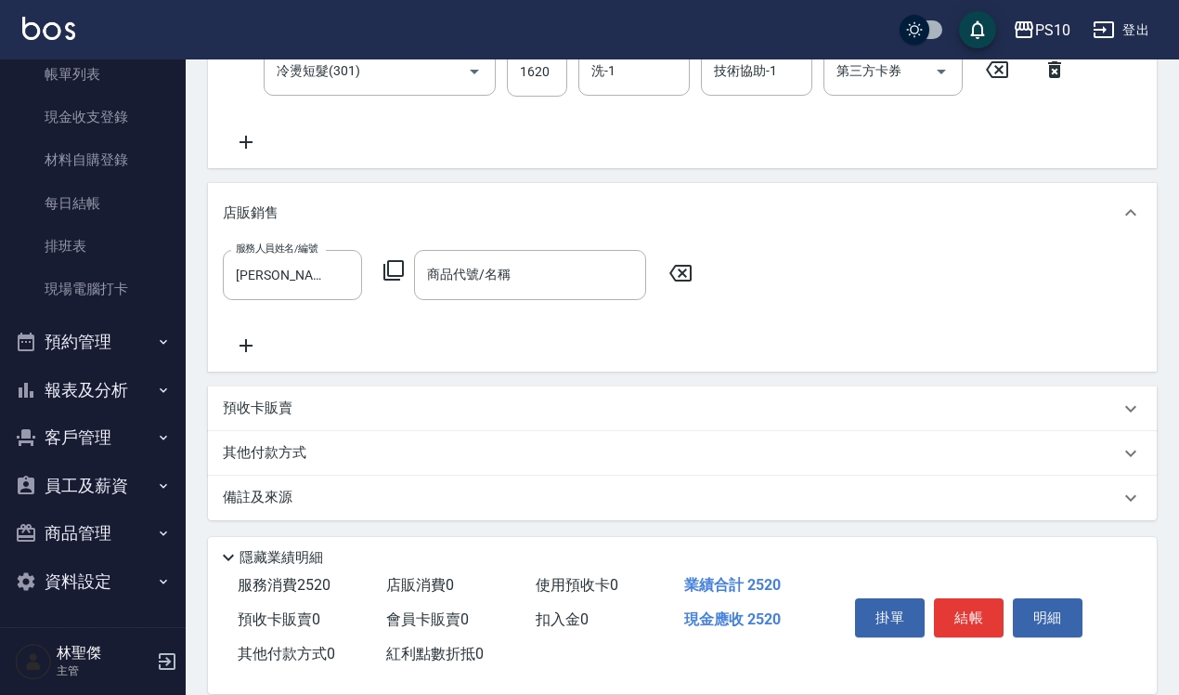
click at [386, 270] on icon at bounding box center [394, 270] width 22 height 22
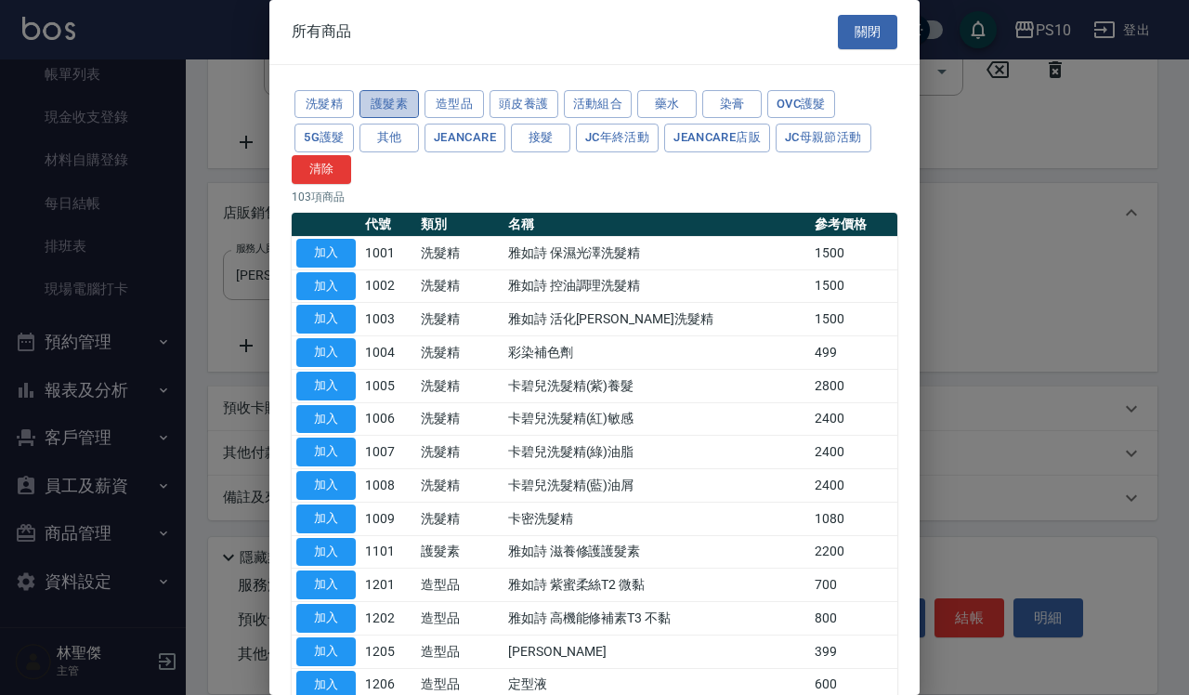
click at [391, 100] on button "護髮素" at bounding box center [388, 104] width 59 height 29
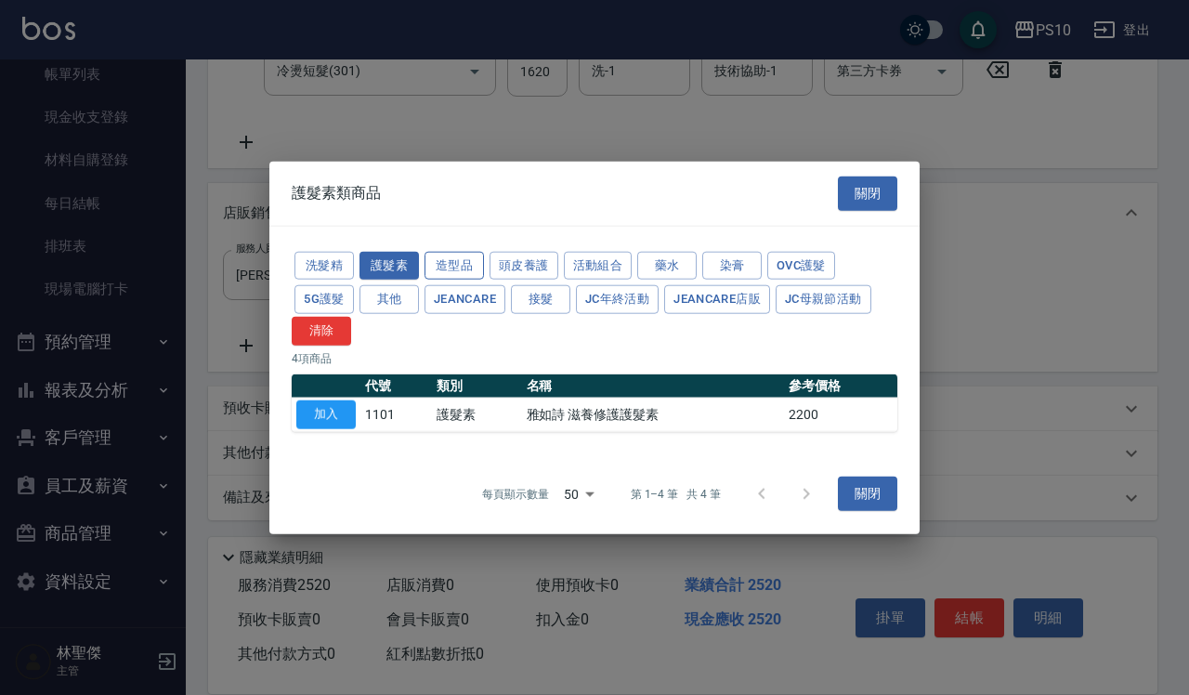
click at [469, 267] on button "造型品" at bounding box center [453, 265] width 59 height 29
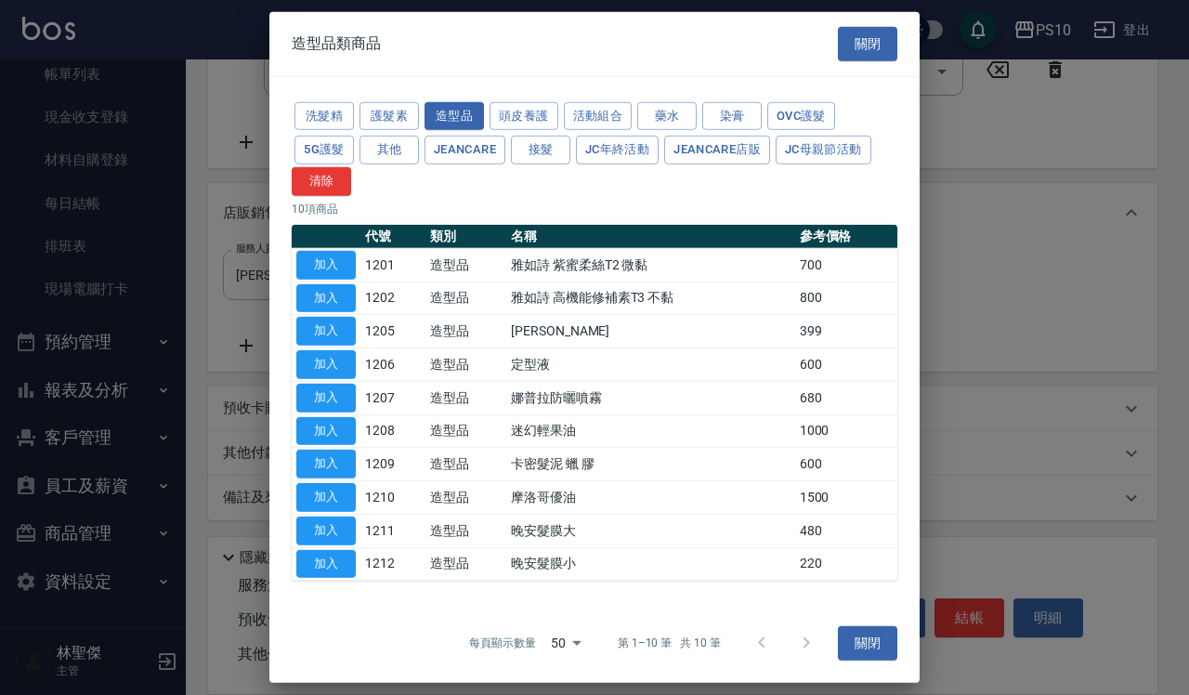
click at [501, 342] on td "造型品" at bounding box center [465, 331] width 81 height 33
click at [320, 332] on button "加入" at bounding box center [325, 331] width 59 height 29
type input "[PERSON_NAME]"
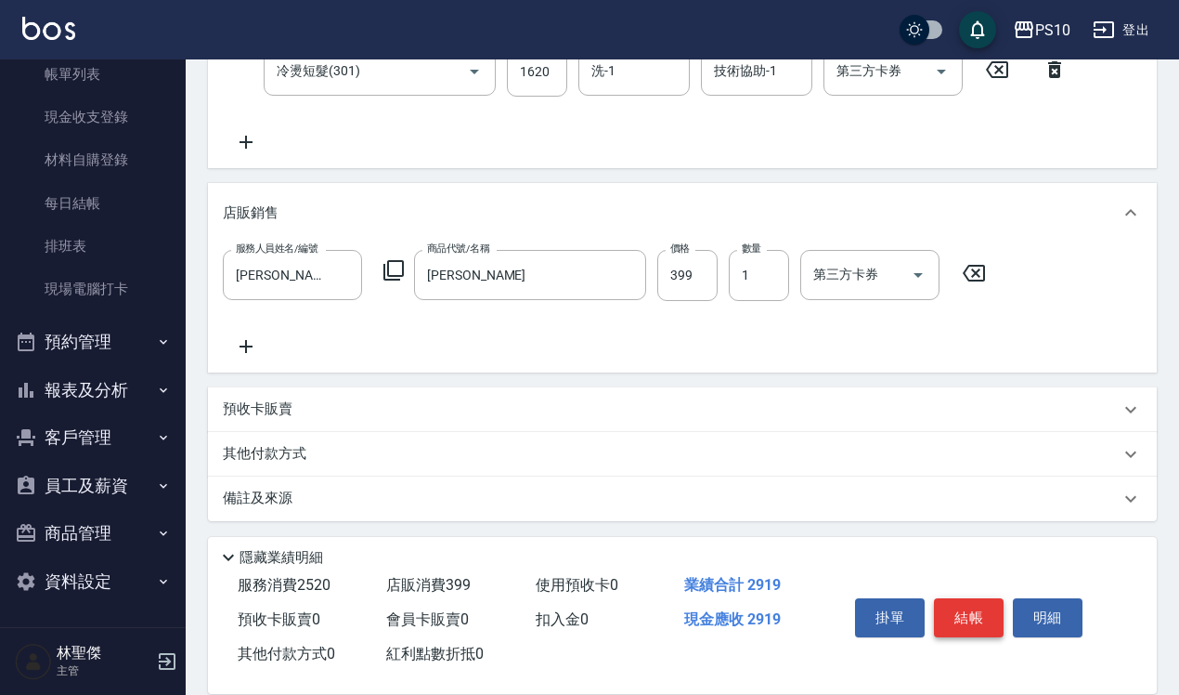
click at [955, 614] on button "結帳" at bounding box center [969, 617] width 70 height 39
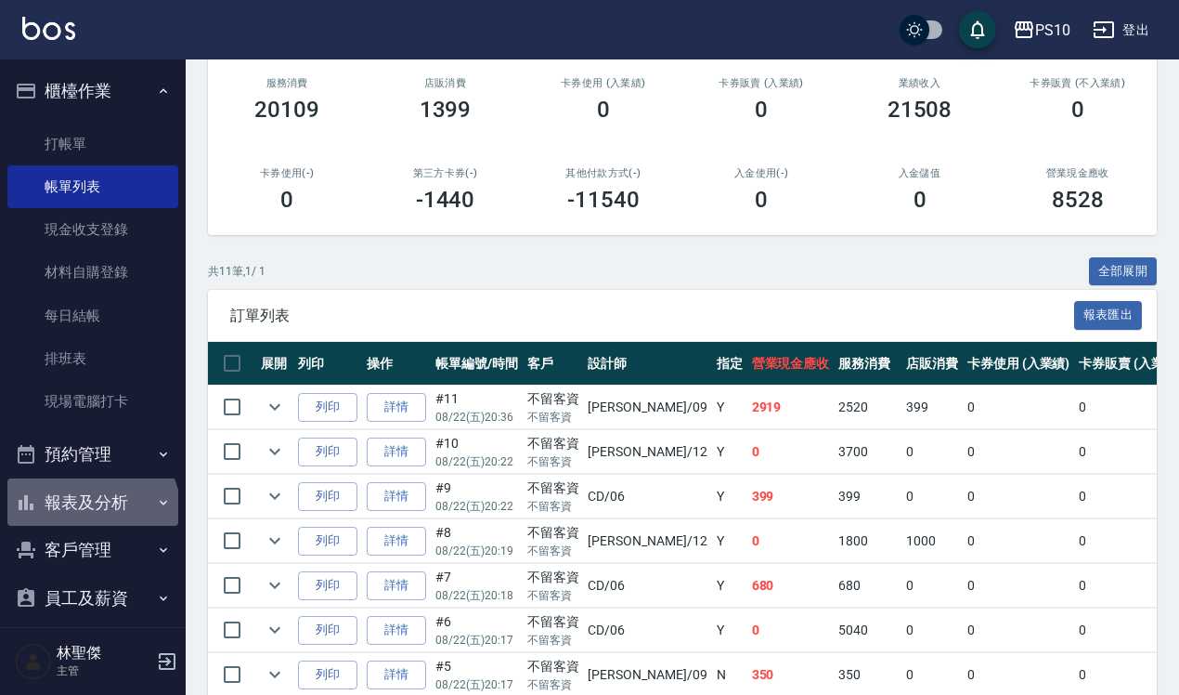
click at [90, 513] on button "報表及分析" at bounding box center [92, 502] width 171 height 48
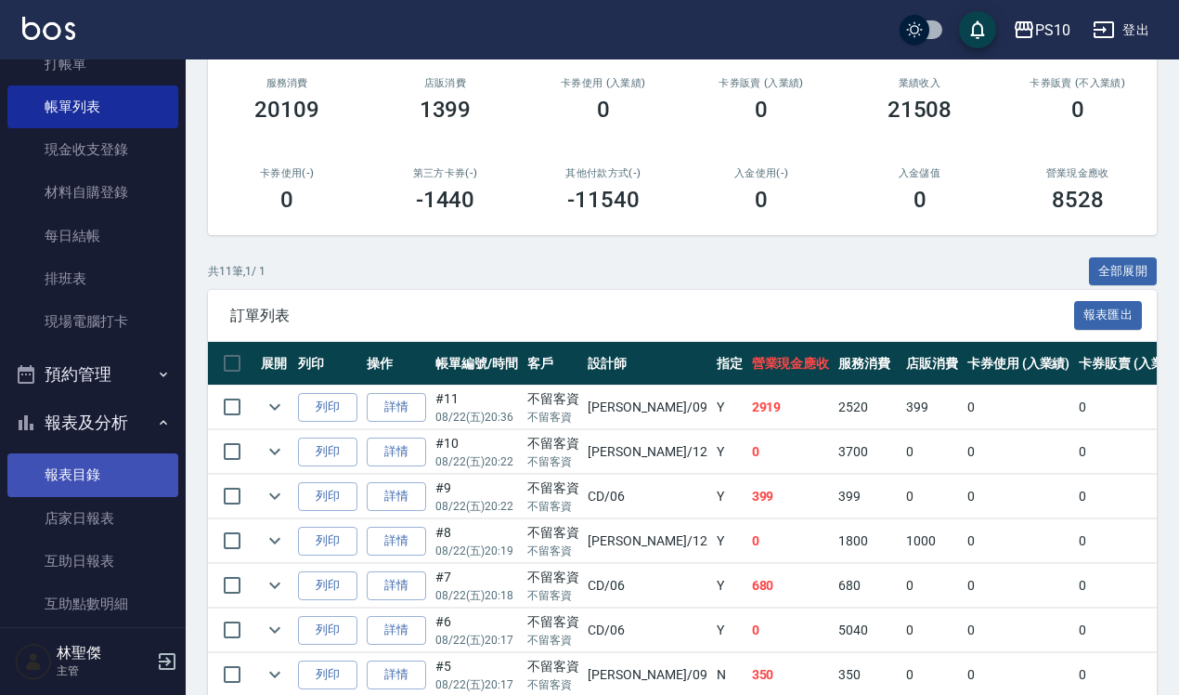
scroll to position [116, 0]
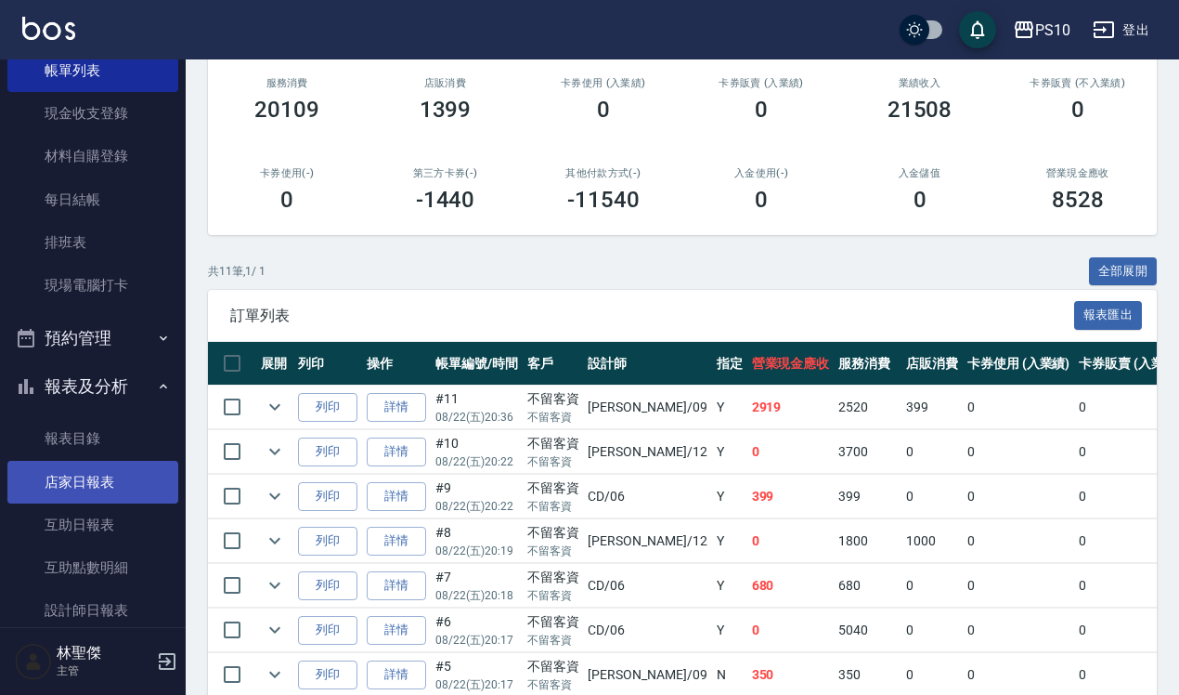
click at [71, 476] on link "店家日報表" at bounding box center [92, 482] width 171 height 43
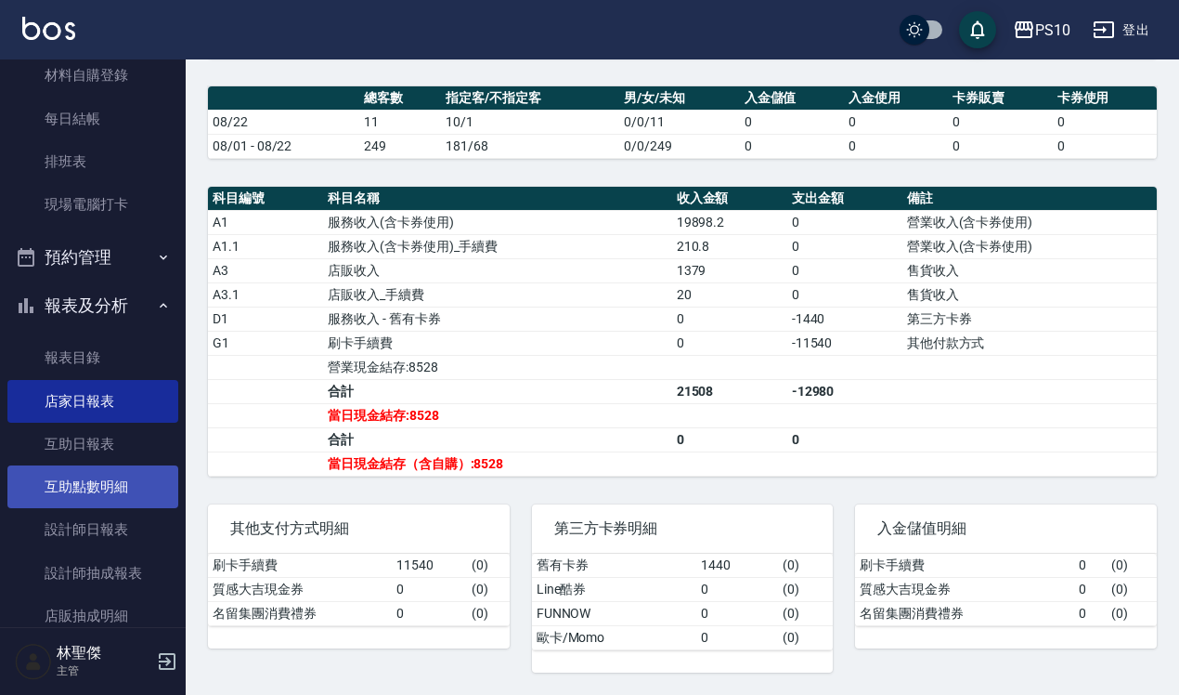
scroll to position [232, 0]
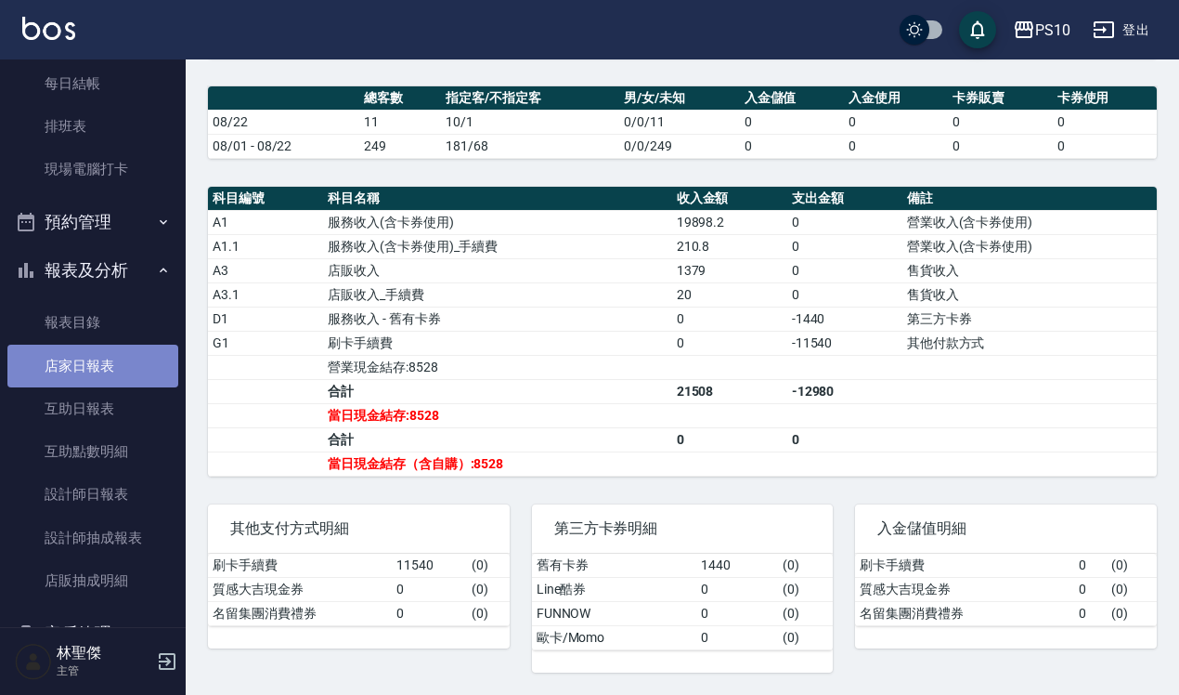
click at [99, 370] on link "店家日報表" at bounding box center [92, 366] width 171 height 43
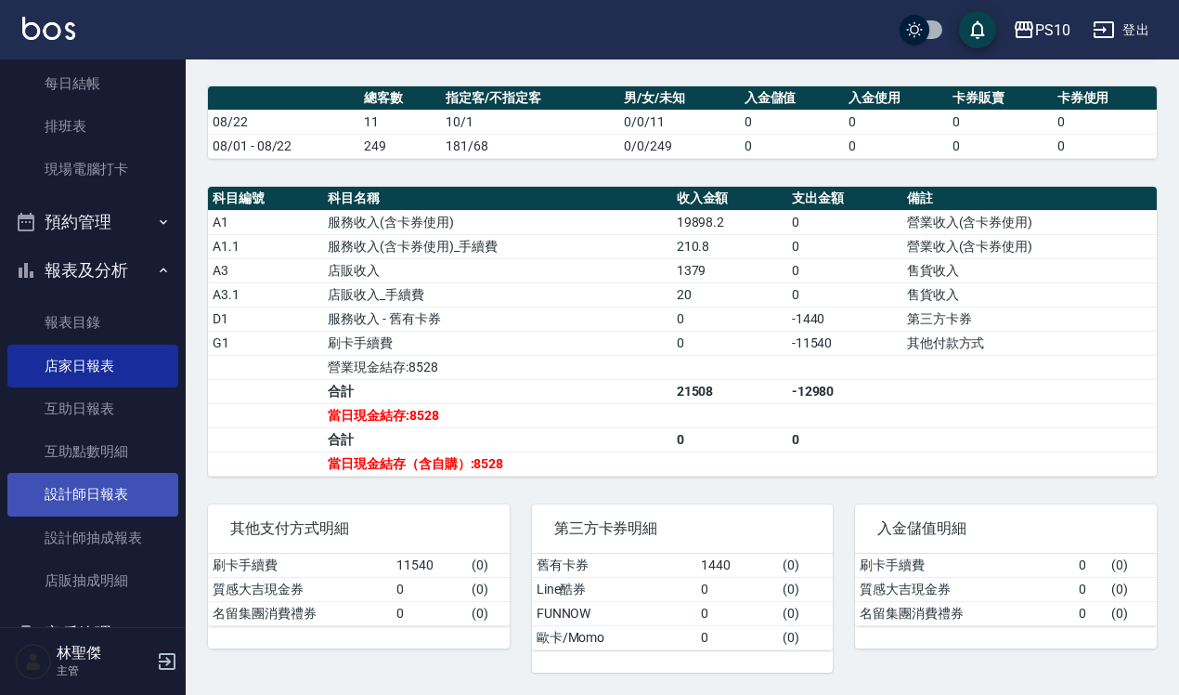
click at [89, 485] on link "設計師日報表" at bounding box center [92, 494] width 171 height 43
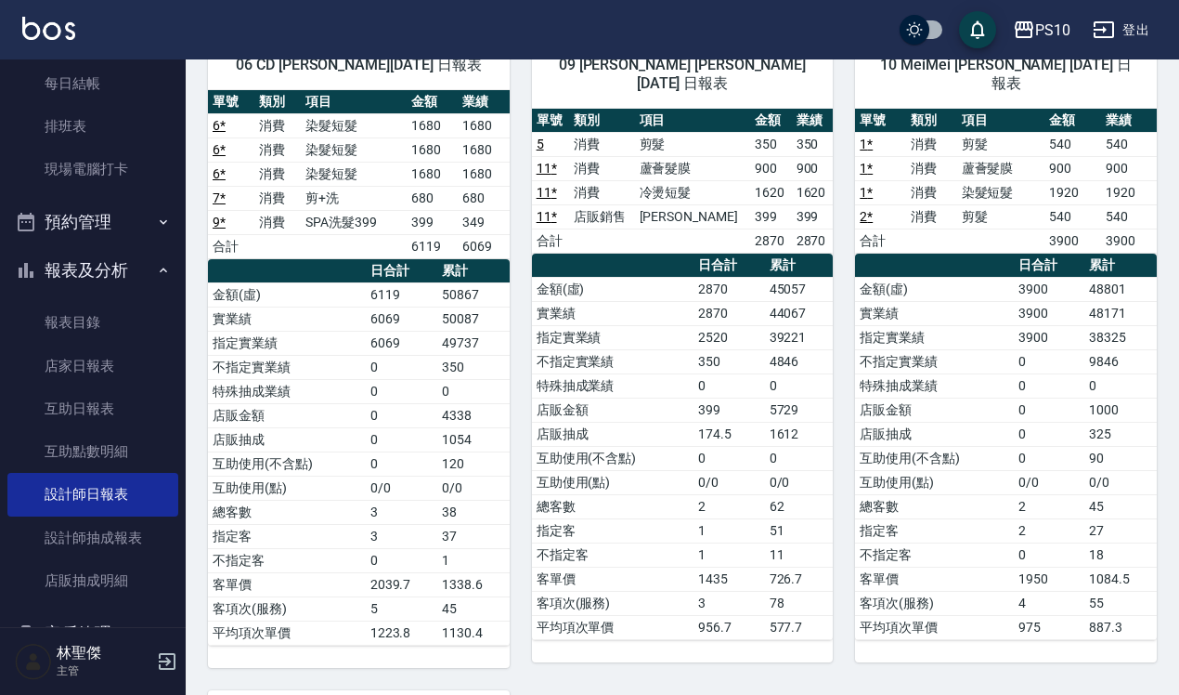
scroll to position [116, 0]
